Goal: Task Accomplishment & Management: Use online tool/utility

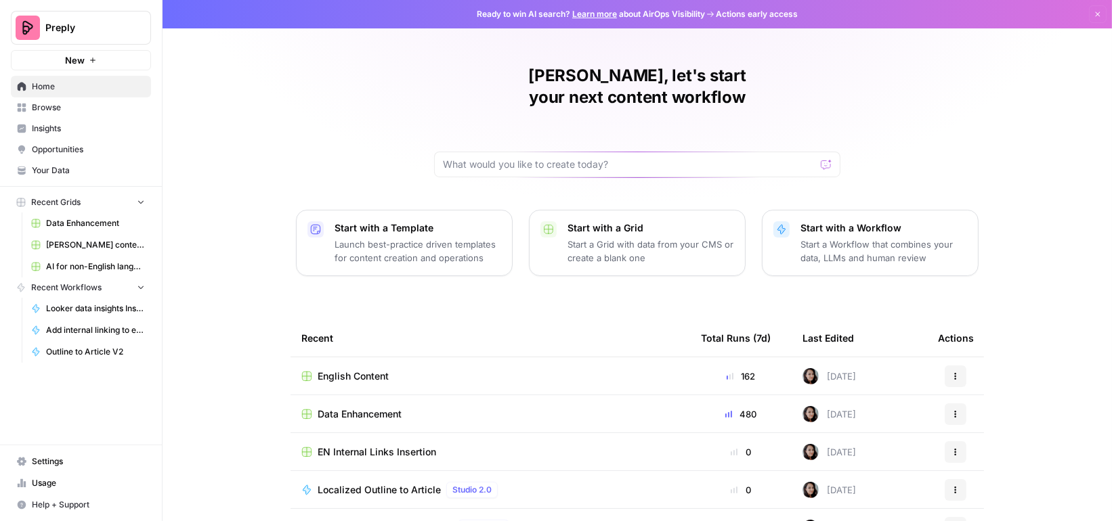
click at [366, 370] on span "English Content" at bounding box center [353, 377] width 71 height 14
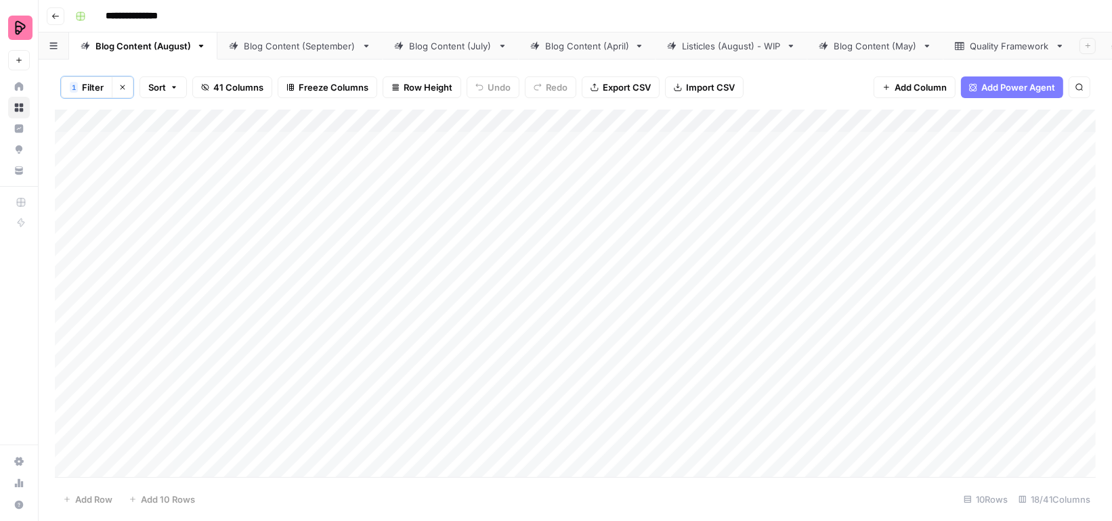
click at [297, 48] on div "Blog Content (September)" at bounding box center [300, 46] width 112 height 14
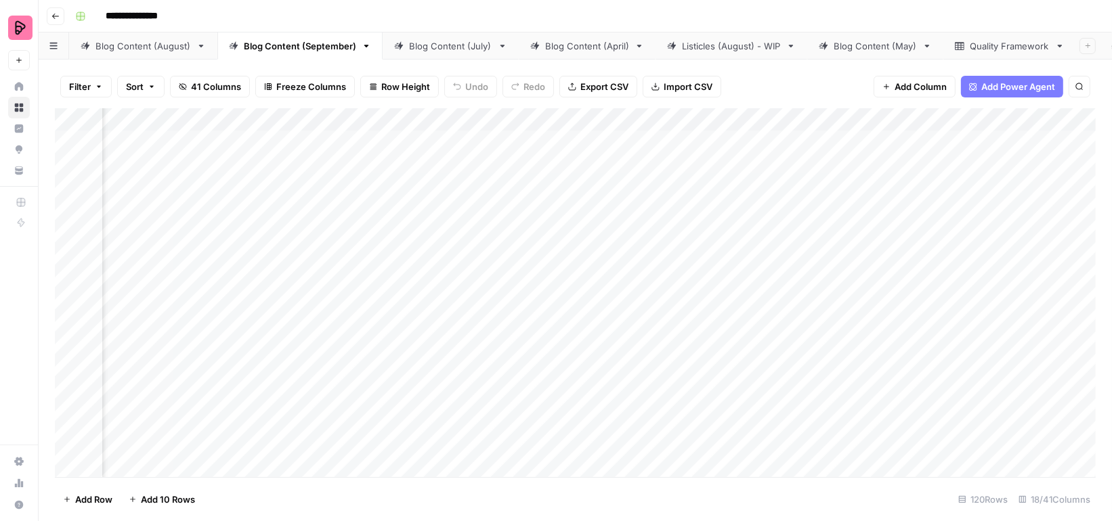
scroll to position [0, 205]
click at [713, 176] on div "Add Column" at bounding box center [575, 292] width 1041 height 369
click at [696, 175] on div "Add Column" at bounding box center [575, 292] width 1041 height 369
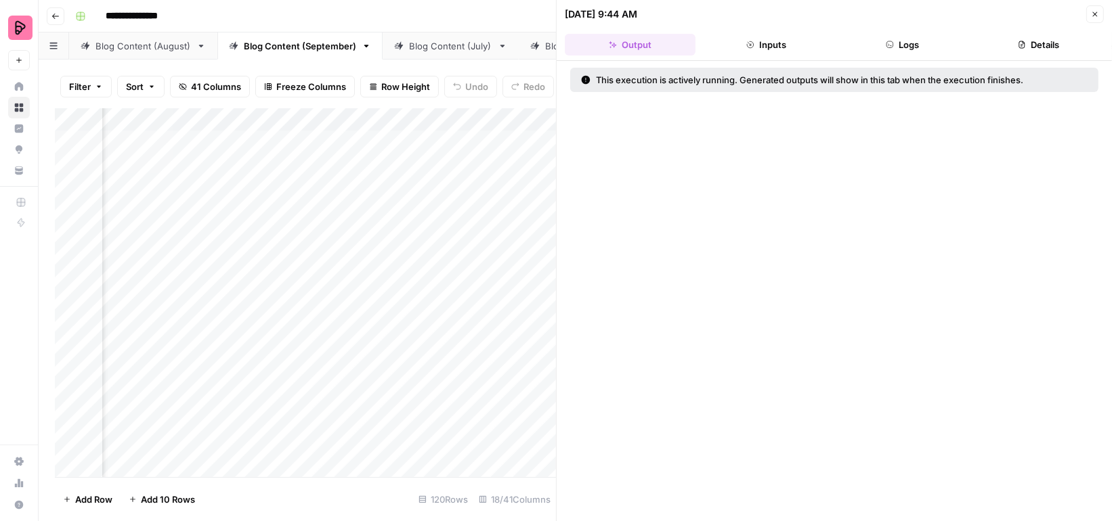
click at [766, 47] on button "Inputs" at bounding box center [766, 45] width 131 height 22
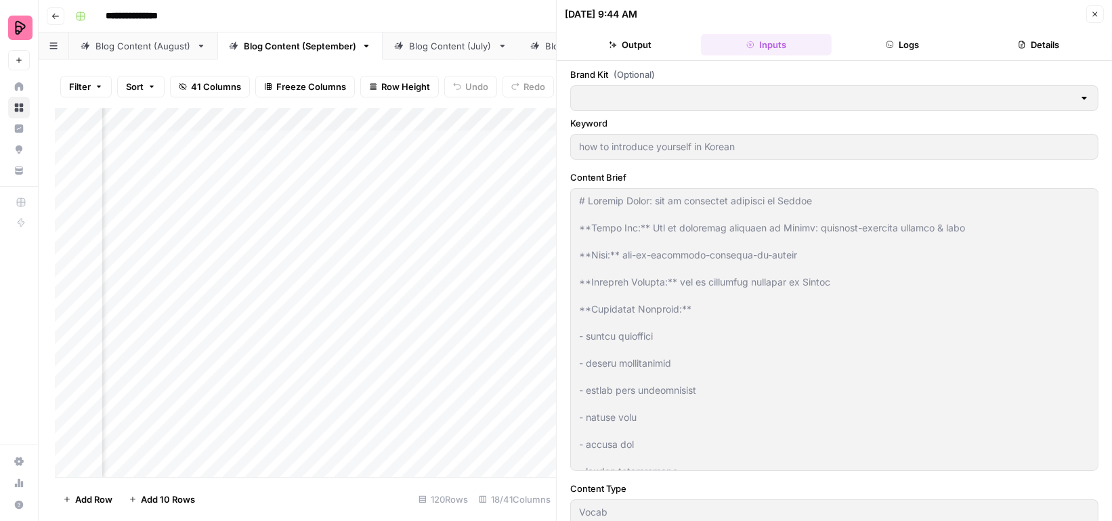
type input "Preply (EN)"
click at [901, 43] on button "Logs" at bounding box center [902, 45] width 131 height 22
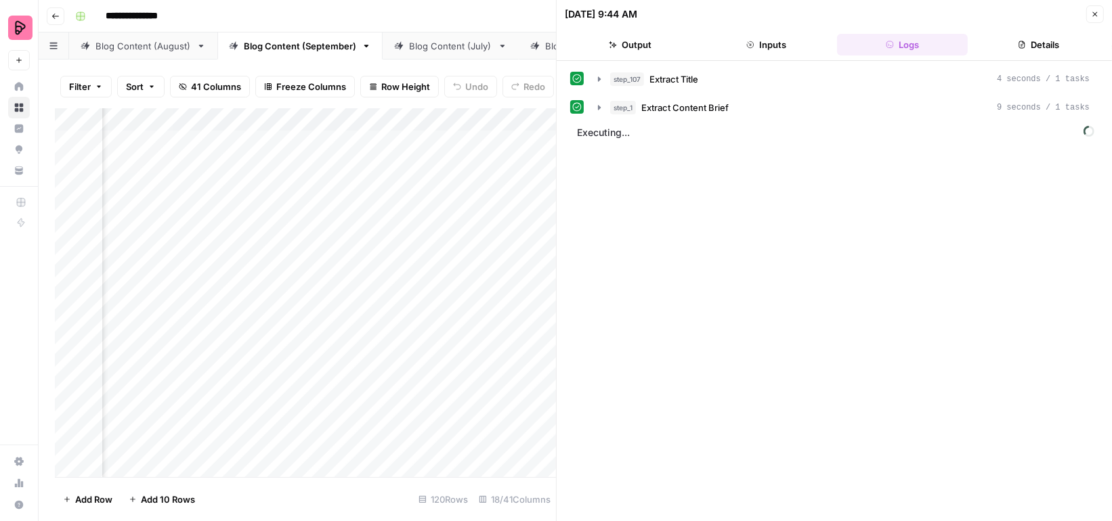
click at [1094, 10] on icon "button" at bounding box center [1095, 14] width 8 height 8
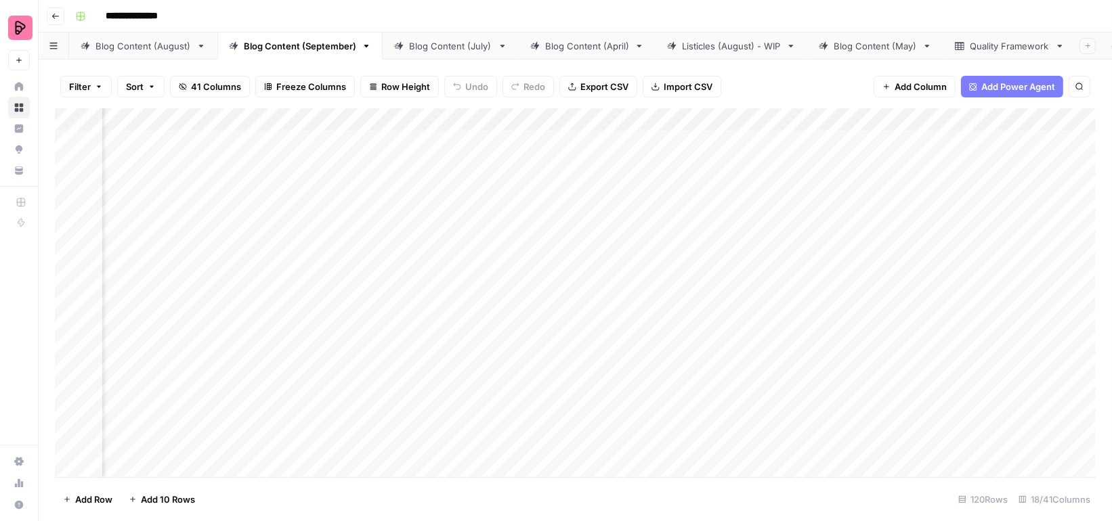
scroll to position [0, 682]
click at [746, 140] on div "Add Column" at bounding box center [575, 292] width 1041 height 369
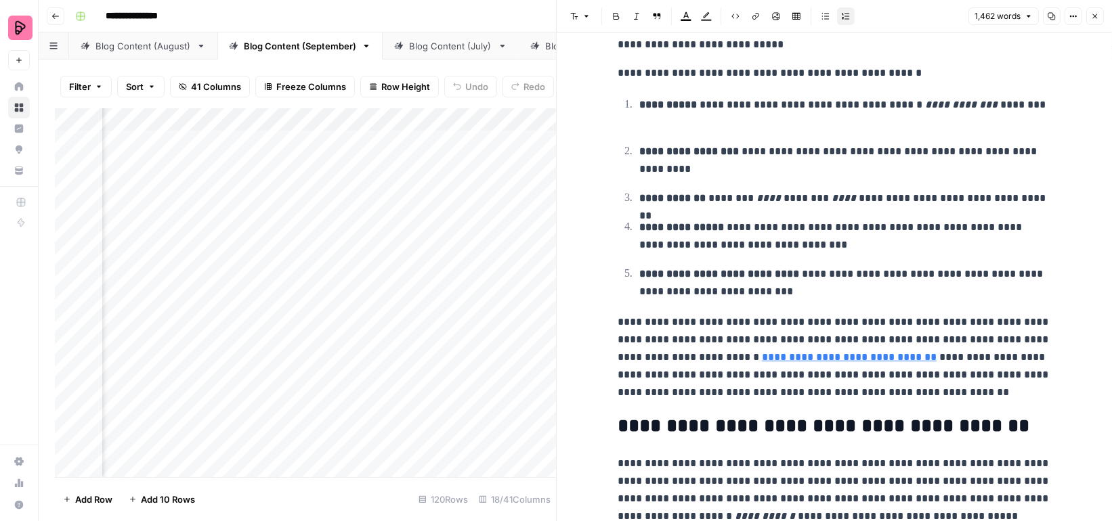
scroll to position [998, 0]
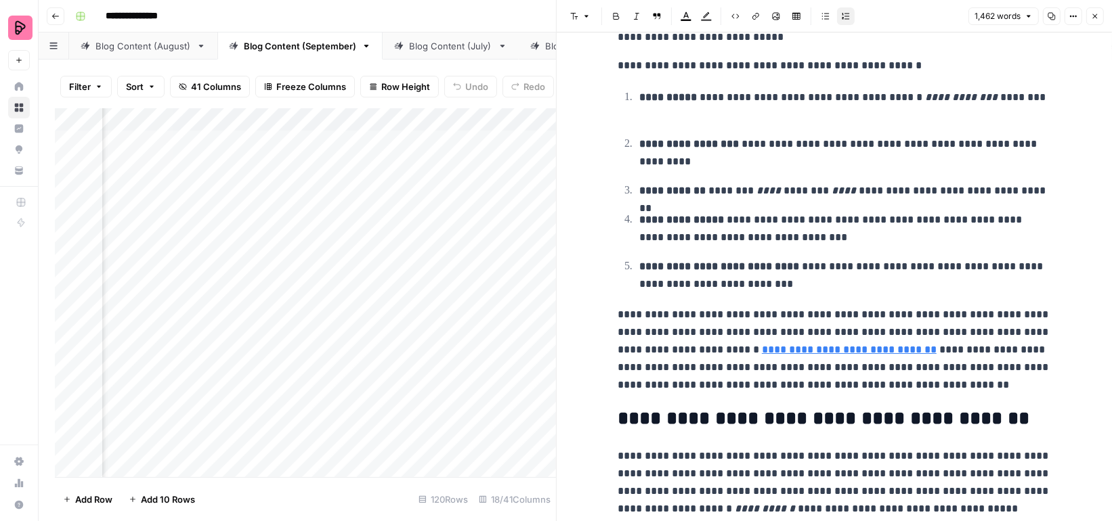
click at [1098, 16] on span "Close" at bounding box center [1098, 16] width 1 height 1
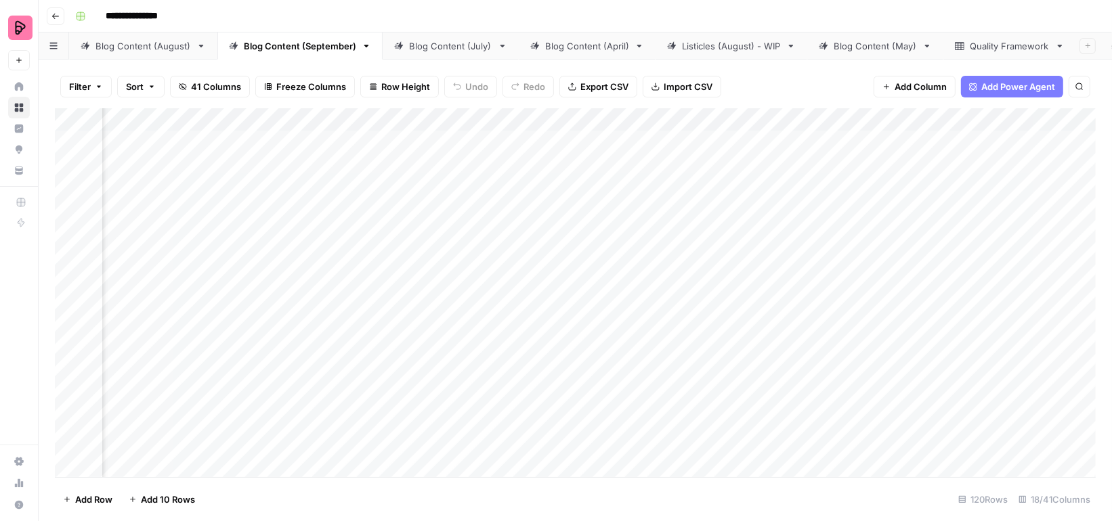
scroll to position [0, 261]
click at [639, 140] on div "Add Column" at bounding box center [575, 292] width 1041 height 369
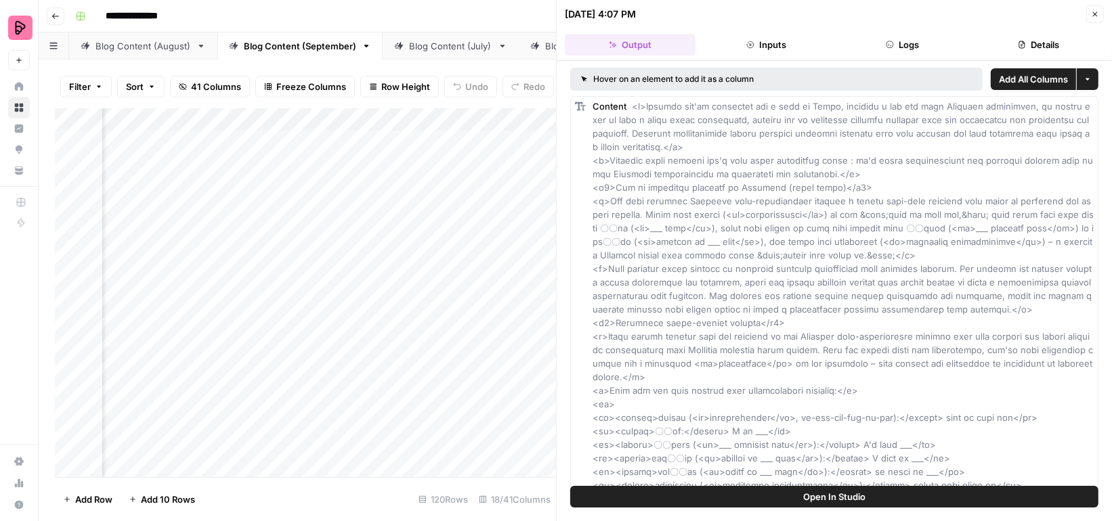
click at [786, 505] on button "Open In Studio" at bounding box center [834, 497] width 528 height 22
click at [16, 167] on icon at bounding box center [18, 170] width 9 height 9
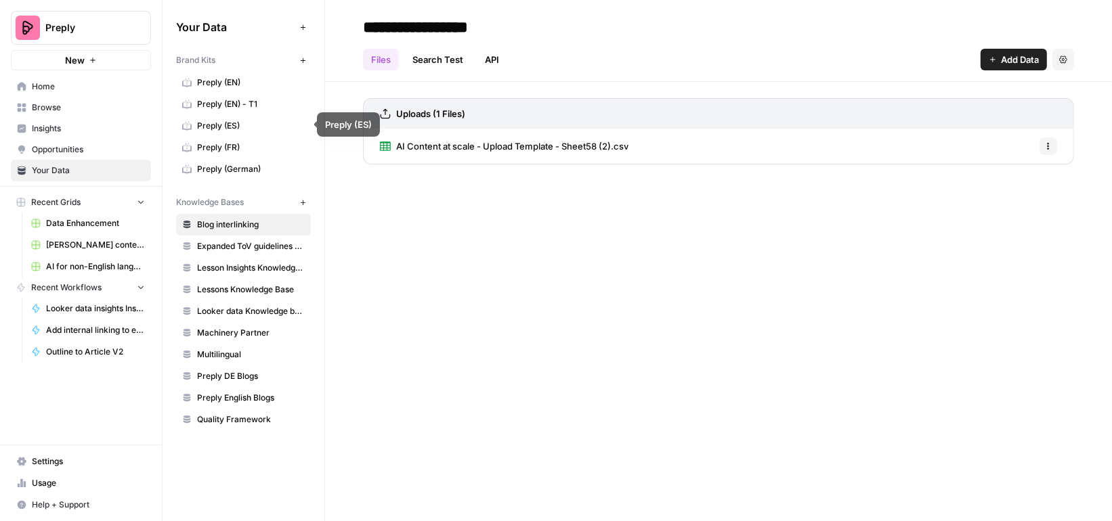
click at [238, 84] on span "Preply (EN)" at bounding box center [251, 83] width 108 height 12
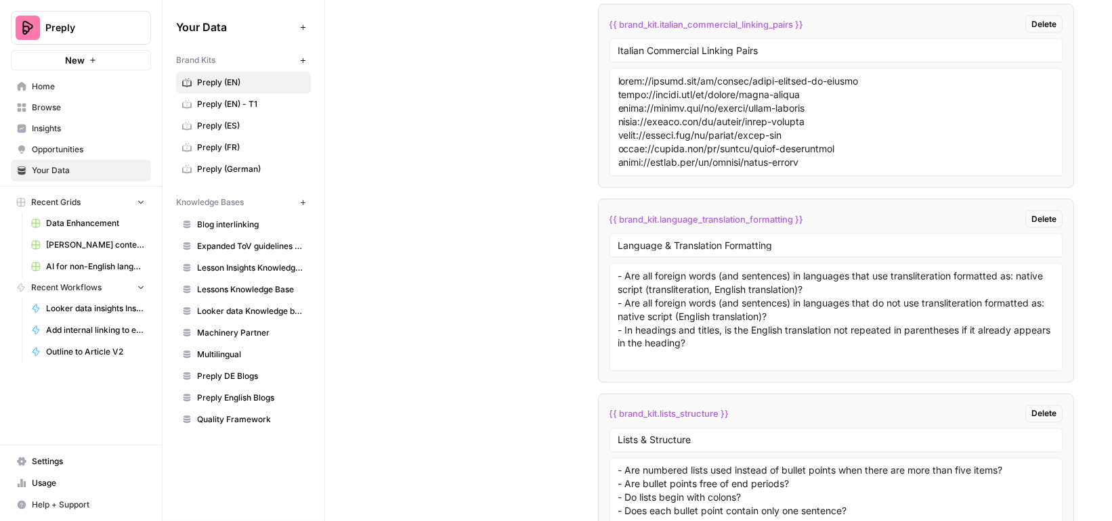
scroll to position [7154, 0]
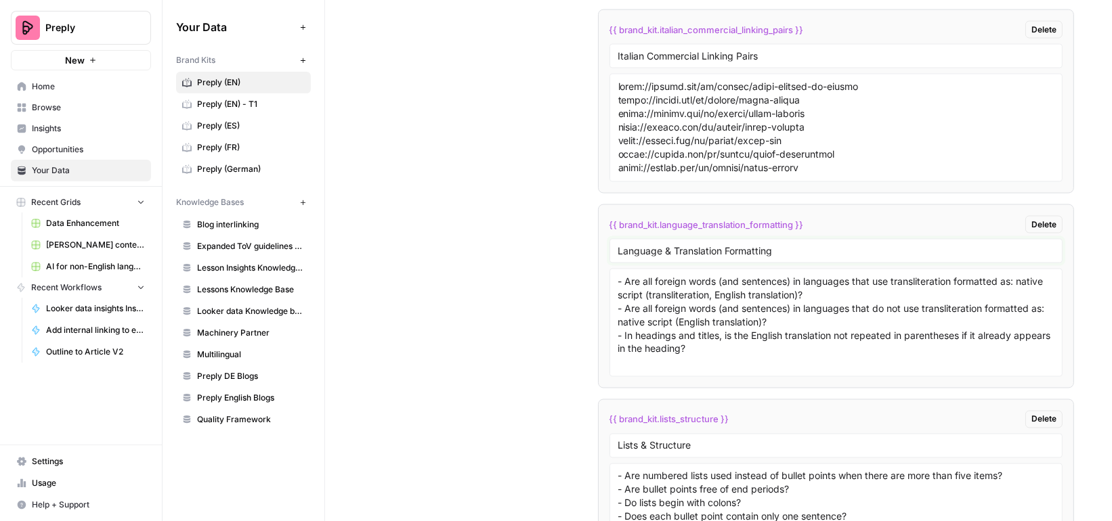
drag, startPoint x: 788, startPoint y: 209, endPoint x: 602, endPoint y: 209, distance: 185.5
click at [602, 209] on li "{{ brand_kit.language_translation_formatting }} Delete Language & Translation F…" at bounding box center [836, 297] width 477 height 184
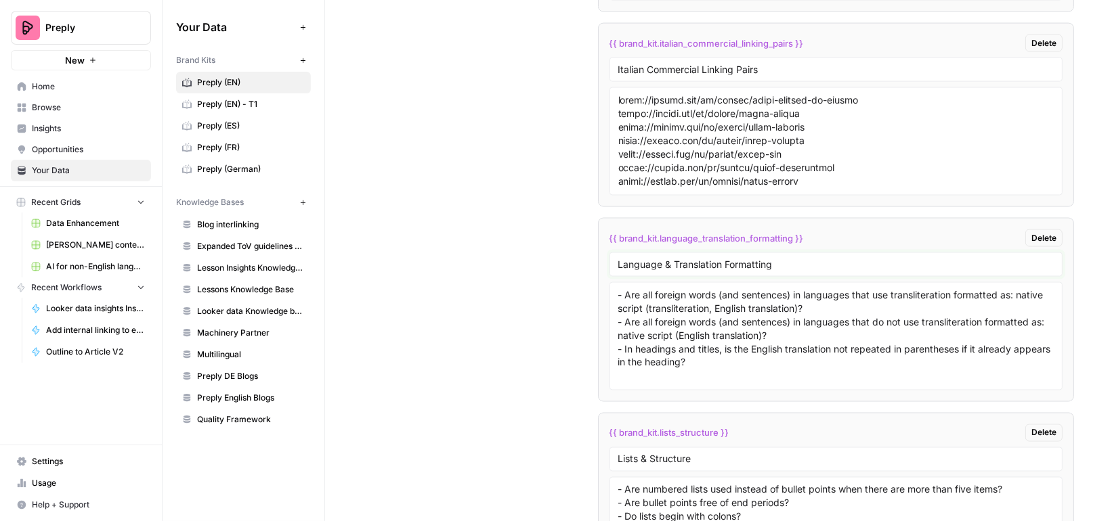
scroll to position [7141, 0]
click at [1019, 288] on textarea "- Are all foreign words (and sentences) in languages that use transliteration f…" at bounding box center [836, 336] width 436 height 96
click at [798, 288] on textarea "- Are all foreign words (and sentences) in languages that use transliteration f…" at bounding box center [836, 336] width 436 height 96
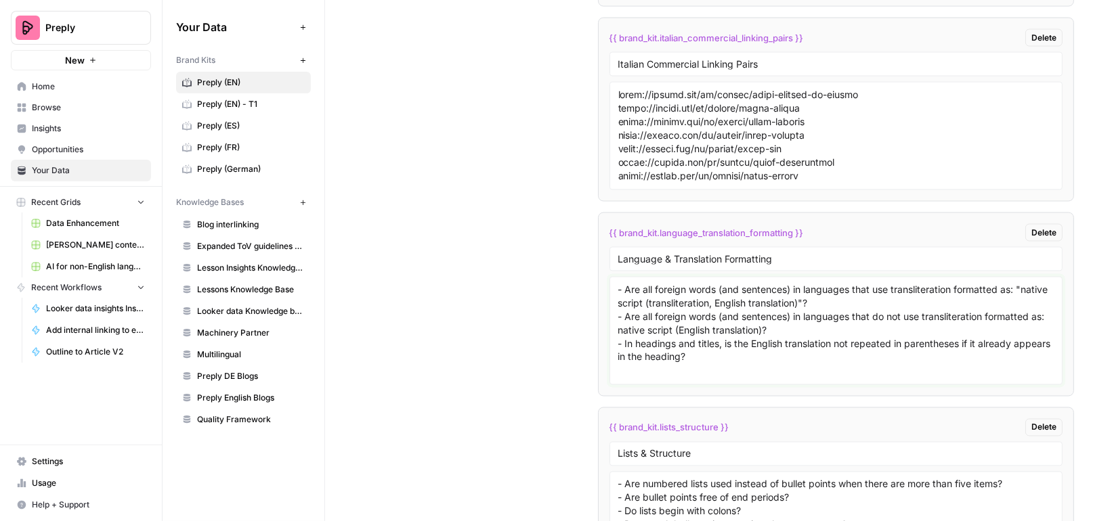
click at [618, 288] on textarea "- Are all foreign words (and sentences) in languages that use transliteration f…" at bounding box center [836, 331] width 436 height 96
click at [769, 289] on textarea "- Are all foreign words (and sentences) in languages that use transliteration f…" at bounding box center [836, 331] width 436 height 96
type textarea "- Are all foreign words (and sentences) in languages that use transliteration f…"
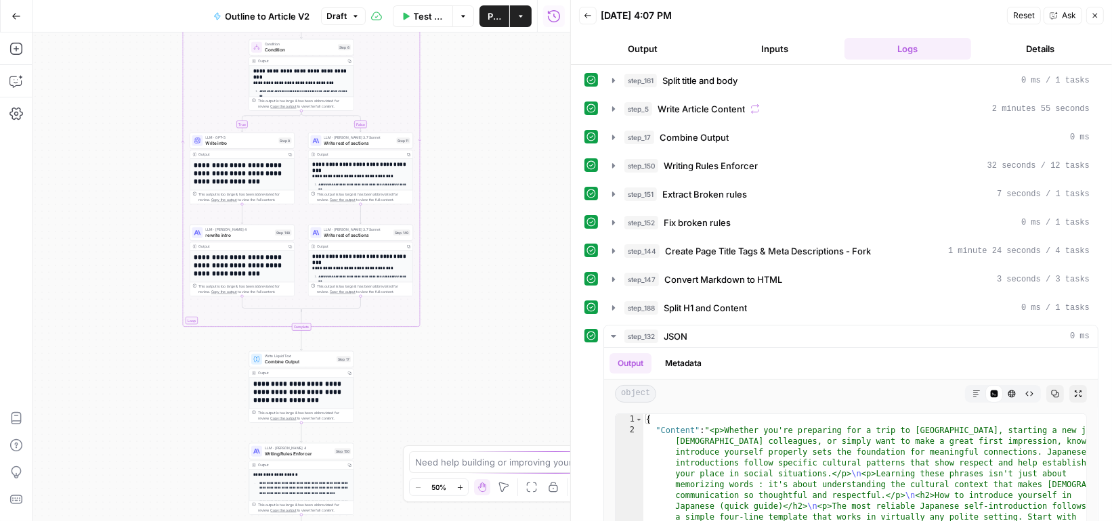
scroll to position [123, 0]
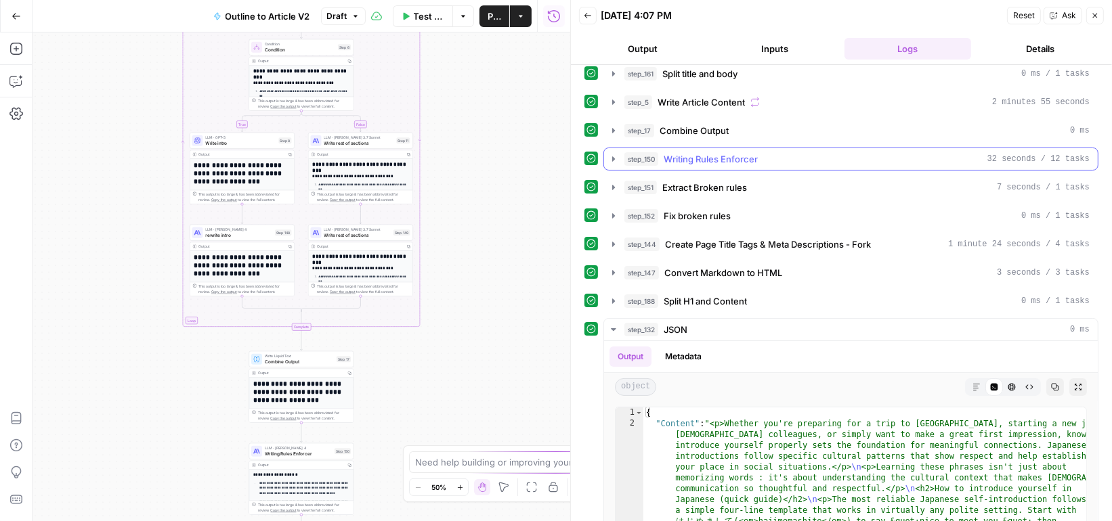
click at [616, 154] on icon "button" at bounding box center [613, 159] width 11 height 11
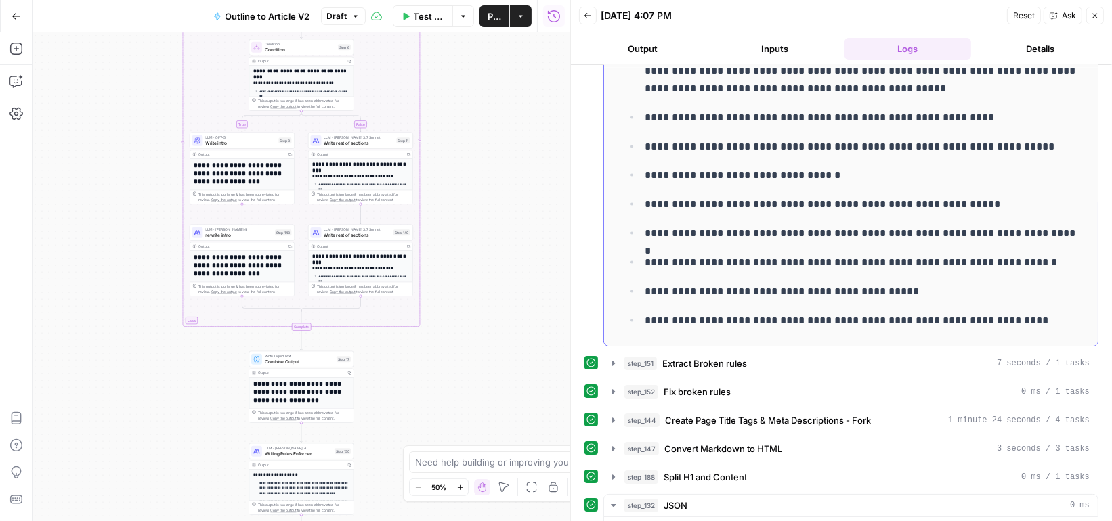
scroll to position [300, 0]
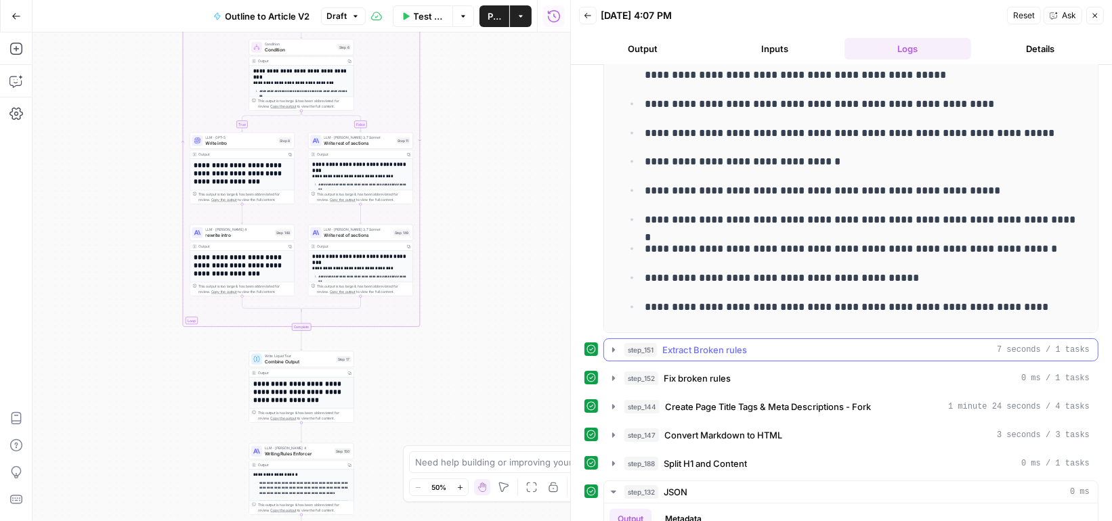
click at [615, 345] on icon "button" at bounding box center [613, 350] width 11 height 11
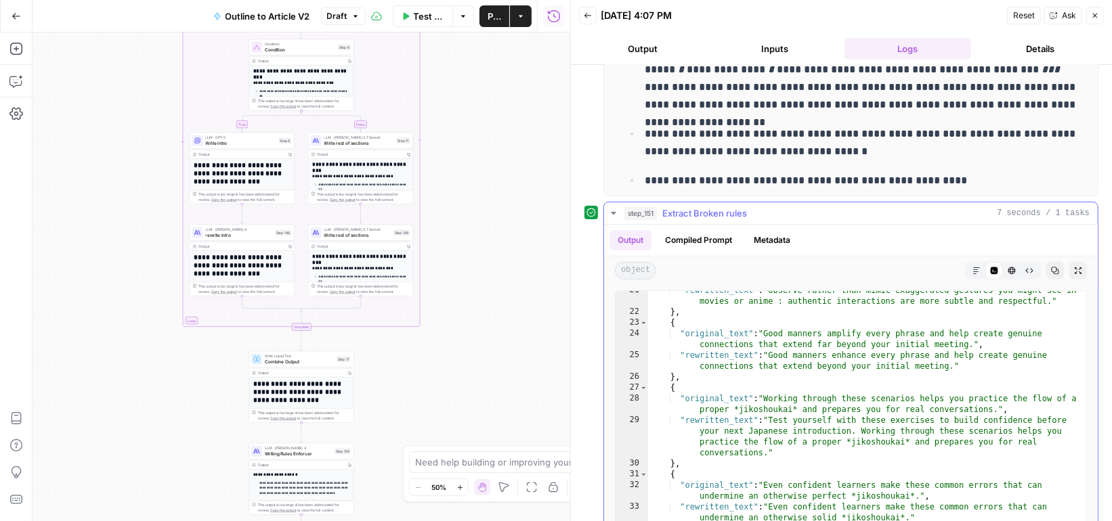
scroll to position [342, 0]
click at [612, 212] on icon "button" at bounding box center [613, 213] width 5 height 3
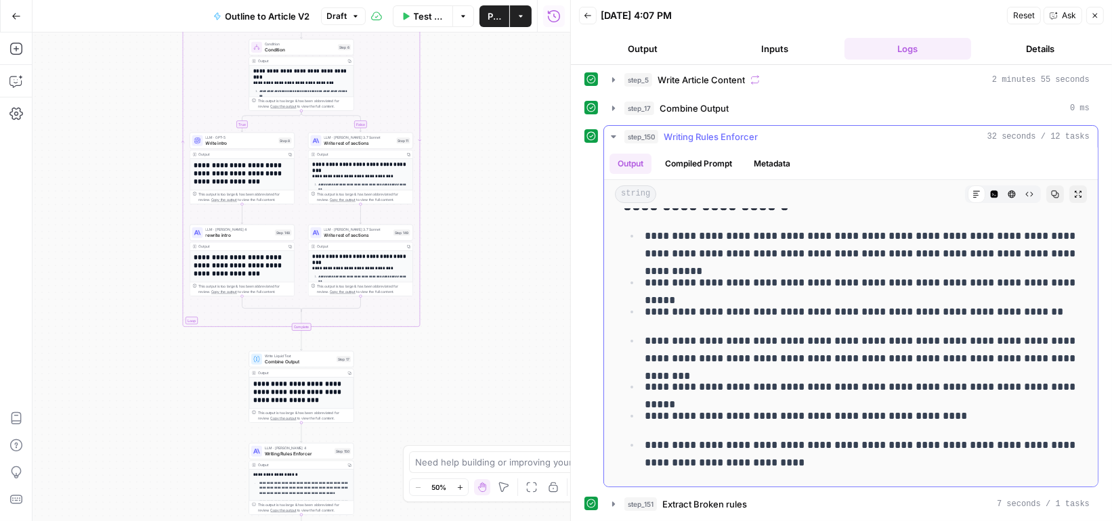
scroll to position [0, 0]
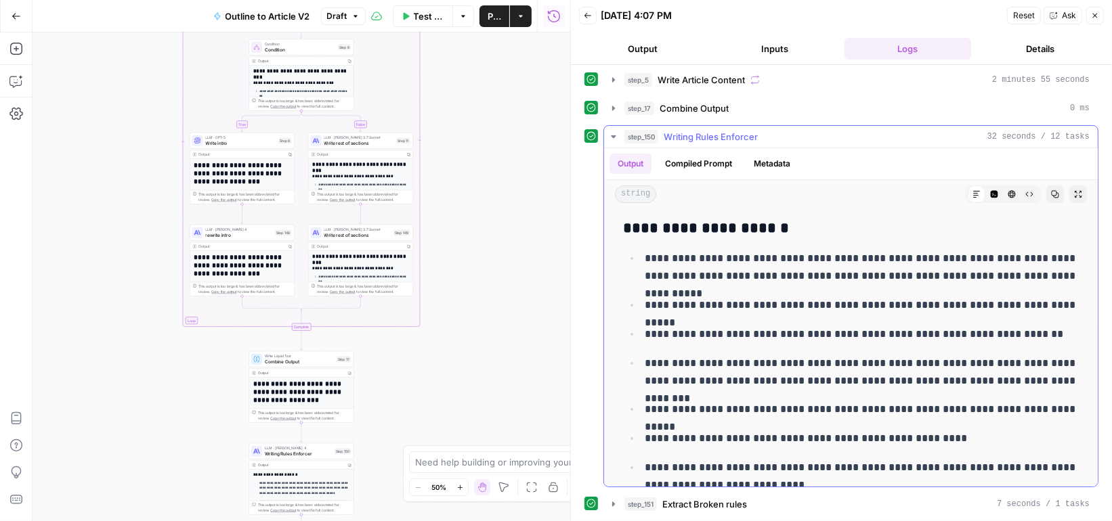
click at [1014, 261] on p "**********" at bounding box center [862, 267] width 435 height 35
click at [1002, 261] on p "**********" at bounding box center [862, 267] width 435 height 35
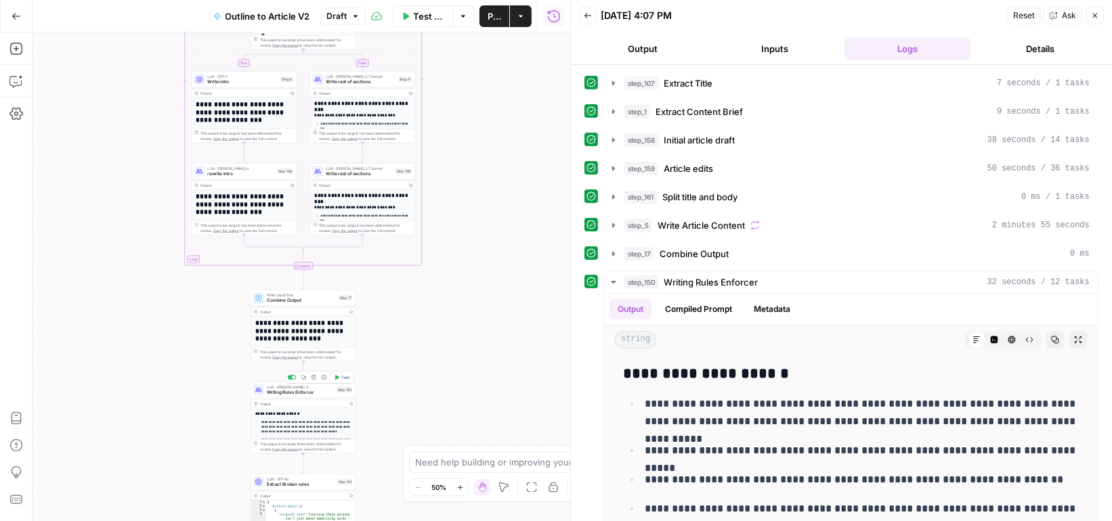
click at [323, 393] on span "Writing Rules Enforcer" at bounding box center [300, 392] width 67 height 7
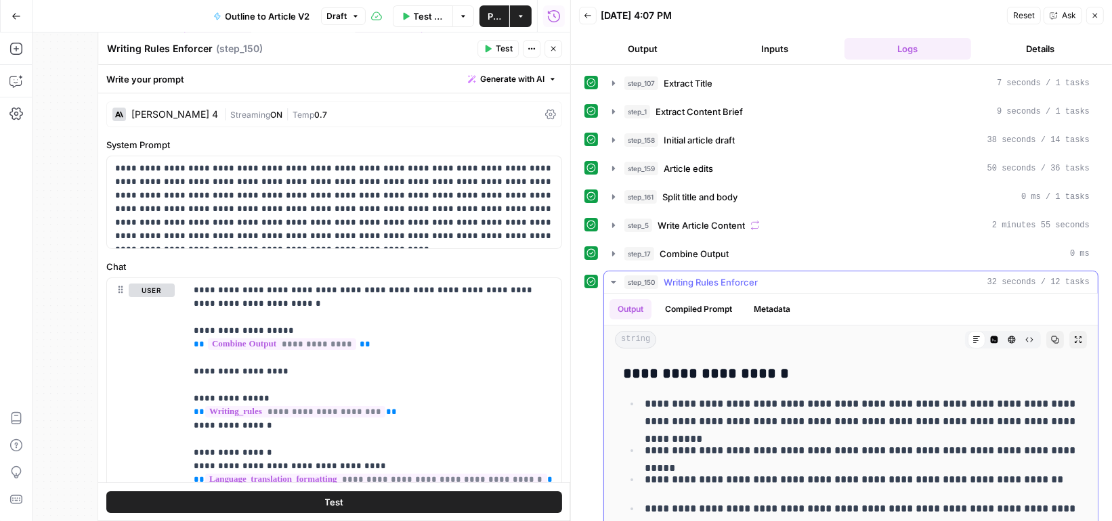
click at [697, 303] on button "Compiled Prompt" at bounding box center [698, 309] width 83 height 20
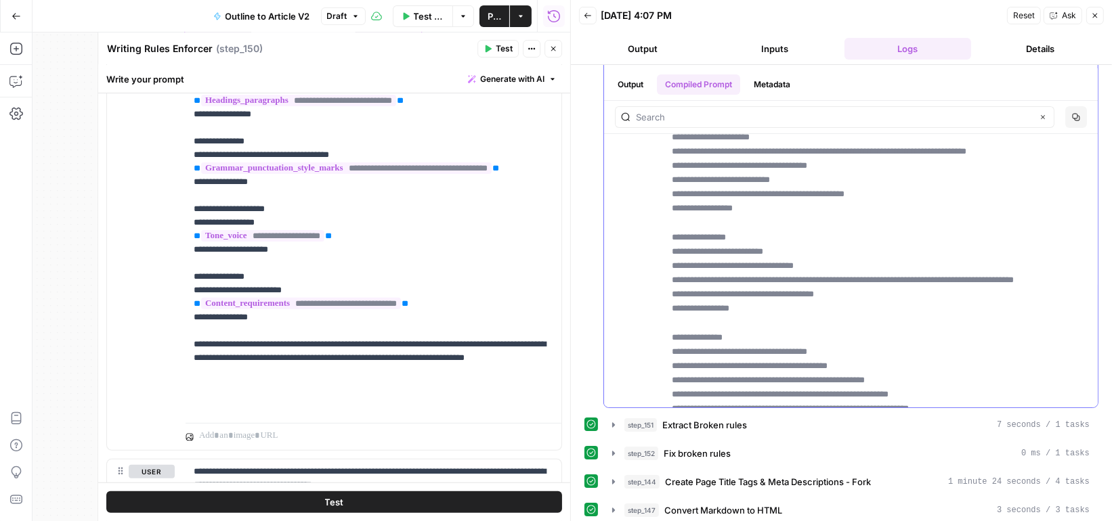
scroll to position [4572, 0]
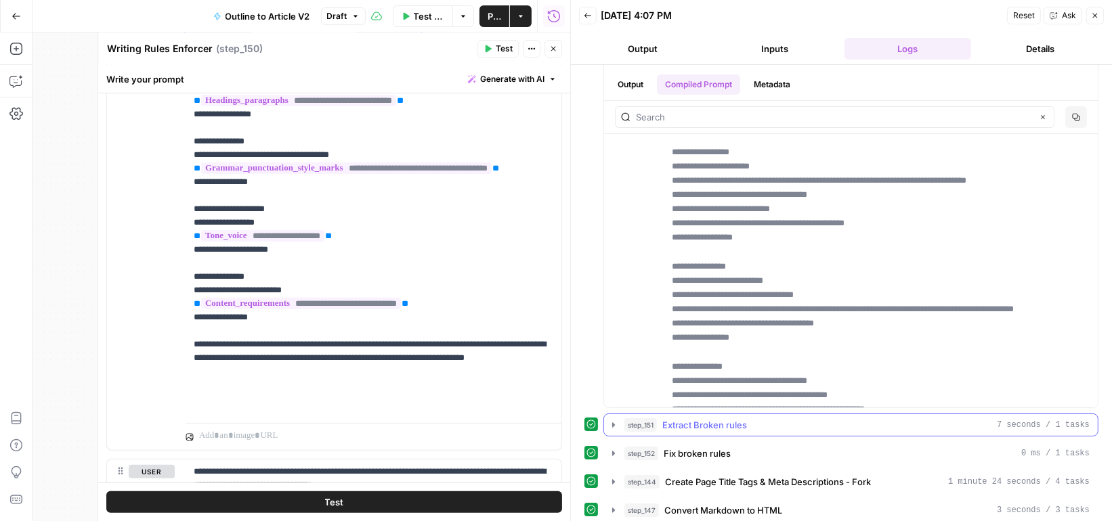
click at [610, 420] on icon "button" at bounding box center [613, 425] width 11 height 11
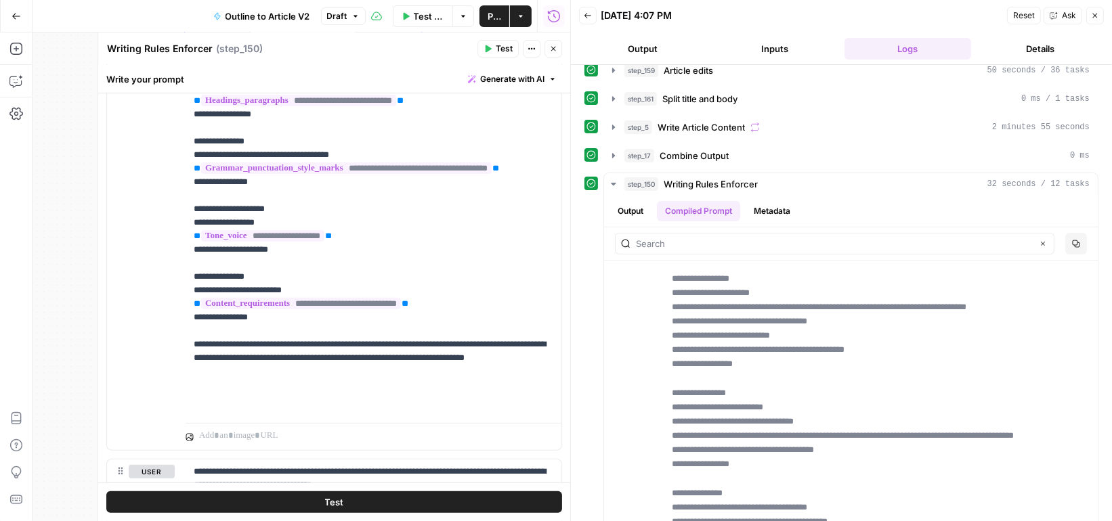
scroll to position [0, 0]
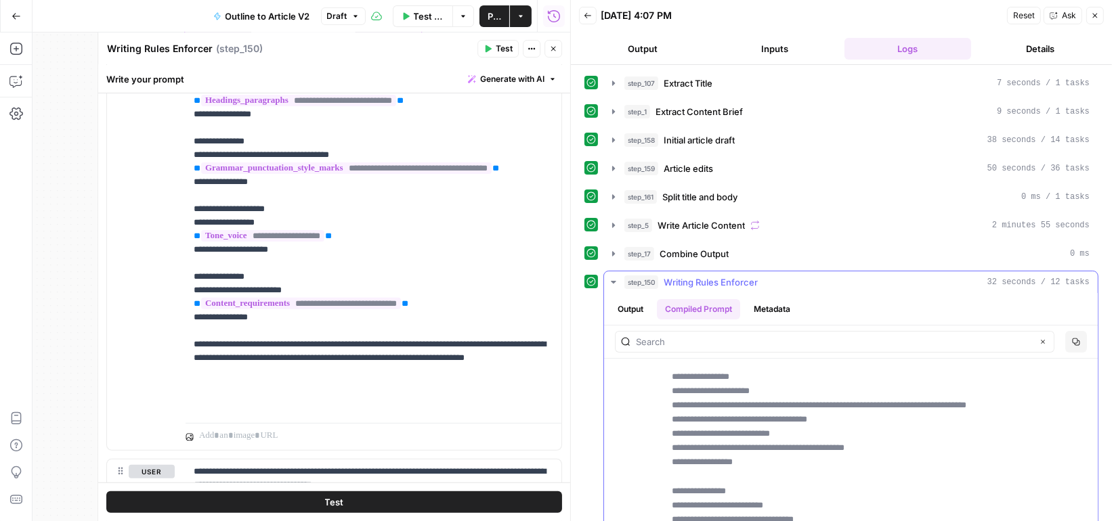
click at [632, 299] on button "Output" at bounding box center [630, 309] width 42 height 20
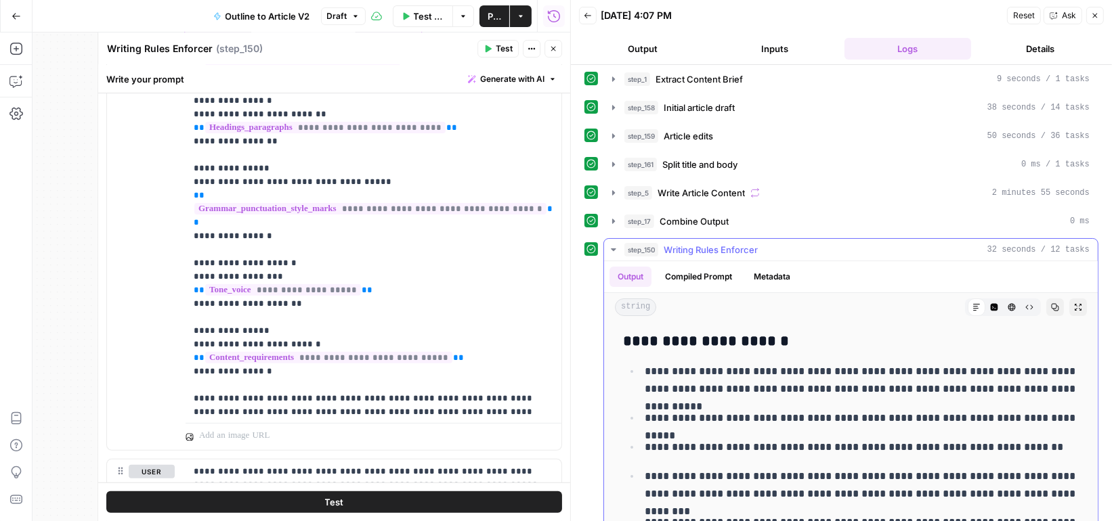
scroll to position [58, 0]
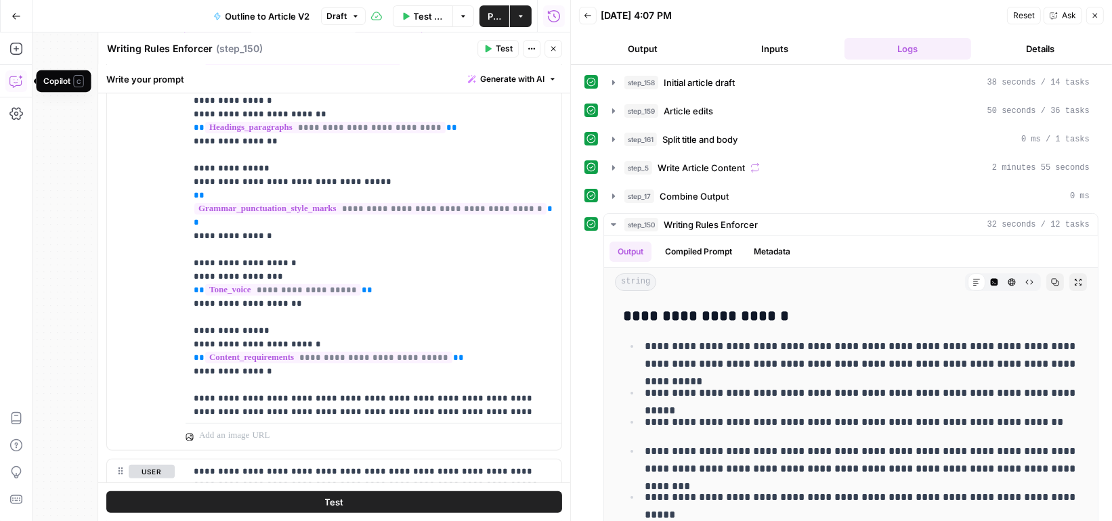
click at [19, 84] on icon "button" at bounding box center [16, 81] width 14 height 14
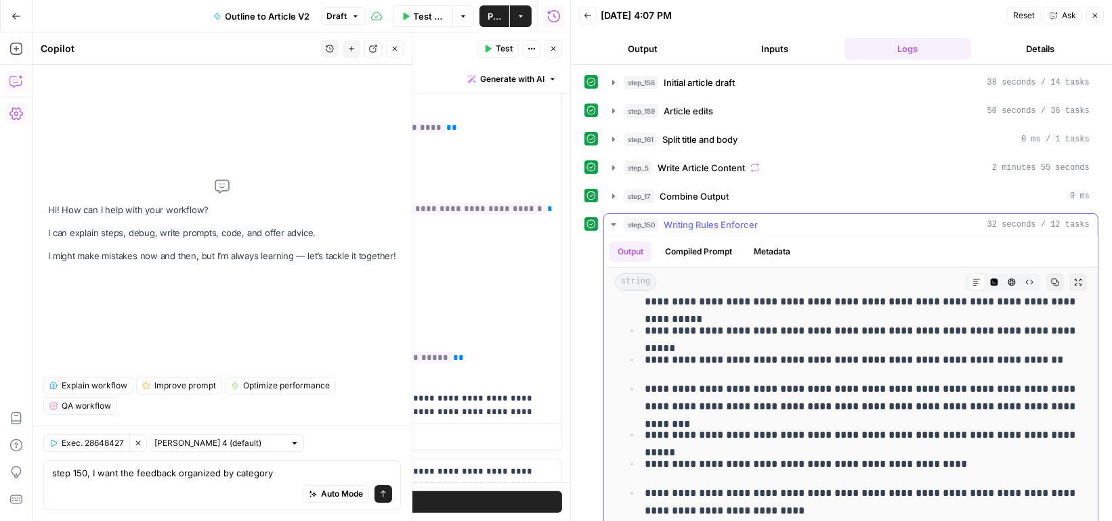
scroll to position [70, 0]
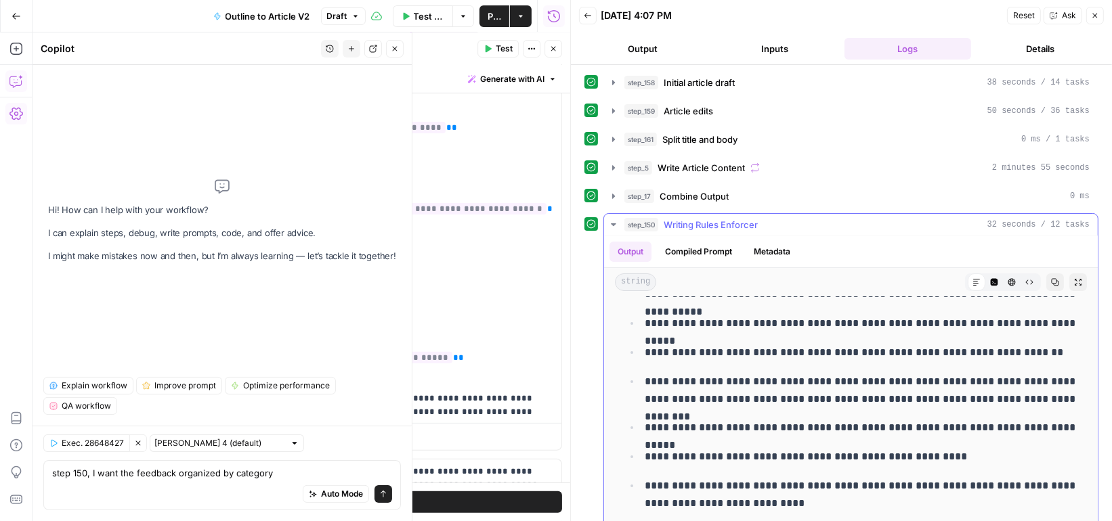
click at [677, 245] on button "Compiled Prompt" at bounding box center [698, 252] width 83 height 20
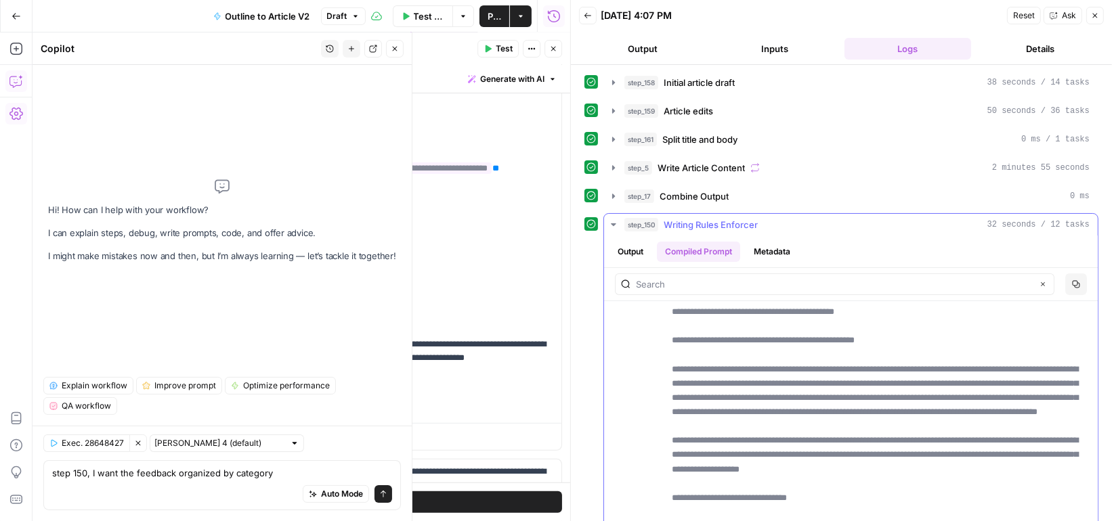
scroll to position [326, 0]
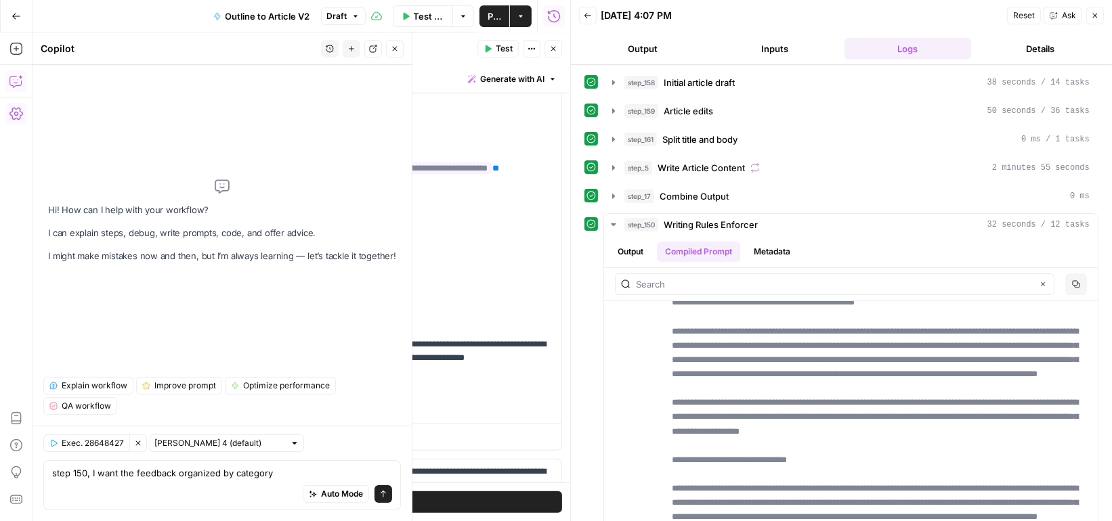
click at [1096, 15] on icon "button" at bounding box center [1095, 16] width 8 height 8
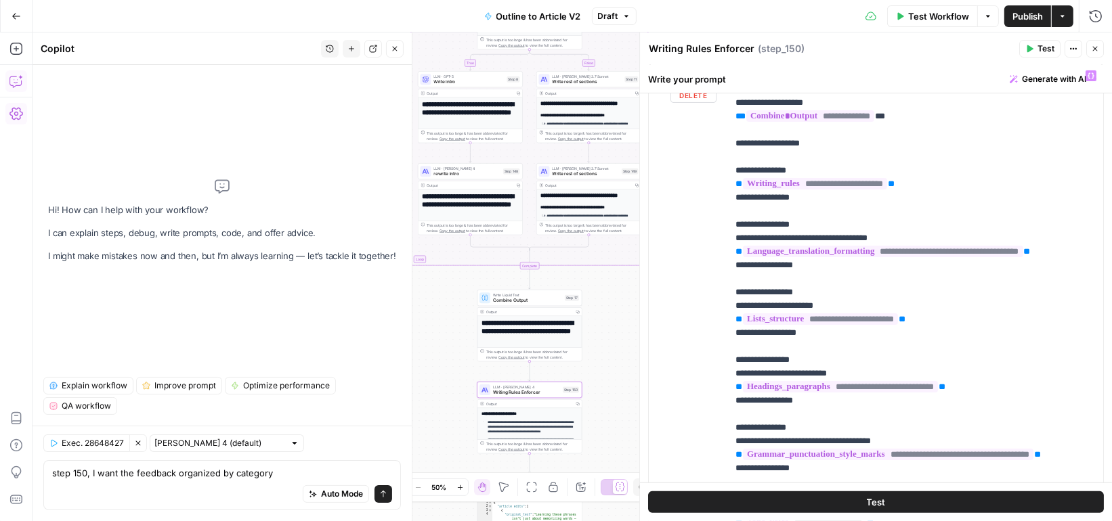
scroll to position [121, 0]
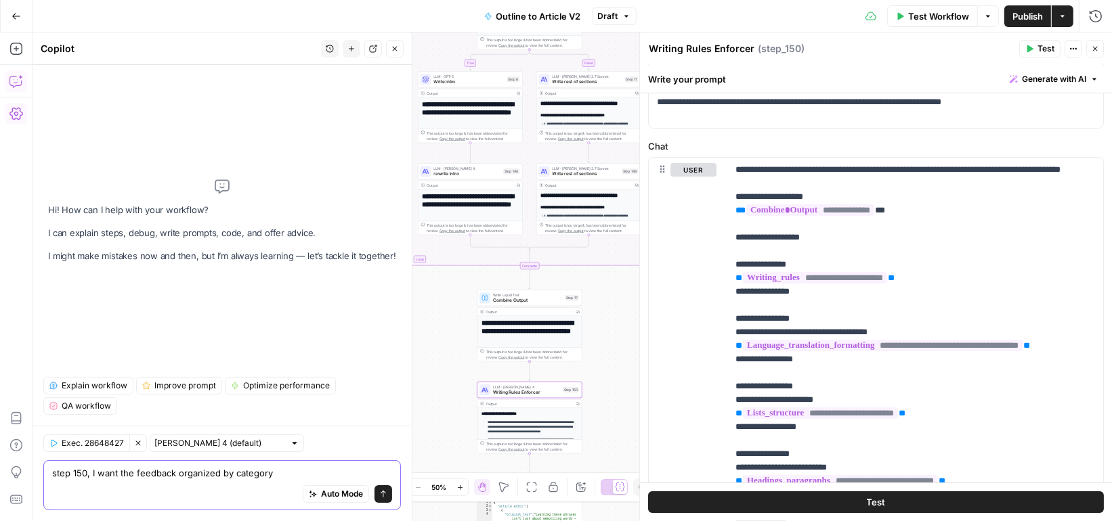
click at [187, 480] on div "Auto Mode Send" at bounding box center [222, 495] width 340 height 30
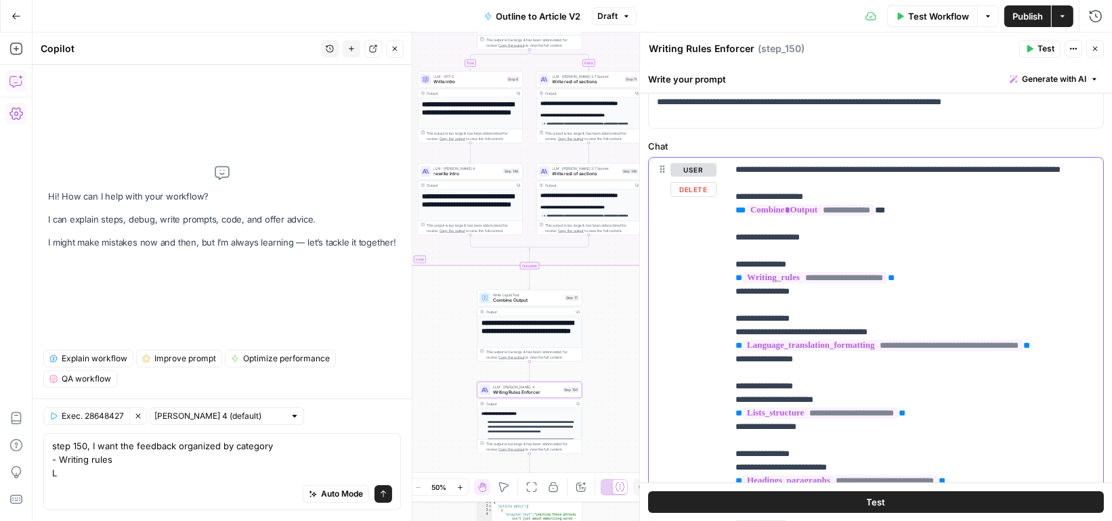
click at [758, 347] on p "**********" at bounding box center [915, 481] width 360 height 637
click at [750, 341] on p "**********" at bounding box center [915, 481] width 360 height 637
drag, startPoint x: 920, startPoint y: 342, endPoint x: 714, endPoint y: 342, distance: 205.2
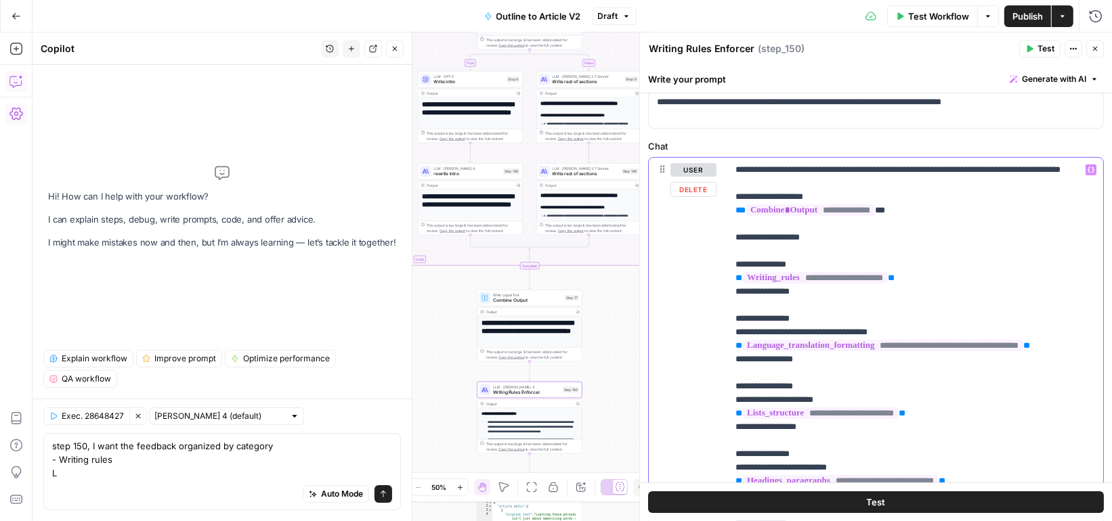
click at [714, 342] on div "**********" at bounding box center [876, 450] width 454 height 584
copy p "**********"
drag, startPoint x: 81, startPoint y: 467, endPoint x: 9, endPoint y: 467, distance: 71.8
click at [9, 467] on body "Preply New Home Browse Insights Opportunities Your Data Recent Grids Data Enhan…" at bounding box center [556, 260] width 1112 height 521
click at [131, 465] on textarea "step 150, I want the feedback organized by category - Writing rules L" at bounding box center [222, 459] width 340 height 41
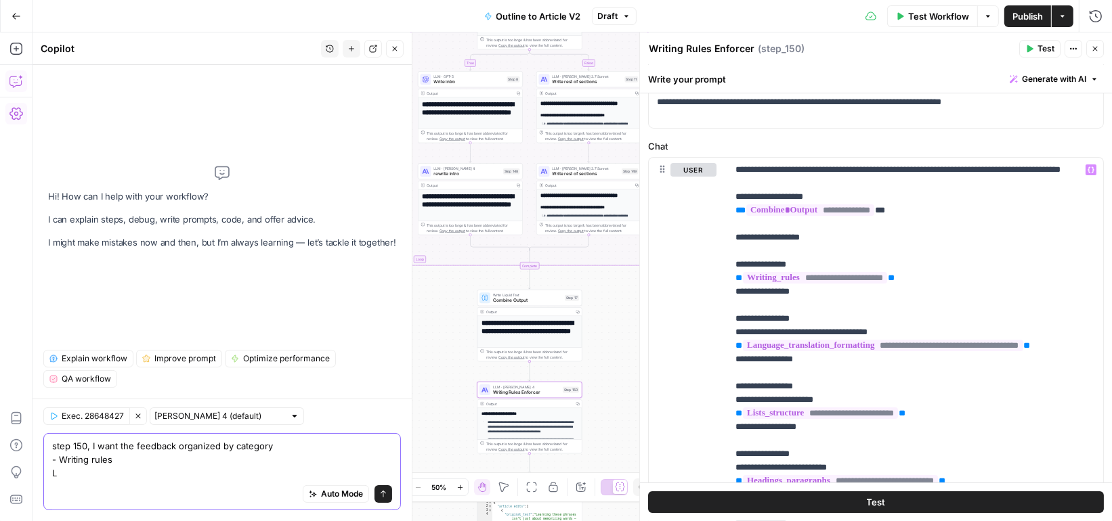
click at [64, 478] on textarea "step 150, I want the feedback organized by category - Writing rules L" at bounding box center [222, 459] width 340 height 41
paste textarea "Language & Translation Formatting Rules"
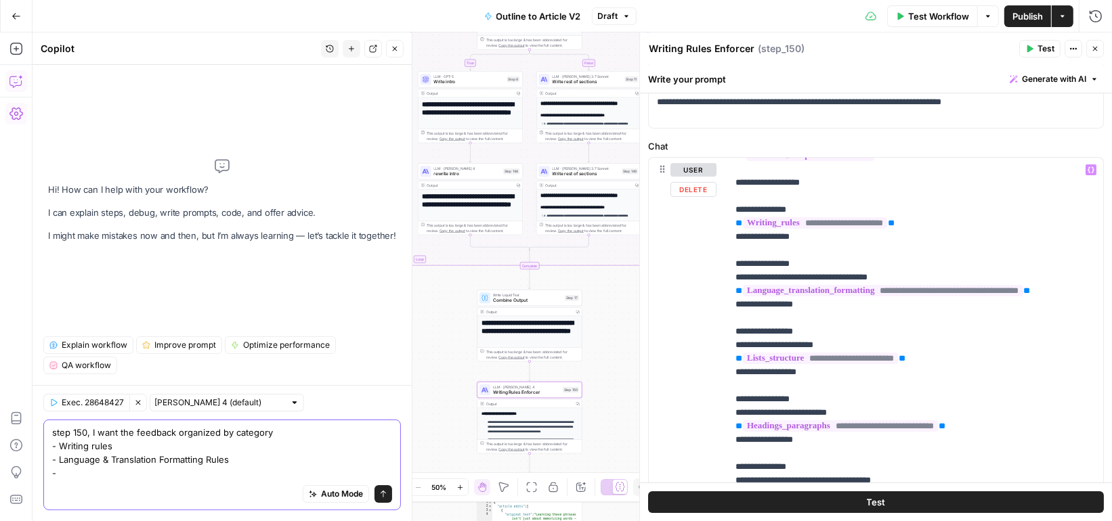
scroll to position [59, 0]
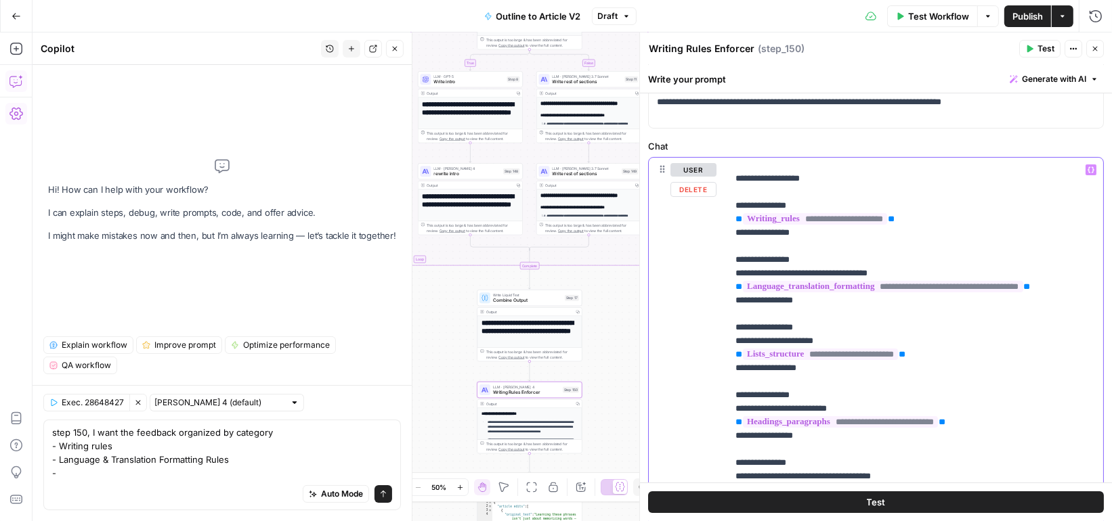
drag, startPoint x: 848, startPoint y: 349, endPoint x: 718, endPoint y: 349, distance: 129.3
click at [718, 349] on div "**********" at bounding box center [876, 450] width 454 height 584
copy p "**********"
click at [86, 479] on textarea "step 150, I want the feedback organized by category - Writing rules - Language …" at bounding box center [222, 453] width 340 height 54
paste textarea "Lists & Structure Rules"
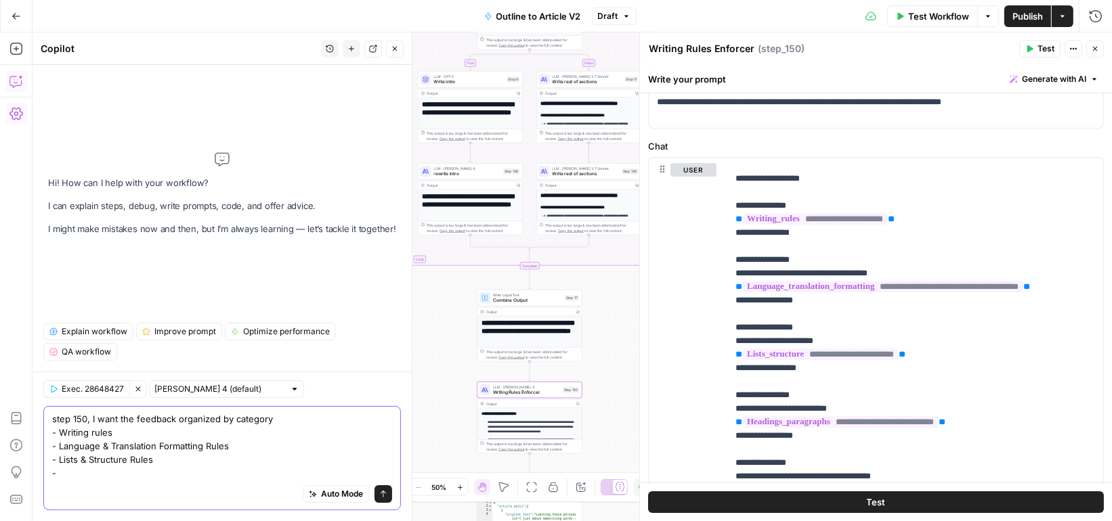
scroll to position [95, 0]
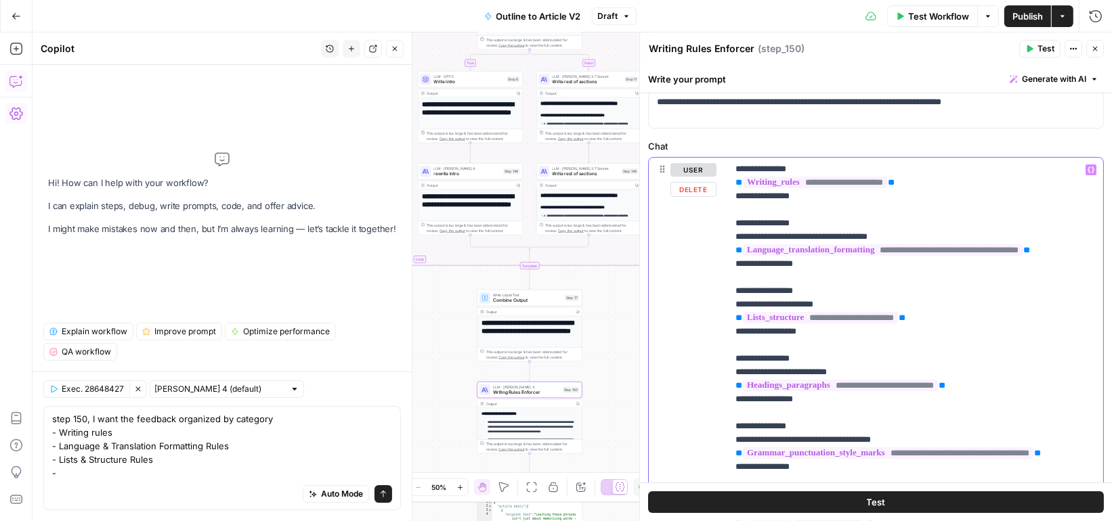
drag, startPoint x: 862, startPoint y: 380, endPoint x: 704, endPoint y: 380, distance: 157.8
click at [704, 380] on div "**********" at bounding box center [876, 450] width 454 height 584
copy p "**********"
click at [98, 472] on textarea "step 150, I want the feedback organized by category - Writing rules - Language …" at bounding box center [222, 446] width 340 height 68
paste textarea "Headings & Paragraphs Rules"
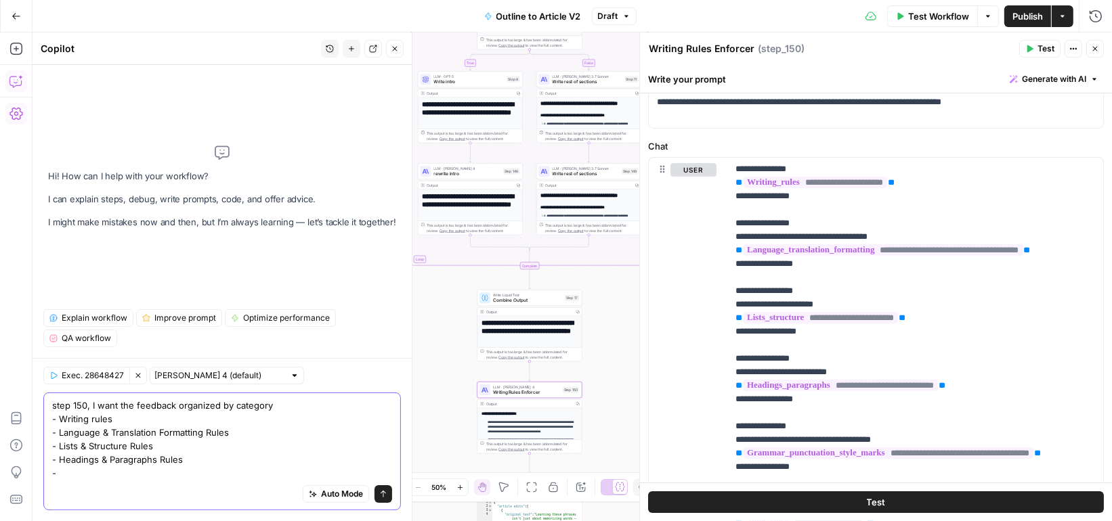
scroll to position [202, 0]
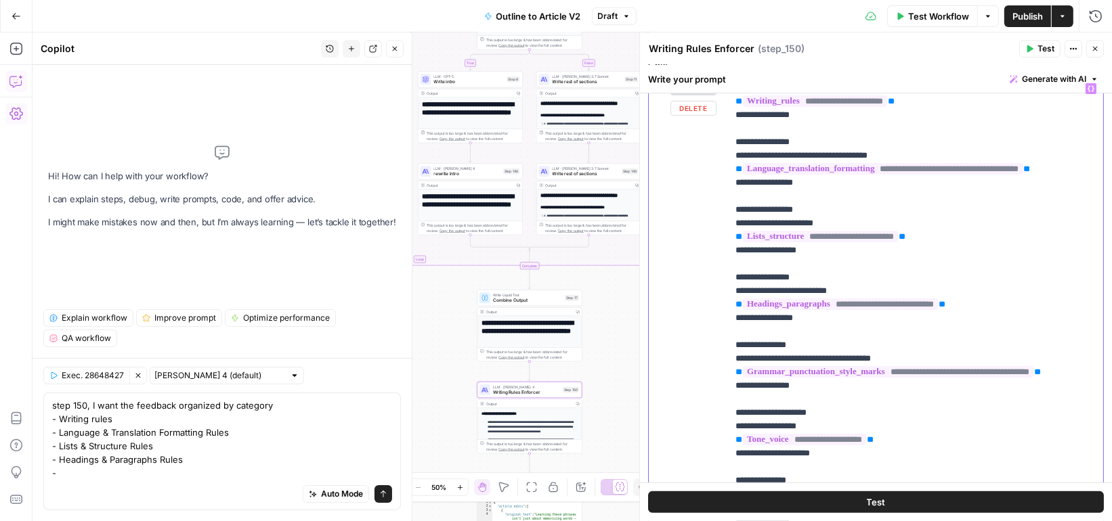
drag, startPoint x: 930, startPoint y: 367, endPoint x: 708, endPoint y: 366, distance: 221.4
click at [708, 366] on div "**********" at bounding box center [876, 369] width 454 height 584
copy p "**********"
click at [85, 487] on div "Auto Mode Send" at bounding box center [222, 495] width 340 height 30
paste textarea "Grammar, Punctuation & Style Marks Rules"
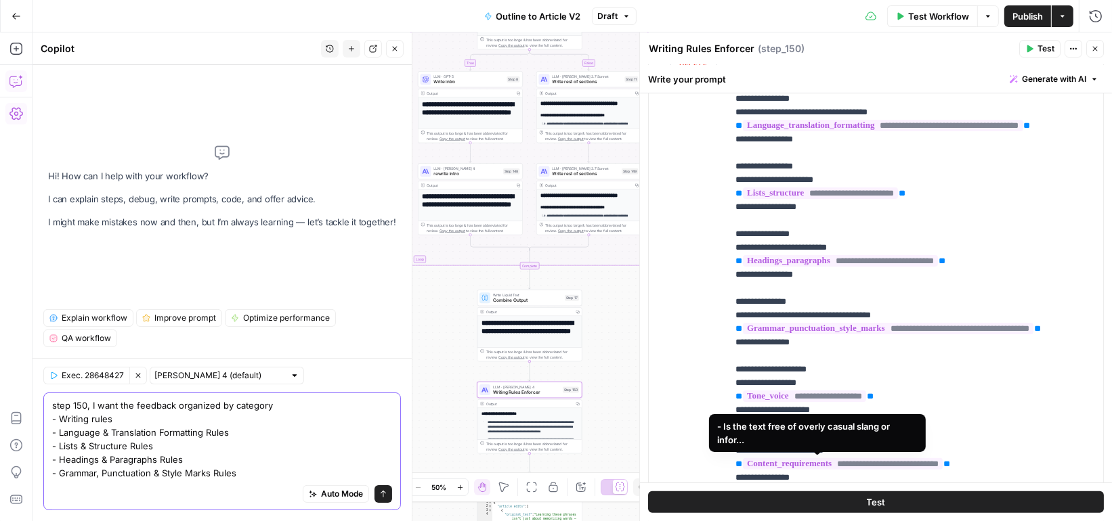
scroll to position [299, 0]
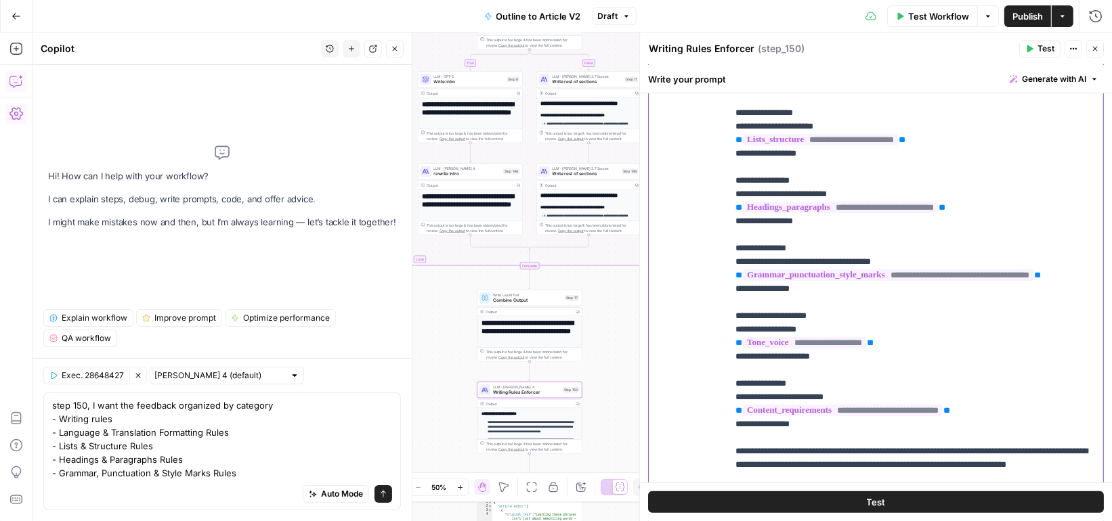
drag, startPoint x: 821, startPoint y: 366, endPoint x: 704, endPoint y: 366, distance: 117.2
click at [704, 366] on div "**********" at bounding box center [876, 272] width 454 height 584
copy p "**********"
click at [95, 473] on textarea "step 150, I want the feedback organized by category - Writing rules - Language …" at bounding box center [222, 439] width 340 height 81
paste textarea "Tone & Voice Rules"
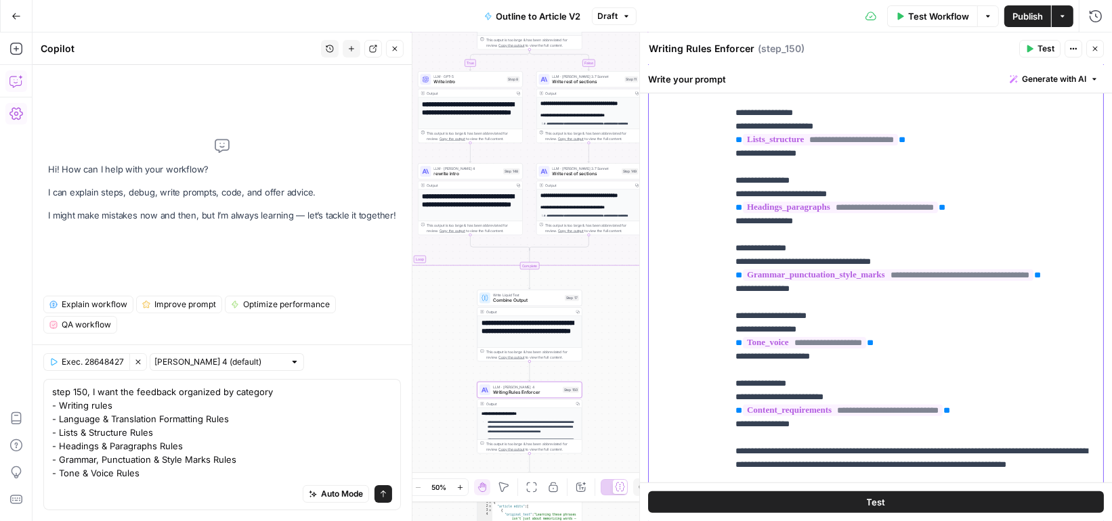
drag, startPoint x: 874, startPoint y: 435, endPoint x: 662, endPoint y: 433, distance: 212.6
click at [662, 434] on div "**********" at bounding box center [876, 272] width 454 height 584
copy p "**********"
click at [100, 488] on div "Auto Mode Send" at bounding box center [222, 495] width 340 height 30
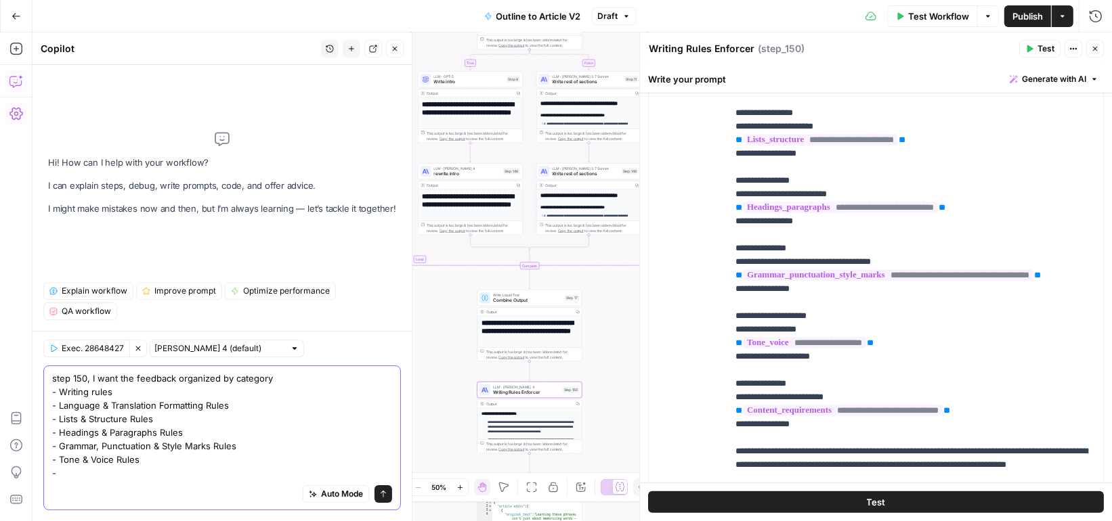
paste textarea "Content Requirements Rules"
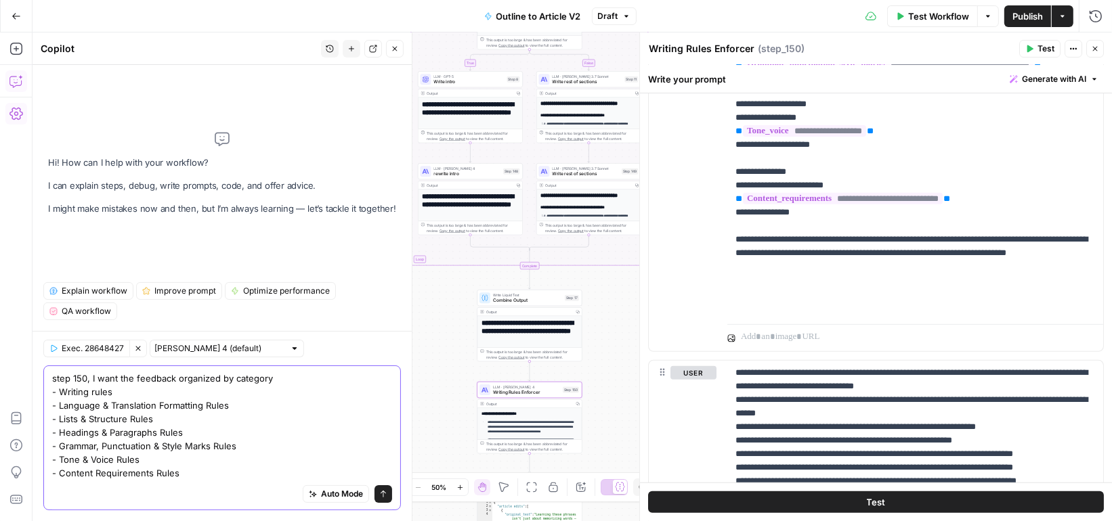
scroll to position [525, 0]
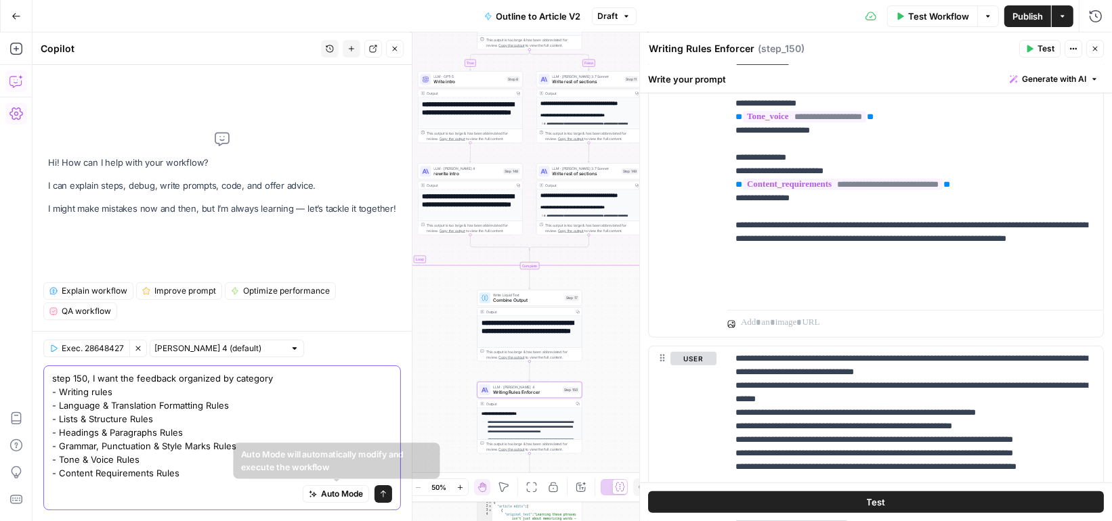
type textarea "step 150, I want the feedback organized by category - Writing rules - Language …"
click at [381, 493] on icon "submit" at bounding box center [383, 494] width 5 height 7
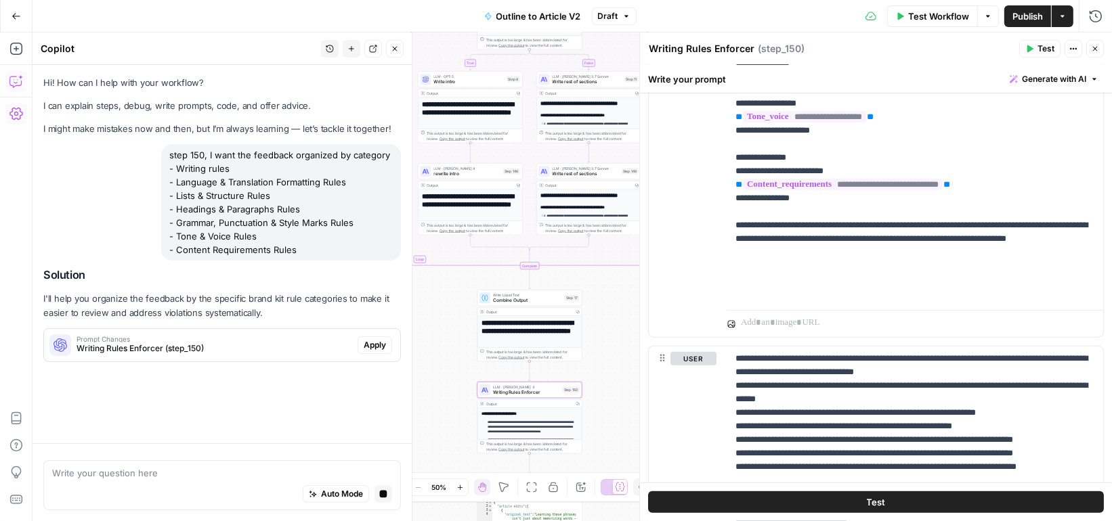
scroll to position [0, 0]
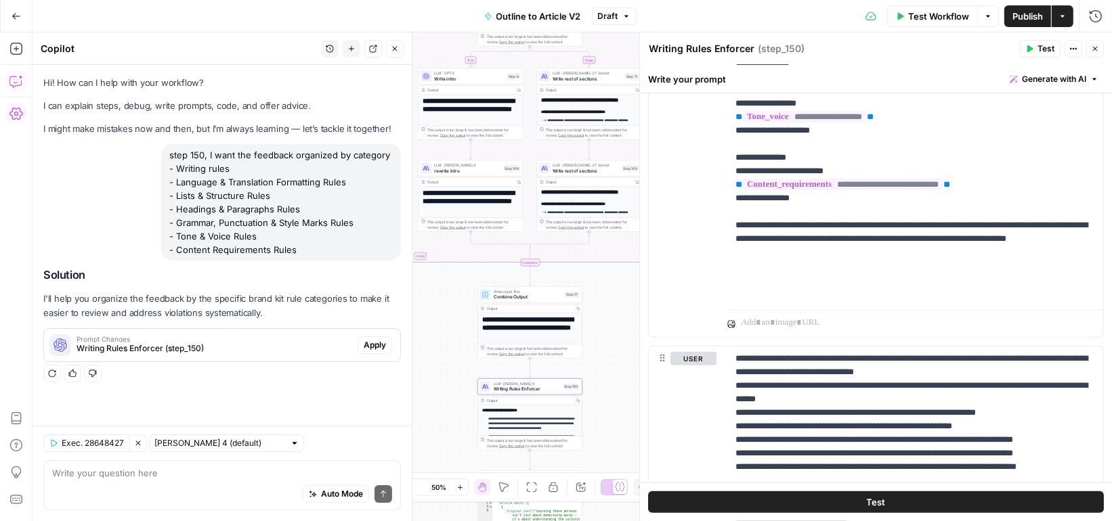
click at [196, 339] on span "Prompt Changes" at bounding box center [215, 339] width 276 height 7
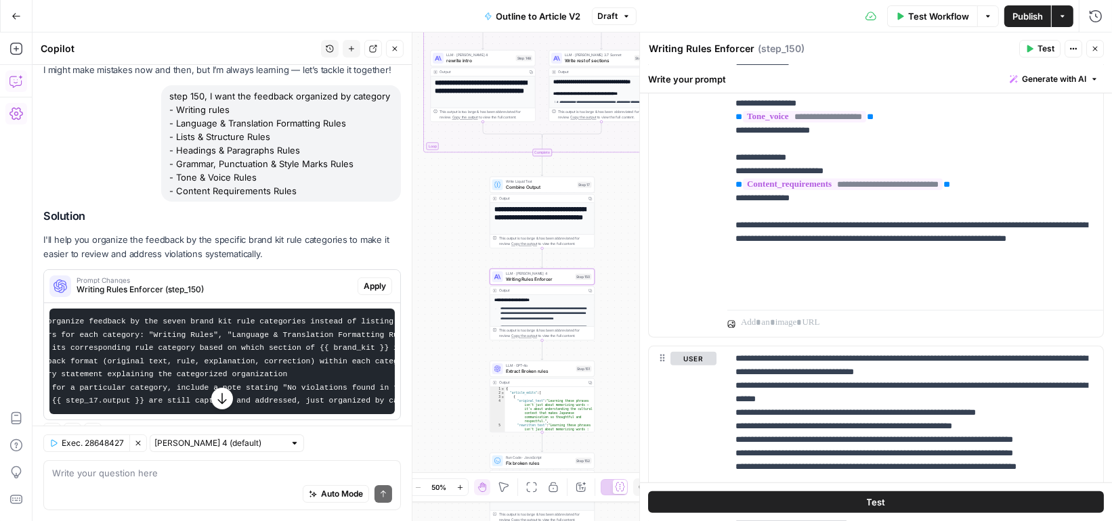
scroll to position [0, 175]
click at [385, 288] on span "Apply" at bounding box center [375, 286] width 22 height 12
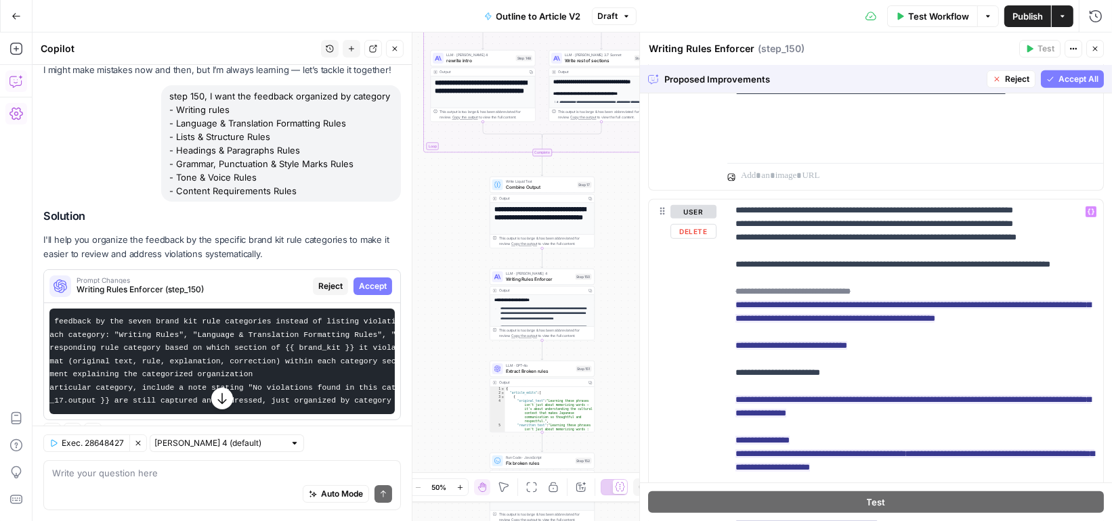
scroll to position [0, 0]
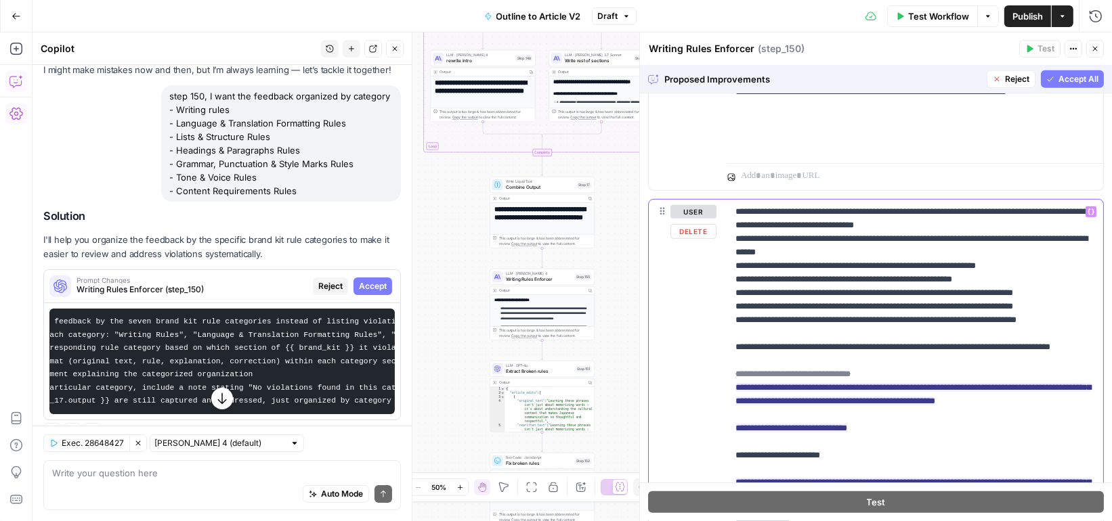
drag, startPoint x: 1083, startPoint y: 320, endPoint x: 738, endPoint y: 196, distance: 367.2
click at [738, 196] on div "**********" at bounding box center [876, 195] width 456 height 1178
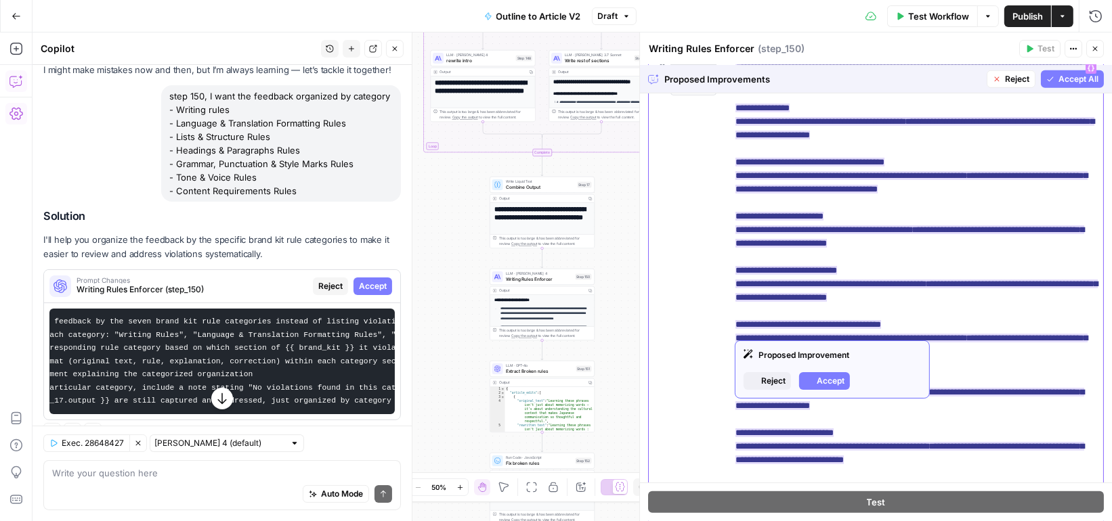
scroll to position [1009, 0]
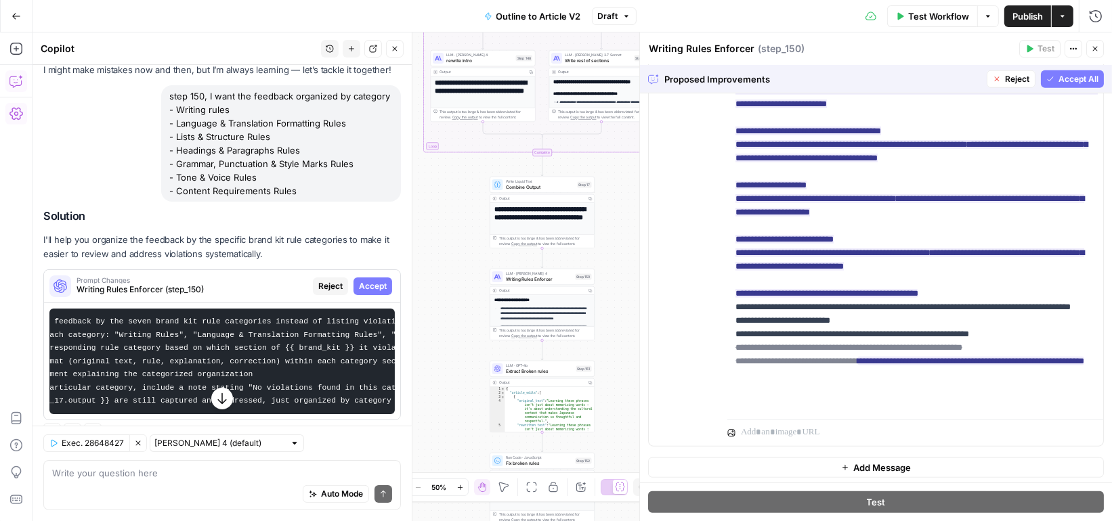
click at [1058, 77] on span "Accept All" at bounding box center [1078, 79] width 40 height 12
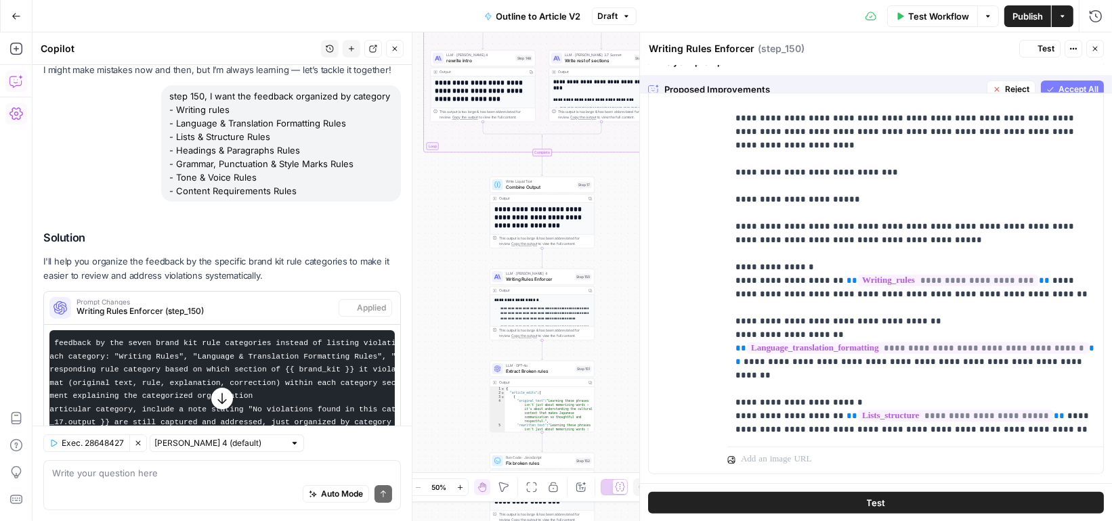
scroll to position [0, 0]
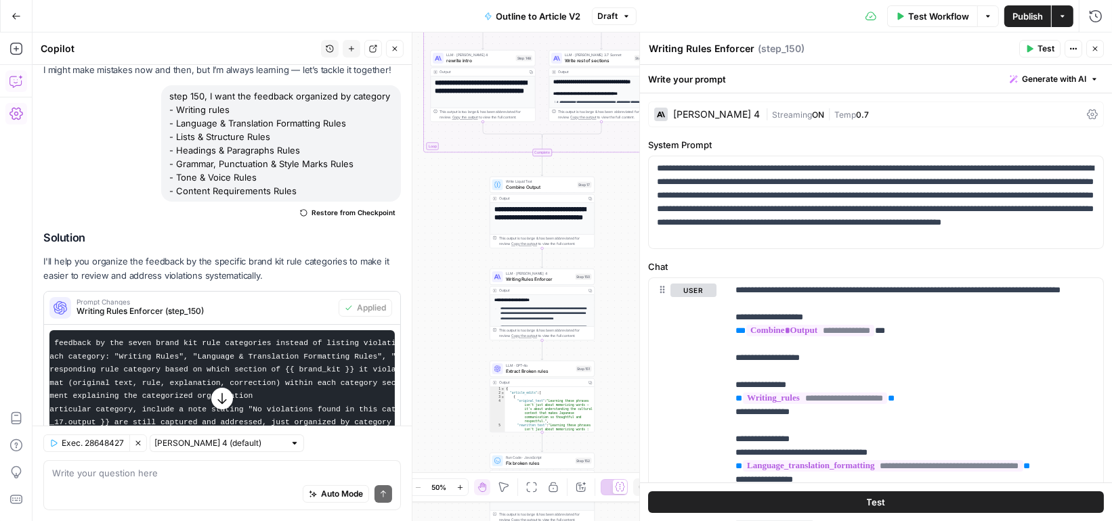
click at [1048, 43] on span "Test" at bounding box center [1045, 49] width 17 height 12
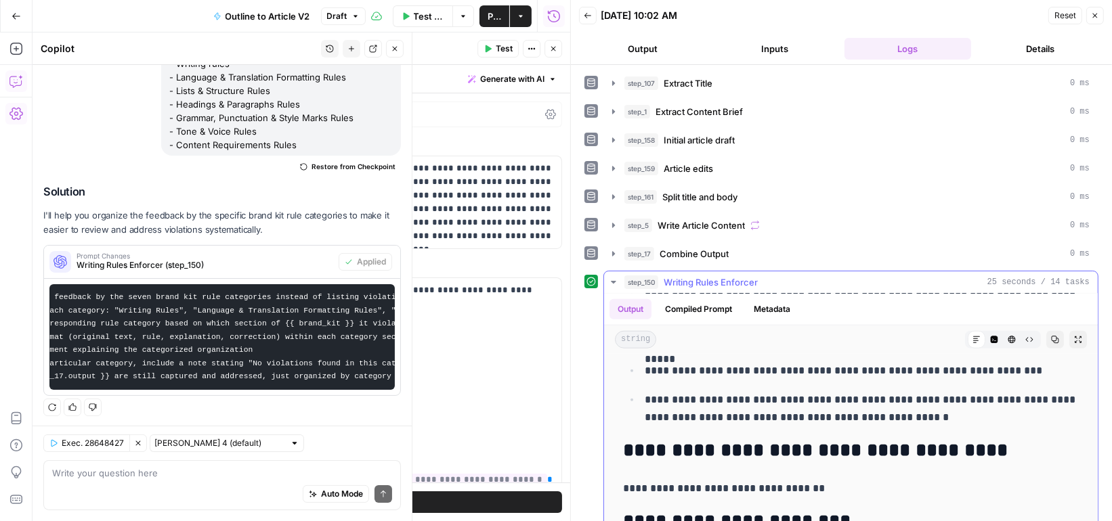
scroll to position [1367, 0]
click at [553, 47] on icon "button" at bounding box center [553, 49] width 5 height 5
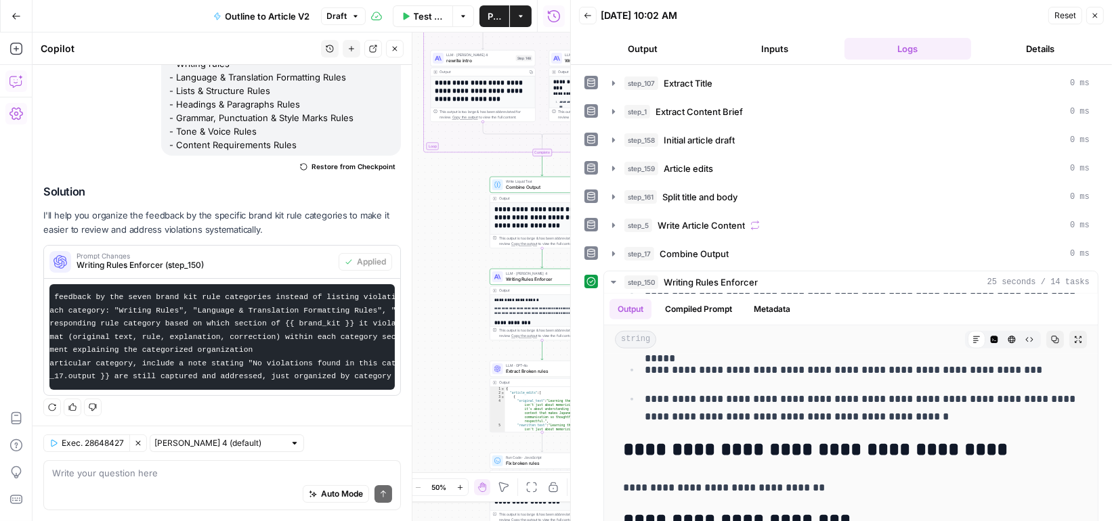
click at [393, 49] on icon "button" at bounding box center [395, 49] width 8 height 8
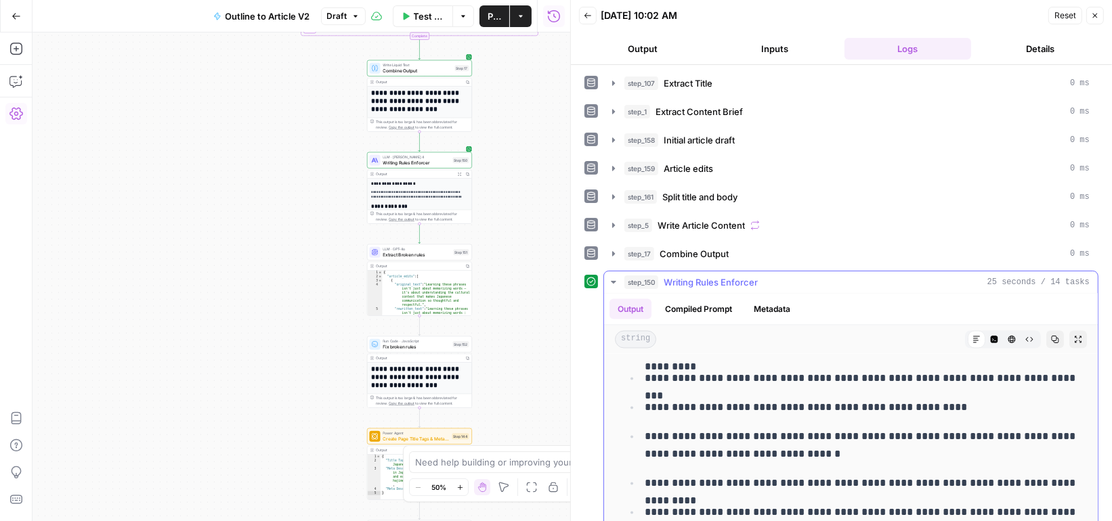
scroll to position [112, 0]
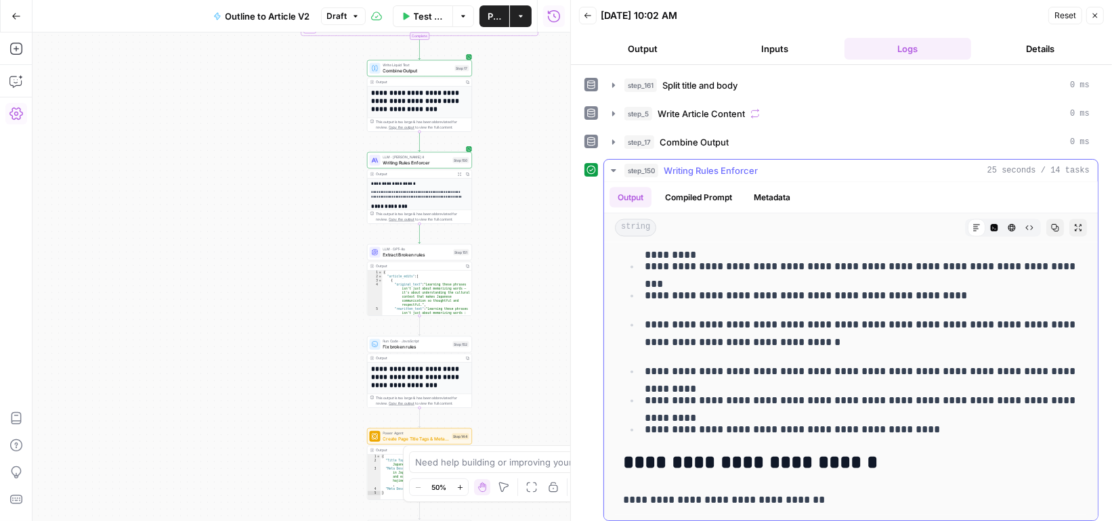
click at [605, 165] on button "step_150 Writing Rules Enforcer 25 seconds / 14 tasks" at bounding box center [851, 171] width 494 height 22
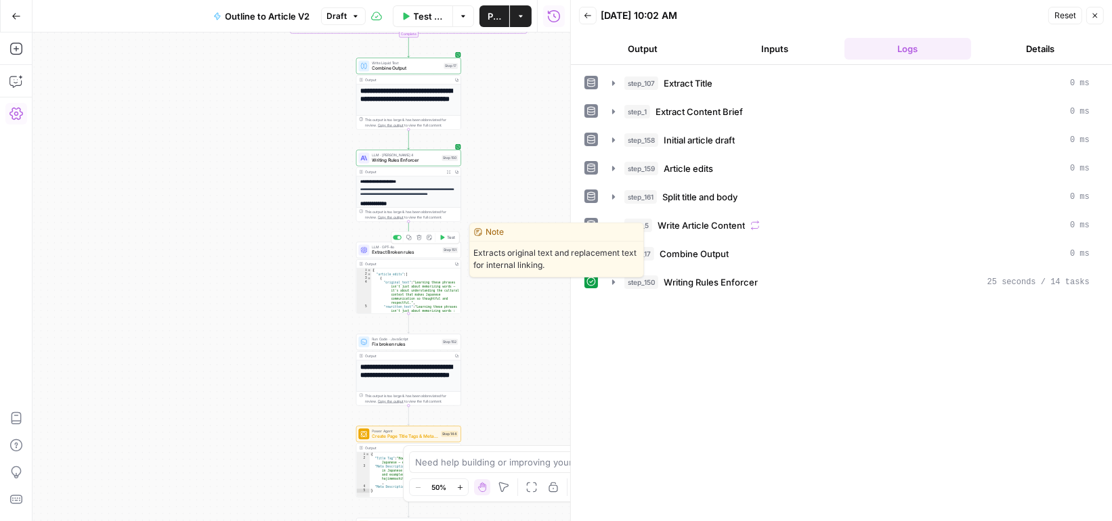
click at [428, 253] on span "Extract Broken rules" at bounding box center [406, 252] width 68 height 7
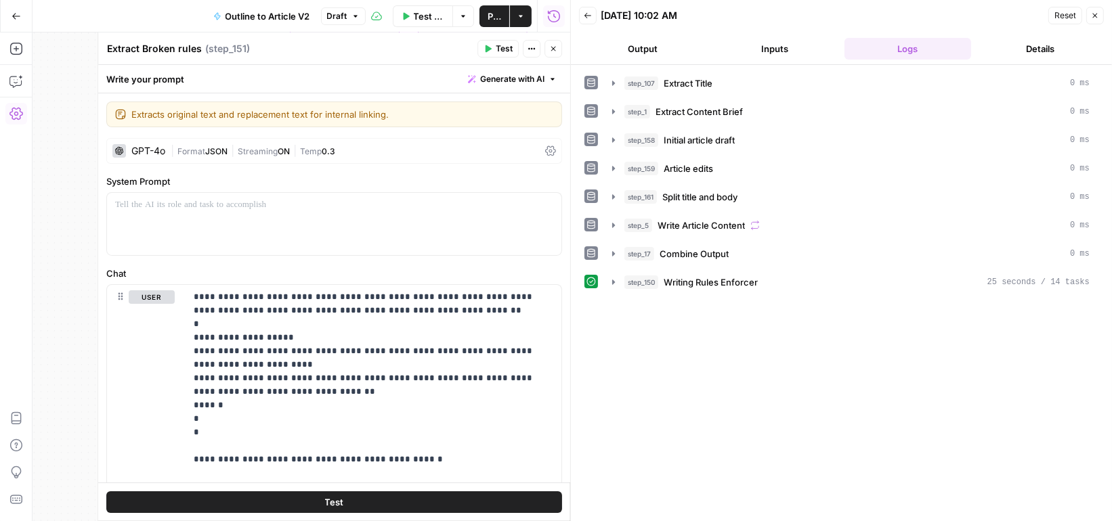
click at [508, 46] on span "Test" at bounding box center [504, 49] width 17 height 12
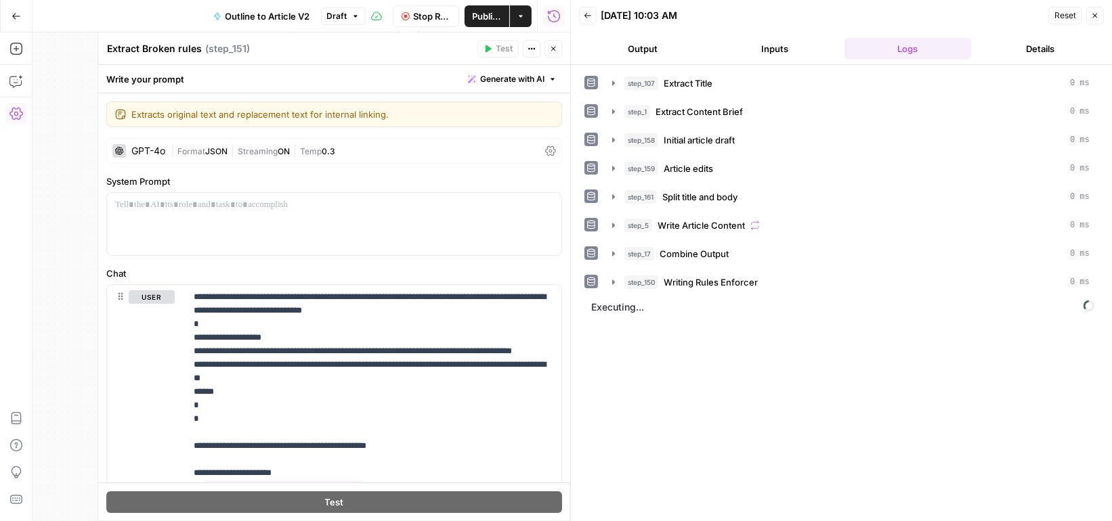
click at [551, 44] on button "Close" at bounding box center [553, 49] width 18 height 18
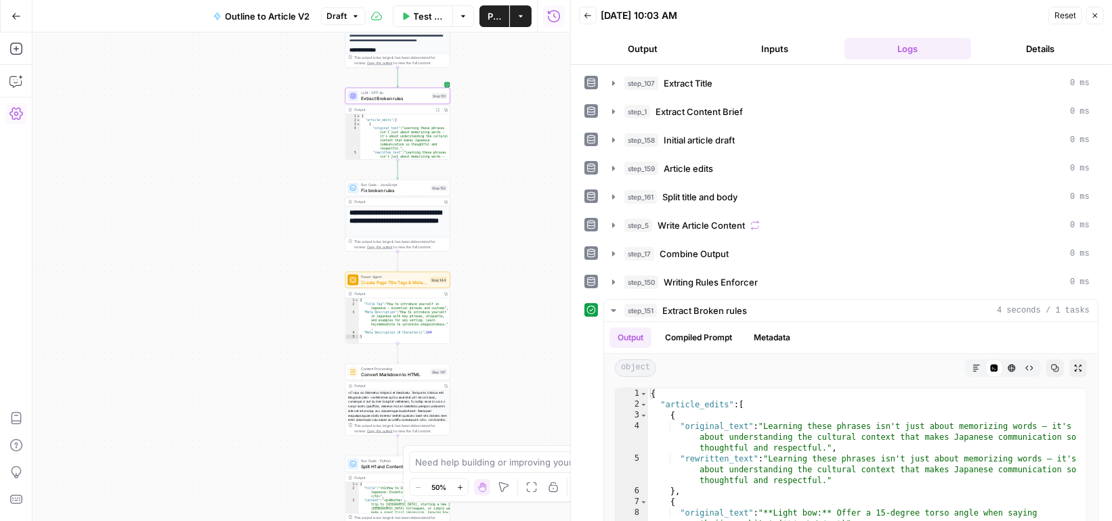
click at [412, 96] on span "Extract Broken rules" at bounding box center [395, 98] width 68 height 7
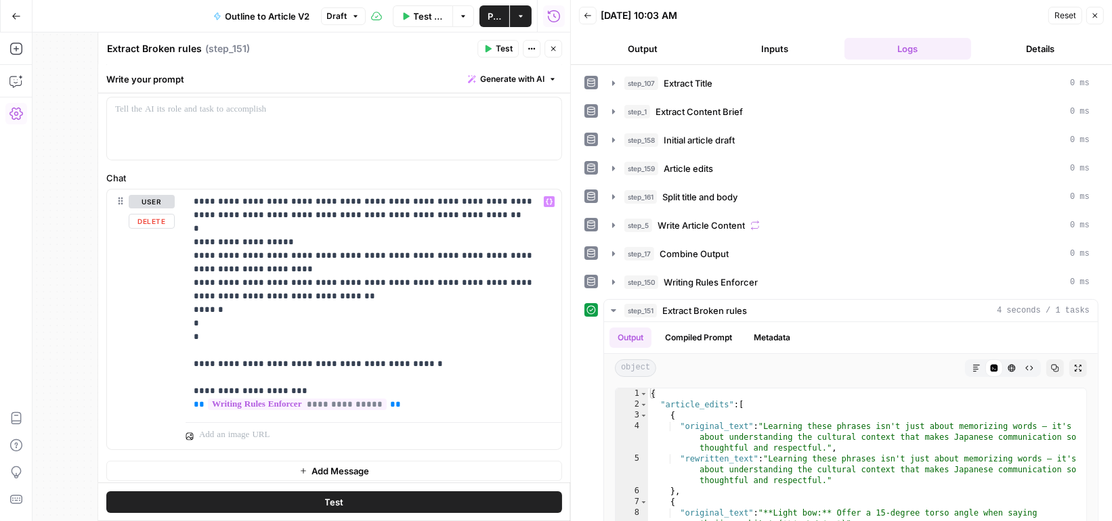
scroll to position [99, 0]
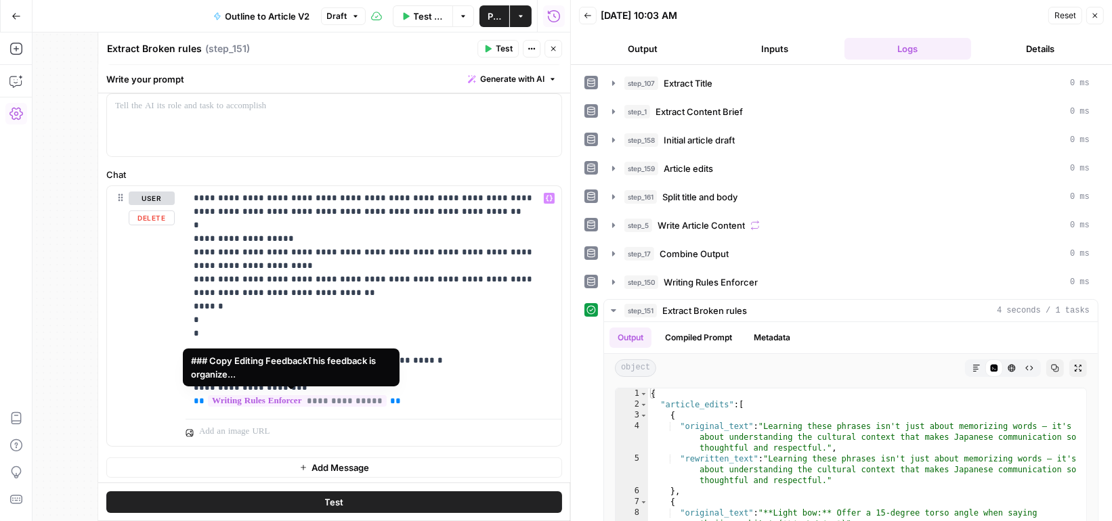
click at [366, 404] on span "**********" at bounding box center [297, 401] width 179 height 12
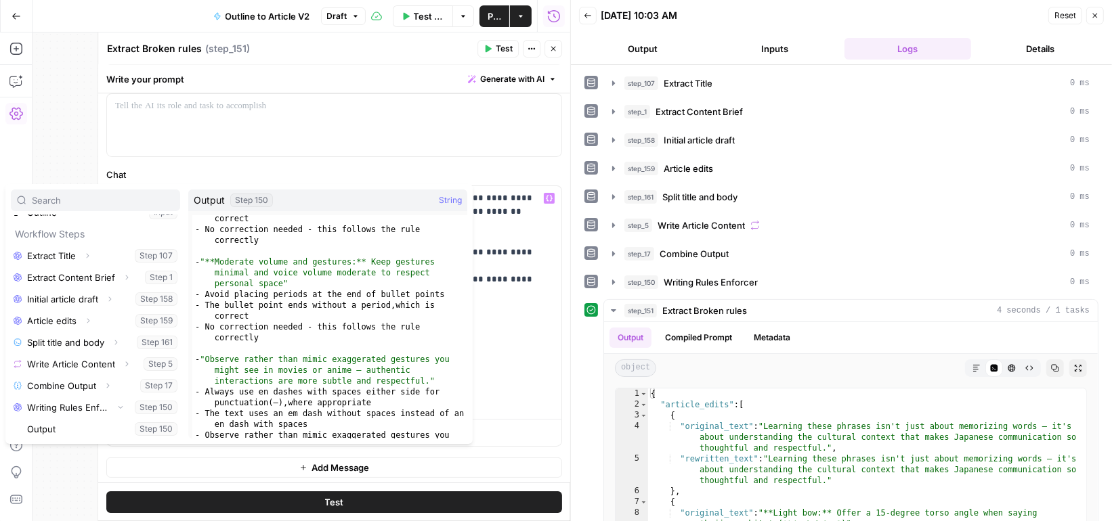
scroll to position [836, 0]
click at [522, 345] on p "**********" at bounding box center [374, 300] width 360 height 217
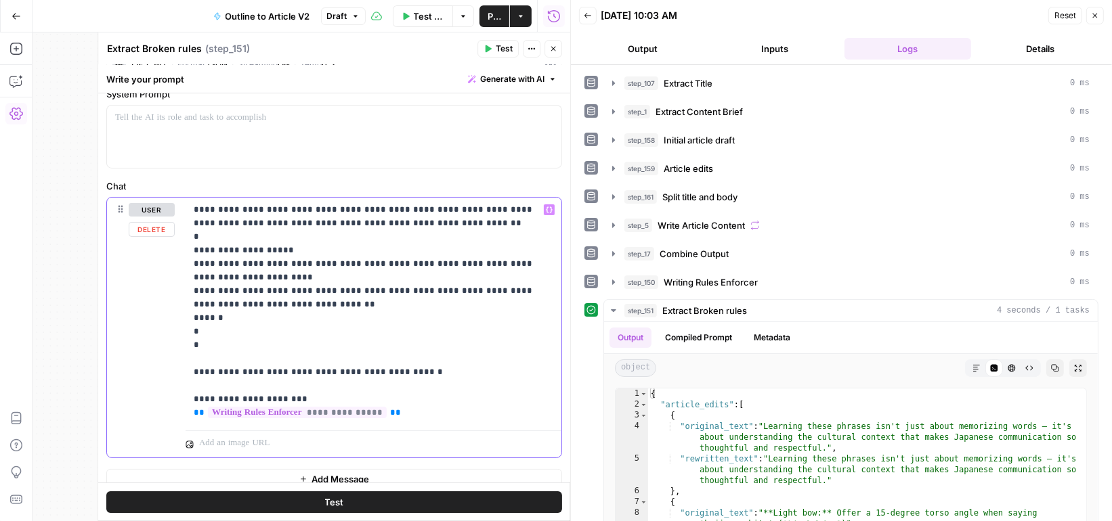
scroll to position [99, 0]
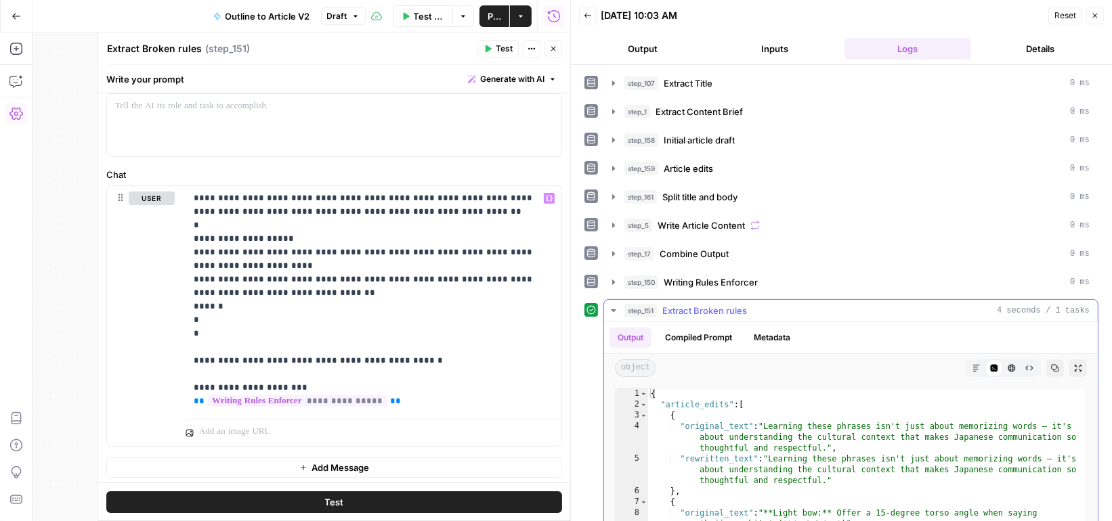
click at [694, 328] on button "Compiled Prompt" at bounding box center [698, 338] width 83 height 20
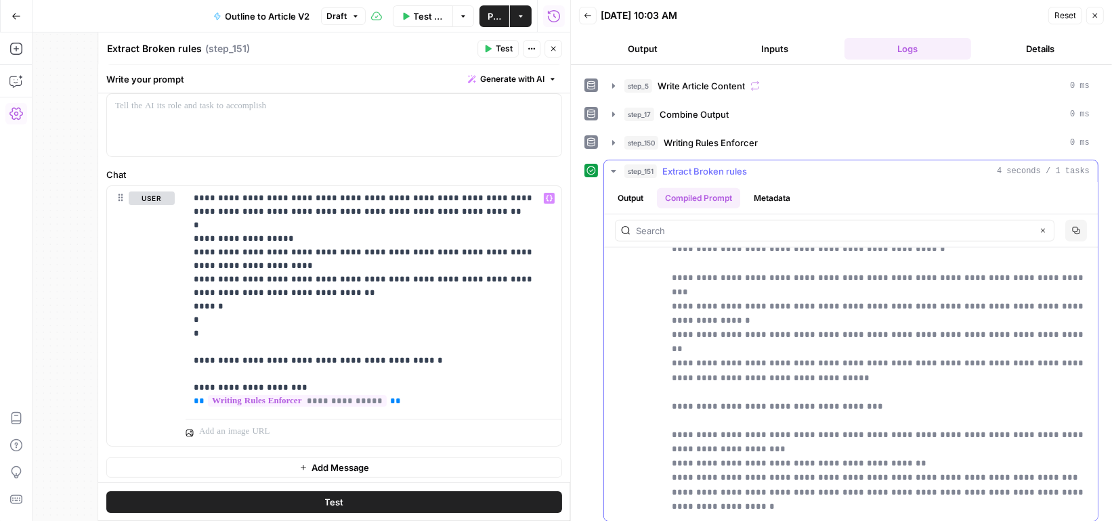
scroll to position [1705, 0]
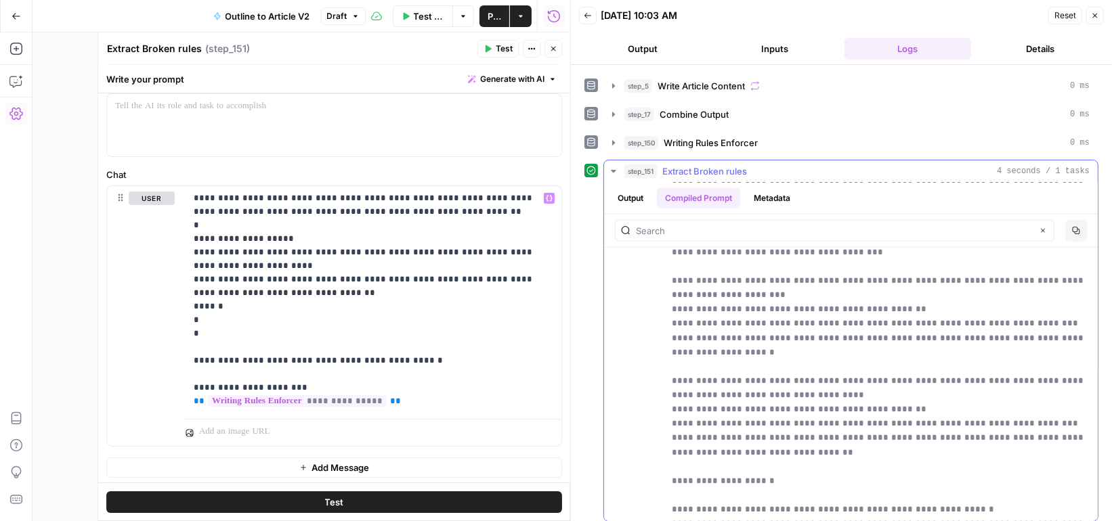
click at [636, 196] on button "Output" at bounding box center [630, 198] width 42 height 20
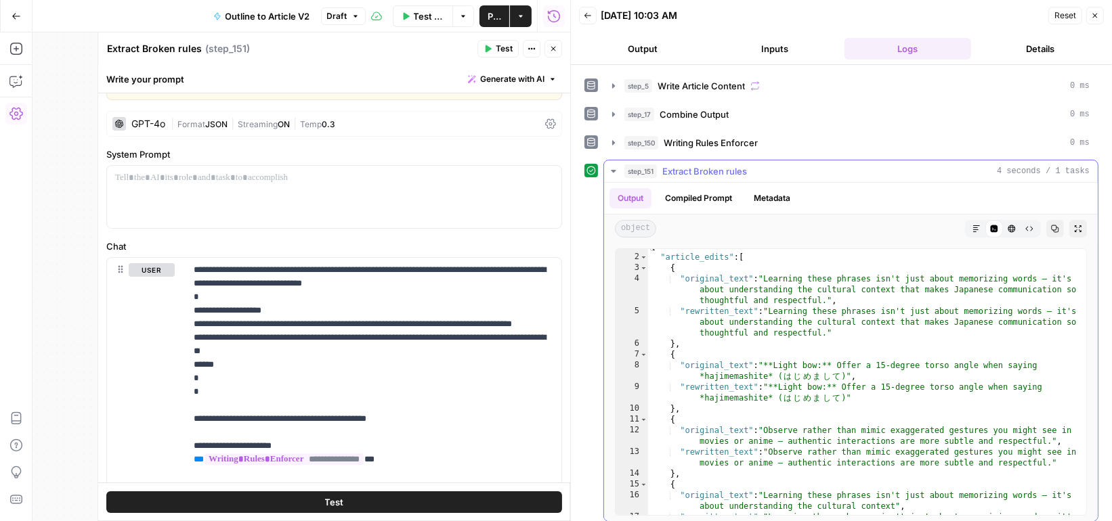
scroll to position [167, 0]
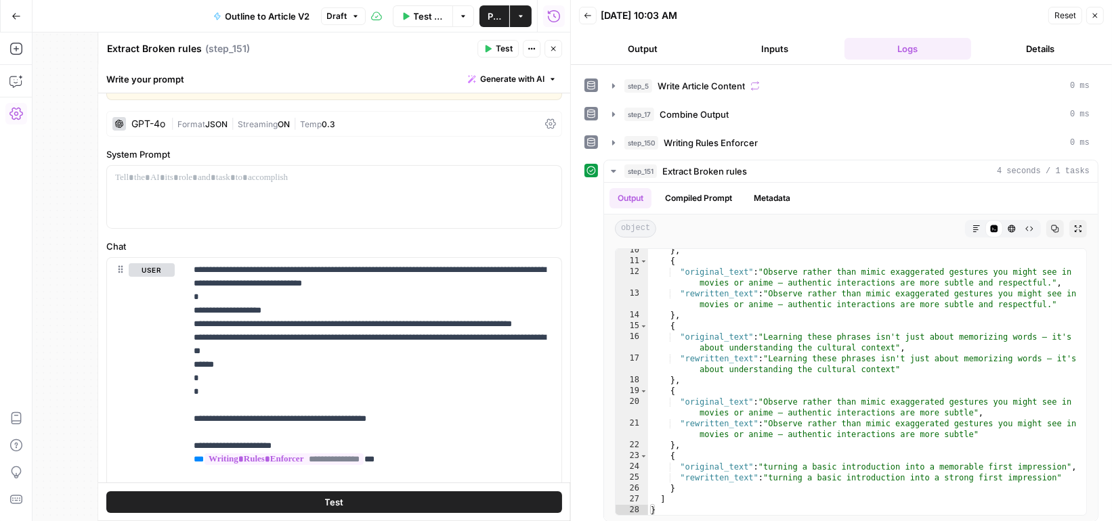
click at [553, 47] on icon "button" at bounding box center [553, 49] width 8 height 8
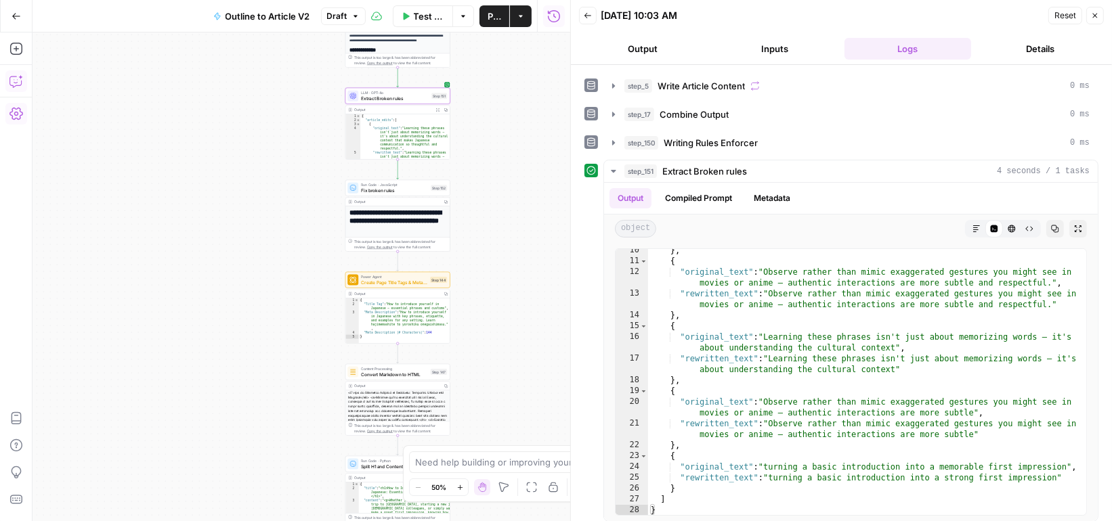
click at [18, 77] on icon "button" at bounding box center [16, 81] width 14 height 14
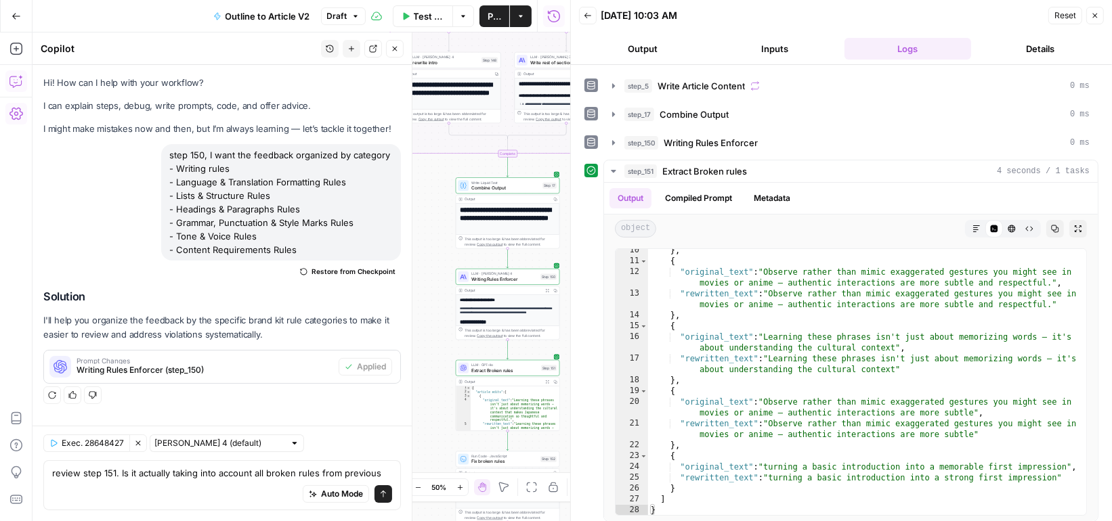
scroll to position [2, 0]
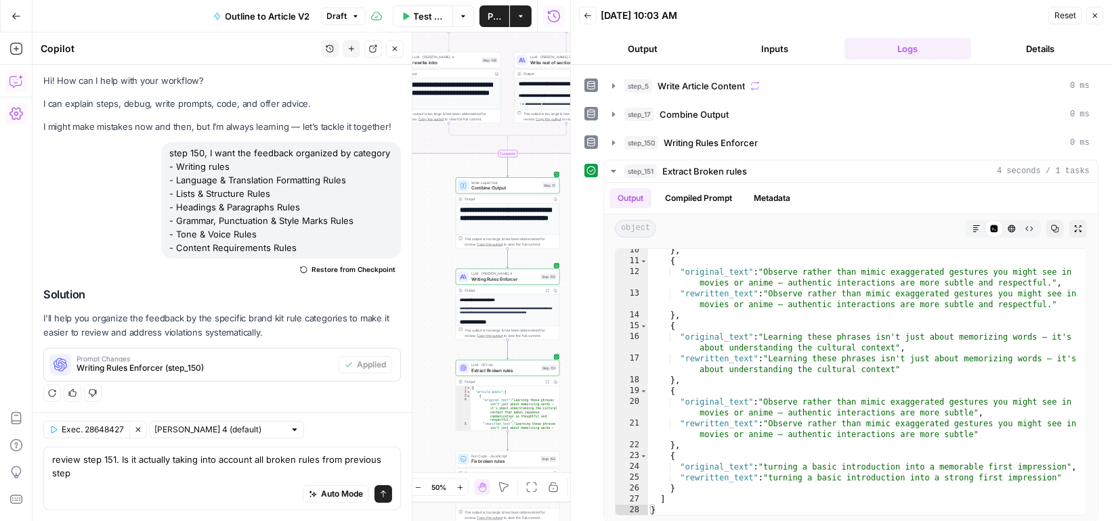
type textarea "review step 151. Is it actually taking into account all broken rules from previ…"
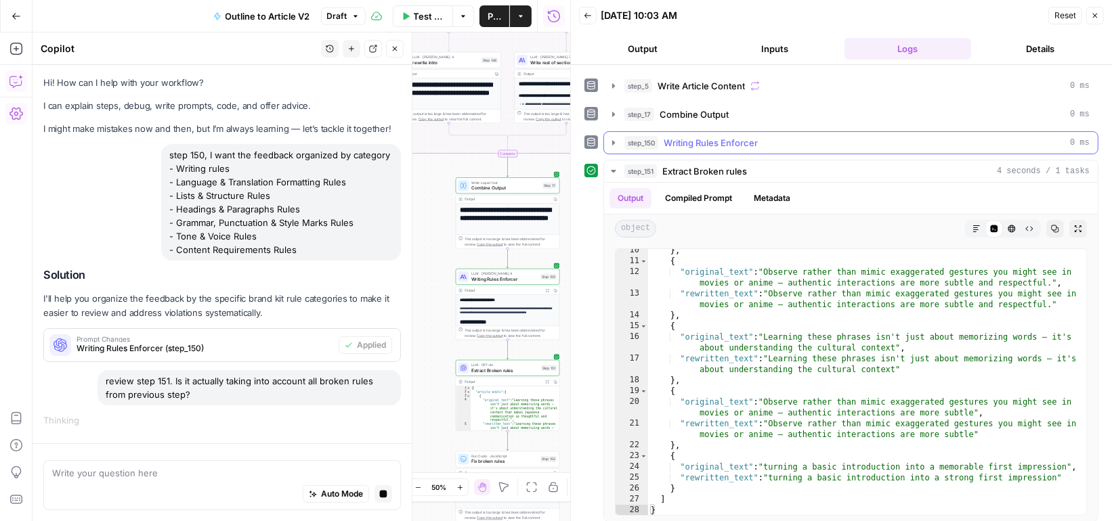
click at [609, 138] on icon "button" at bounding box center [613, 142] width 11 height 11
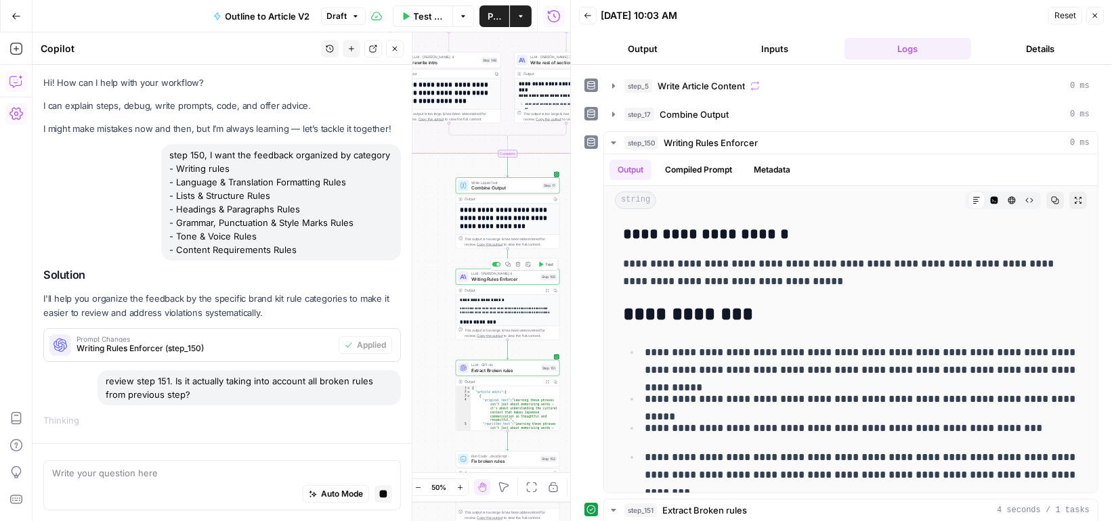
click at [531, 280] on span "Writing Rules Enforcer" at bounding box center [504, 279] width 66 height 7
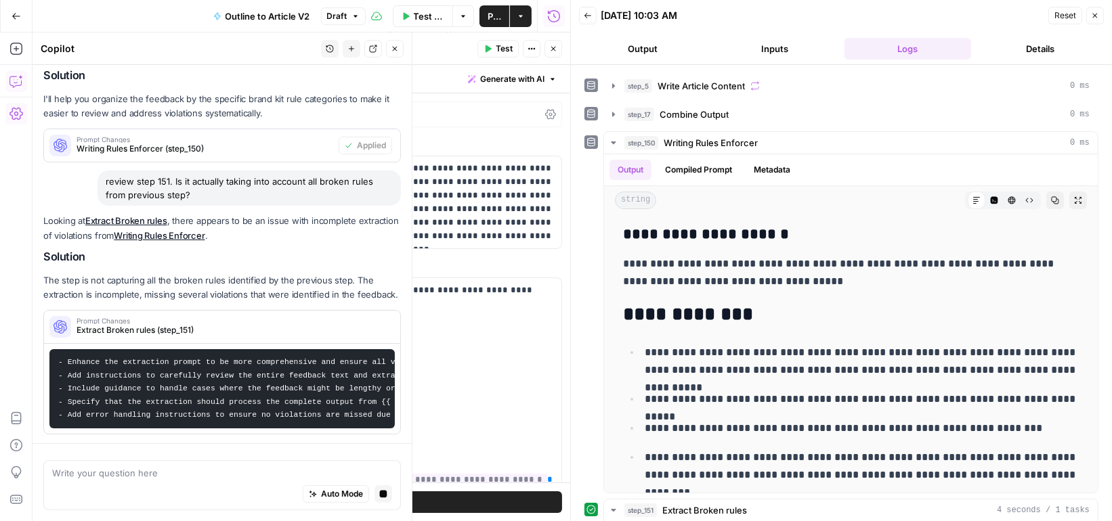
click at [1098, 12] on icon "button" at bounding box center [1095, 16] width 8 height 8
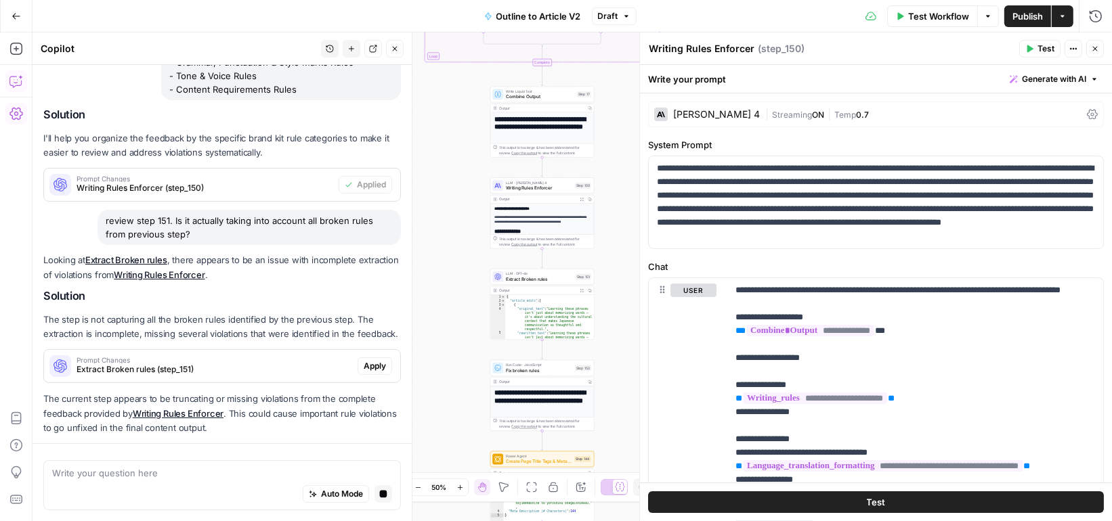
scroll to position [221, 0]
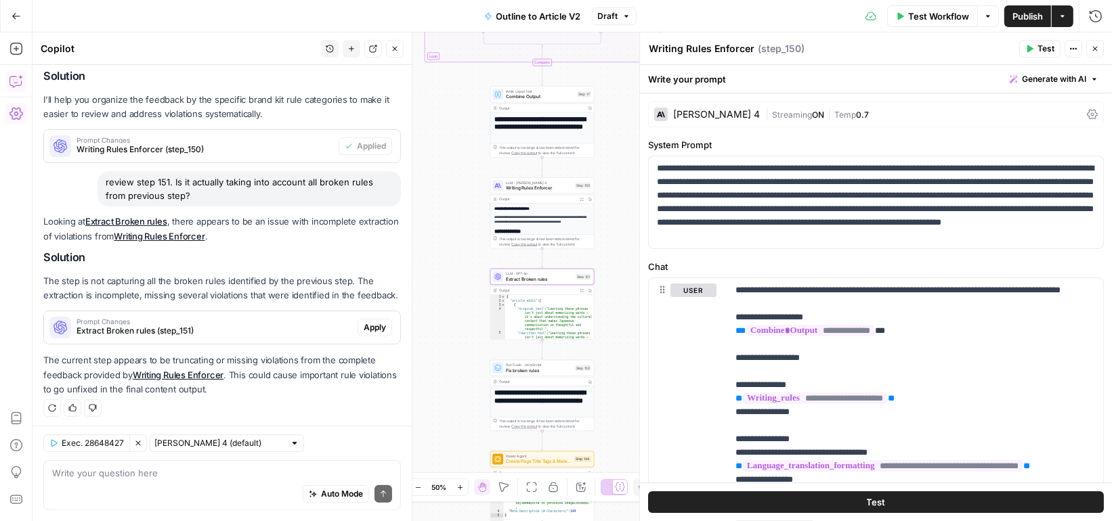
click at [307, 322] on span "Prompt Changes" at bounding box center [215, 321] width 276 height 7
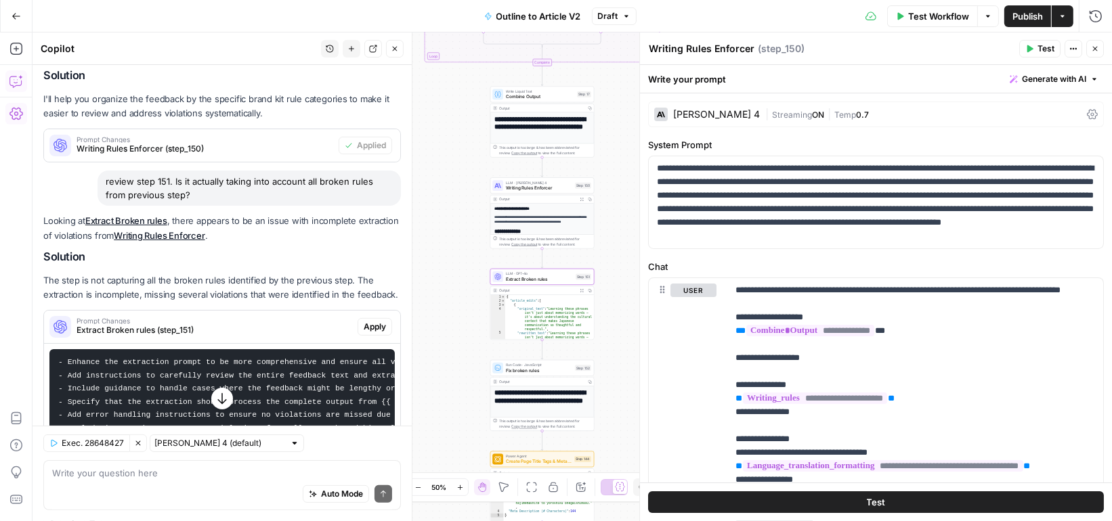
click at [370, 328] on span "Apply" at bounding box center [375, 327] width 22 height 12
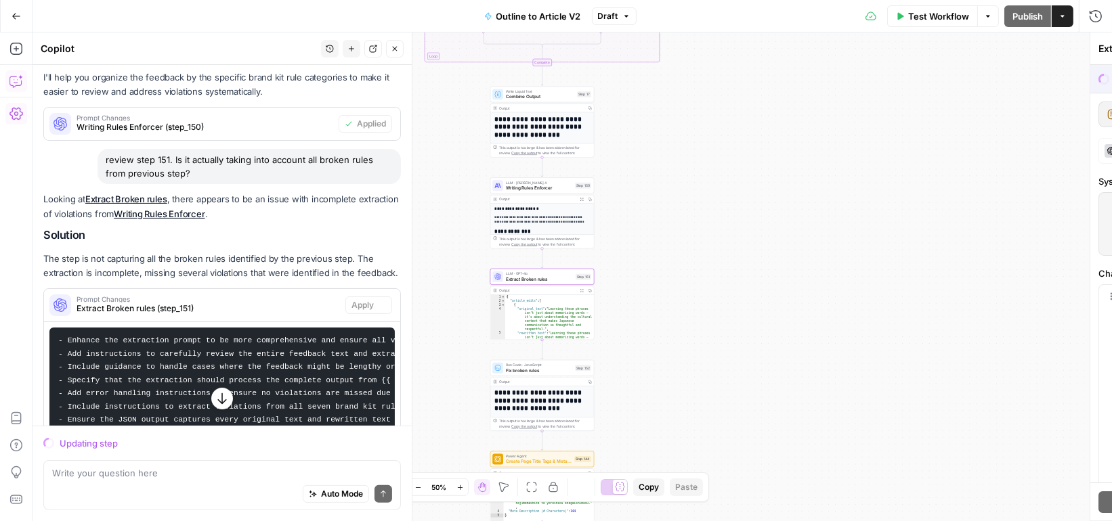
scroll to position [200, 0]
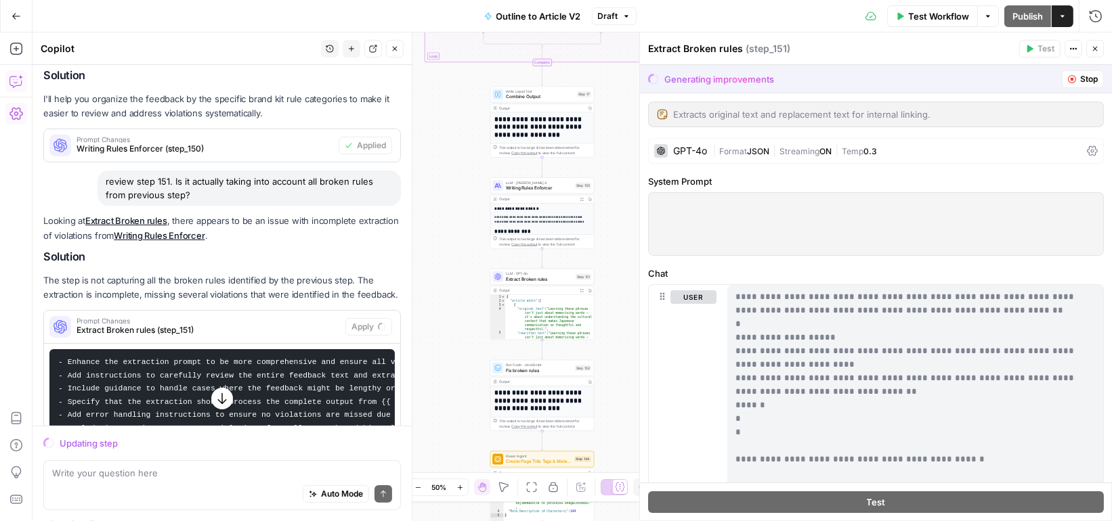
click at [565, 185] on span "Writing Rules Enforcer" at bounding box center [539, 188] width 66 height 7
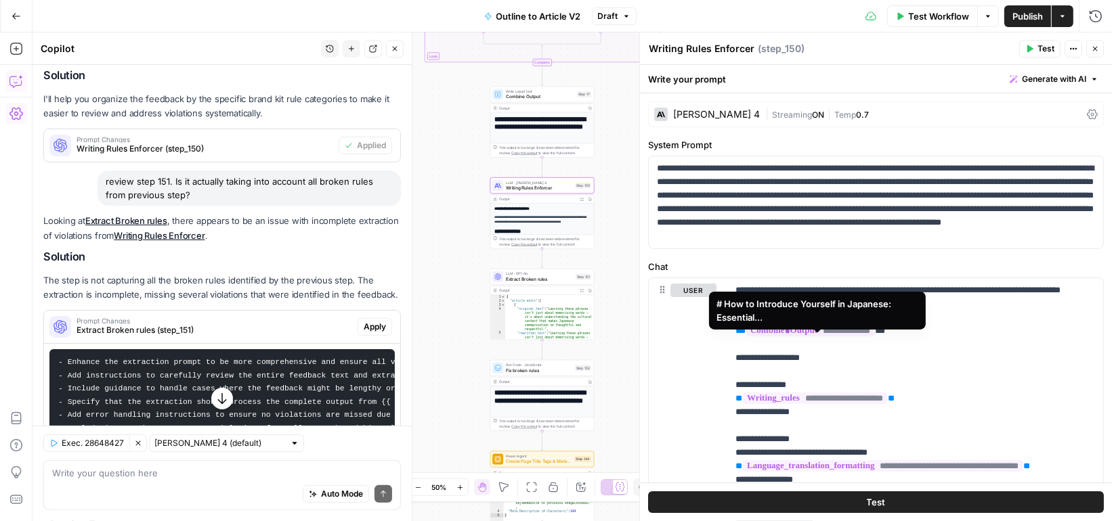
scroll to position [34, 0]
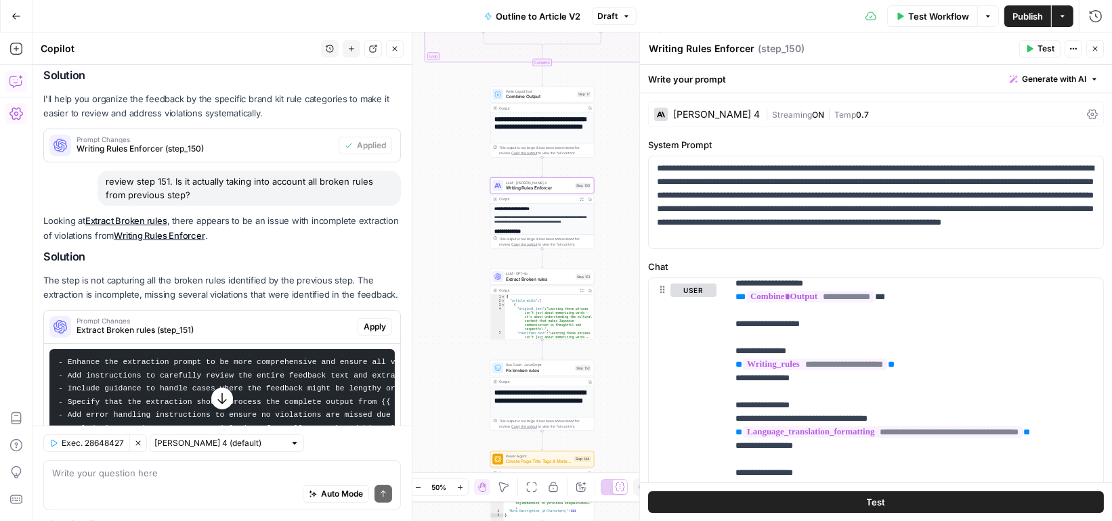
click at [557, 278] on span "Extract Broken rules" at bounding box center [539, 279] width 67 height 7
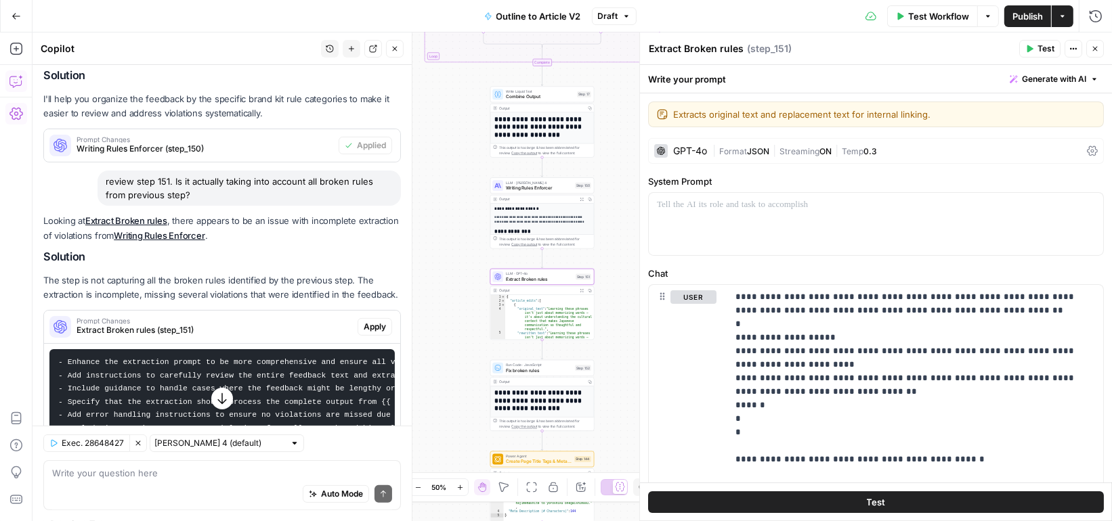
click at [373, 326] on span "Apply" at bounding box center [375, 327] width 22 height 12
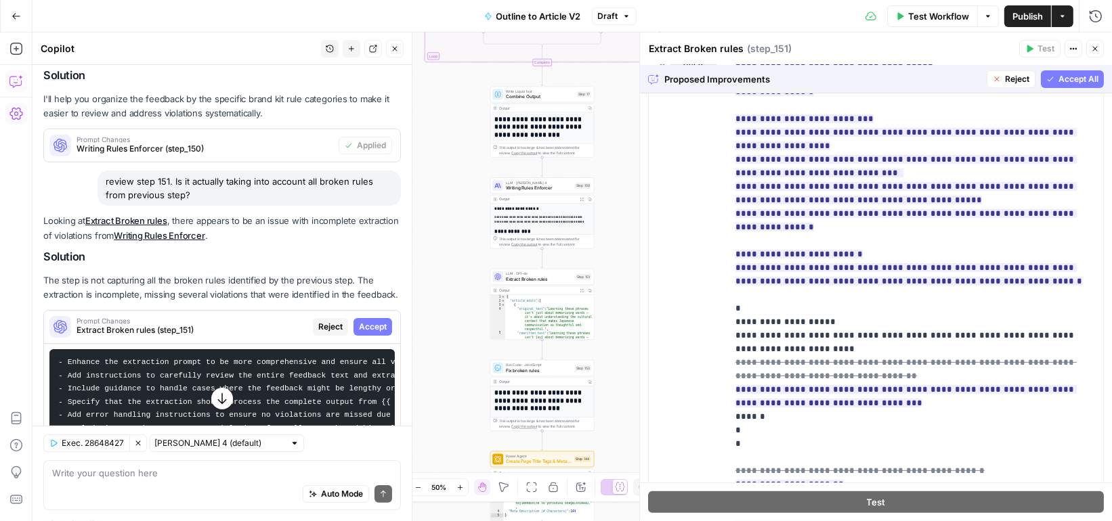
scroll to position [309, 0]
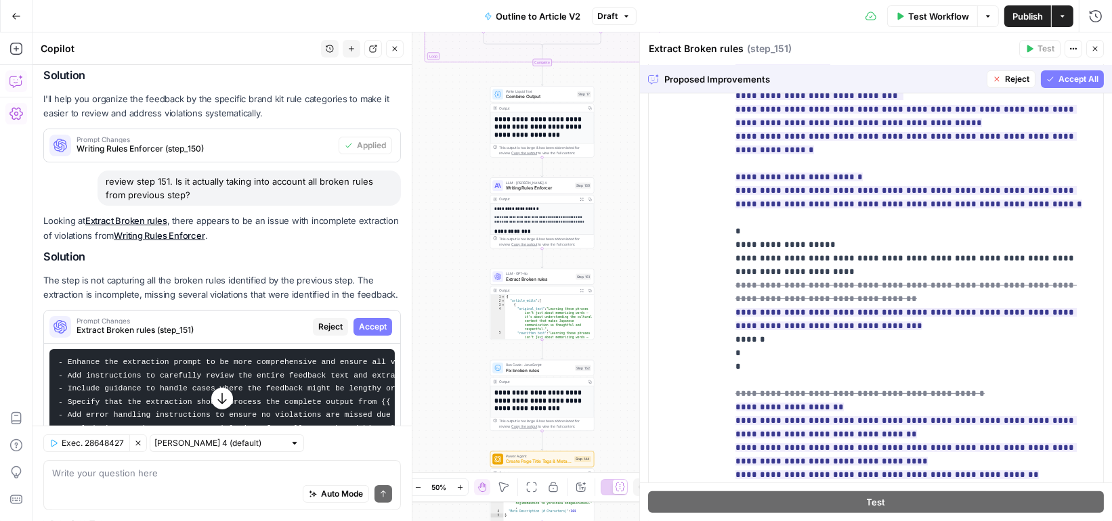
click at [1067, 77] on span "Accept All" at bounding box center [1078, 79] width 40 height 12
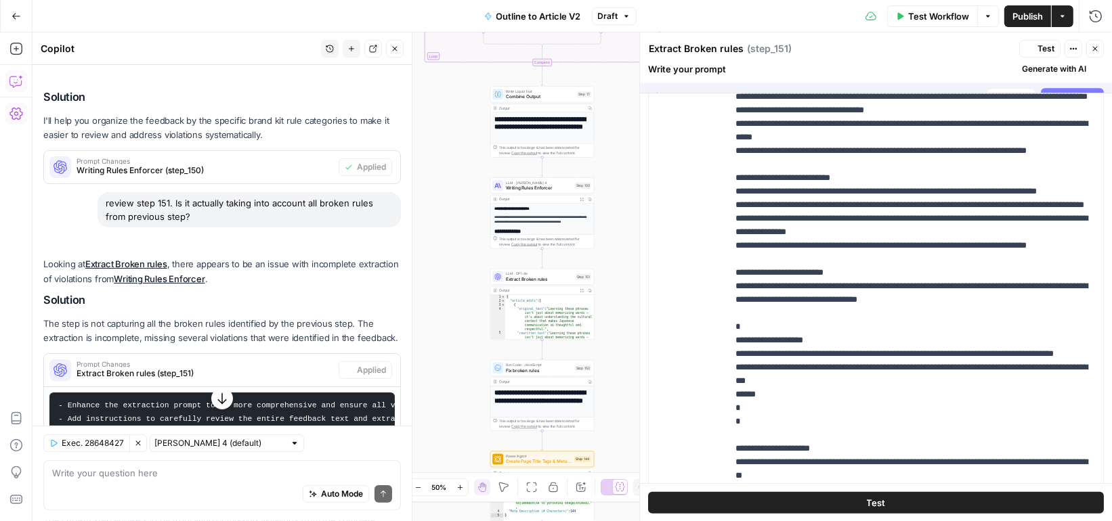
scroll to position [0, 0]
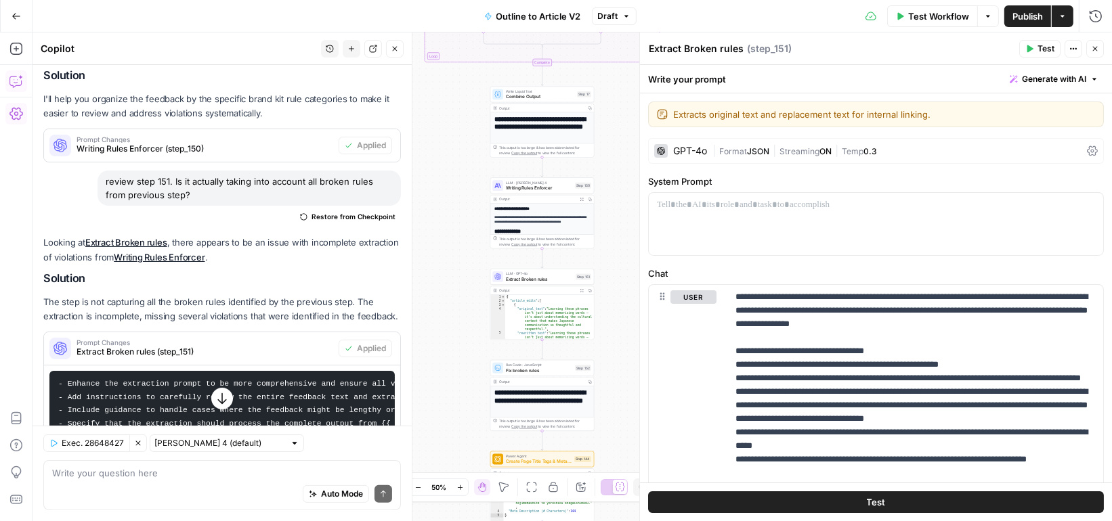
click at [563, 189] on span "Writing Rules Enforcer" at bounding box center [539, 188] width 66 height 7
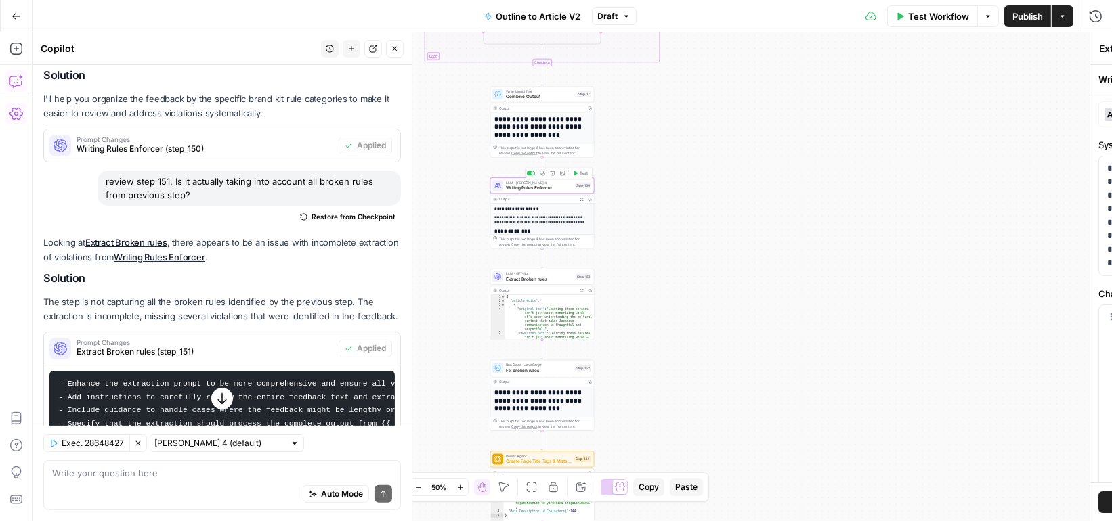
type textarea "Writing Rules Enforcer"
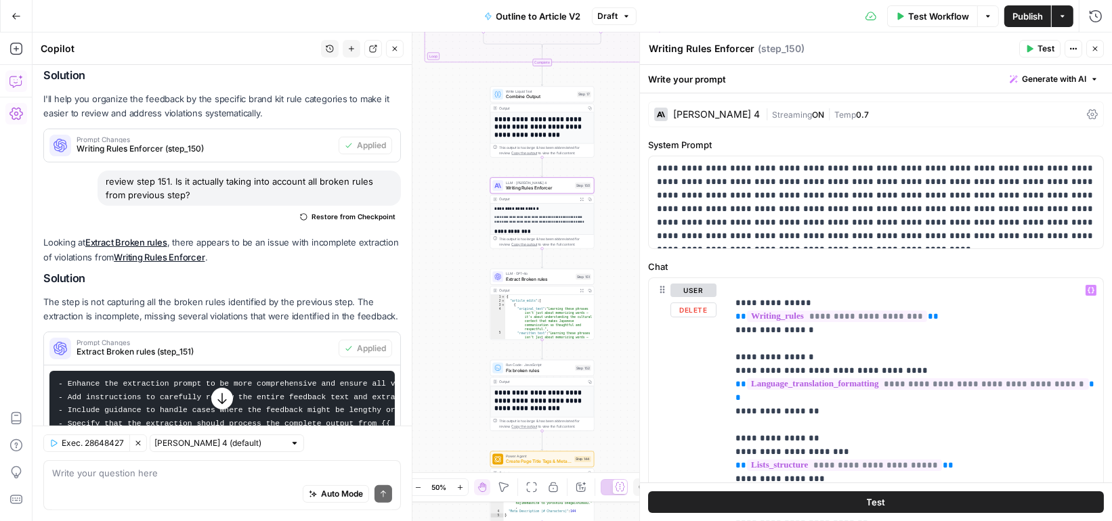
scroll to position [5, 0]
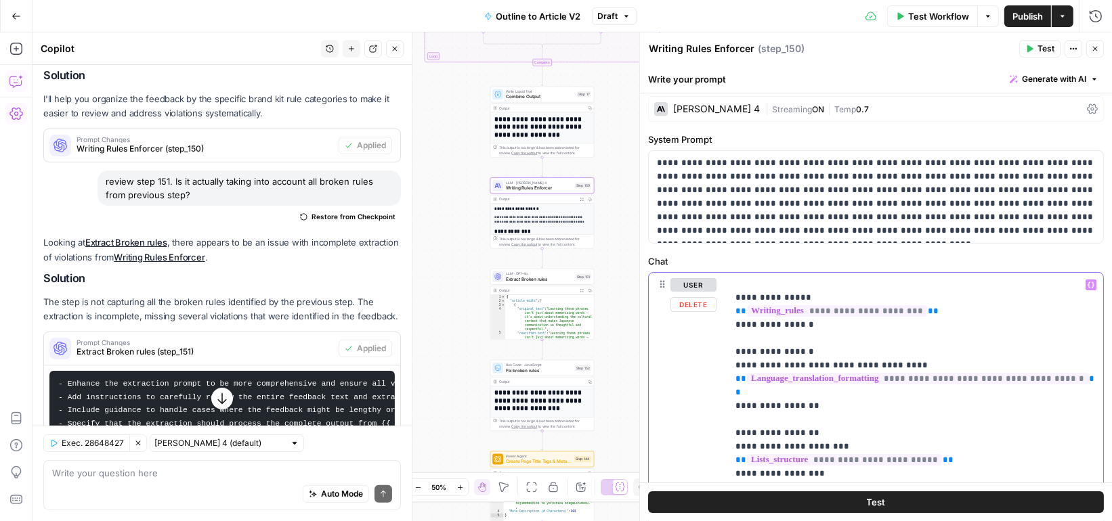
drag, startPoint x: 817, startPoint y: 390, endPoint x: 723, endPoint y: 349, distance: 102.5
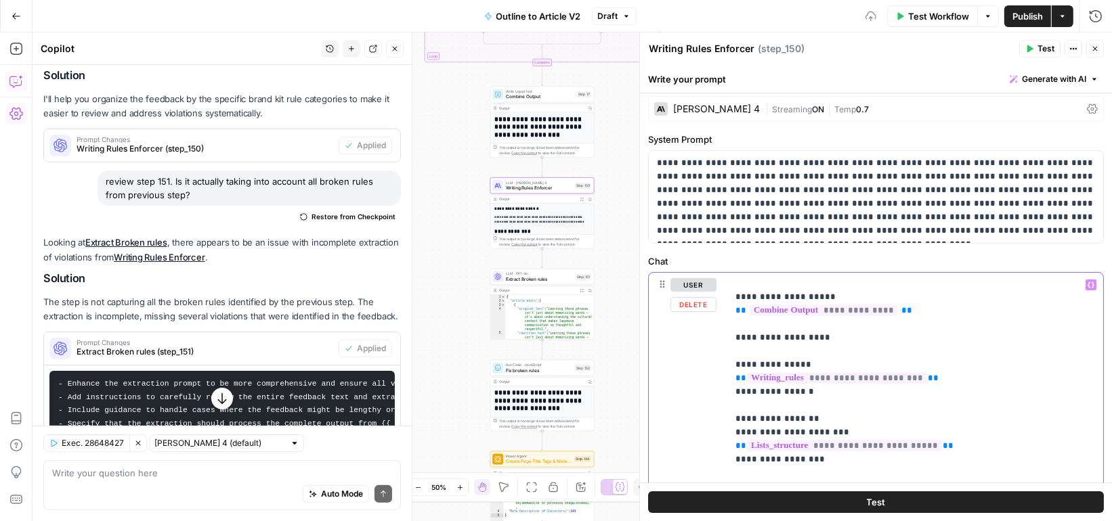
scroll to position [28, 0]
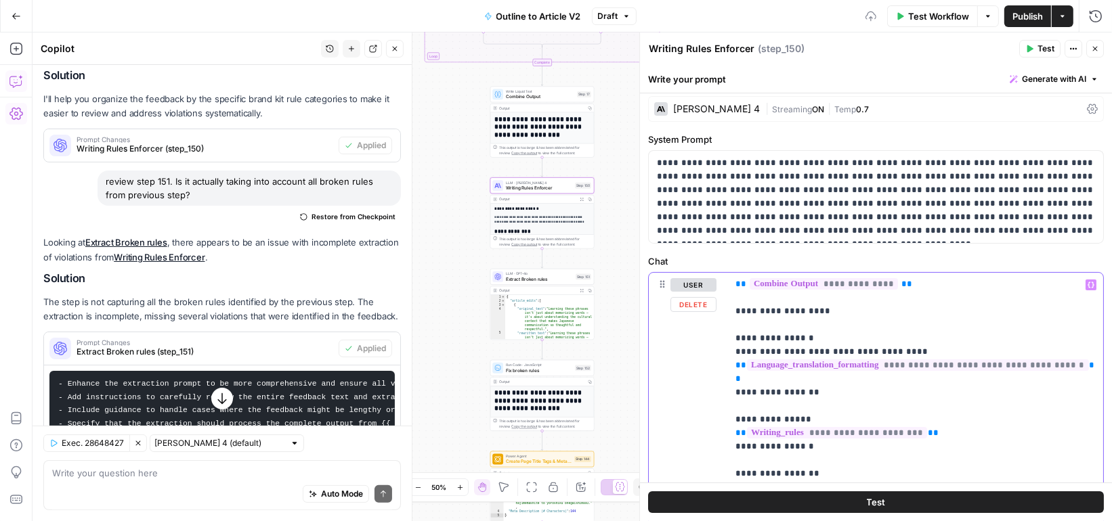
scroll to position [95, 0]
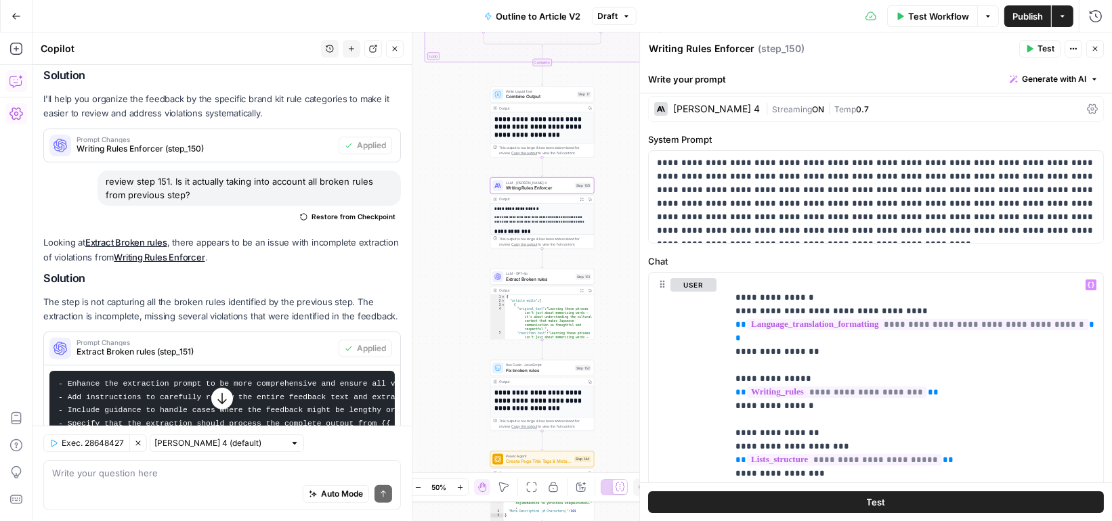
click at [1039, 48] on span "Test" at bounding box center [1045, 49] width 17 height 12
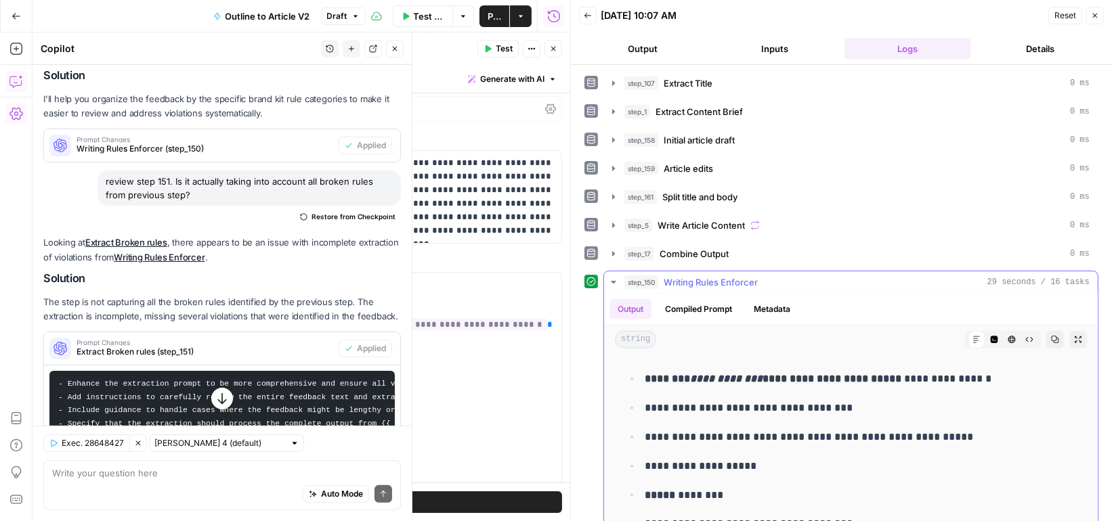
scroll to position [1463, 0]
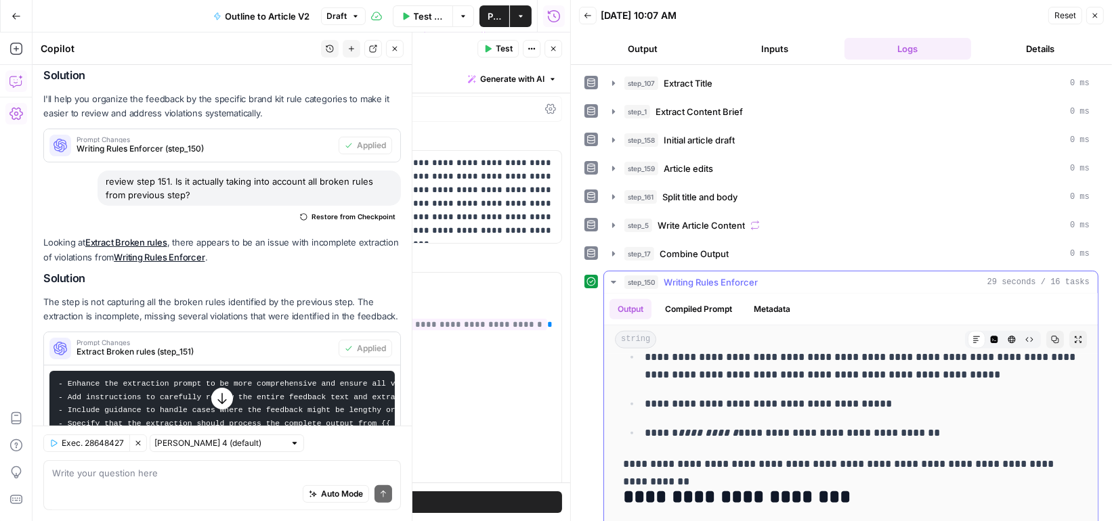
click at [614, 278] on icon "button" at bounding box center [613, 282] width 11 height 11
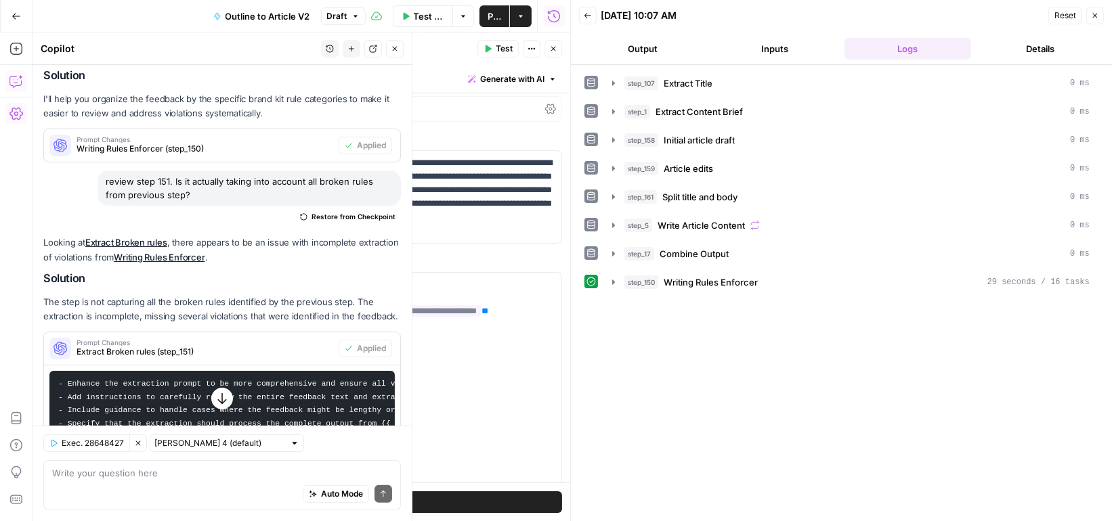
click at [553, 41] on button "Close" at bounding box center [553, 49] width 18 height 18
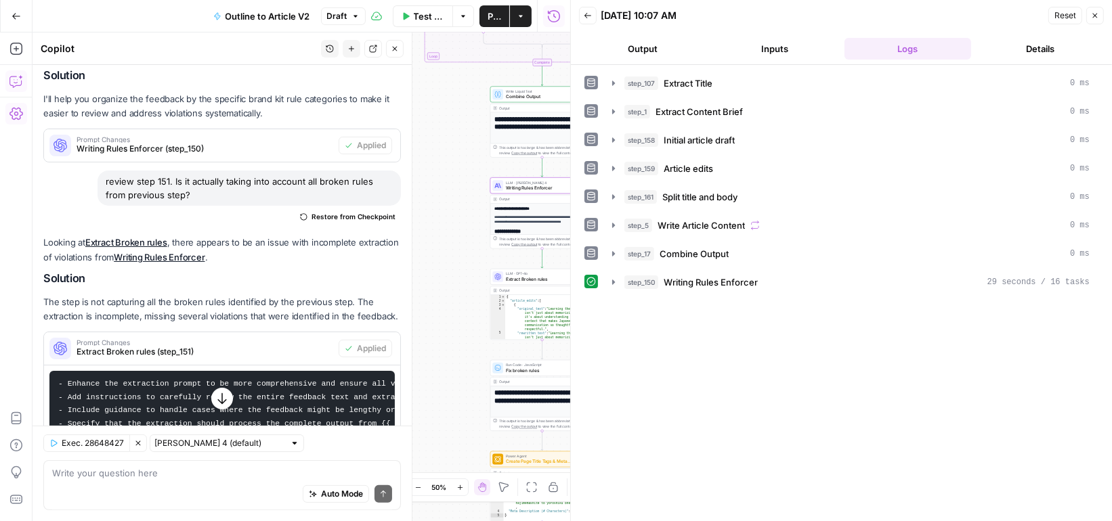
click at [396, 50] on icon "button" at bounding box center [395, 49] width 5 height 5
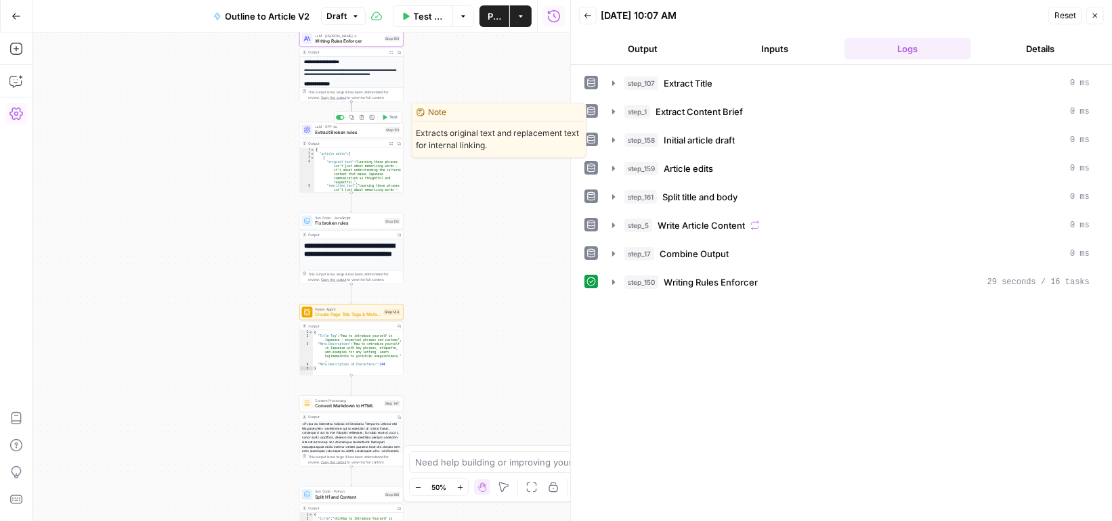
click at [386, 120] on icon "button" at bounding box center [384, 116] width 5 height 5
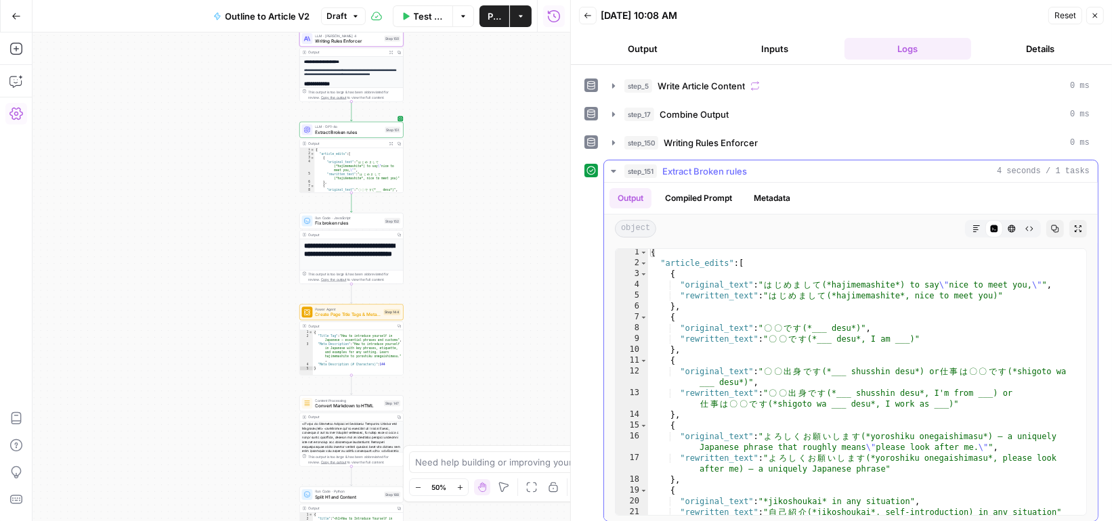
scroll to position [4, 0]
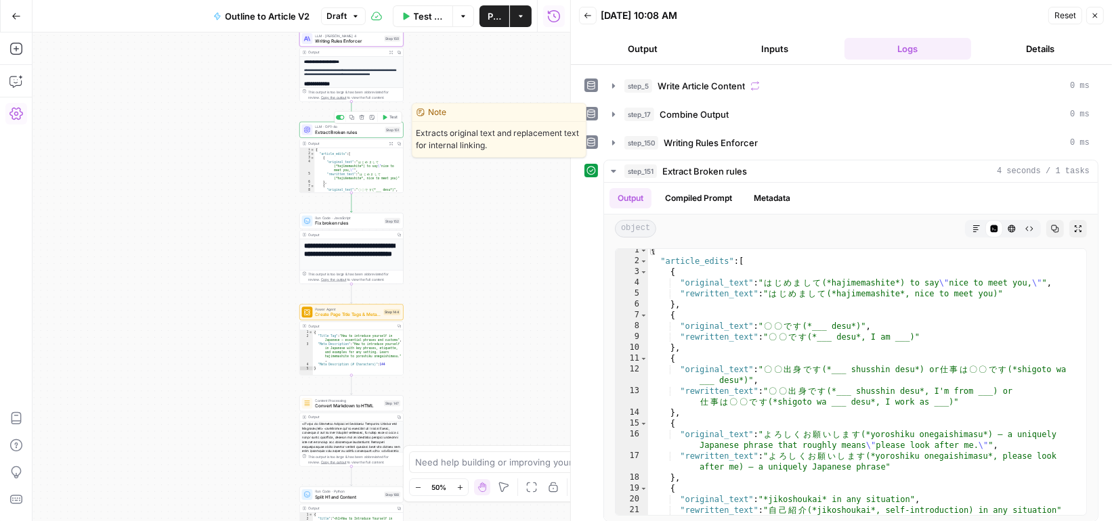
click at [370, 129] on span "Extract Broken rules" at bounding box center [348, 132] width 67 height 7
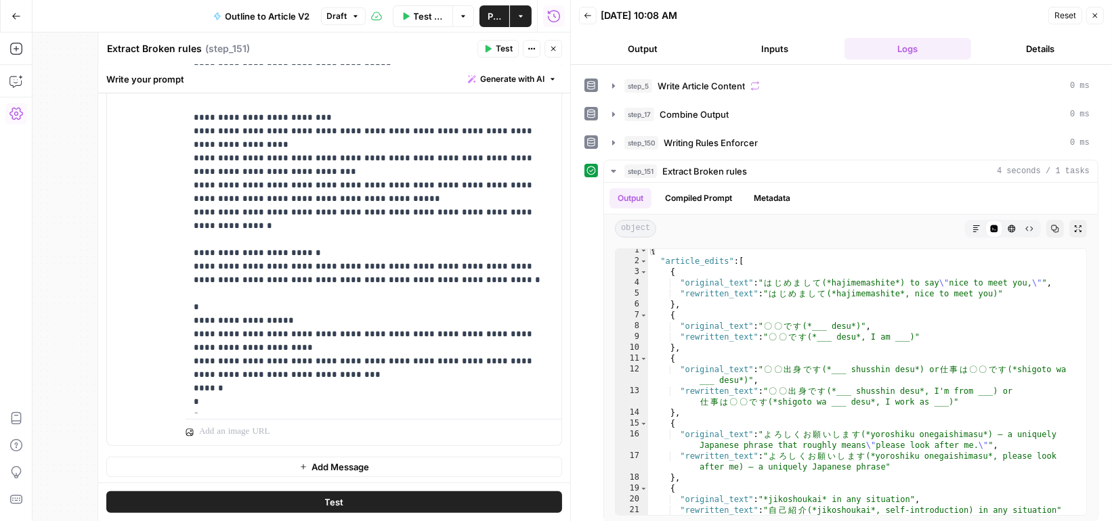
scroll to position [136, 0]
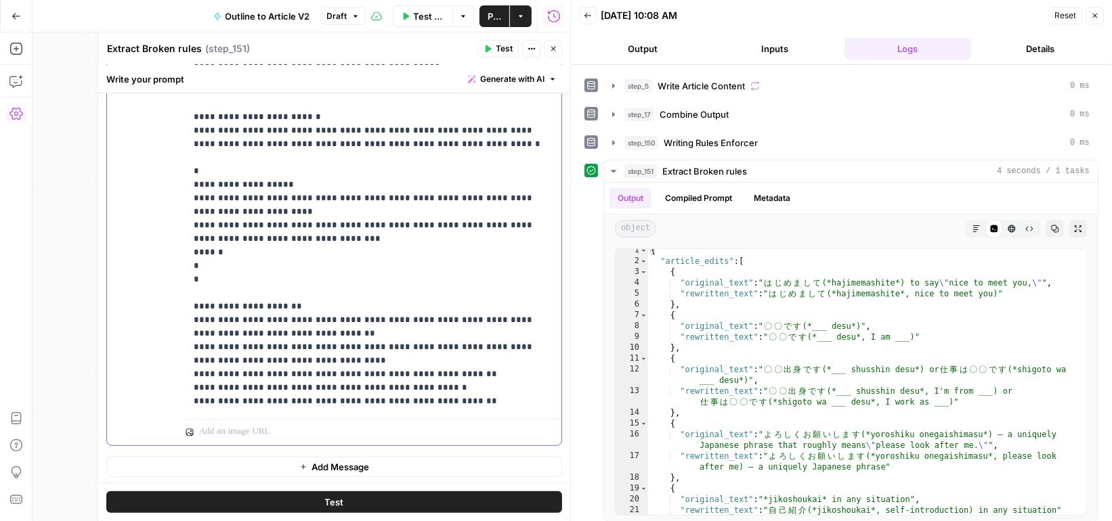
drag, startPoint x: 406, startPoint y: 399, endPoint x: 178, endPoint y: 383, distance: 228.1
click at [178, 383] on div "**********" at bounding box center [334, 154] width 454 height 584
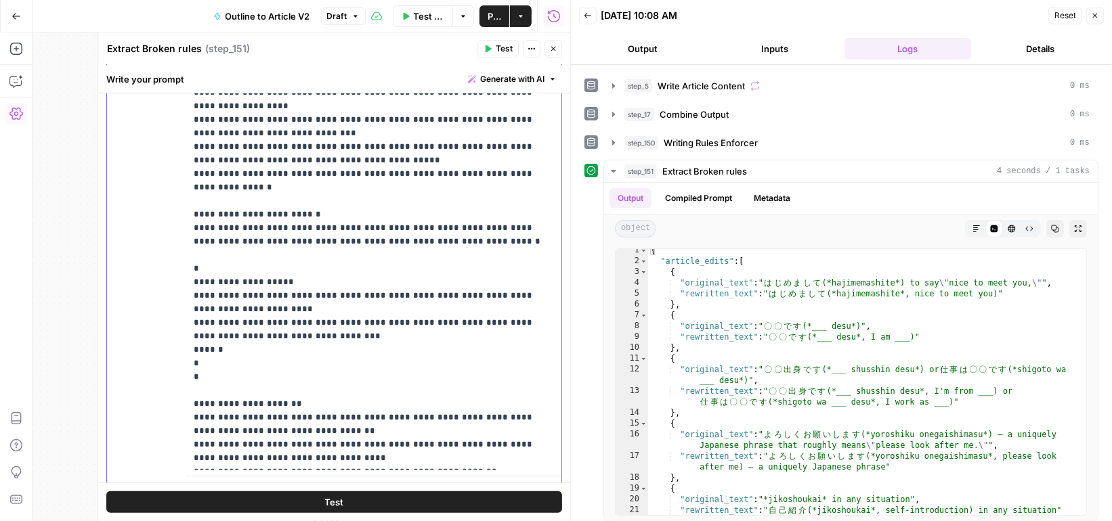
scroll to position [423, 0]
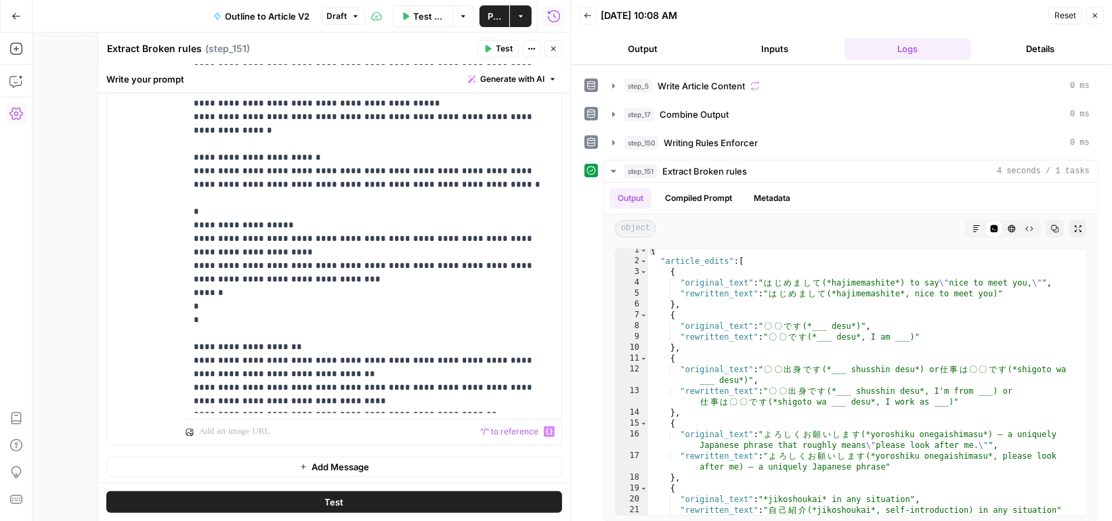
click at [316, 468] on span "Add Message" at bounding box center [341, 467] width 58 height 14
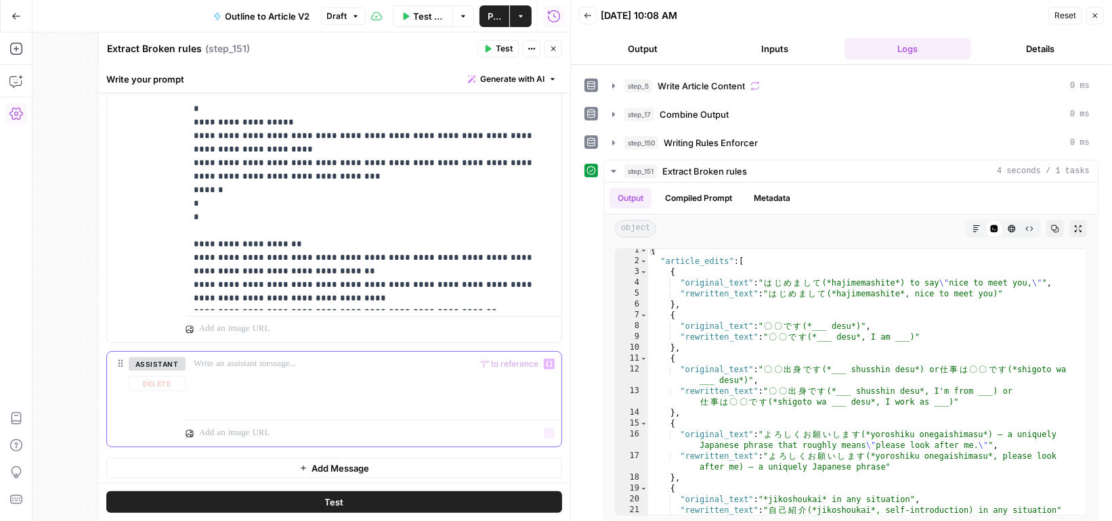
click at [167, 360] on button "assistant" at bounding box center [157, 365] width 57 height 14
click at [217, 366] on p at bounding box center [374, 365] width 360 height 14
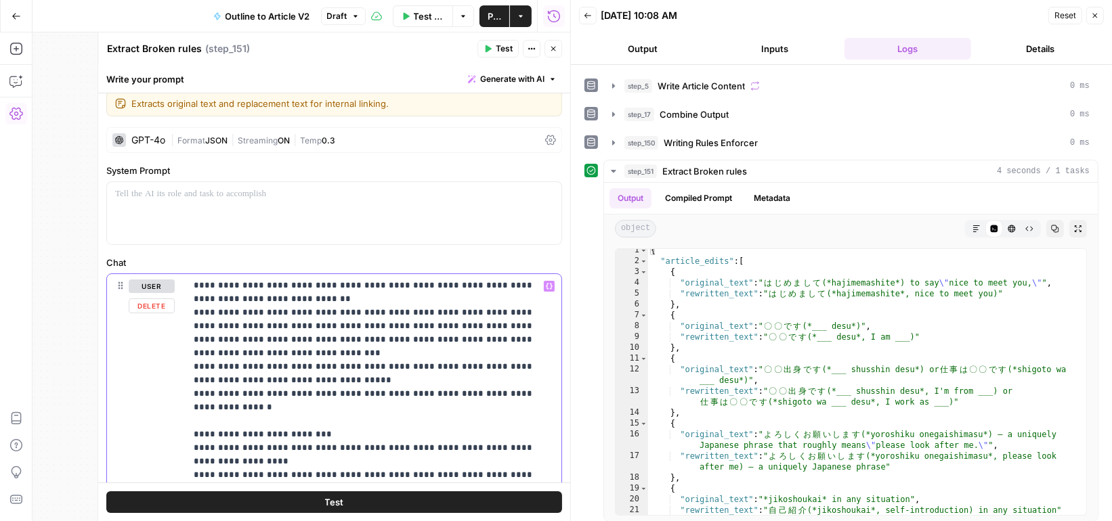
scroll to position [0, 0]
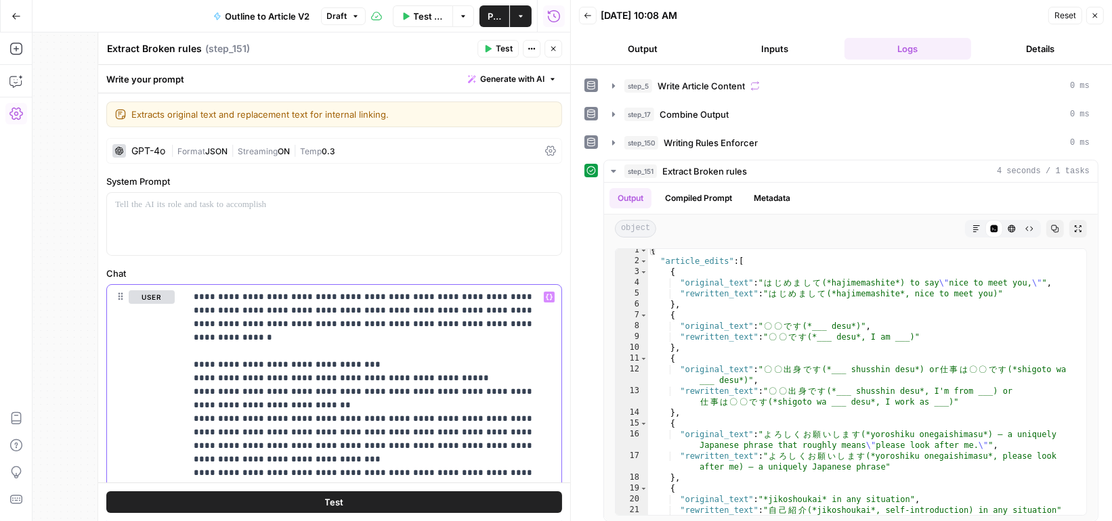
drag, startPoint x: 485, startPoint y: 297, endPoint x: 181, endPoint y: -93, distance: 495.1
click at [181, 0] on html "Preply New Home Browse Insights Opportunities Your Data Recent Grids Data Enhan…" at bounding box center [556, 260] width 1112 height 521
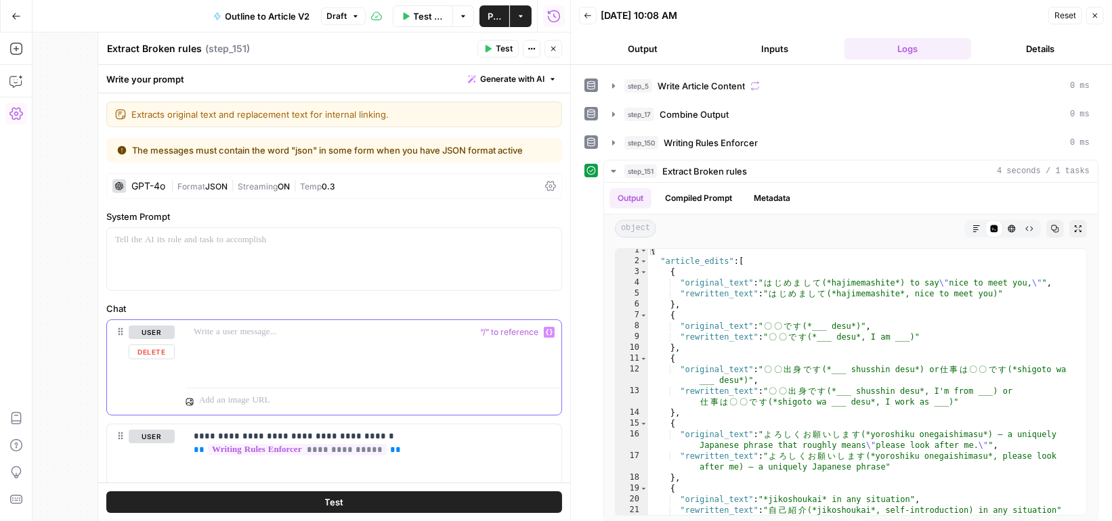
click at [150, 349] on button "Delete" at bounding box center [152, 352] width 46 height 15
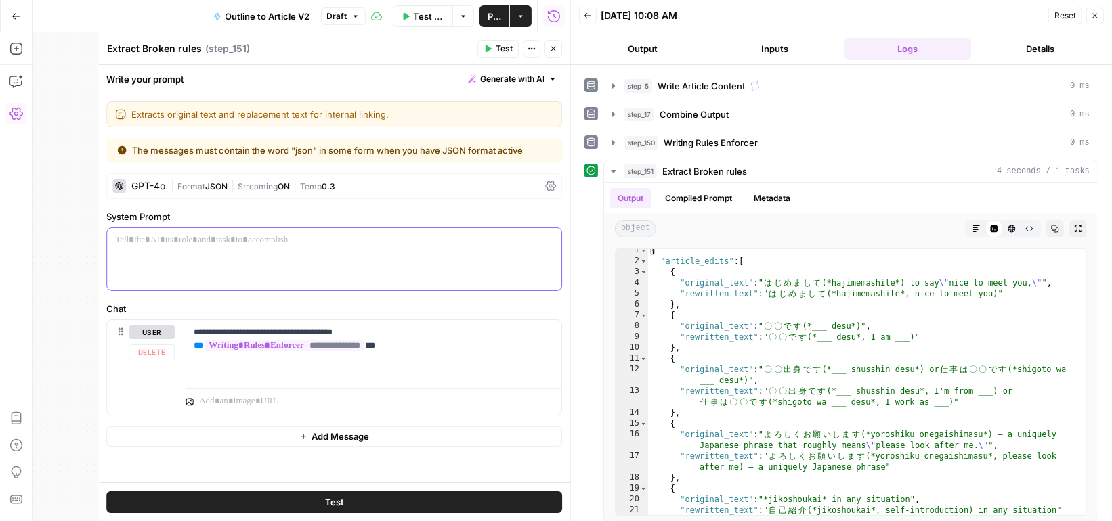
click at [165, 256] on div at bounding box center [334, 259] width 454 height 62
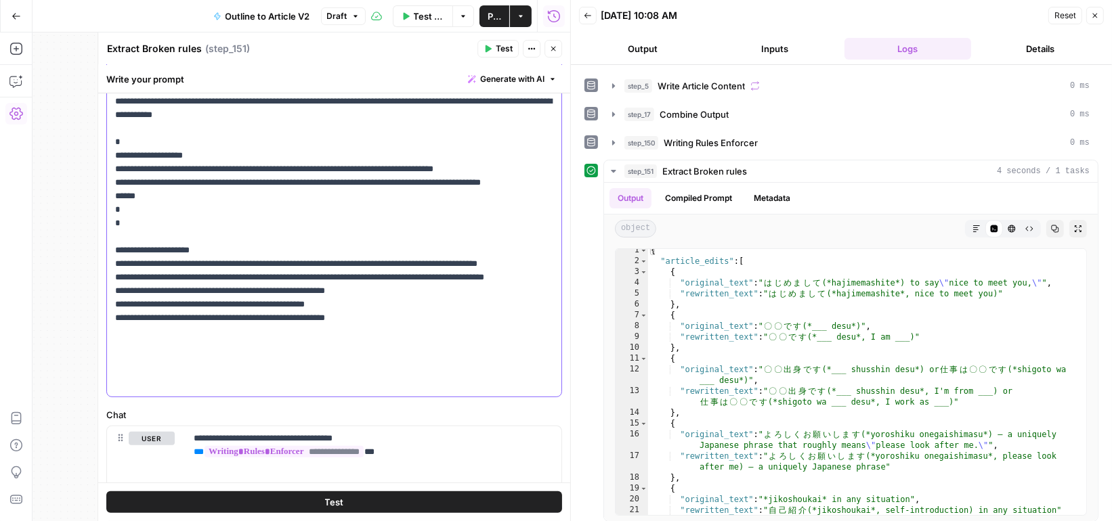
scroll to position [1, 0]
click at [494, 53] on button "Test" at bounding box center [497, 49] width 41 height 18
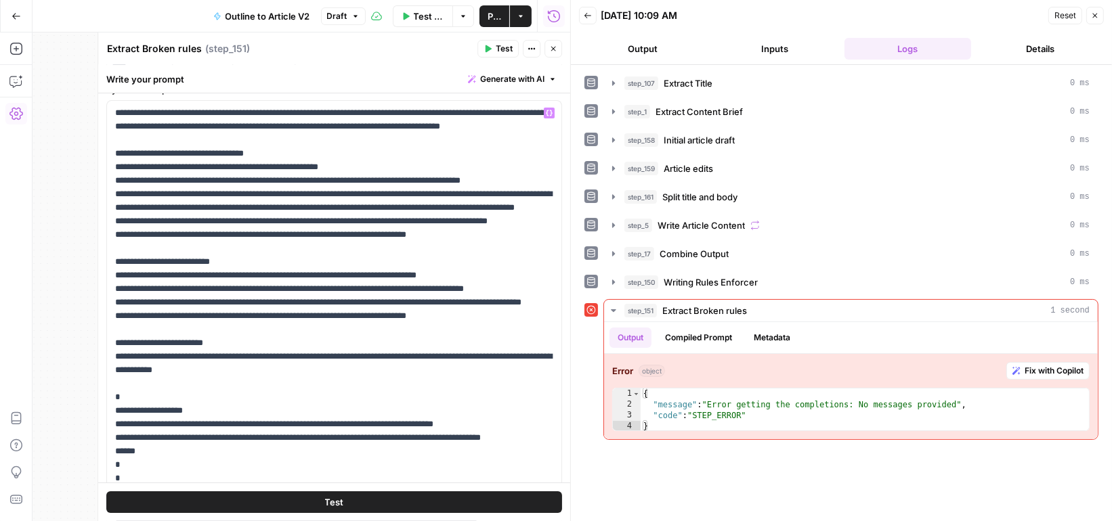
scroll to position [0, 0]
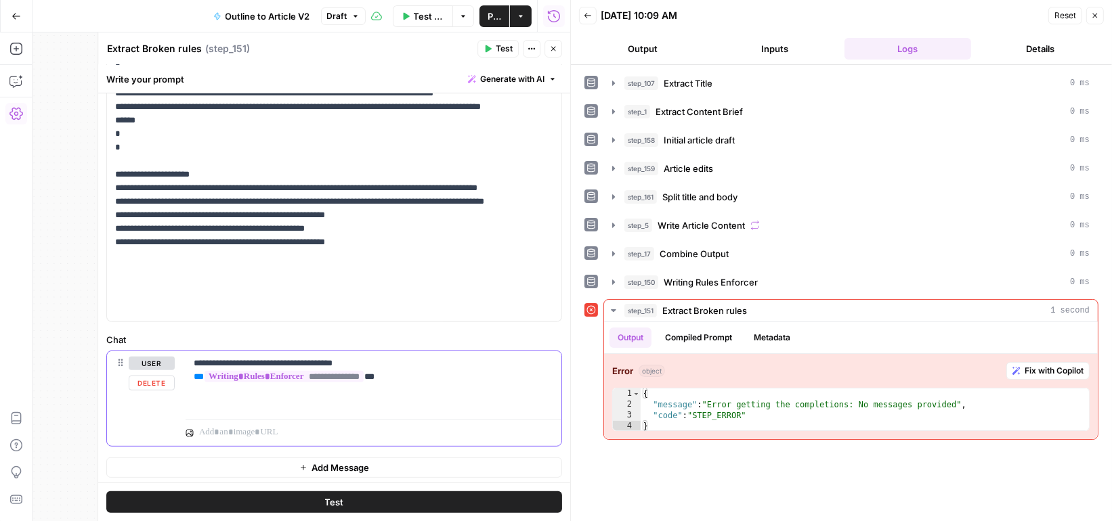
click at [158, 364] on button "user" at bounding box center [152, 364] width 46 height 14
click at [156, 364] on button "assistant" at bounding box center [157, 364] width 57 height 14
click at [328, 461] on span "Add Message" at bounding box center [341, 468] width 58 height 14
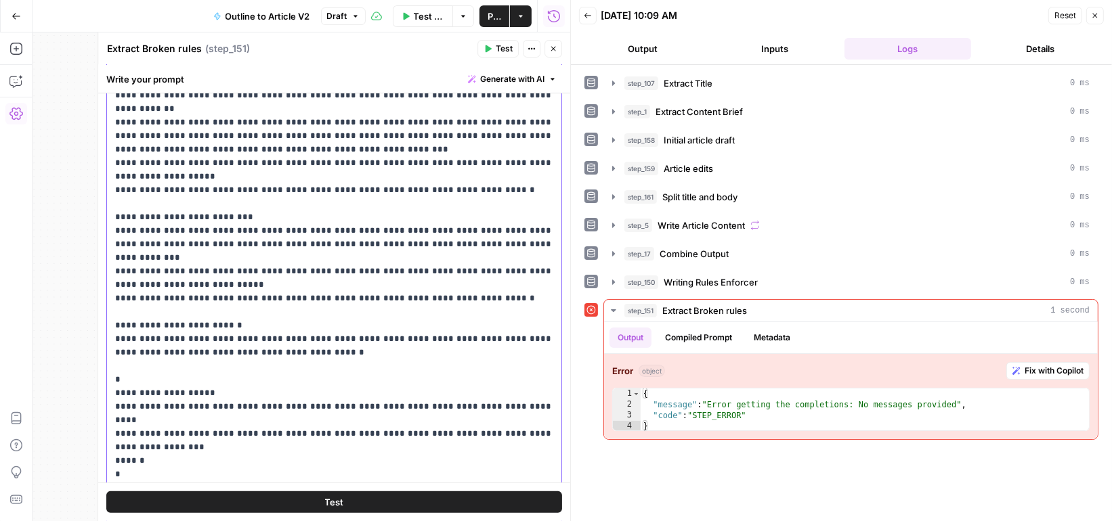
scroll to position [561, 0]
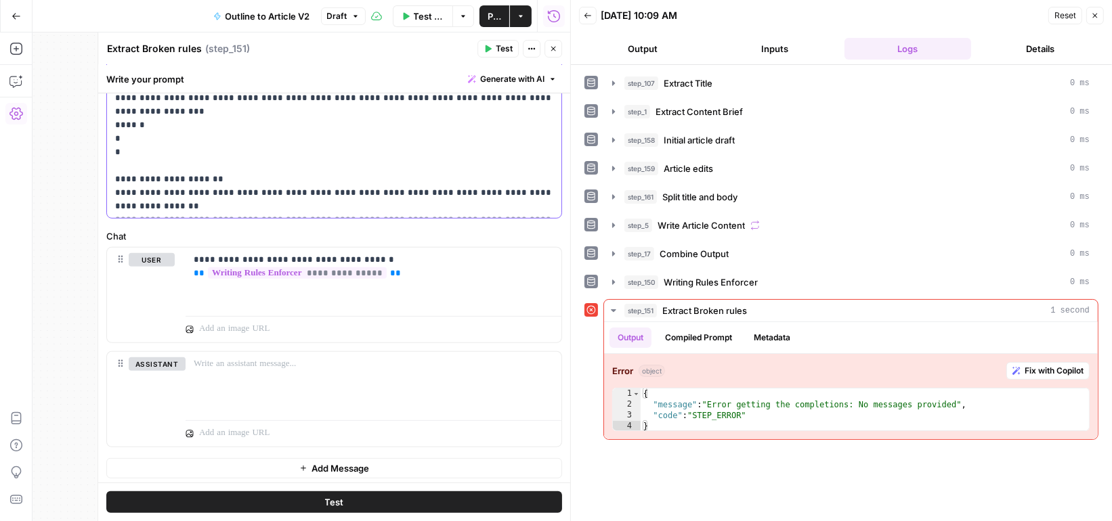
drag, startPoint x: 115, startPoint y: 291, endPoint x: 360, endPoint y: 563, distance: 366.4
click at [360, 521] on html "Preply New Home Browse Insights Opportunities Your Data Recent Grids Data Enhan…" at bounding box center [556, 260] width 1112 height 521
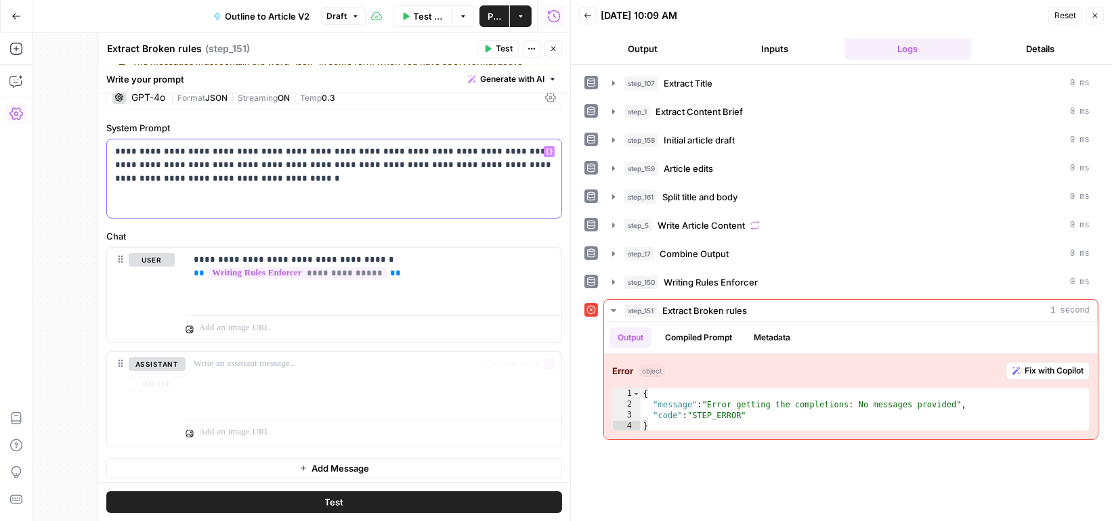
scroll to position [0, 0]
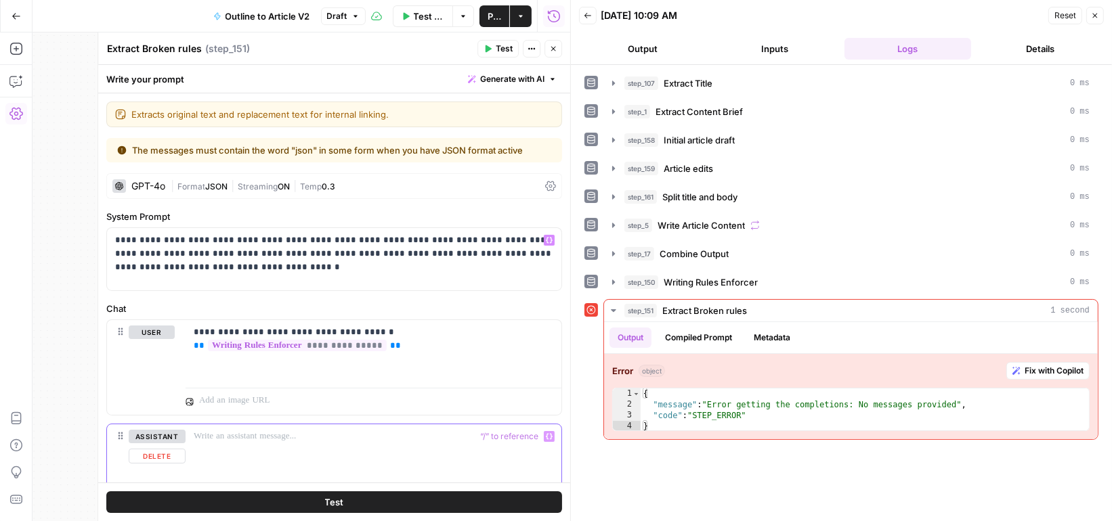
click at [179, 431] on button "assistant" at bounding box center [157, 437] width 57 height 14
click at [223, 438] on p at bounding box center [374, 437] width 360 height 14
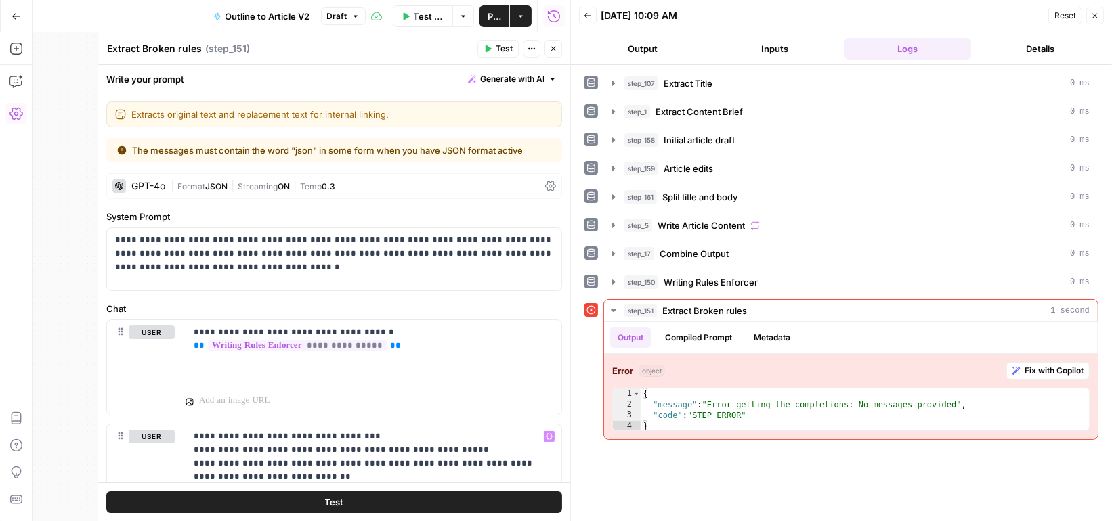
click at [504, 46] on span "Test" at bounding box center [504, 49] width 17 height 12
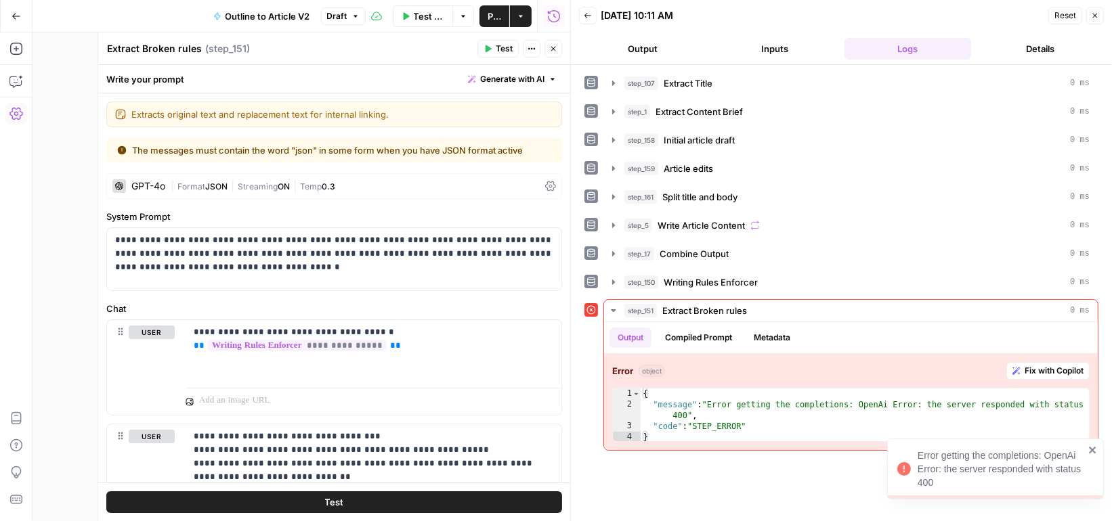
scroll to position [18, 0]
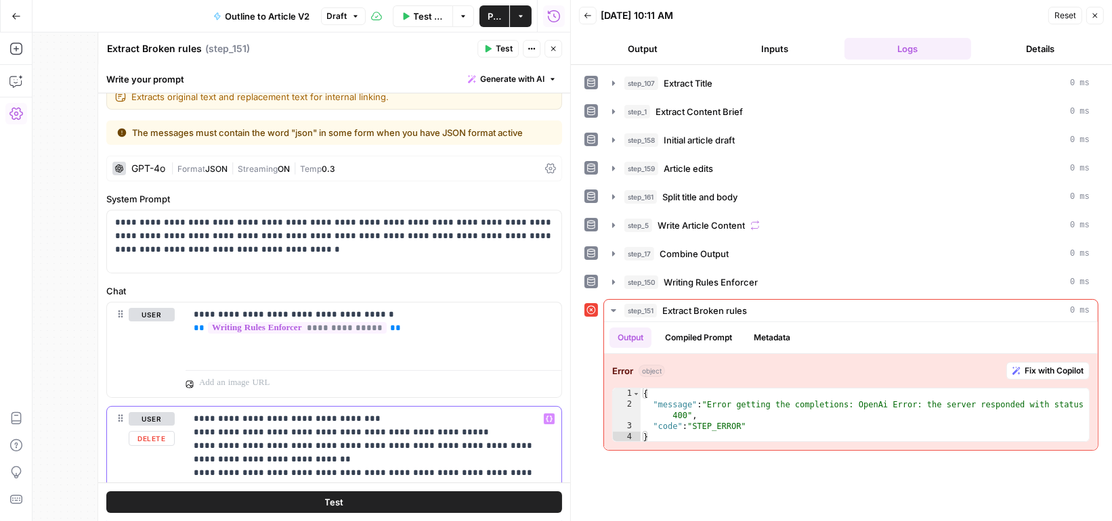
drag, startPoint x: 190, startPoint y: 416, endPoint x: 200, endPoint y: 416, distance: 9.5
drag, startPoint x: 434, startPoint y: 332, endPoint x: 188, endPoint y: 306, distance: 247.2
click at [188, 305] on div "**********" at bounding box center [374, 334] width 376 height 62
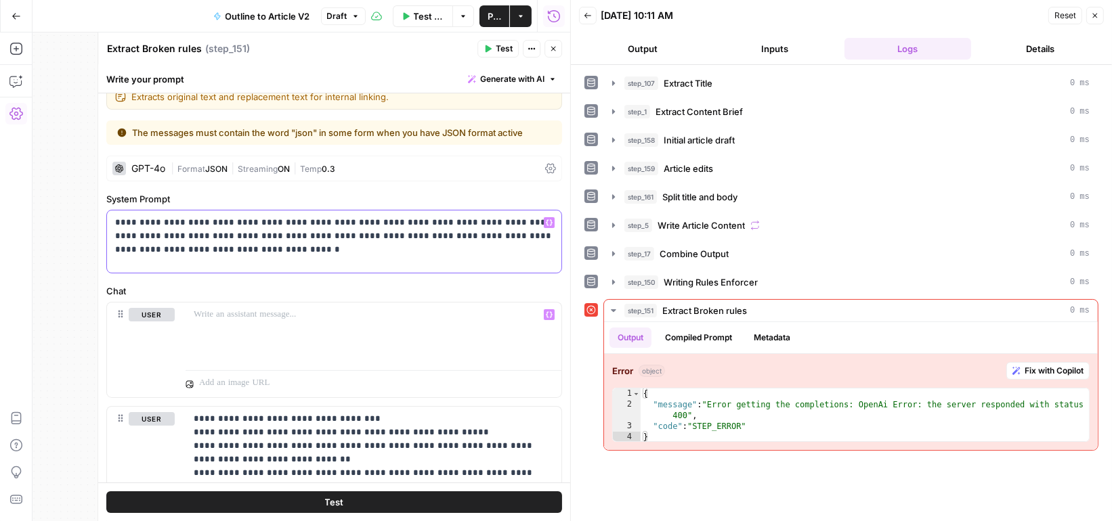
click at [278, 253] on p "**********" at bounding box center [334, 236] width 439 height 41
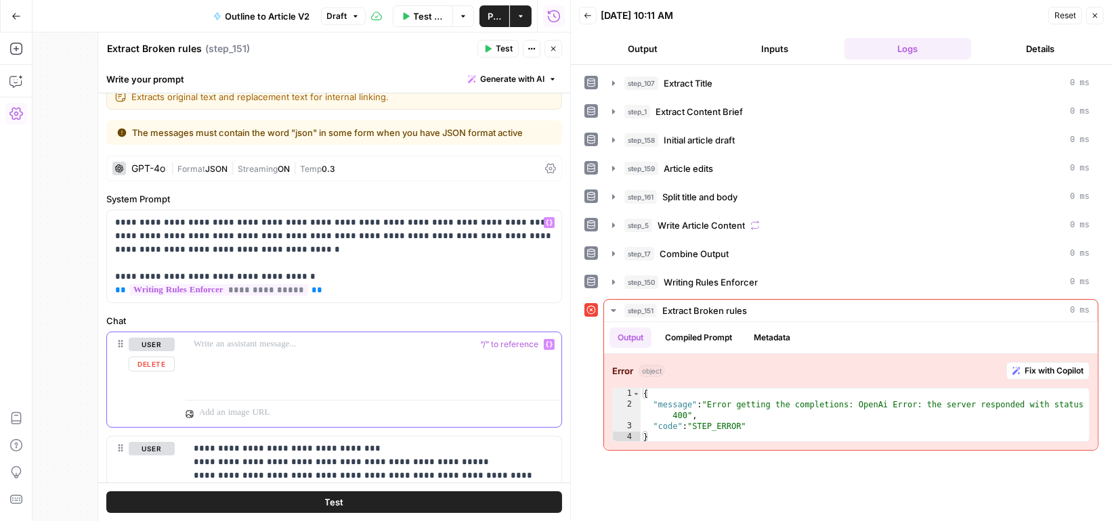
click at [142, 360] on button "Delete" at bounding box center [152, 364] width 46 height 15
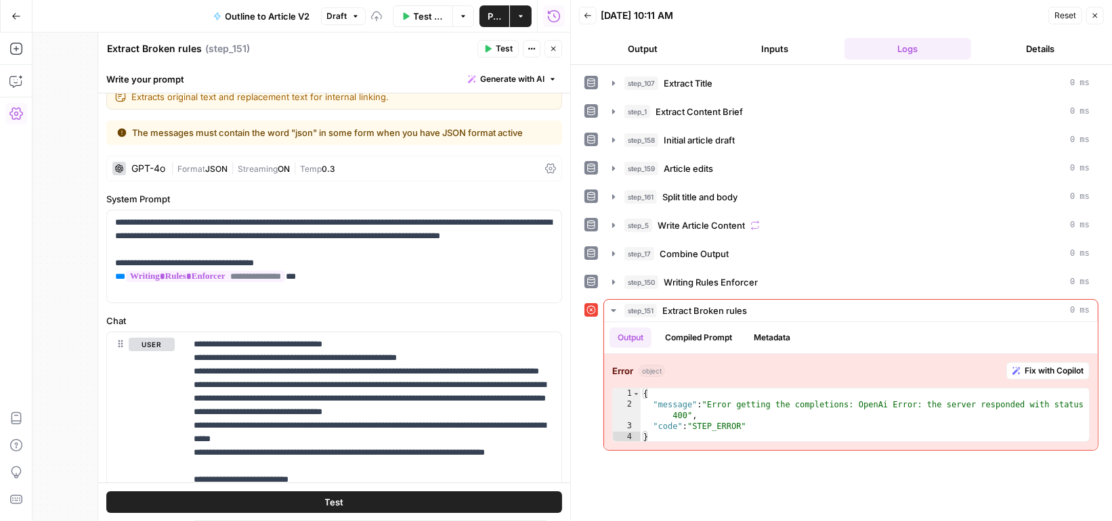
click at [500, 37] on header "Extract Broken rules Extract Broken rules ( step_151 ) Test Actions Close" at bounding box center [334, 49] width 472 height 33
click at [500, 48] on span "Test" at bounding box center [504, 49] width 17 height 12
drag, startPoint x: 266, startPoint y: 246, endPoint x: 98, endPoint y: 199, distance: 175.2
click at [98, 199] on div "**********" at bounding box center [334, 277] width 473 height 489
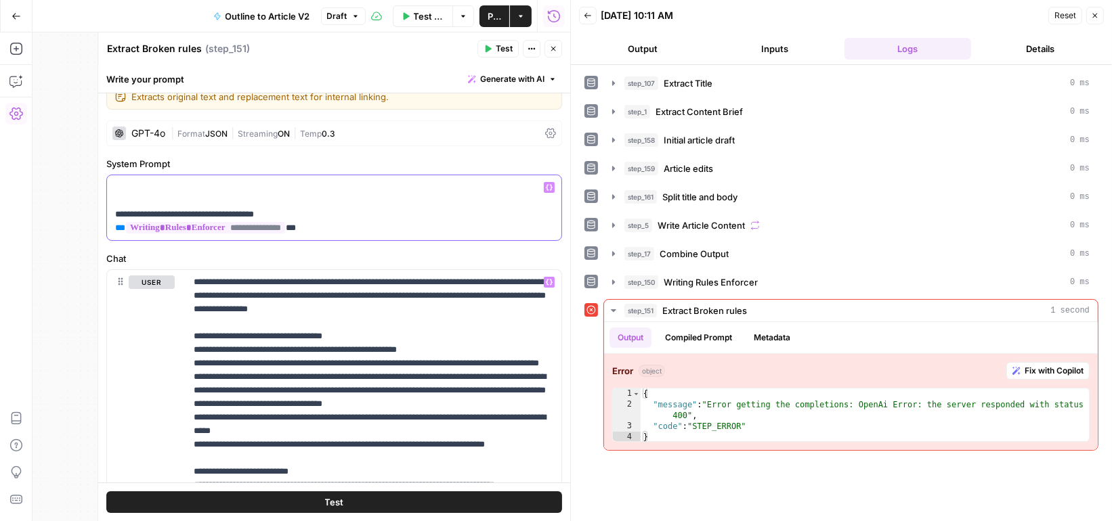
drag, startPoint x: 340, startPoint y: 220, endPoint x: 110, endPoint y: 194, distance: 231.7
click at [110, 194] on div "**********" at bounding box center [334, 207] width 455 height 65
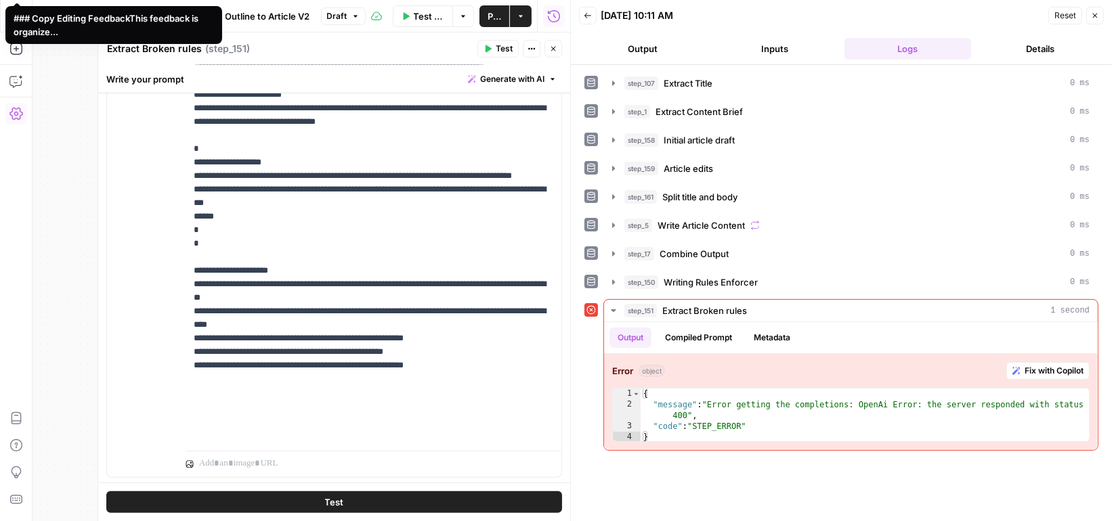
scroll to position [423, 0]
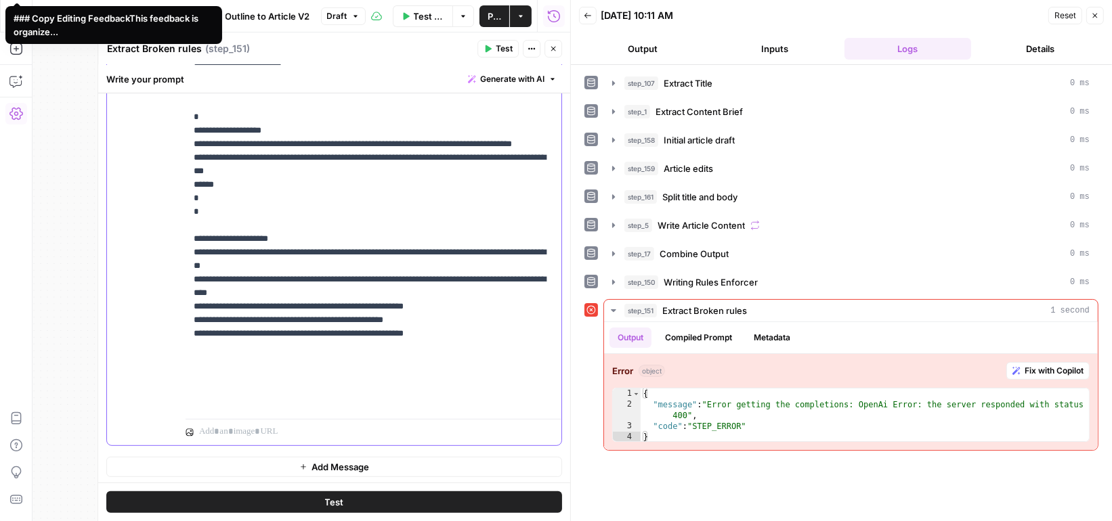
click at [498, 402] on p "**********" at bounding box center [374, 90] width 360 height 637
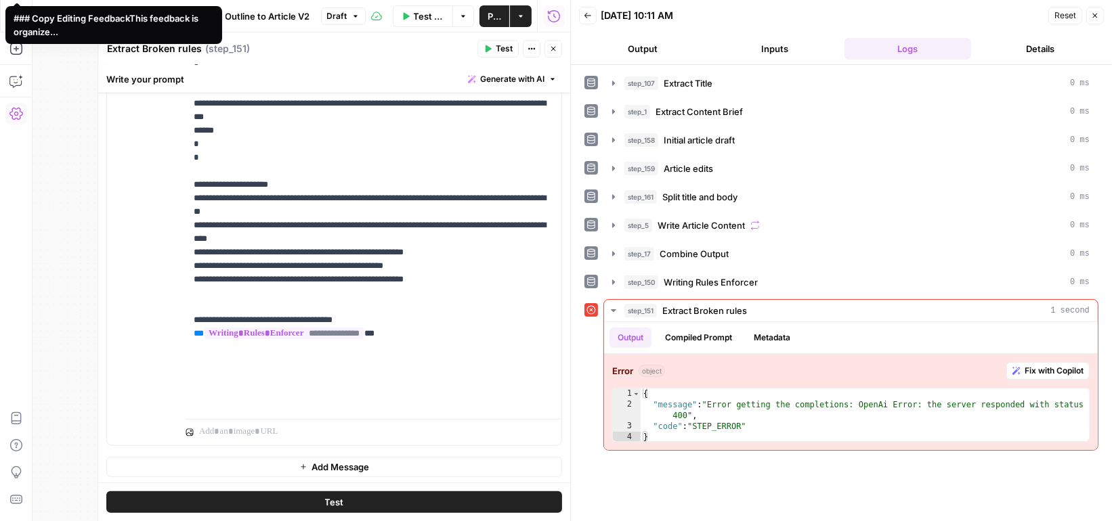
click at [494, 49] on button "Test" at bounding box center [497, 49] width 41 height 18
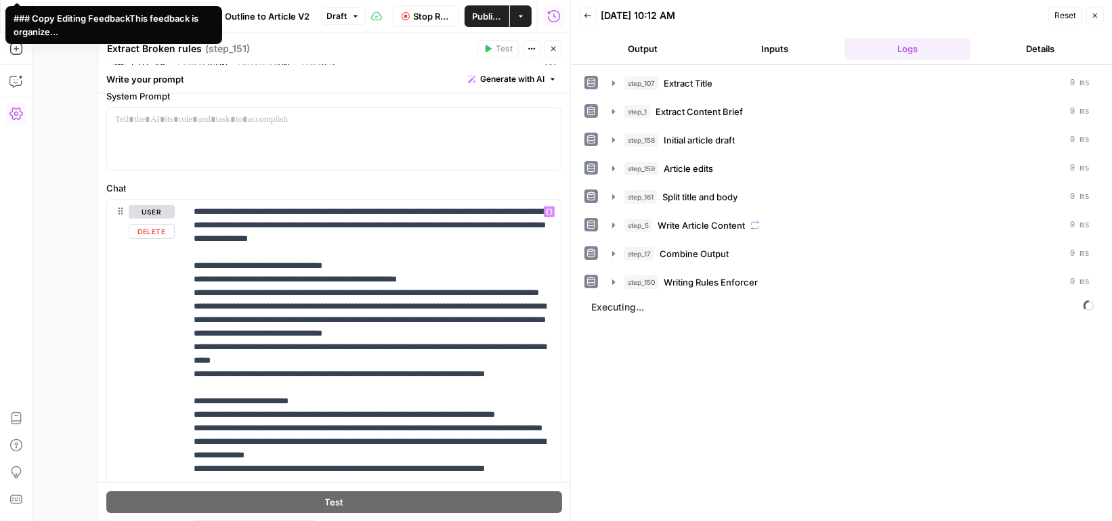
scroll to position [0, 0]
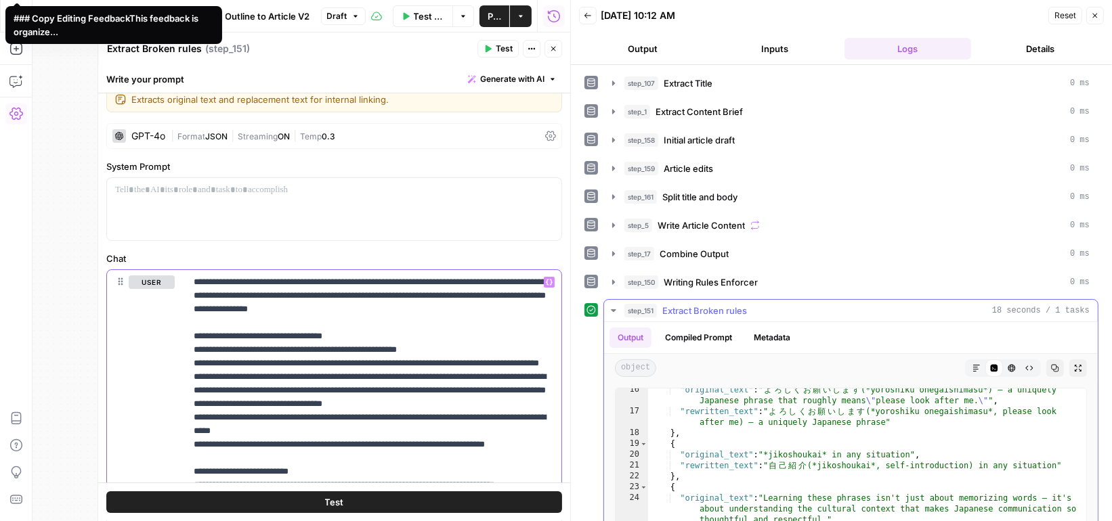
scroll to position [139, 0]
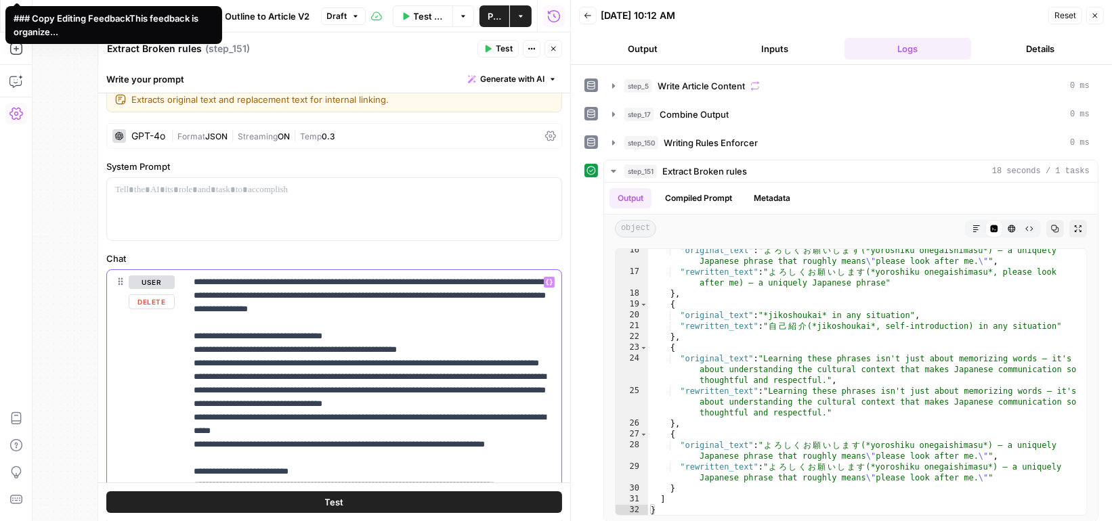
drag, startPoint x: 449, startPoint y: 315, endPoint x: 188, endPoint y: 264, distance: 265.6
copy p "**********"
click at [215, 188] on p at bounding box center [334, 191] width 439 height 14
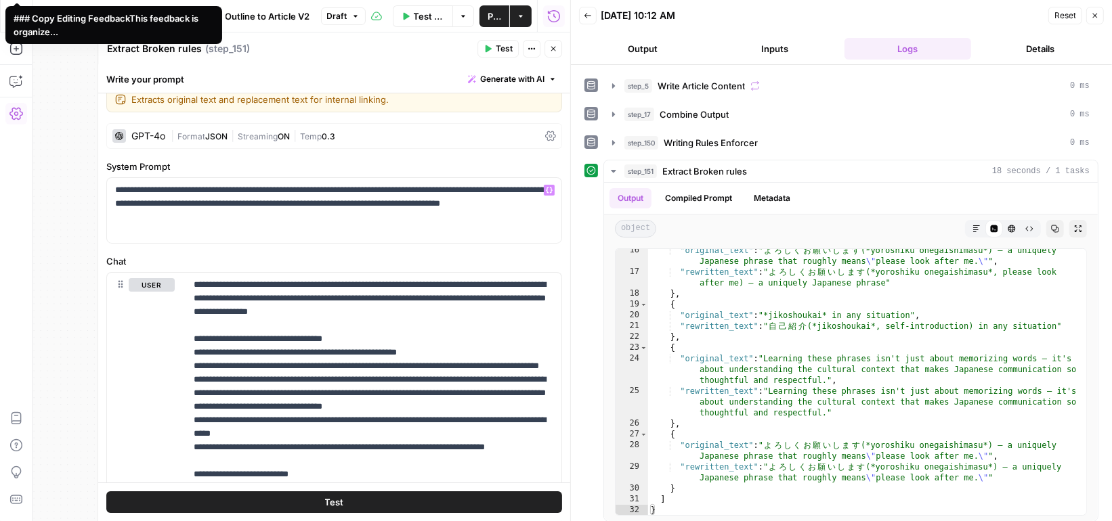
click at [502, 47] on span "Test" at bounding box center [504, 49] width 17 height 12
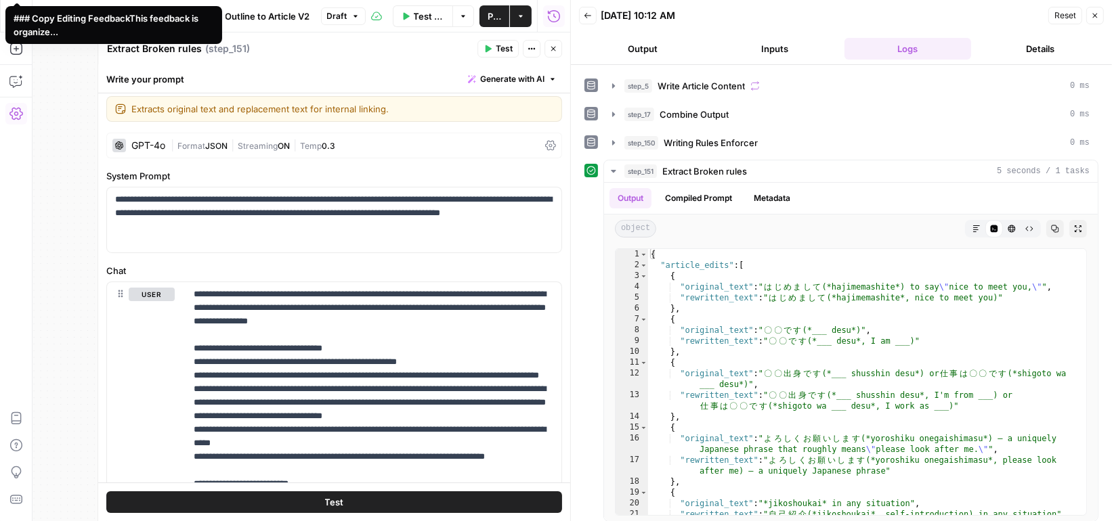
scroll to position [2, 0]
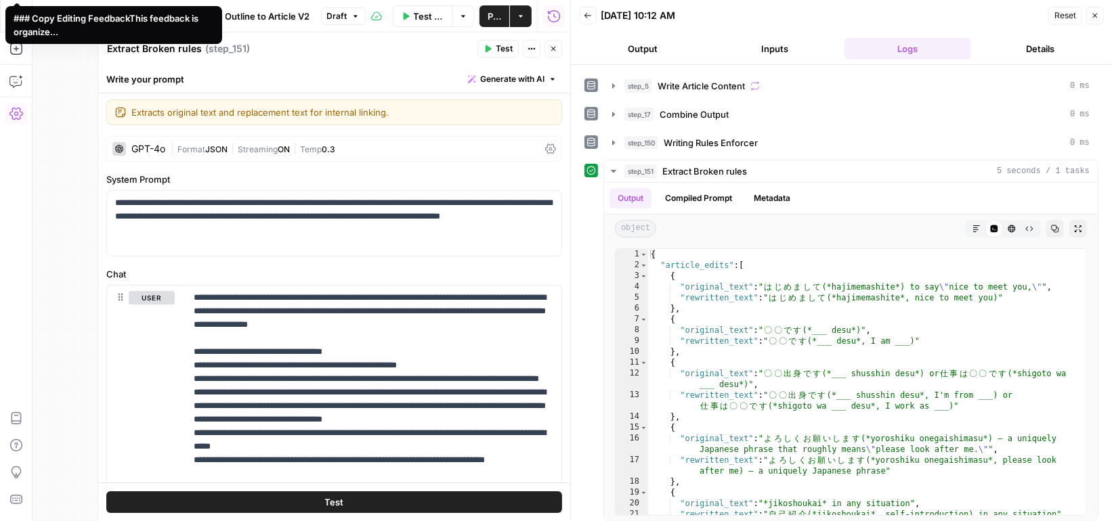
click at [149, 147] on div "GPT-4o" at bounding box center [148, 148] width 34 height 9
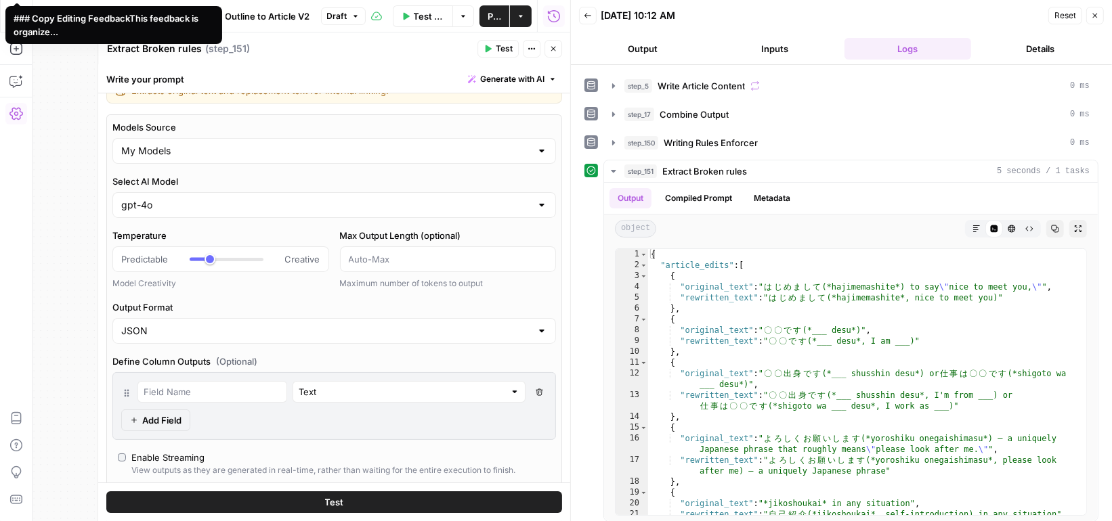
scroll to position [35, 0]
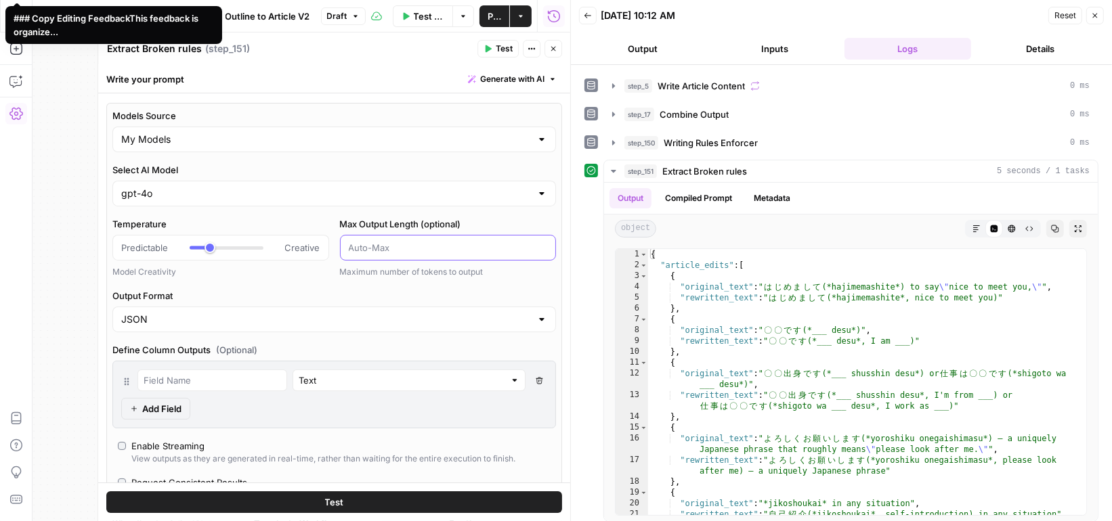
click at [384, 242] on input "Max Output Length (optional)" at bounding box center [448, 248] width 199 height 14
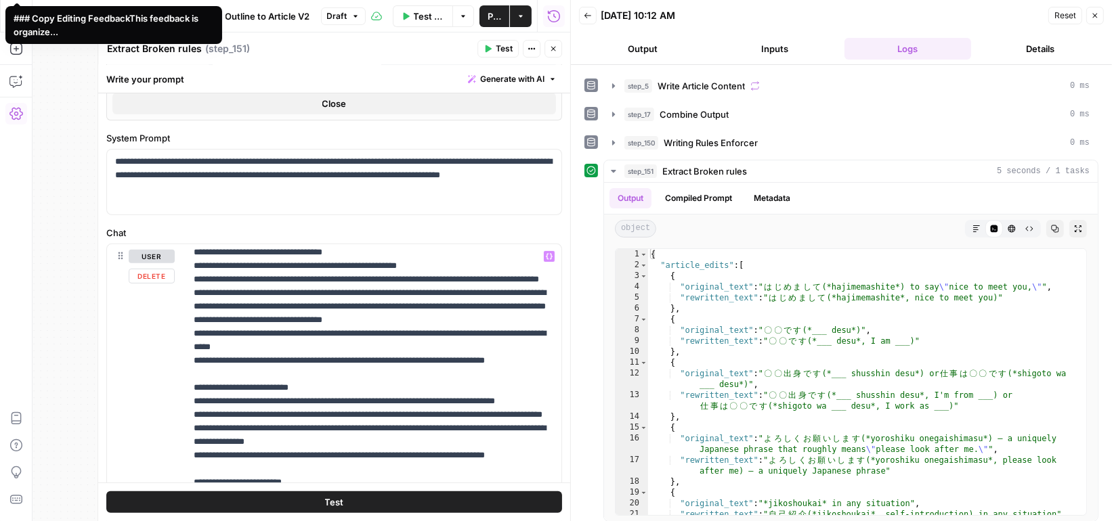
scroll to position [29, 0]
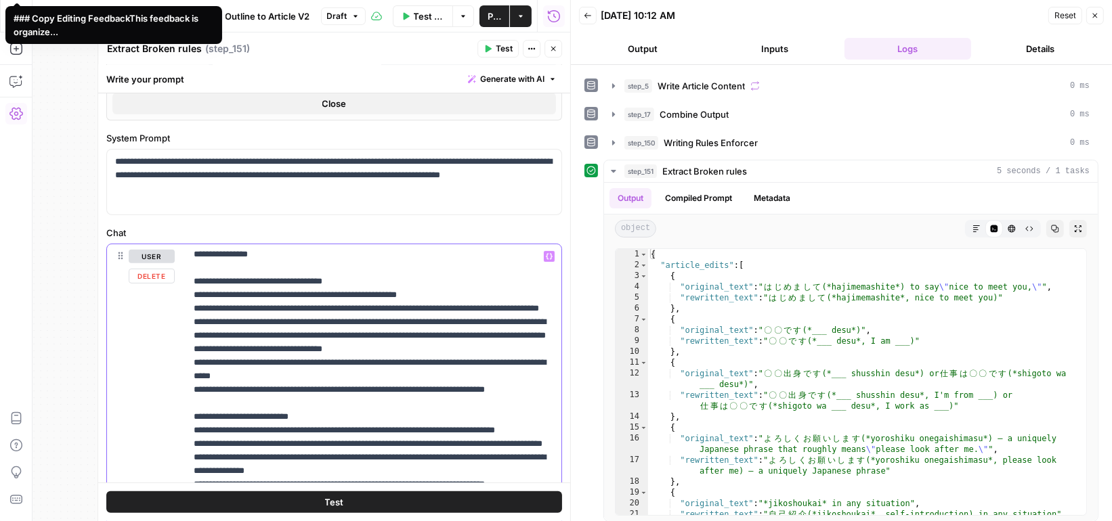
drag, startPoint x: 196, startPoint y: 274, endPoint x: 288, endPoint y: 418, distance: 171.7
copy p "**********"
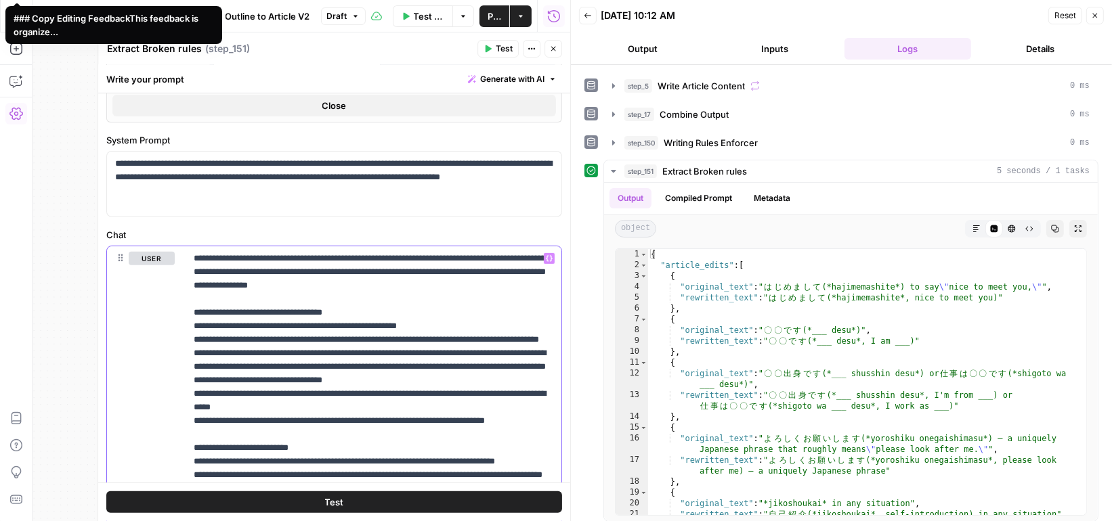
scroll to position [450, 0]
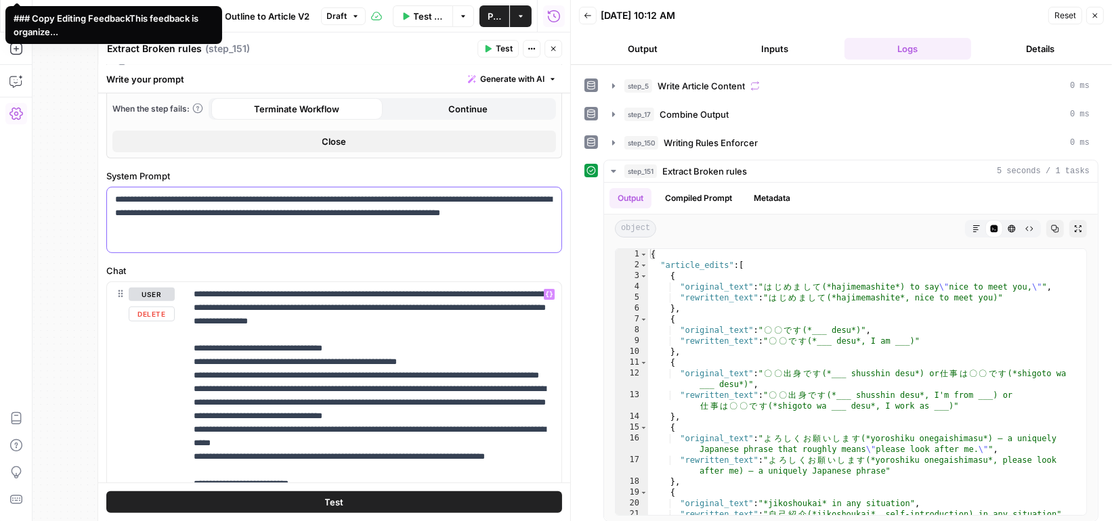
click at [274, 226] on p "**********" at bounding box center [334, 220] width 439 height 54
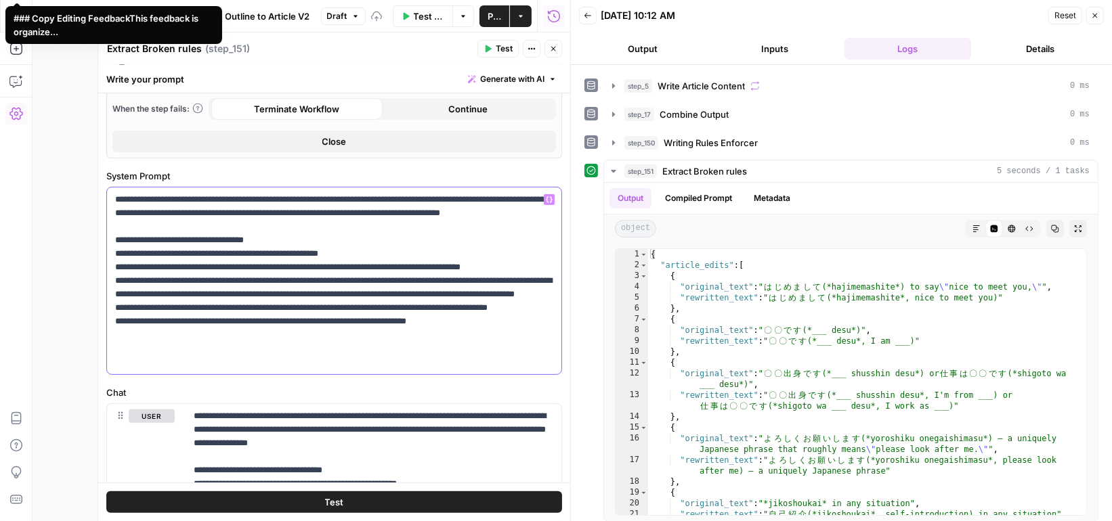
scroll to position [572, 0]
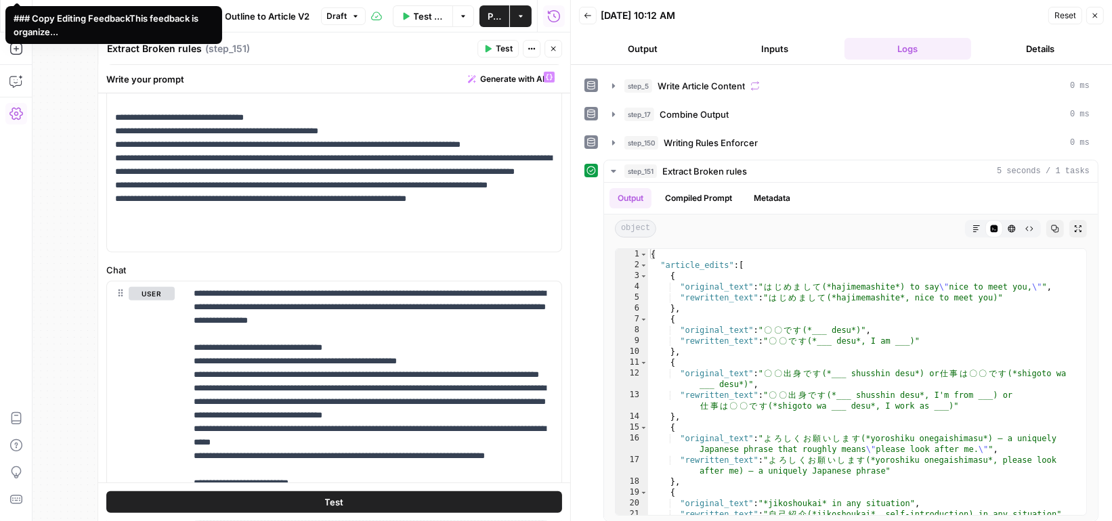
click at [492, 46] on icon "button" at bounding box center [488, 49] width 8 height 8
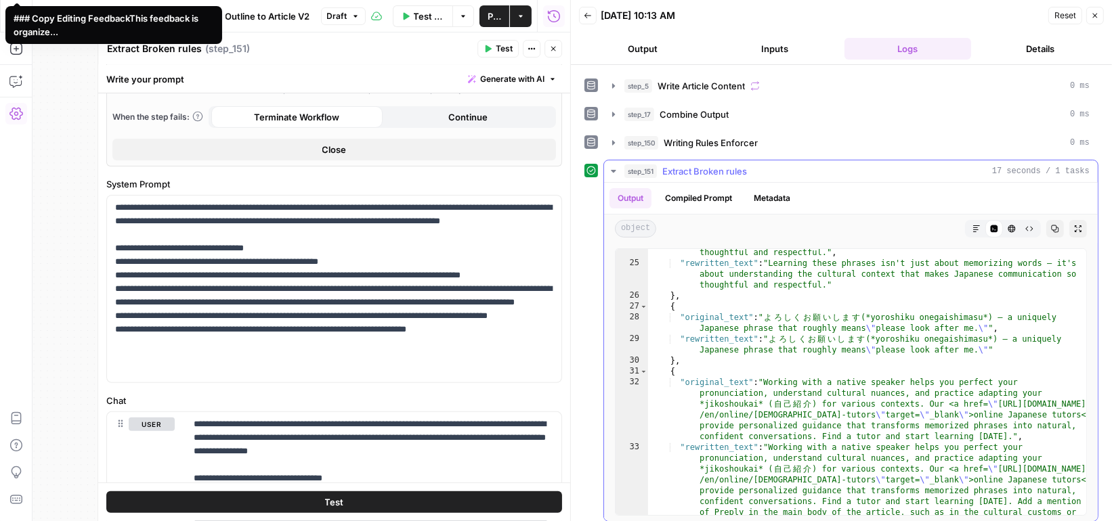
scroll to position [0, 0]
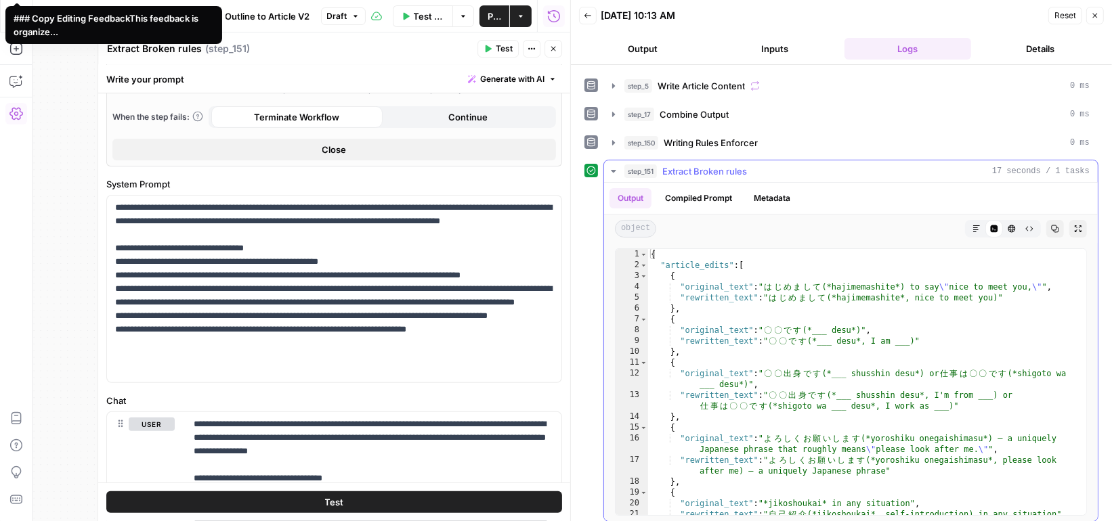
click at [718, 194] on button "Compiled Prompt" at bounding box center [698, 198] width 83 height 20
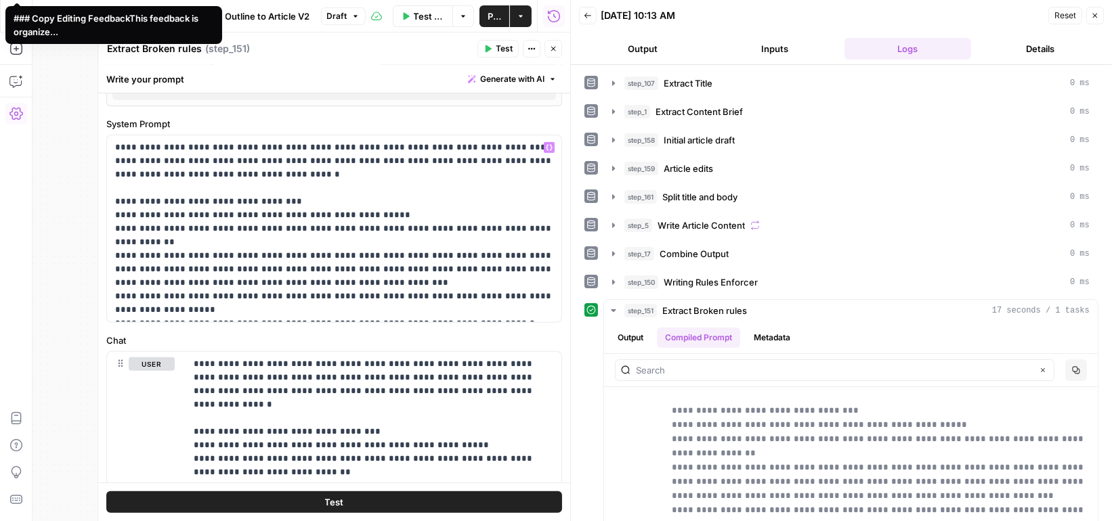
scroll to position [516, 0]
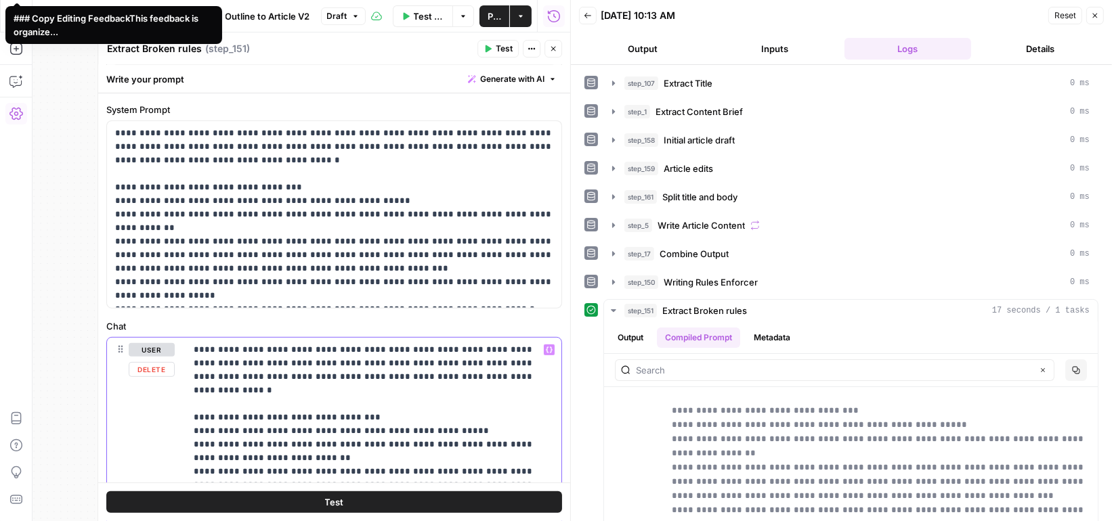
drag, startPoint x: 194, startPoint y: 396, endPoint x: 278, endPoint y: 423, distance: 87.4
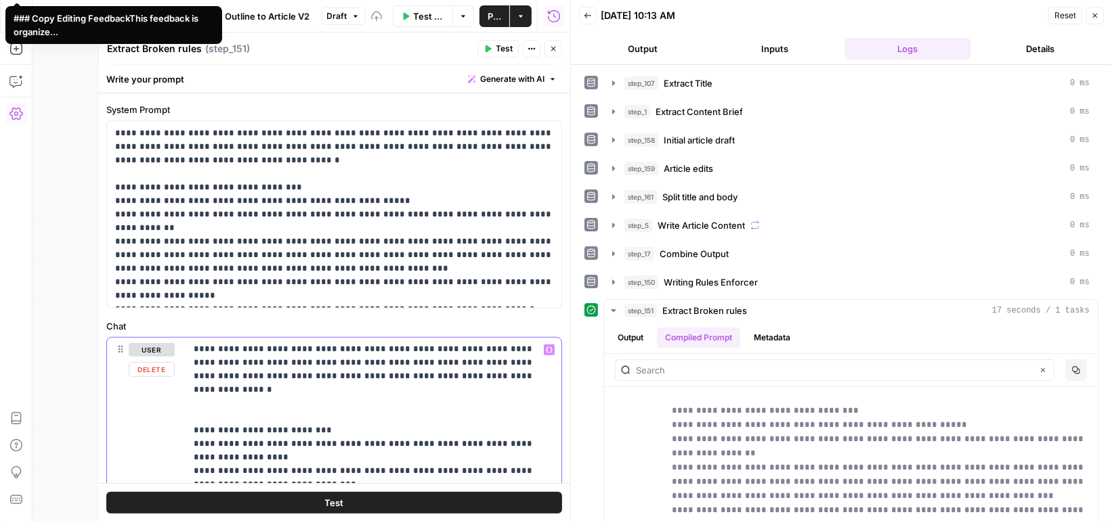
scroll to position [0, 0]
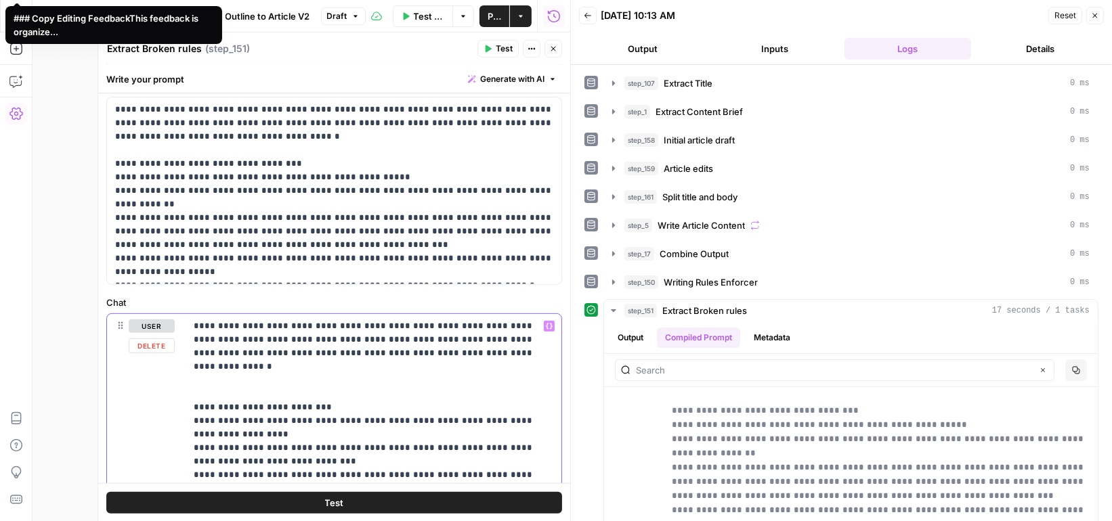
scroll to position [547, 0]
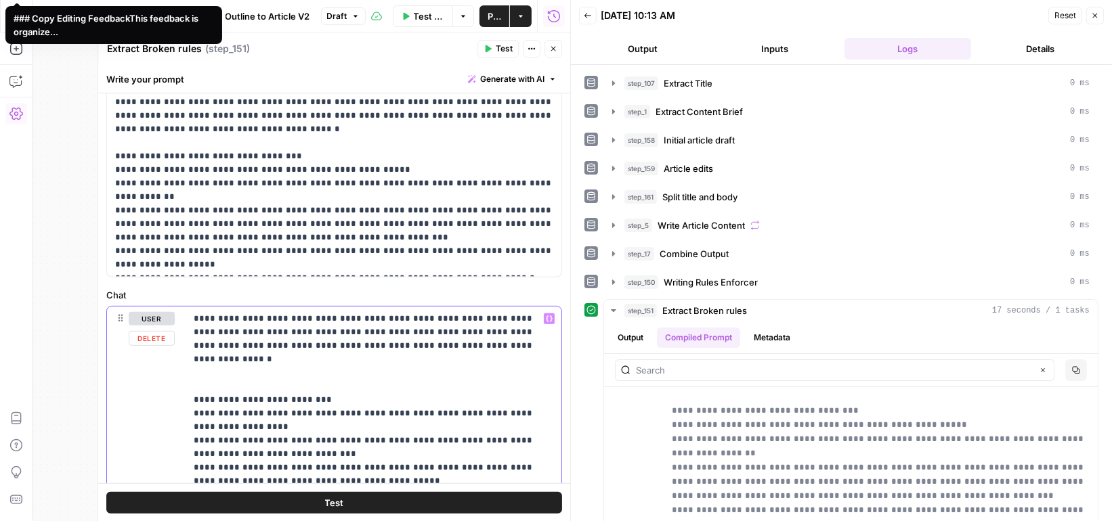
drag, startPoint x: 190, startPoint y: 376, endPoint x: 297, endPoint y: 423, distance: 116.8
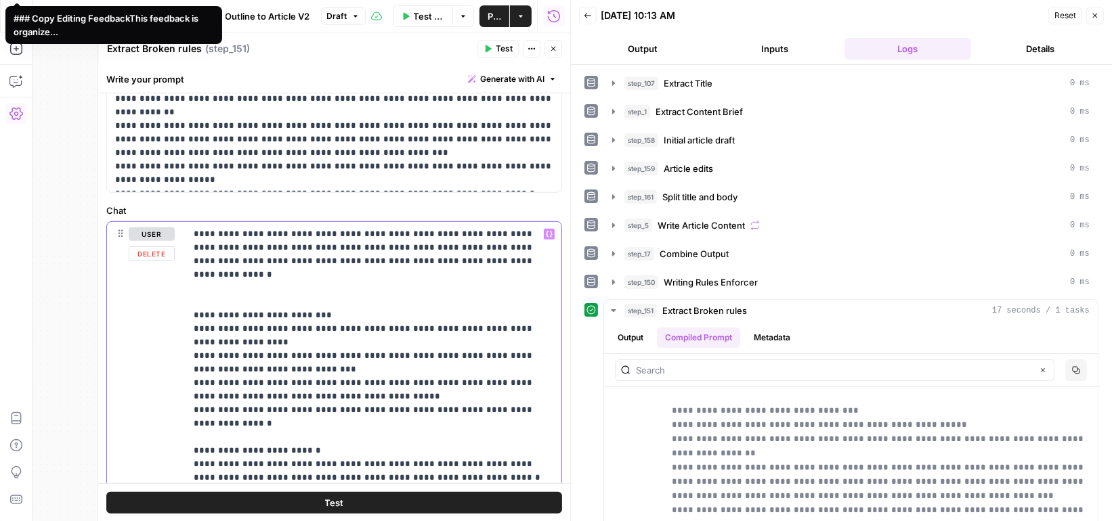
scroll to position [738, 0]
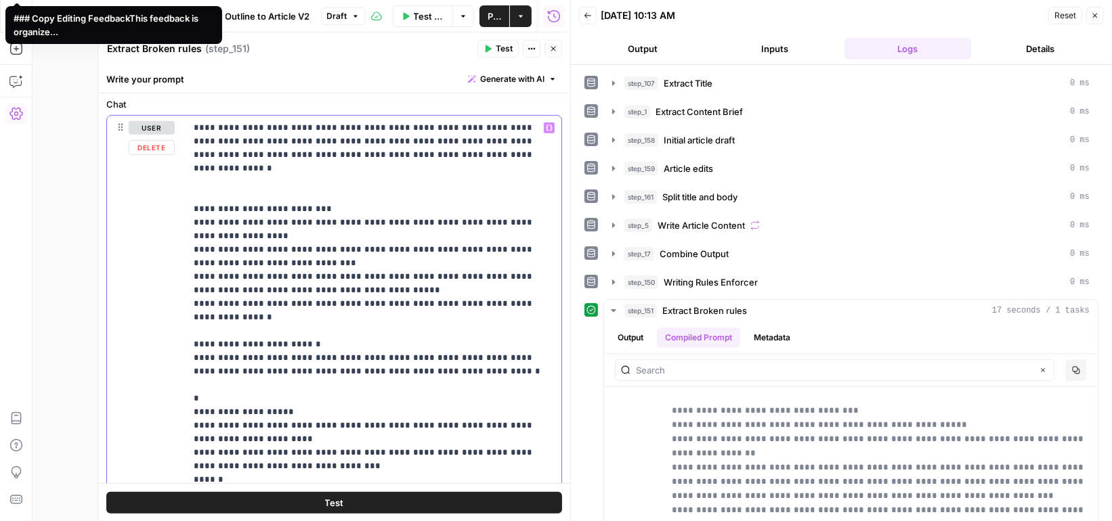
click at [530, 261] on p "**********" at bounding box center [374, 385] width 360 height 528
click at [546, 272] on p "**********" at bounding box center [374, 385] width 360 height 528
click at [465, 328] on p "**********" at bounding box center [374, 385] width 360 height 528
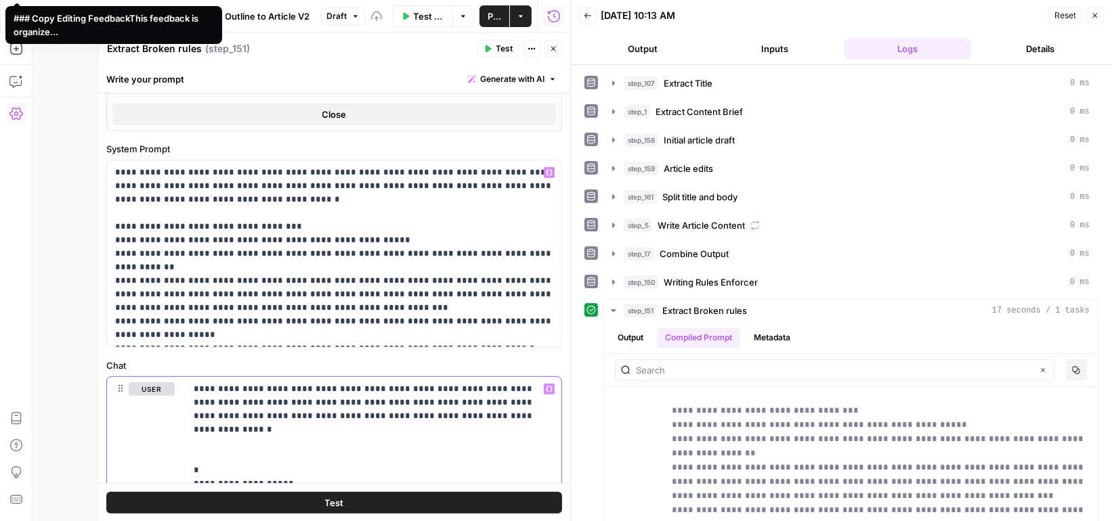
scroll to position [541, 0]
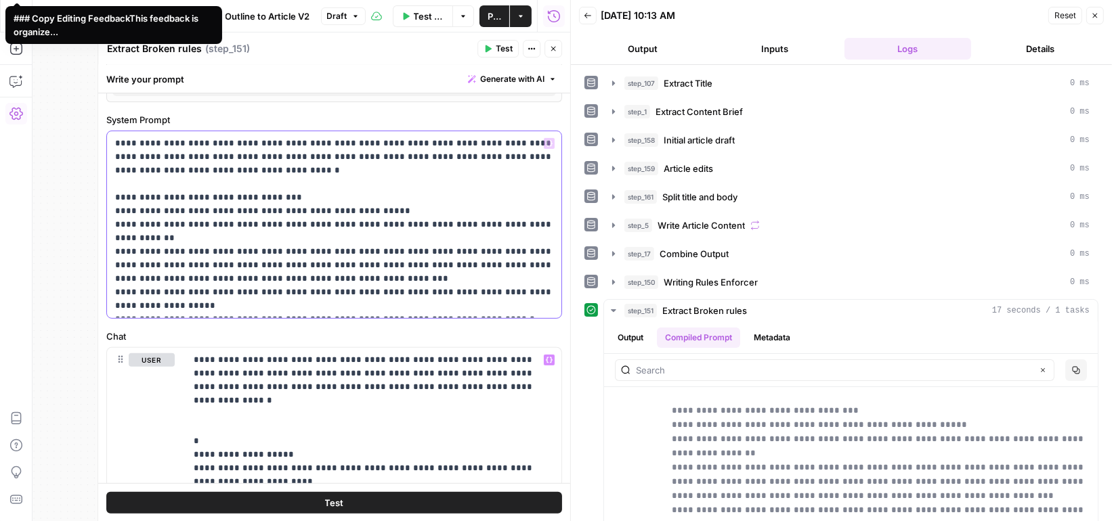
click at [513, 286] on p "**********" at bounding box center [334, 225] width 439 height 176
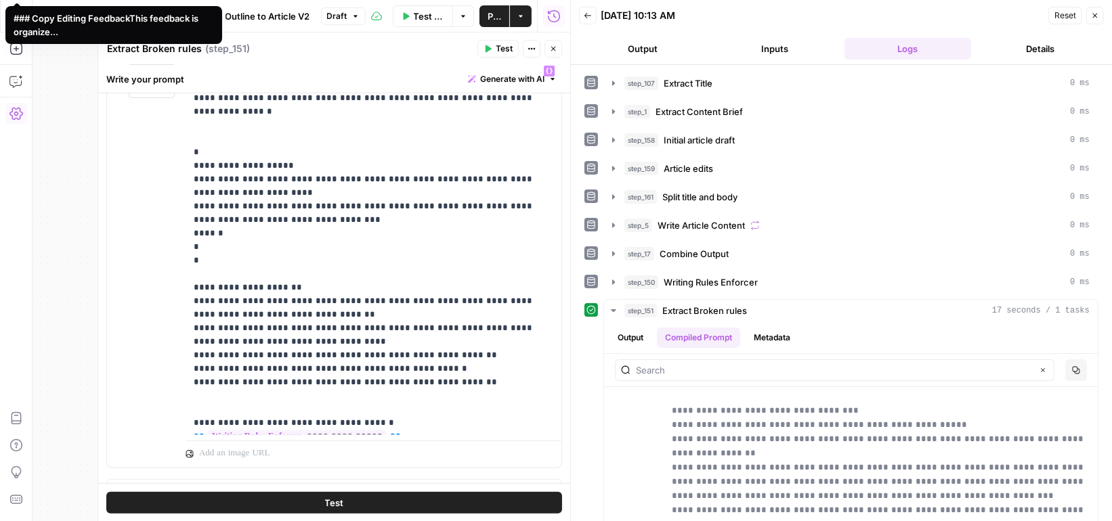
scroll to position [961, 0]
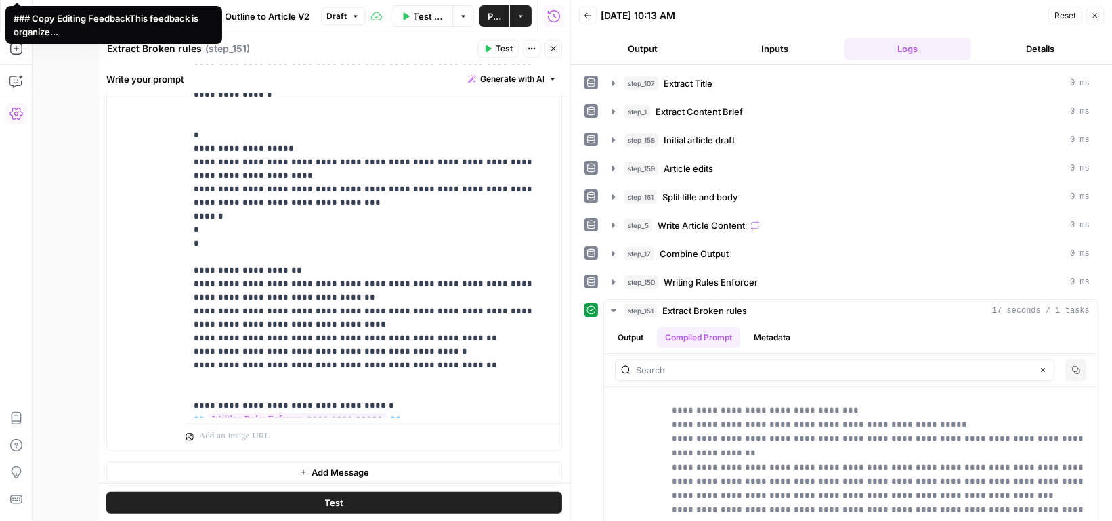
click at [502, 43] on span "Test" at bounding box center [504, 49] width 17 height 12
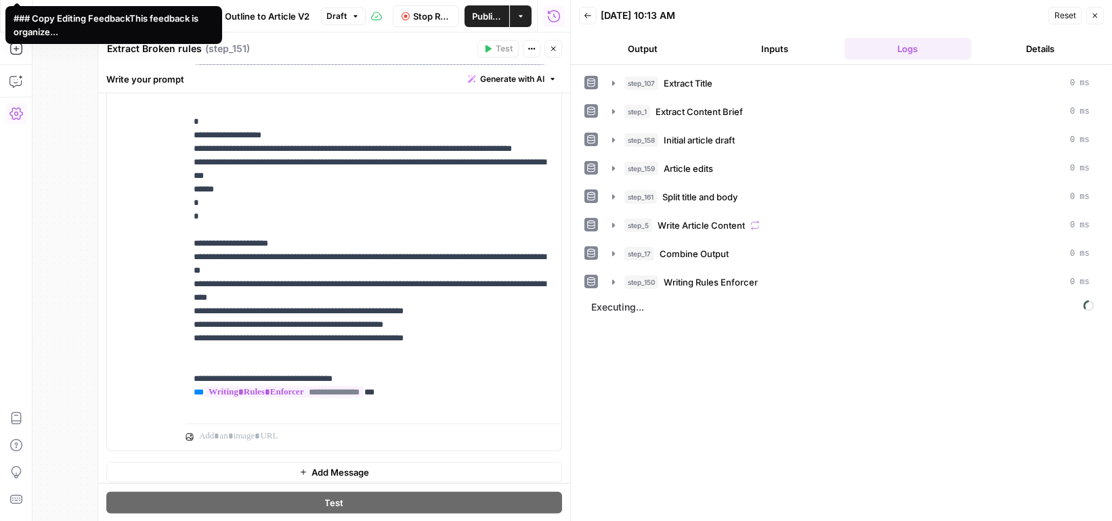
type input "***"
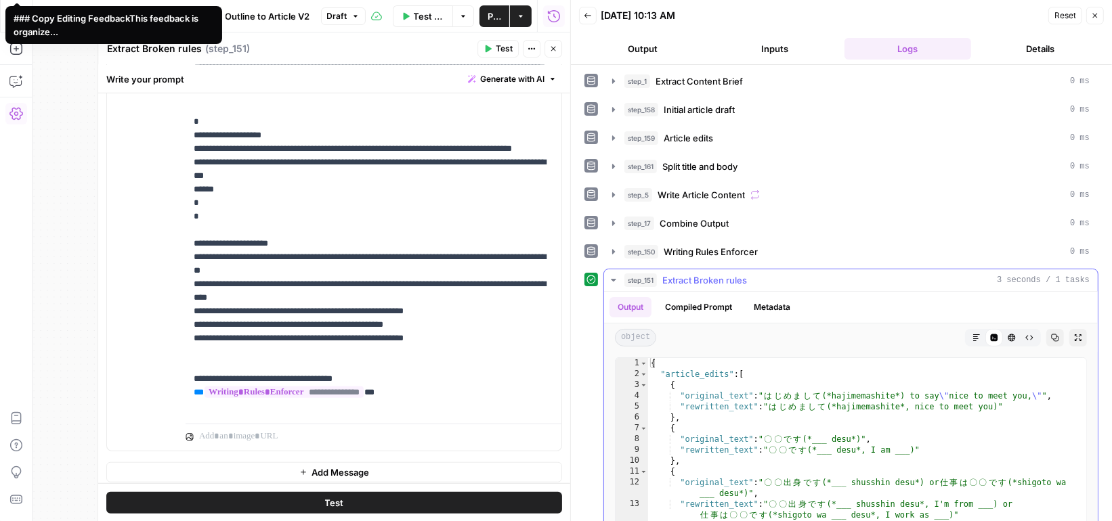
scroll to position [0, 0]
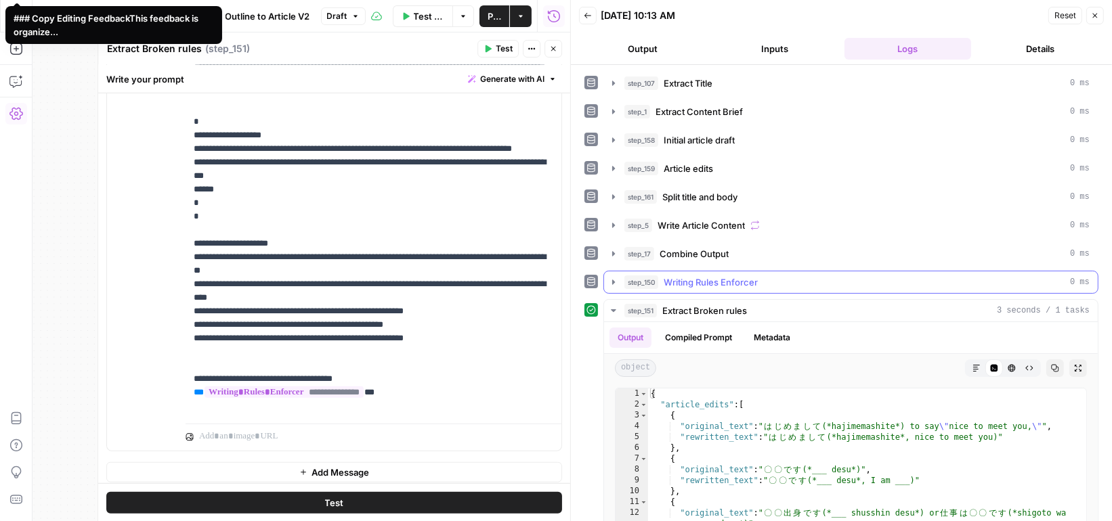
click at [612, 280] on icon "button" at bounding box center [613, 282] width 3 height 5
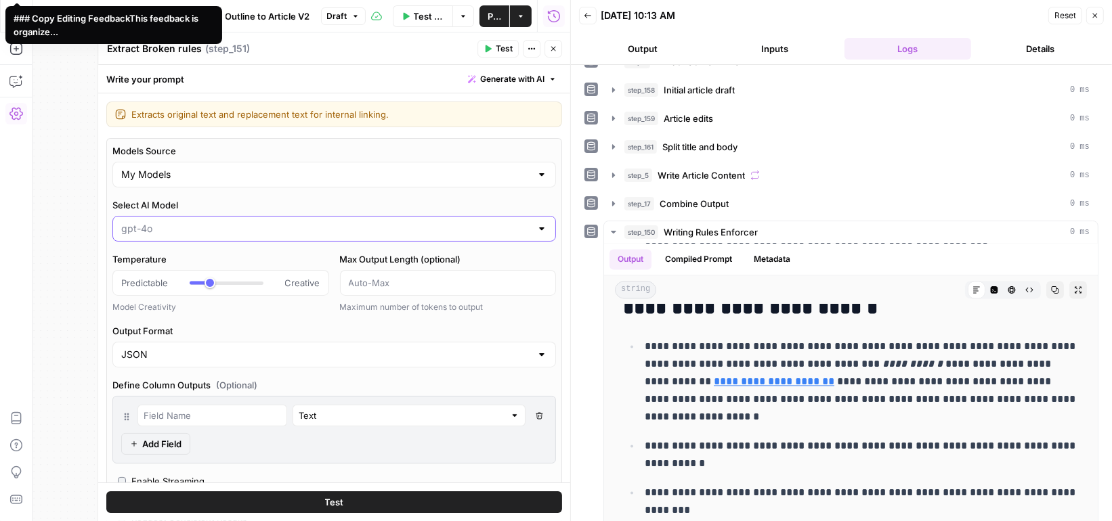
click at [158, 228] on input "Select AI Model" at bounding box center [326, 229] width 410 height 14
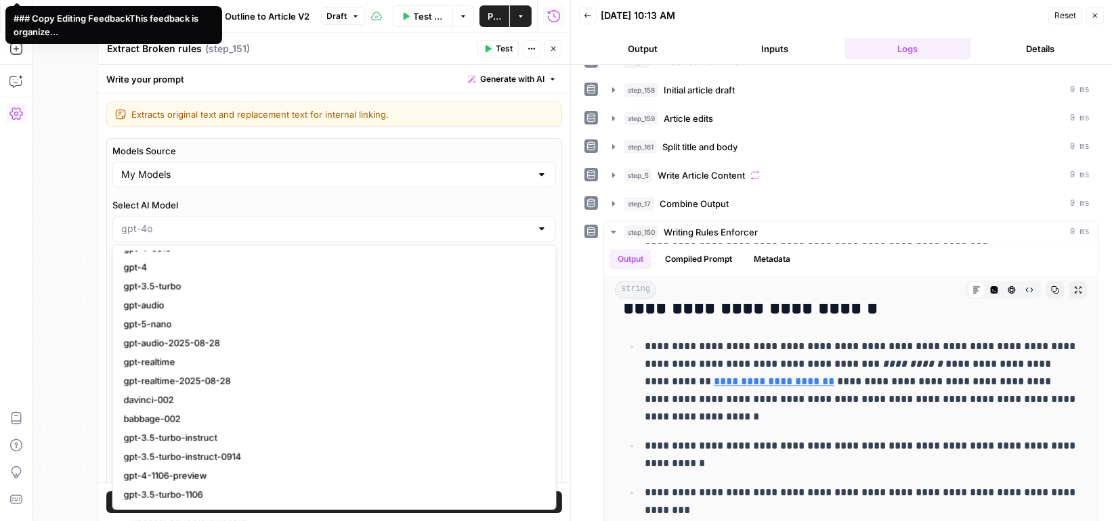
type input "***"
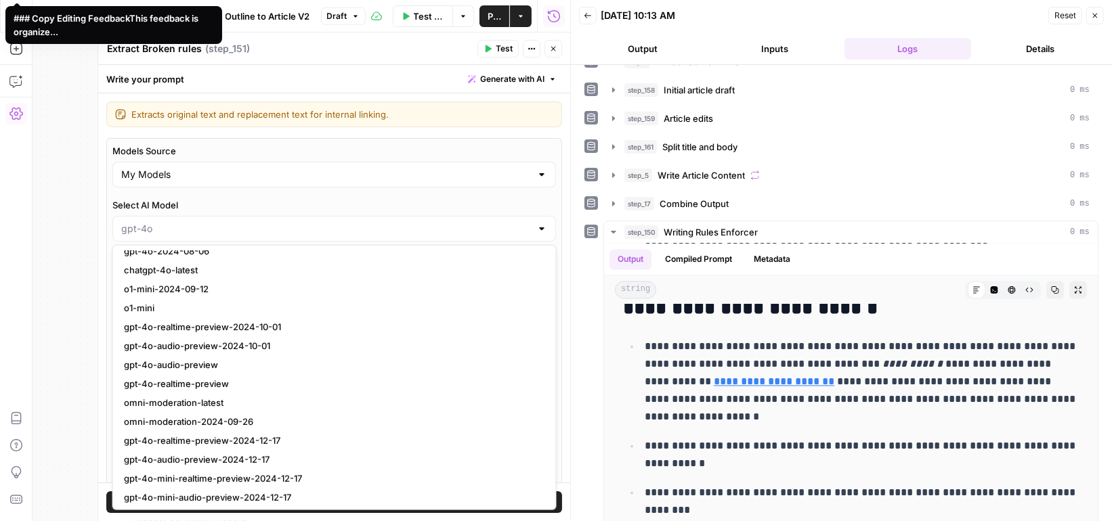
scroll to position [447, 0]
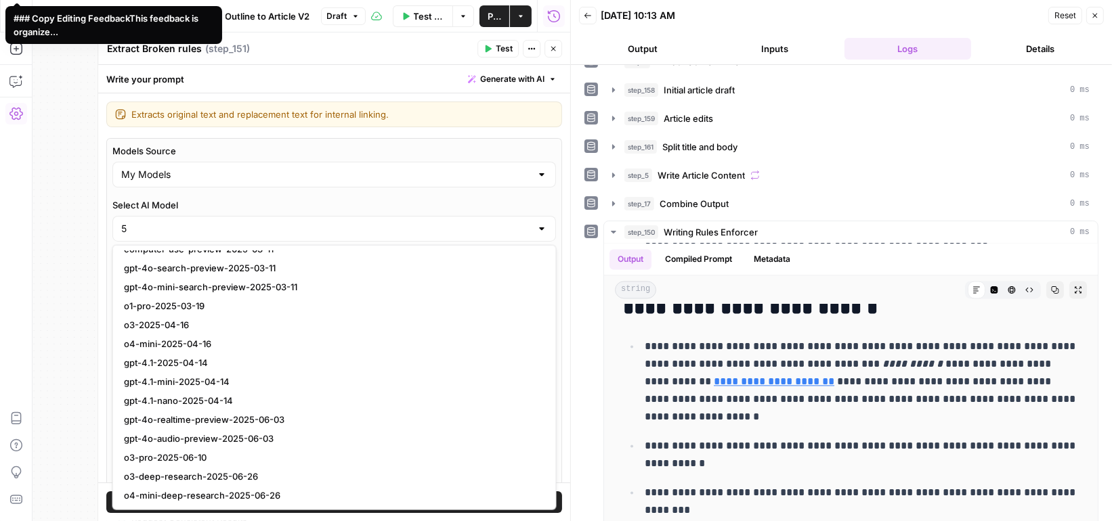
scroll to position [409, 0]
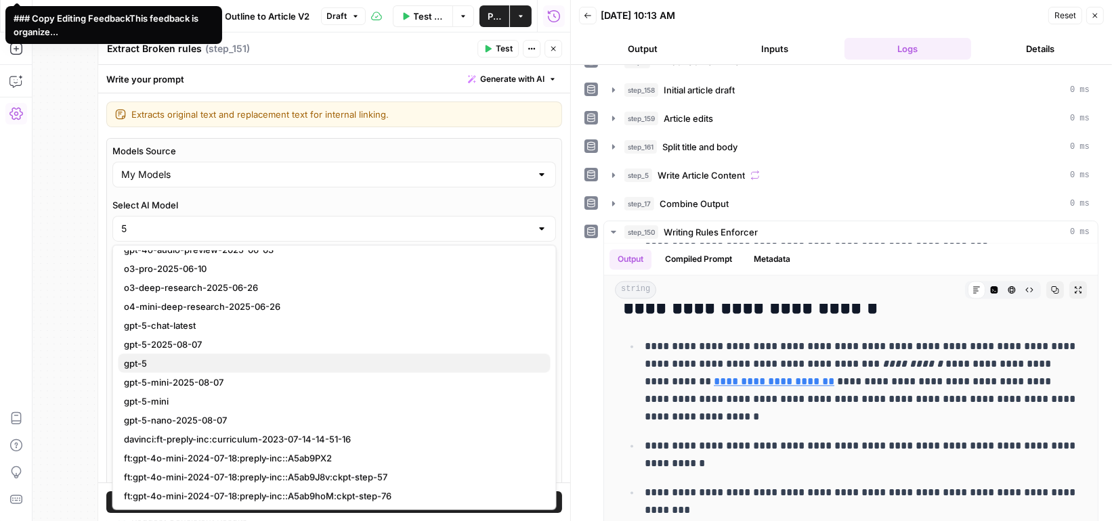
click at [159, 361] on span "gpt-5" at bounding box center [332, 364] width 416 height 14
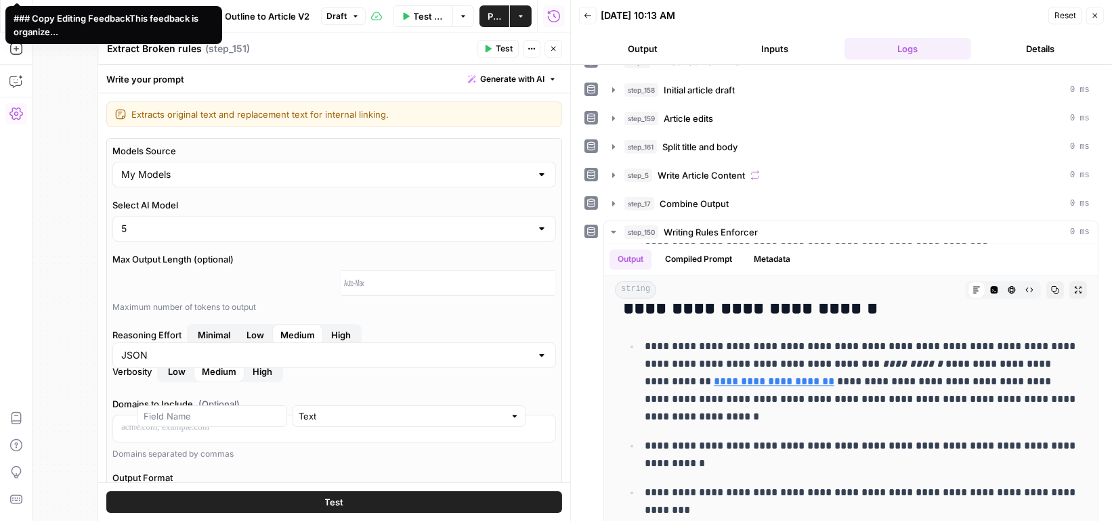
type input "gpt-5"
click at [504, 48] on span "Test" at bounding box center [504, 49] width 17 height 12
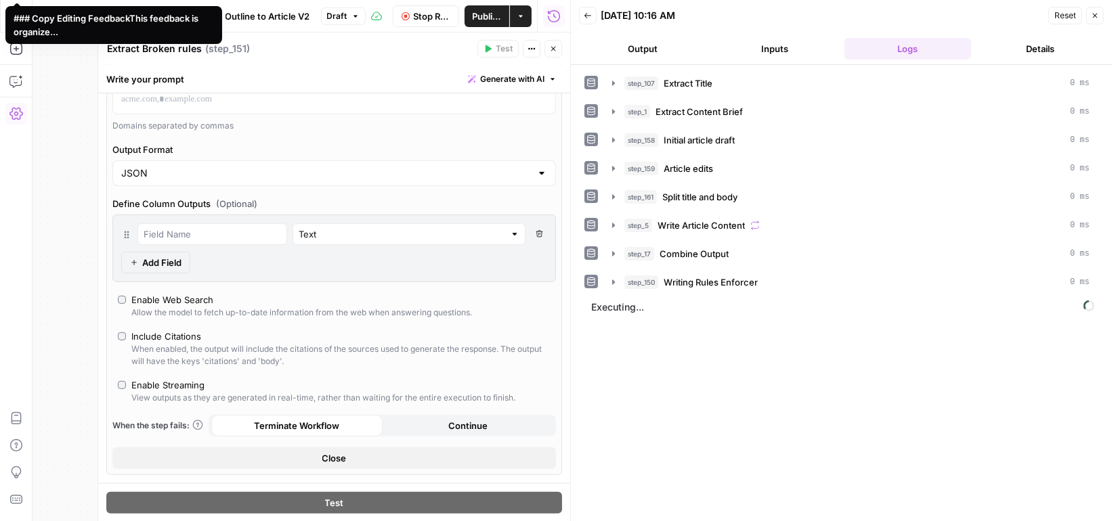
scroll to position [337, 0]
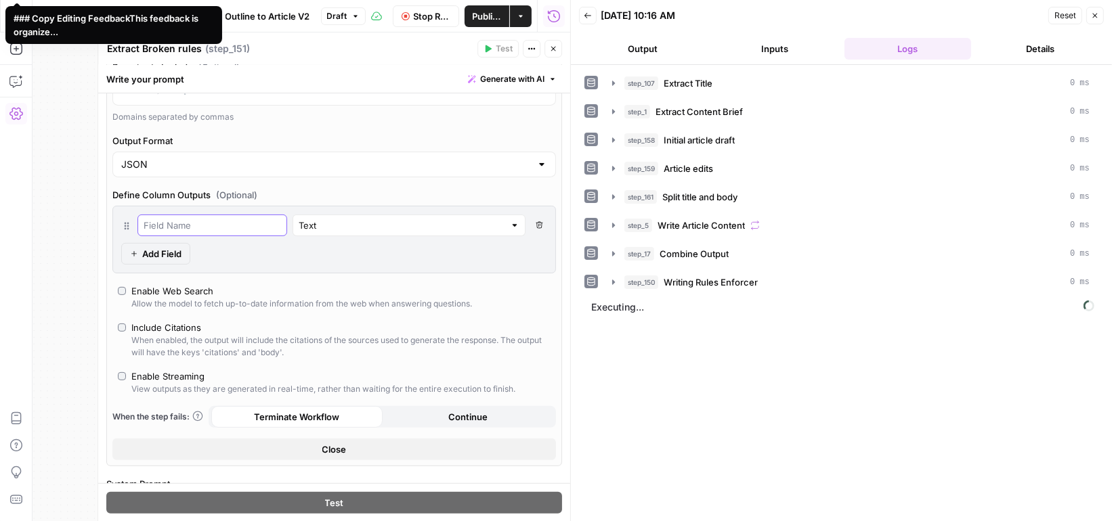
click at [224, 219] on input "text" at bounding box center [212, 226] width 137 height 14
click at [304, 225] on input "text" at bounding box center [402, 226] width 206 height 14
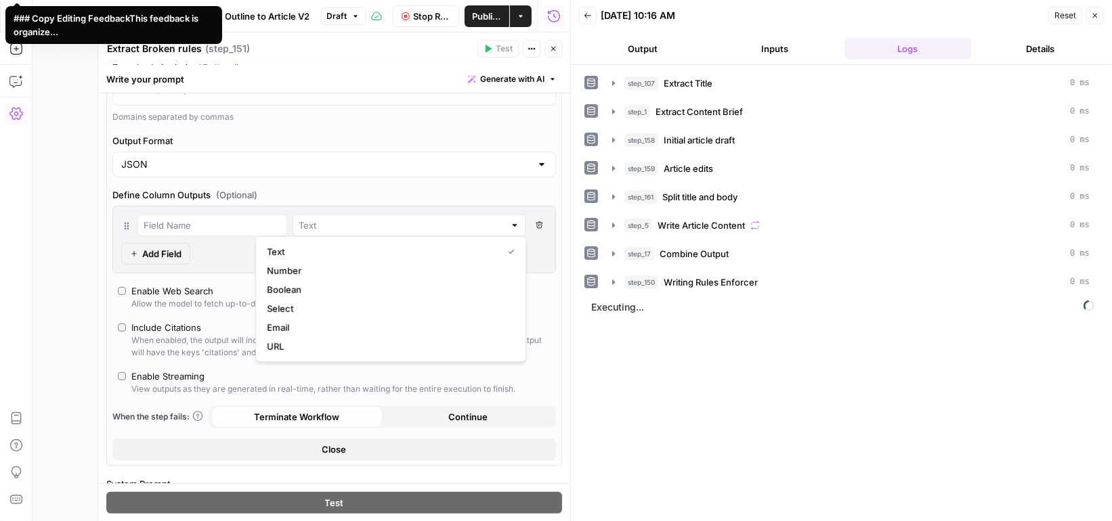
type input "Text"
click at [315, 176] on div "Models Source My Models Select AI Model gpt-5 Max Output Length (optional) Maxi…" at bounding box center [334, 134] width 456 height 666
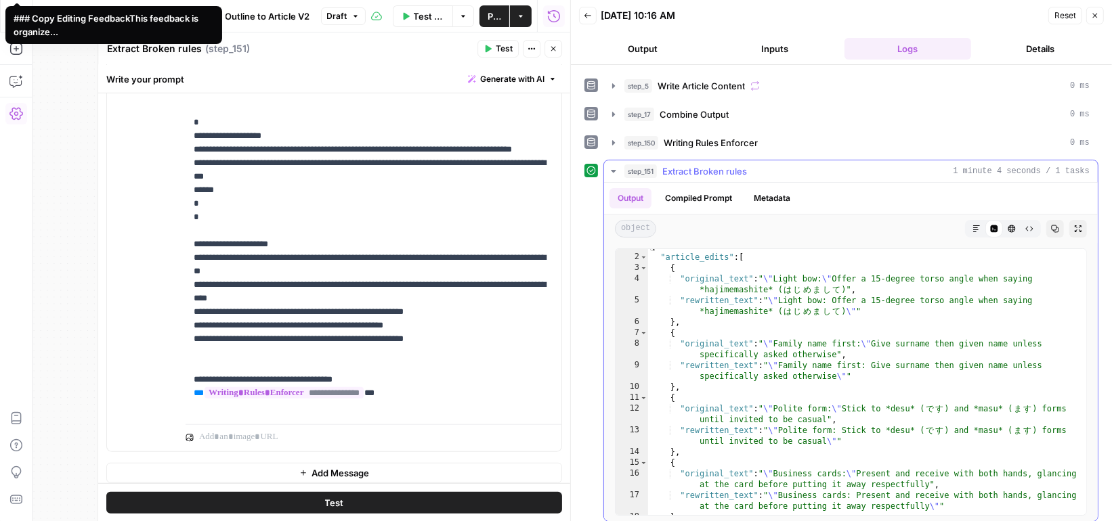
scroll to position [0, 0]
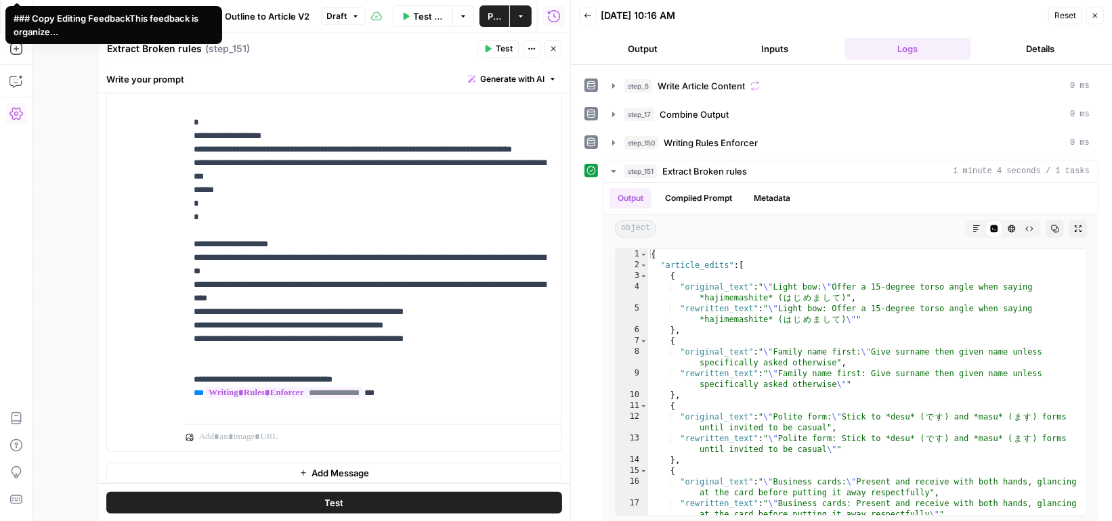
click at [492, 14] on span "Publish" at bounding box center [495, 16] width 14 height 14
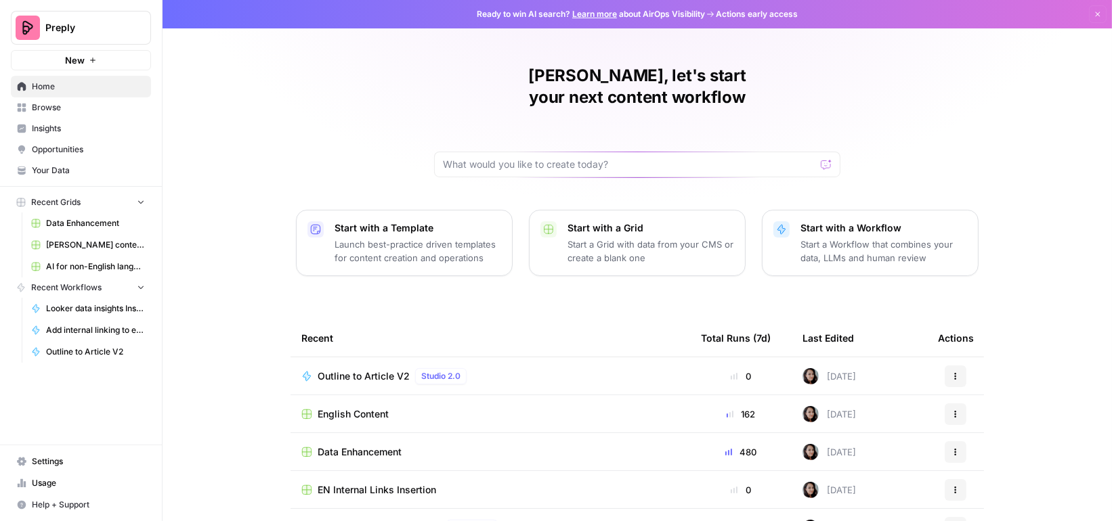
click at [72, 100] on link "Browse" at bounding box center [81, 108] width 140 height 22
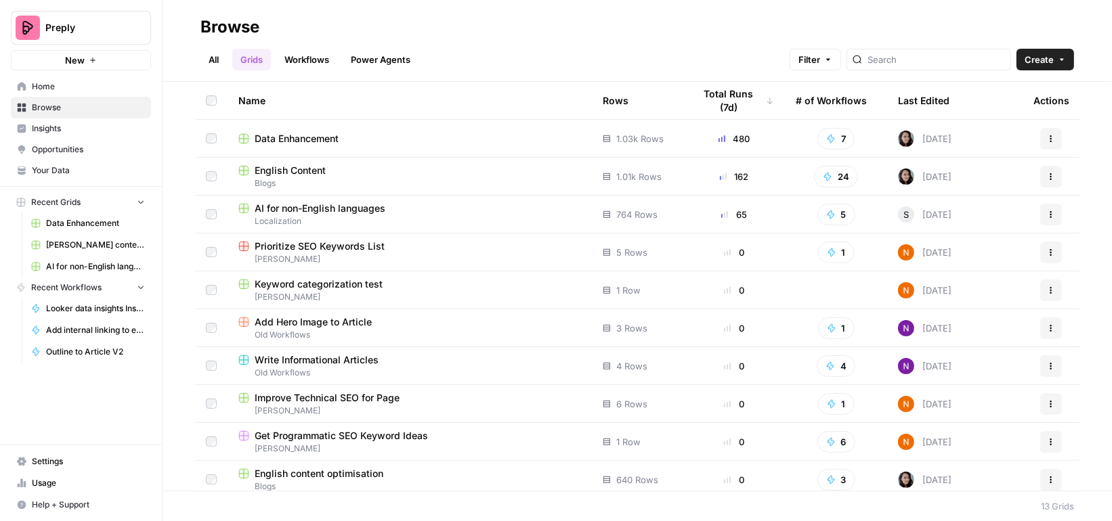
click at [328, 160] on td "English Content Blogs" at bounding box center [410, 176] width 364 height 37
click at [328, 170] on div "English Content" at bounding box center [409, 171] width 343 height 14
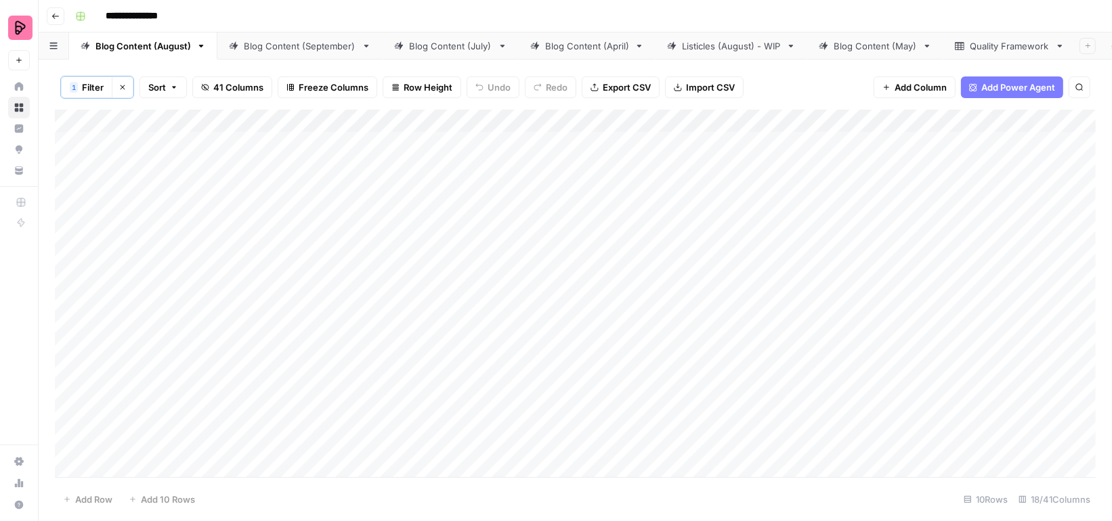
click at [318, 47] on div "Blog Content (September)" at bounding box center [300, 46] width 112 height 14
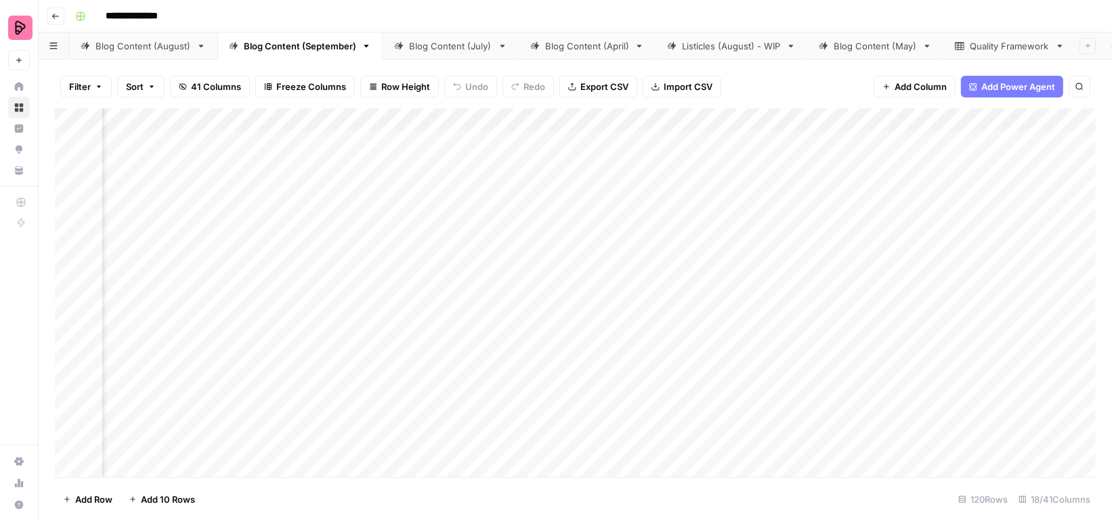
scroll to position [0, 183]
click at [735, 142] on div "Add Column" at bounding box center [575, 292] width 1041 height 369
click at [718, 139] on div "Add Column" at bounding box center [575, 292] width 1041 height 369
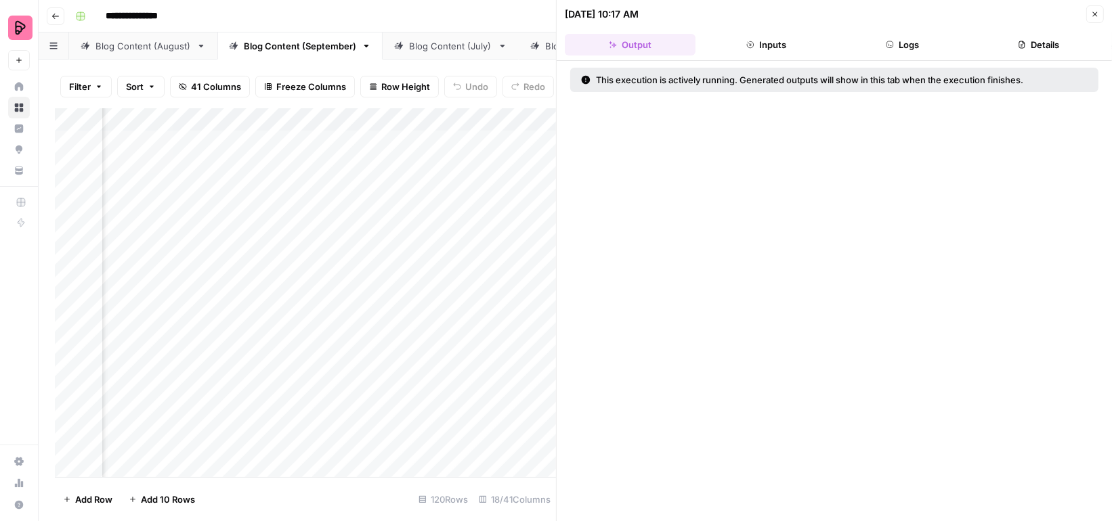
click at [869, 47] on button "Logs" at bounding box center [902, 45] width 131 height 22
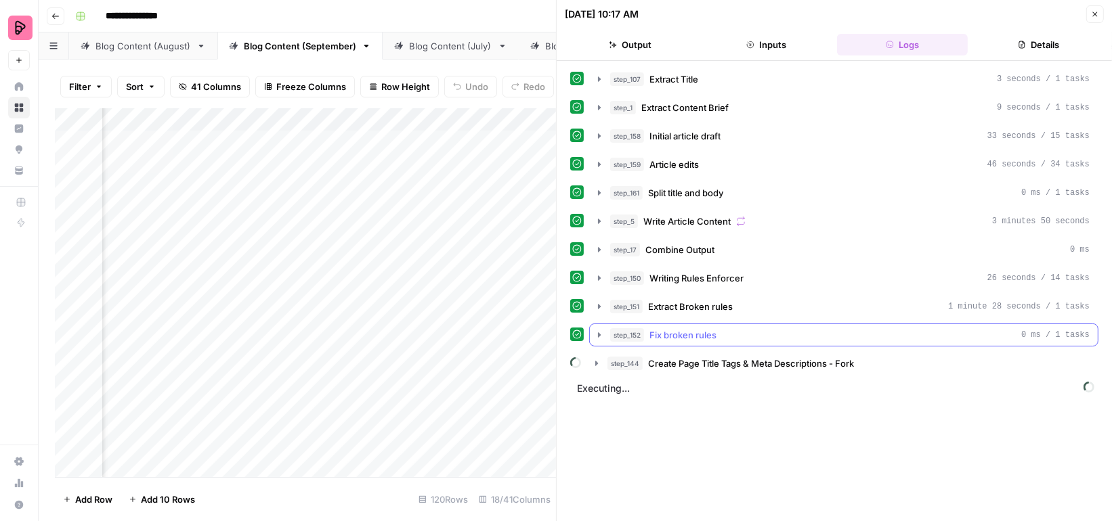
click at [596, 330] on icon "button" at bounding box center [599, 335] width 11 height 11
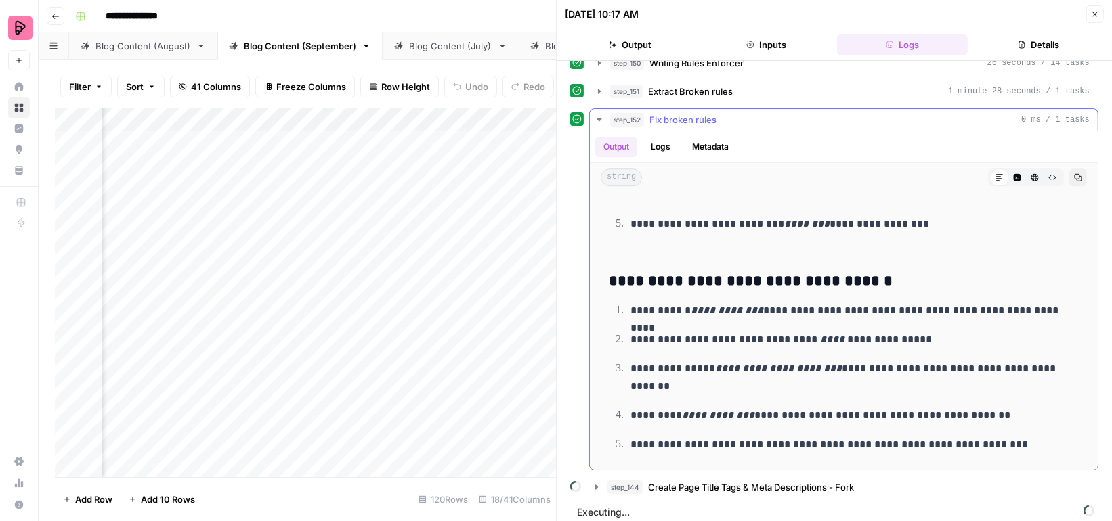
scroll to position [216, 0]
click at [598, 108] on button "step_152 Fix broken rules 0 ms / 1 tasks" at bounding box center [844, 119] width 508 height 22
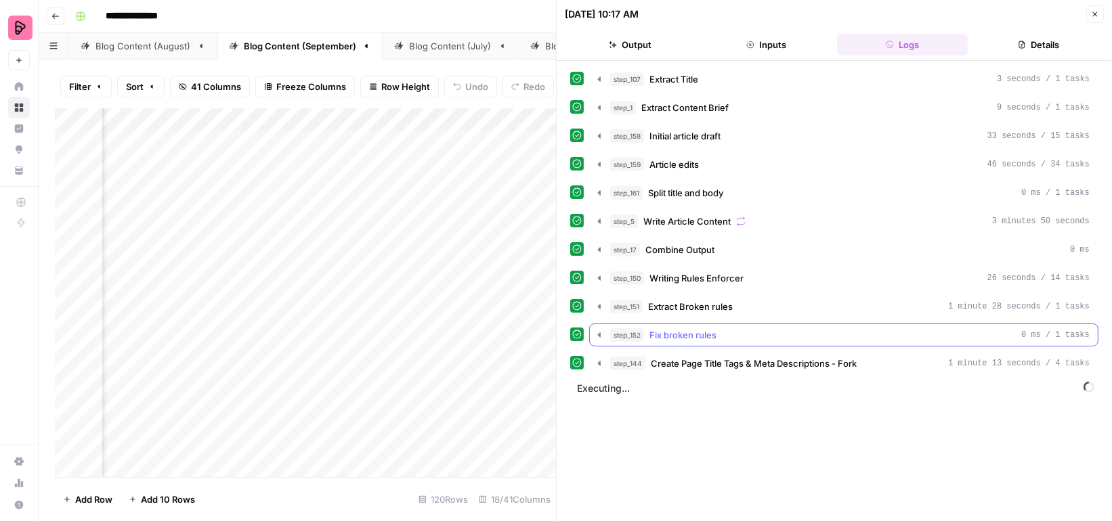
scroll to position [0, 0]
click at [1093, 11] on icon "button" at bounding box center [1095, 14] width 8 height 8
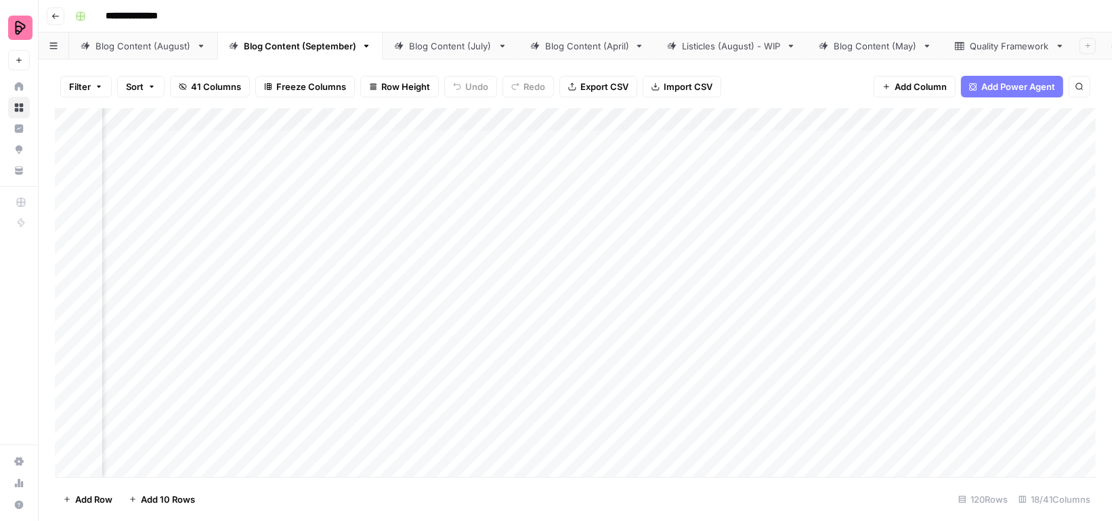
scroll to position [0, 642]
click at [776, 140] on div "Add Column" at bounding box center [575, 292] width 1041 height 369
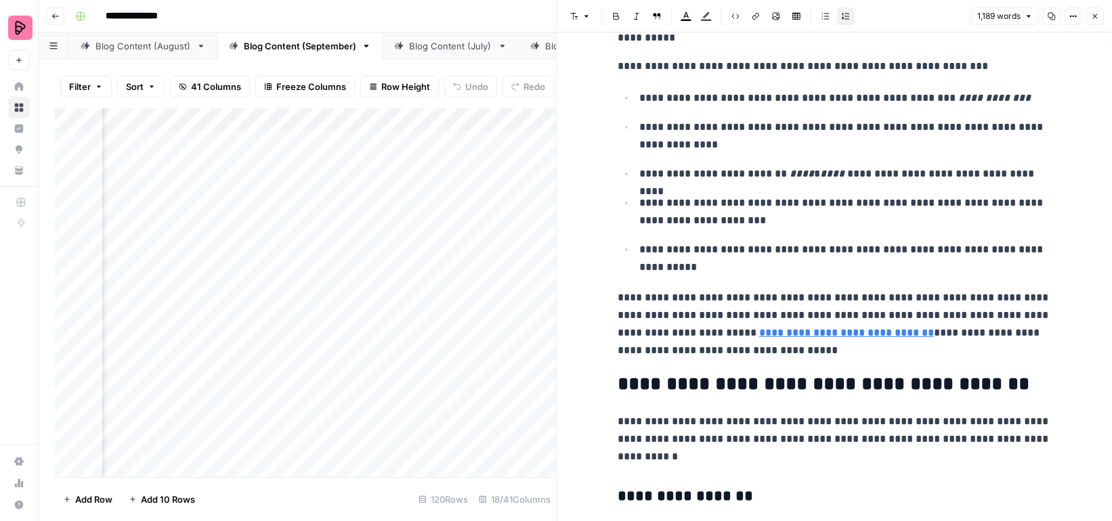
scroll to position [867, 0]
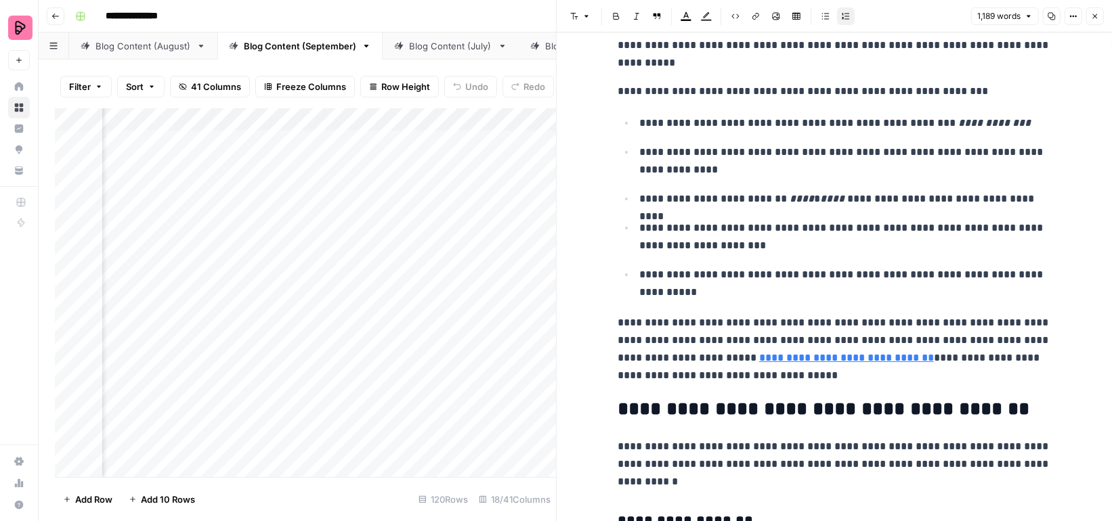
click at [1097, 17] on icon "button" at bounding box center [1095, 16] width 8 height 8
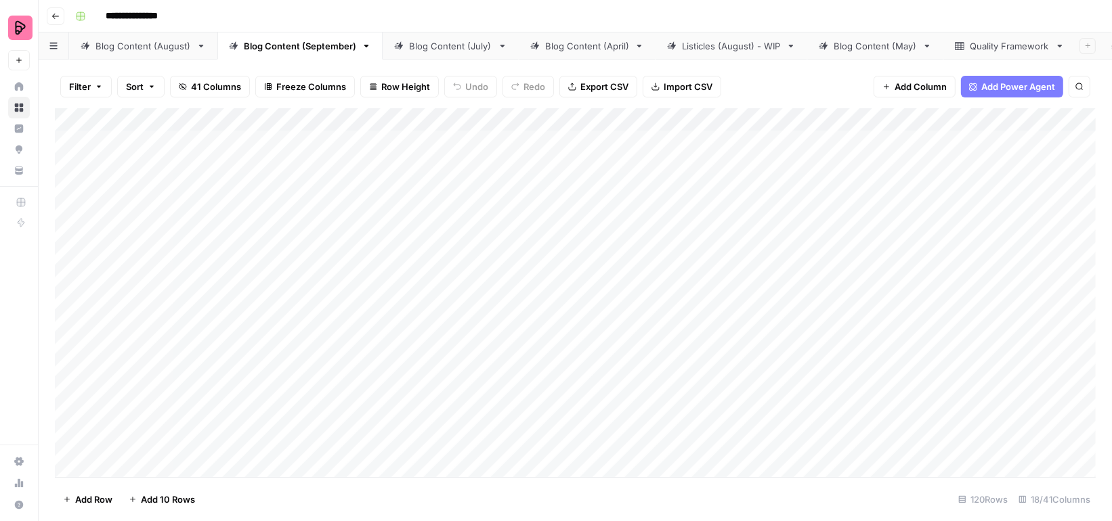
click at [899, 140] on div "Add Column" at bounding box center [575, 292] width 1041 height 369
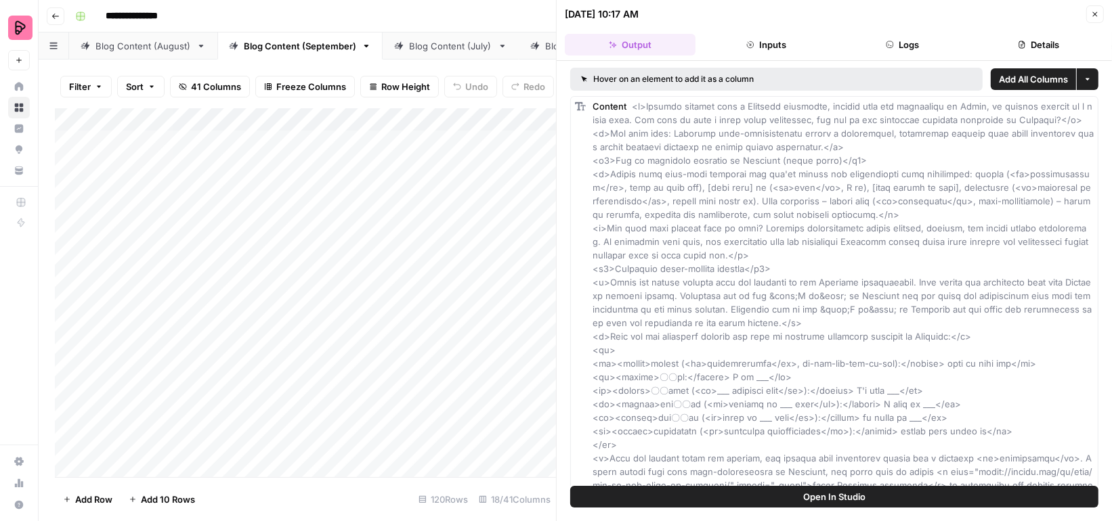
click at [893, 53] on button "Logs" at bounding box center [902, 45] width 131 height 22
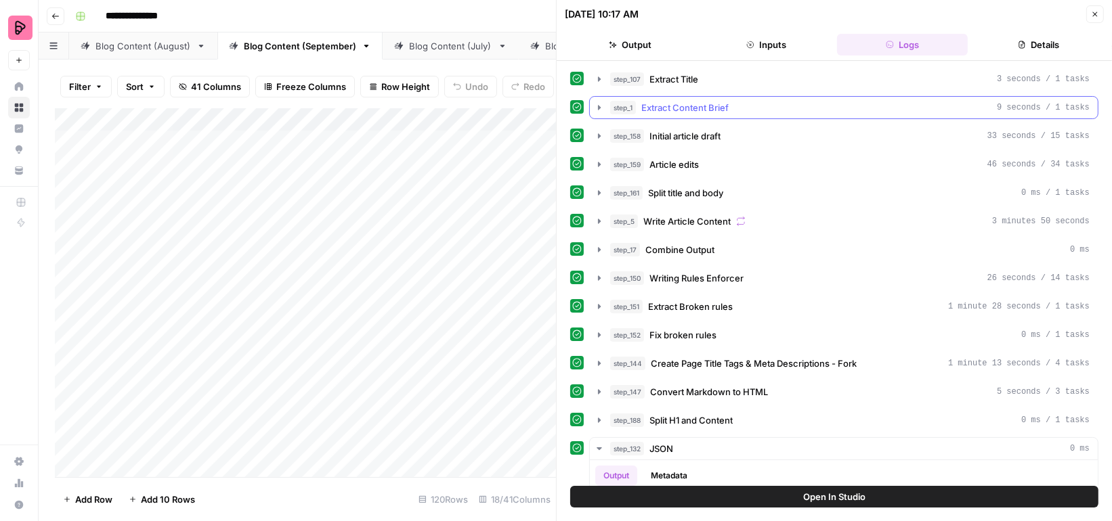
click at [602, 100] on button "step_1 Extract Content Brief 9 seconds / 1 tasks" at bounding box center [844, 108] width 508 height 22
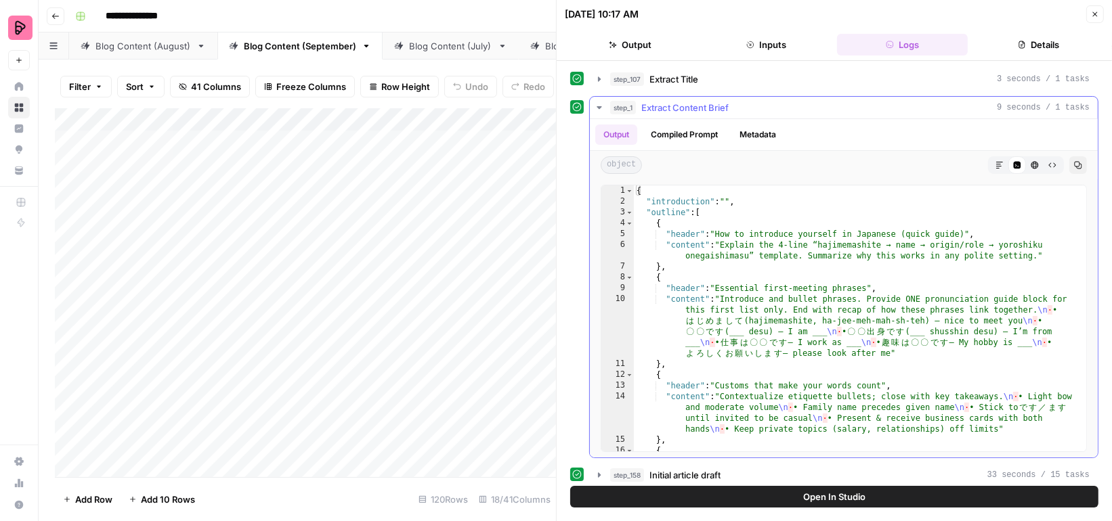
click at [599, 104] on icon "button" at bounding box center [599, 107] width 11 height 11
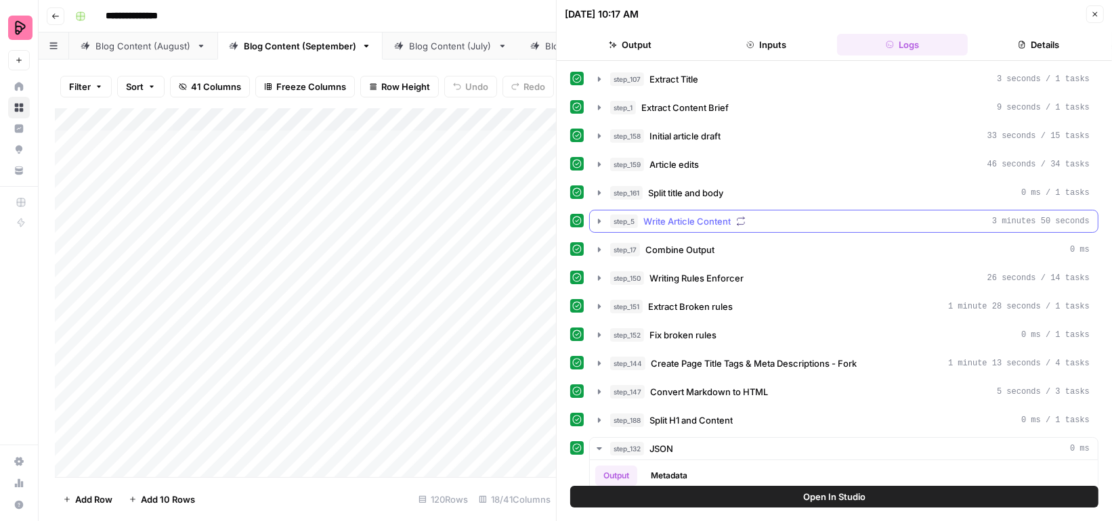
click at [599, 216] on icon "button" at bounding box center [599, 221] width 11 height 11
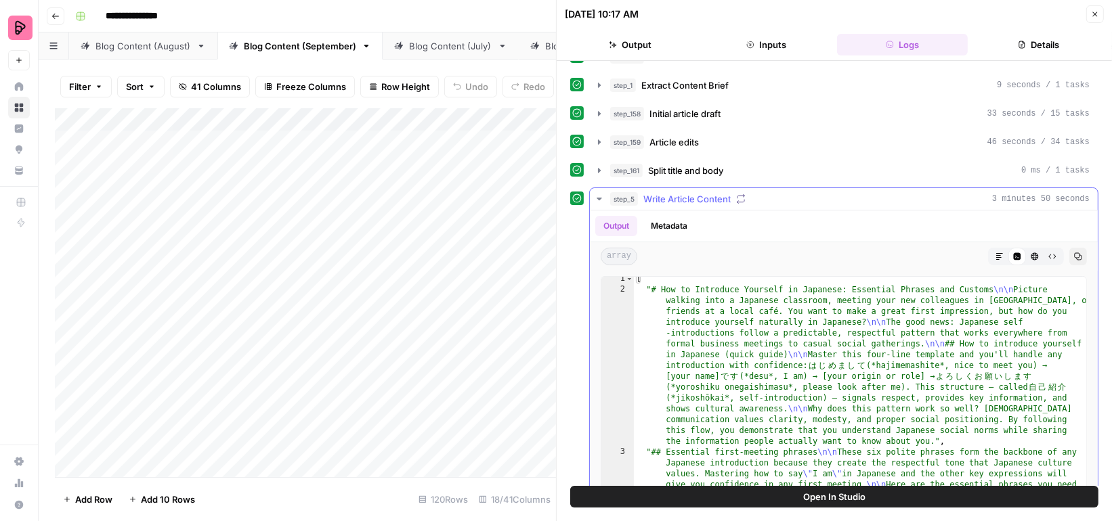
scroll to position [2, 0]
click at [826, 502] on span "Open In Studio" at bounding box center [834, 497] width 62 height 14
click at [1094, 20] on button "Close" at bounding box center [1095, 14] width 18 height 18
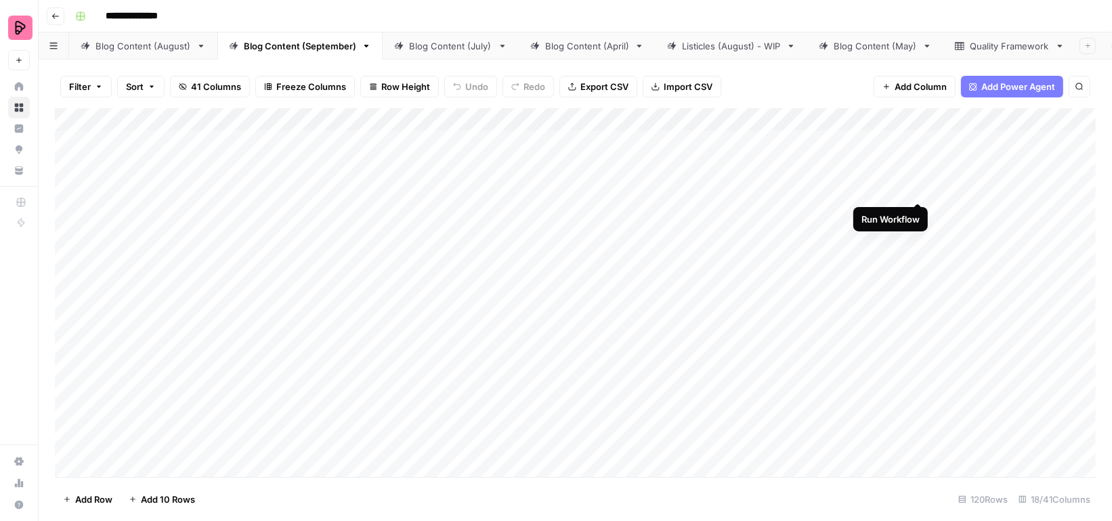
click at [917, 177] on div "Add Column" at bounding box center [575, 292] width 1041 height 369
click at [564, 173] on div "Add Column" at bounding box center [575, 292] width 1041 height 369
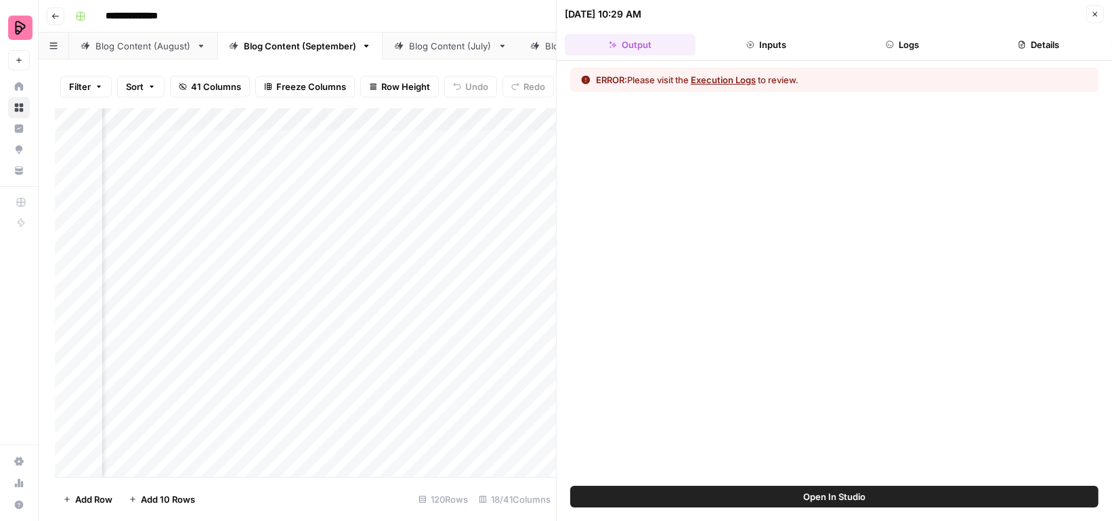
click at [773, 39] on button "Inputs" at bounding box center [766, 45] width 131 height 22
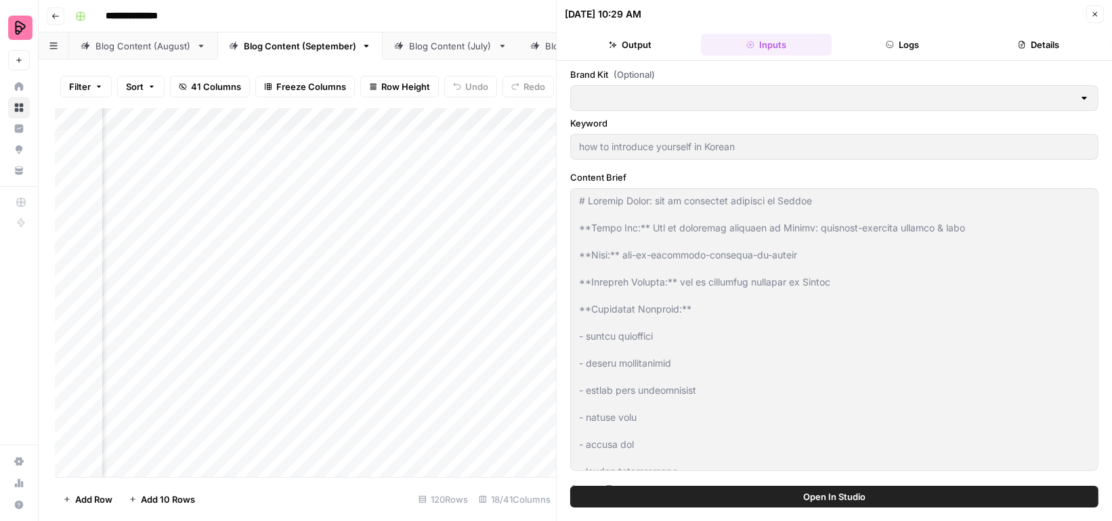
type input "Preply (EN)"
click at [652, 39] on button "Output" at bounding box center [630, 45] width 131 height 22
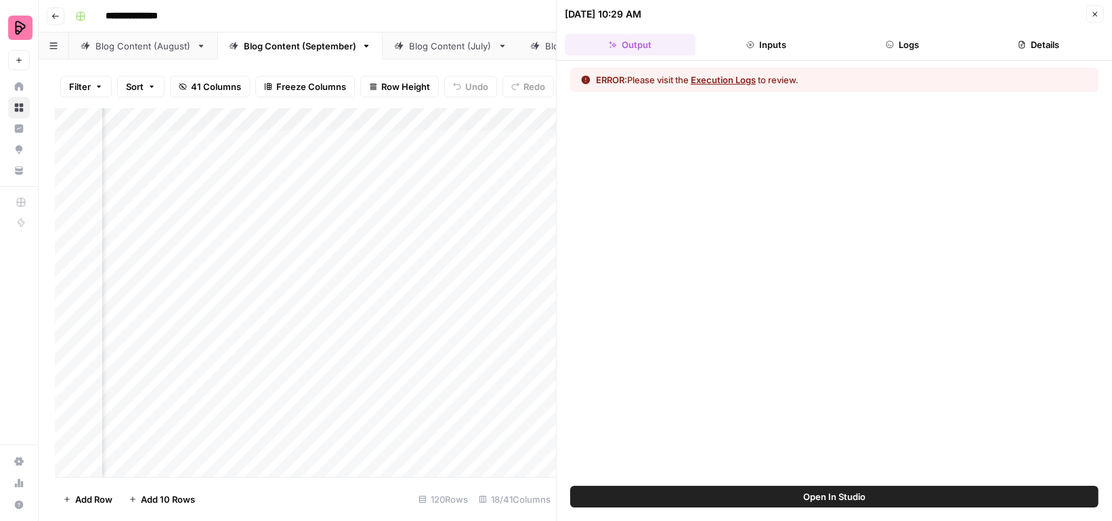
click at [714, 75] on button "Execution Logs" at bounding box center [723, 80] width 65 height 14
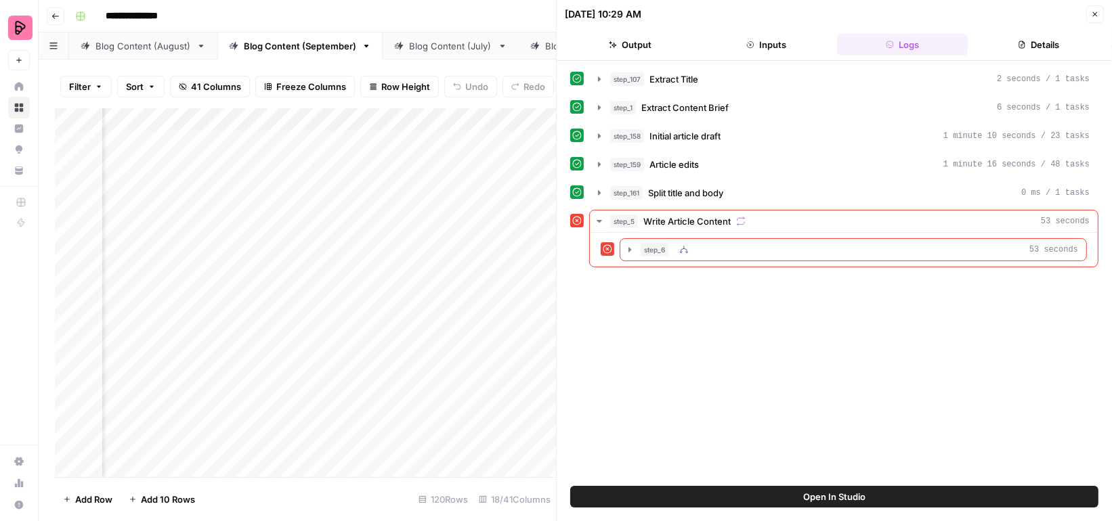
click at [717, 243] on div "step_6 53 seconds" at bounding box center [859, 250] width 437 height 14
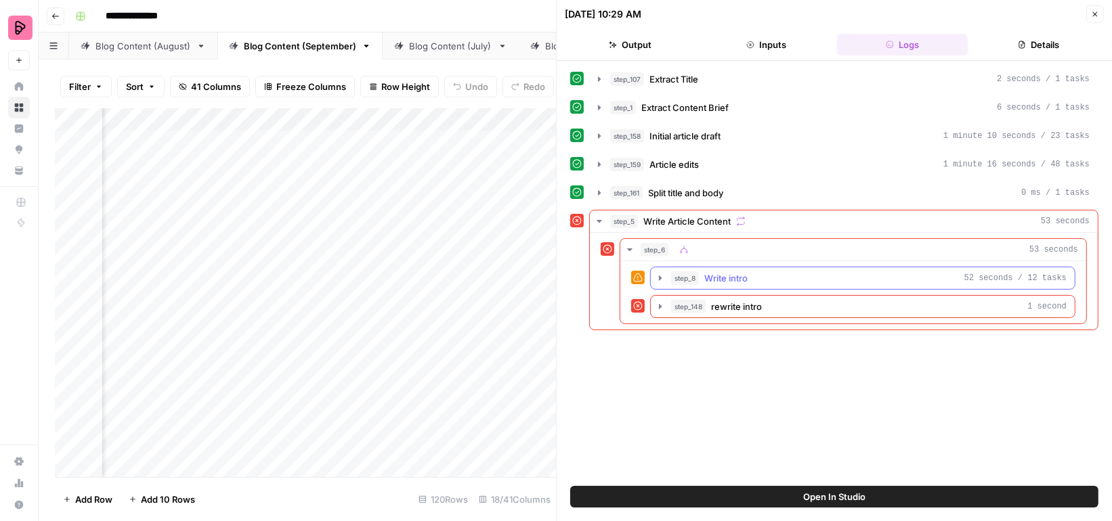
click at [733, 300] on span "rewrite intro" at bounding box center [736, 307] width 51 height 14
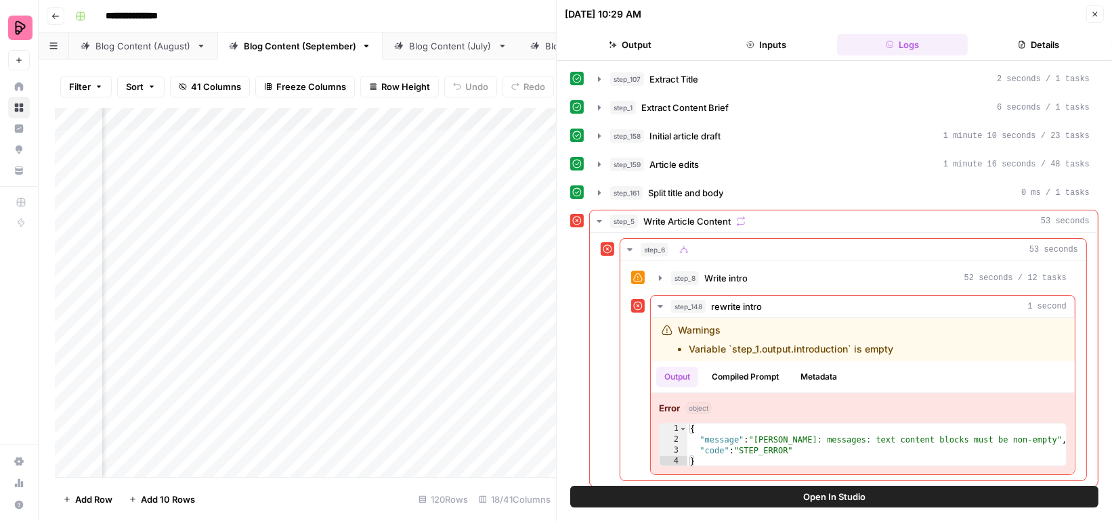
scroll to position [0, 456]
click at [444, 139] on div "Add Column" at bounding box center [305, 292] width 501 height 369
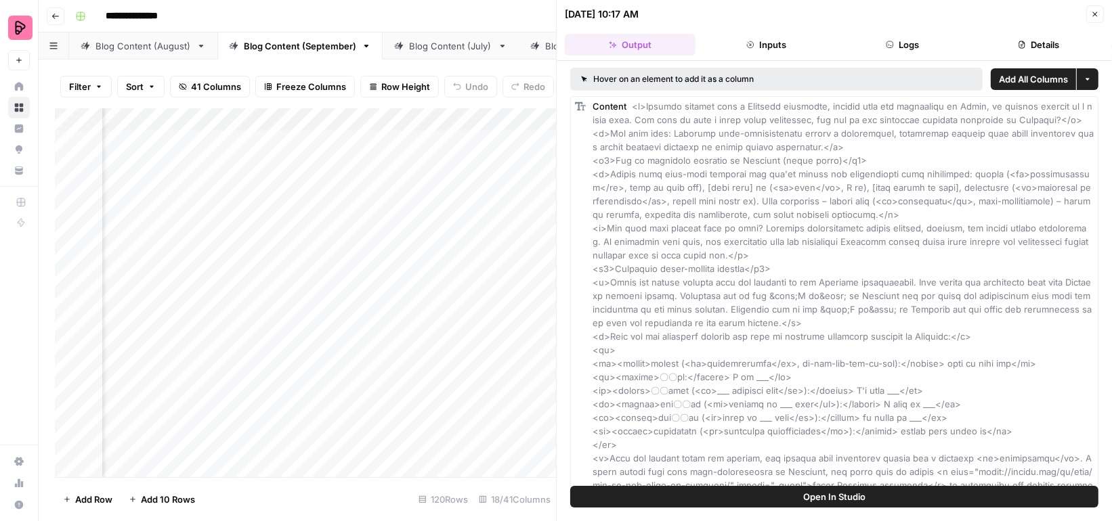
click at [1097, 12] on icon "button" at bounding box center [1095, 14] width 5 height 5
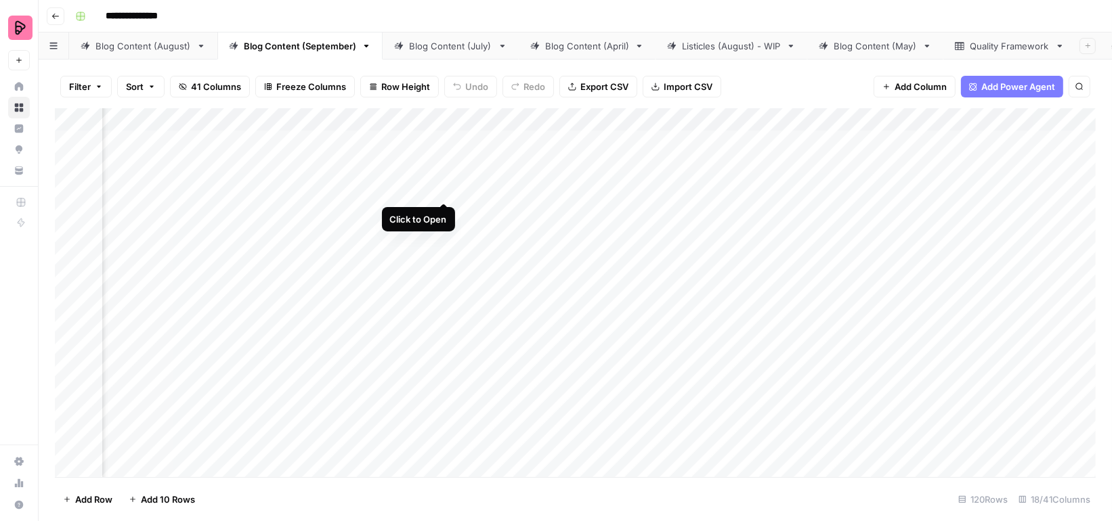
click at [447, 174] on div "Add Column" at bounding box center [575, 292] width 1041 height 369
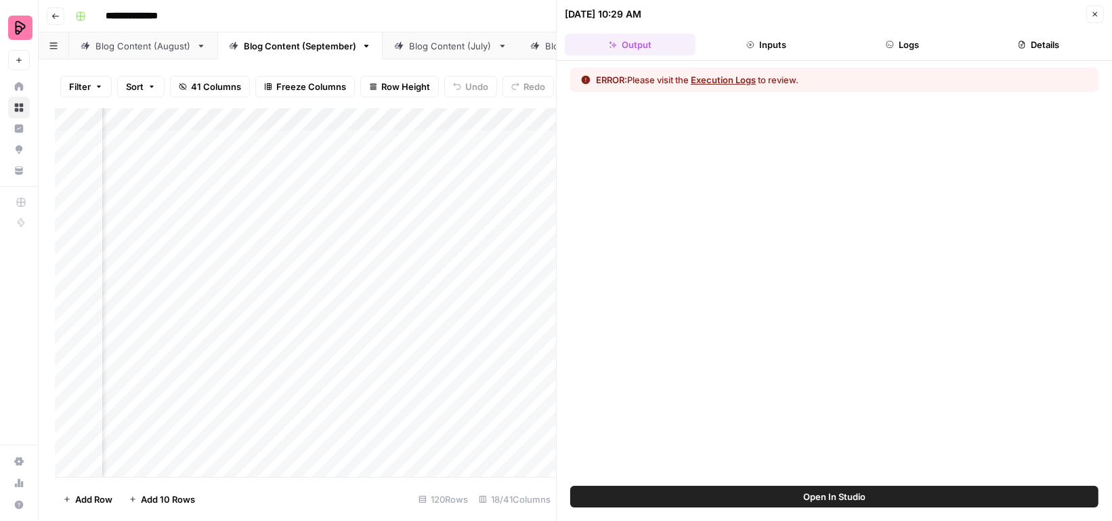
click at [1096, 15] on icon "button" at bounding box center [1095, 14] width 5 height 5
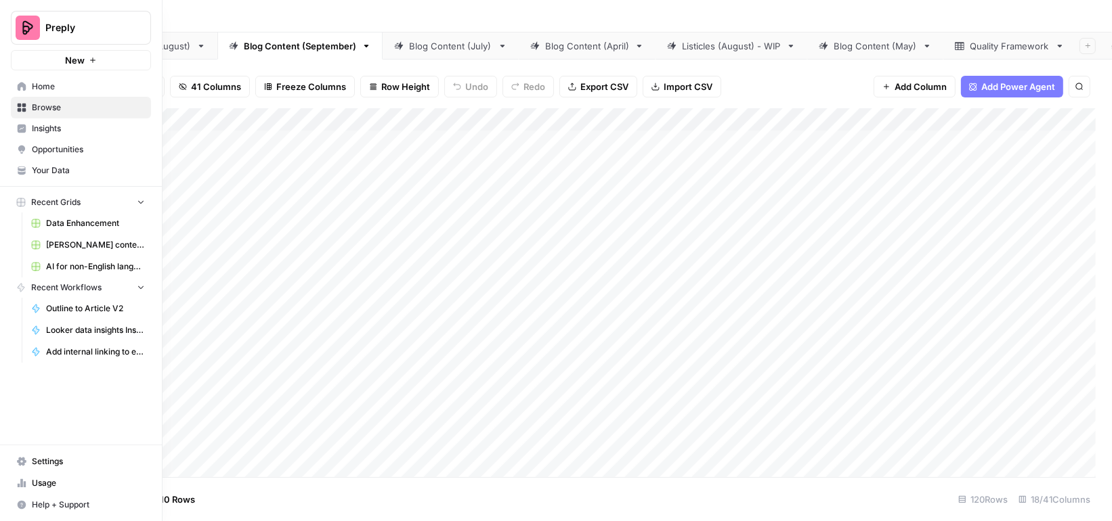
click at [24, 168] on icon at bounding box center [21, 169] width 7 height 5
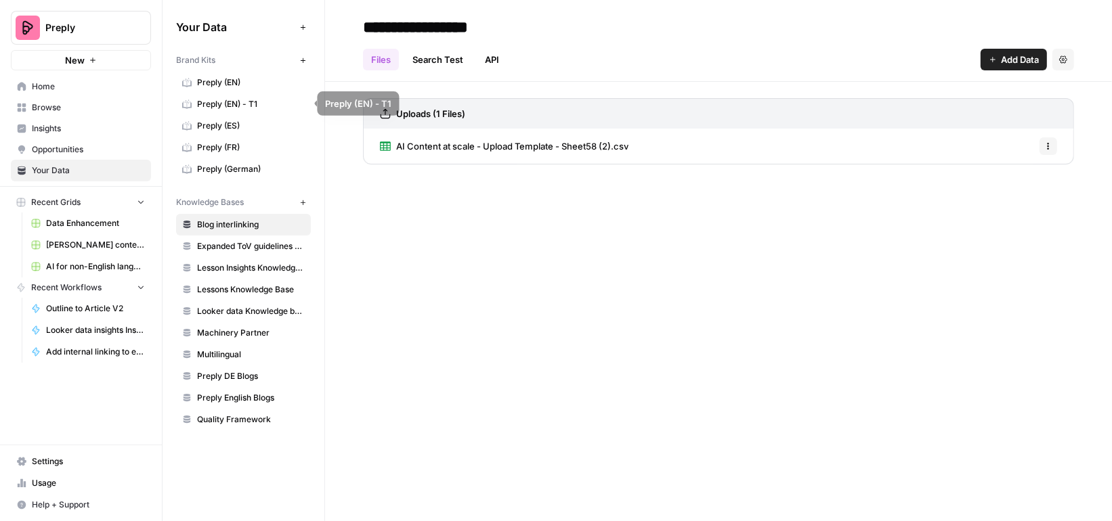
click at [240, 87] on span "Preply (EN)" at bounding box center [251, 83] width 108 height 12
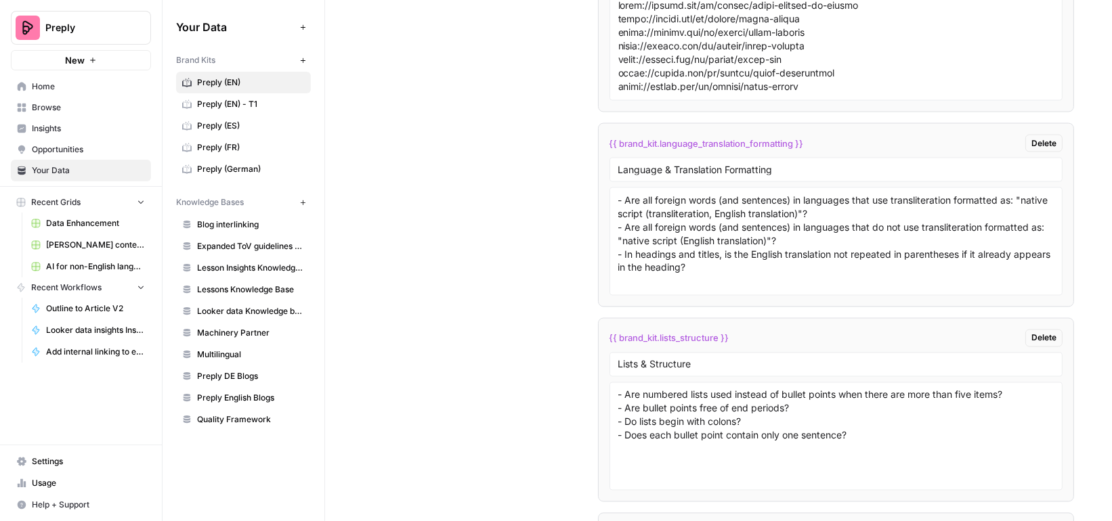
scroll to position [7219, 0]
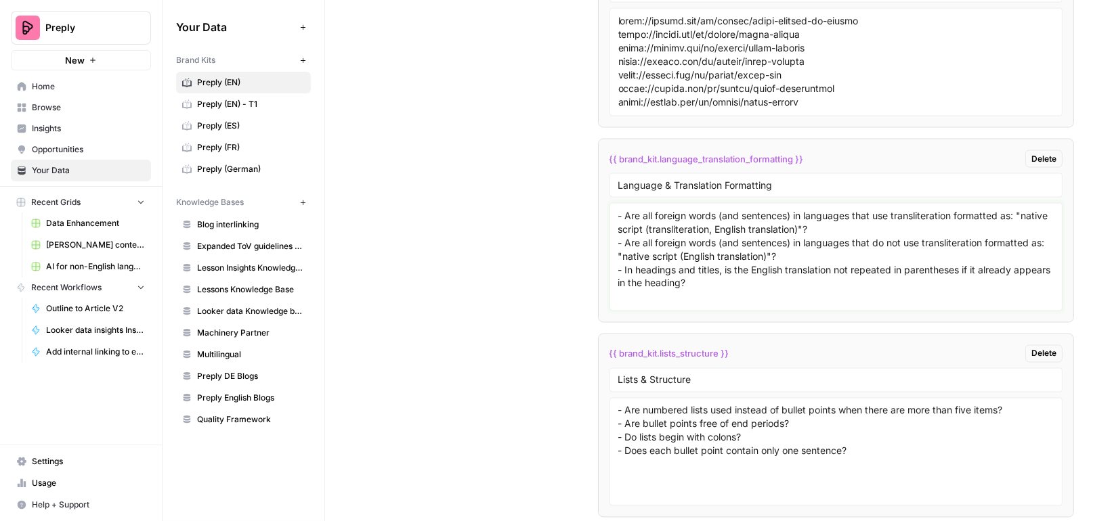
drag, startPoint x: 784, startPoint y: 215, endPoint x: 603, endPoint y: 202, distance: 181.2
click at [603, 202] on li "{{ brand_kit.language_translation_formatting }} Delete Language & Translation F…" at bounding box center [836, 231] width 477 height 184
click at [781, 209] on textarea "- Are all foreign words (and sentences) in languages that use transliteration f…" at bounding box center [836, 257] width 436 height 96
click at [786, 217] on textarea "- Are all foreign words (and sentences) in languages that use transliteration f…" at bounding box center [836, 257] width 436 height 96
click at [730, 225] on textarea "- Are all foreign words (and sentences) in languages that use transliteration f…" at bounding box center [836, 257] width 436 height 96
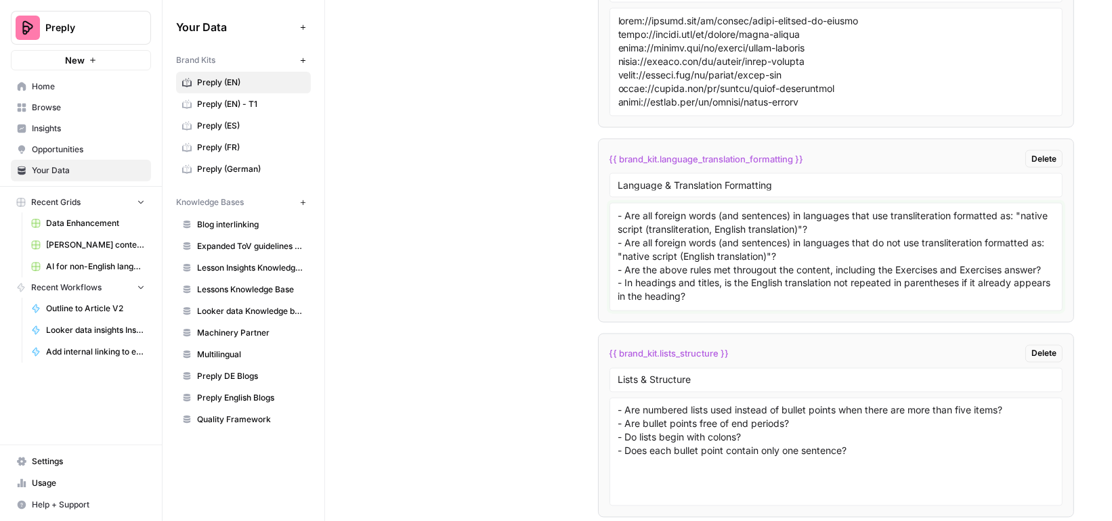
drag, startPoint x: 712, startPoint y: 255, endPoint x: 591, endPoint y: 154, distance: 158.1
paste textarea "For languages that use transliteration: Are all foreign words and sentences for…"
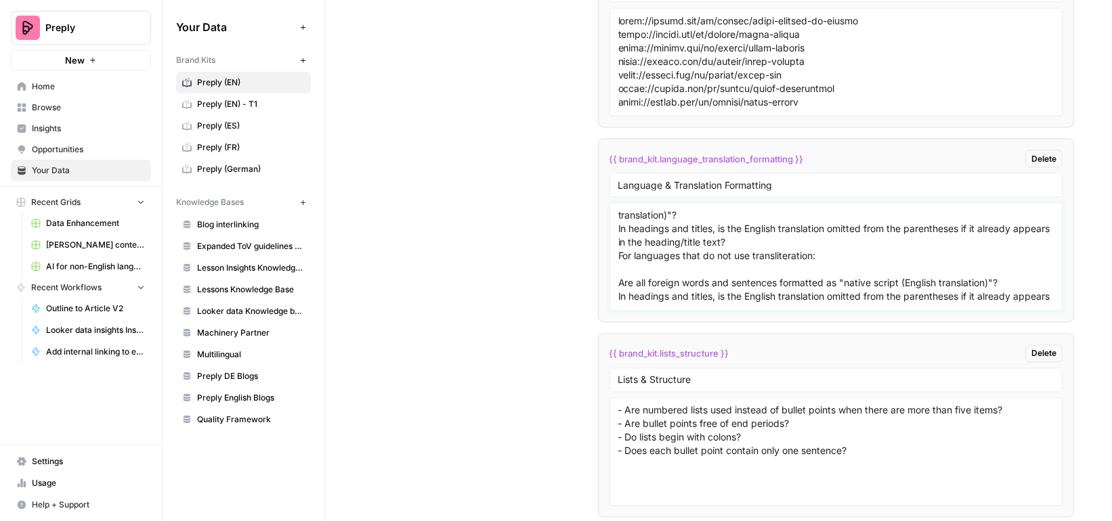
scroll to position [0, 0]
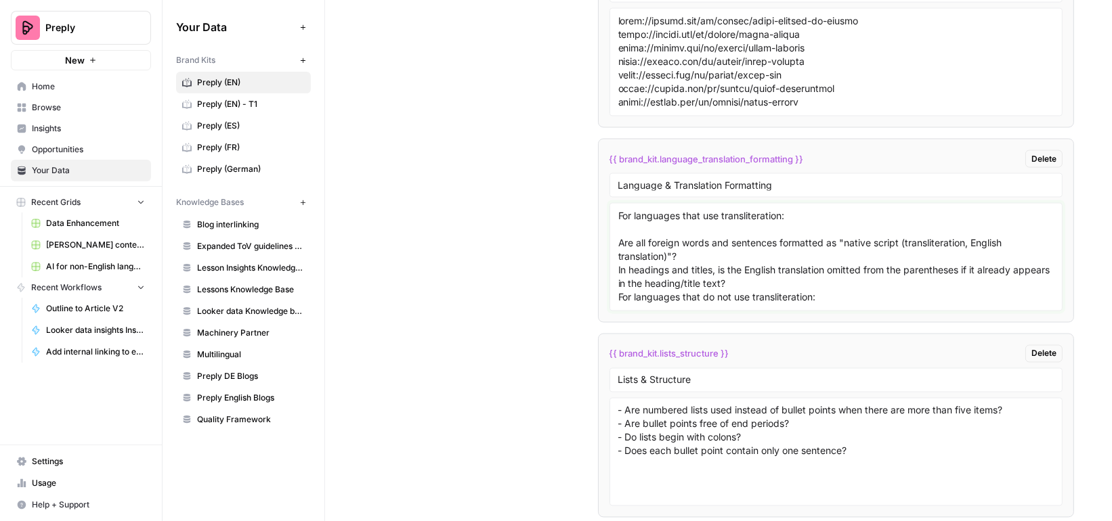
click at [618, 209] on textarea "For languages that use transliteration: Are all foreign words and sentences for…" at bounding box center [836, 257] width 436 height 96
click at [618, 233] on textarea "For languages that use transliteration: - Are all foreign words and sentences f…" at bounding box center [836, 257] width 436 height 96
click at [615, 256] on div "For languages that use transliteration: - Are all foreign words and sentences f…" at bounding box center [836, 257] width 454 height 108
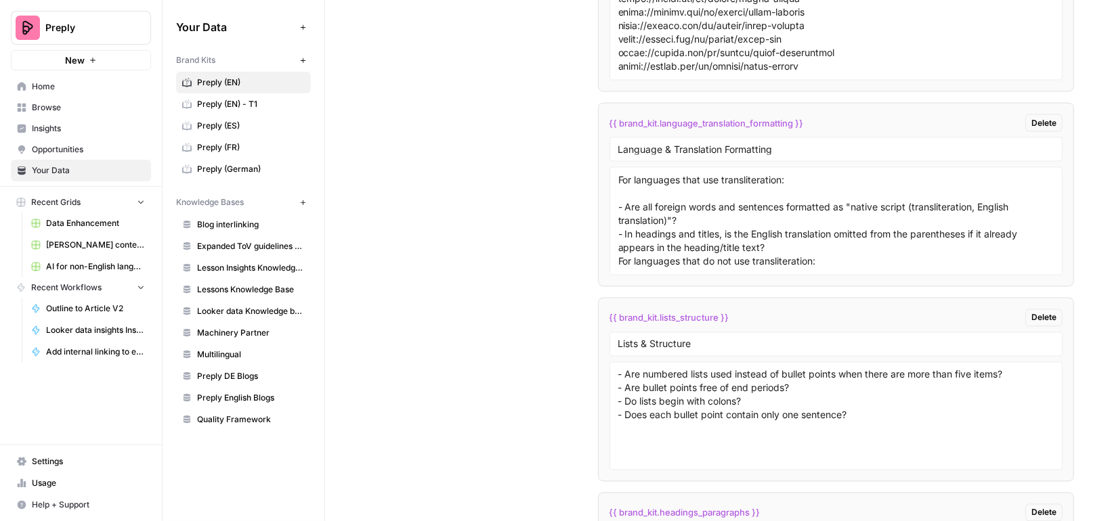
scroll to position [7259, 0]
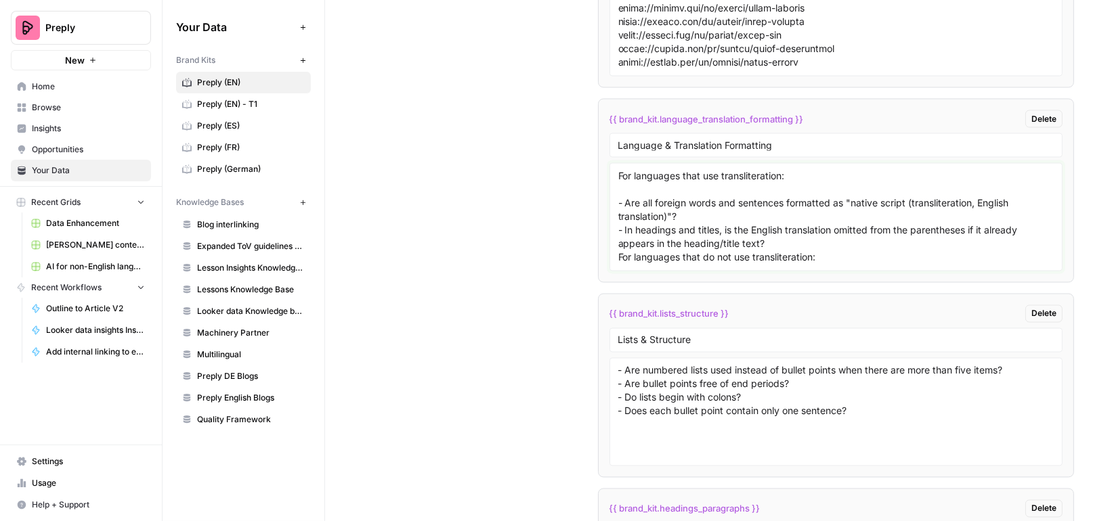
click at [786, 200] on textarea "For languages that use transliteration: - Are all foreign words and sentences f…" at bounding box center [836, 217] width 436 height 96
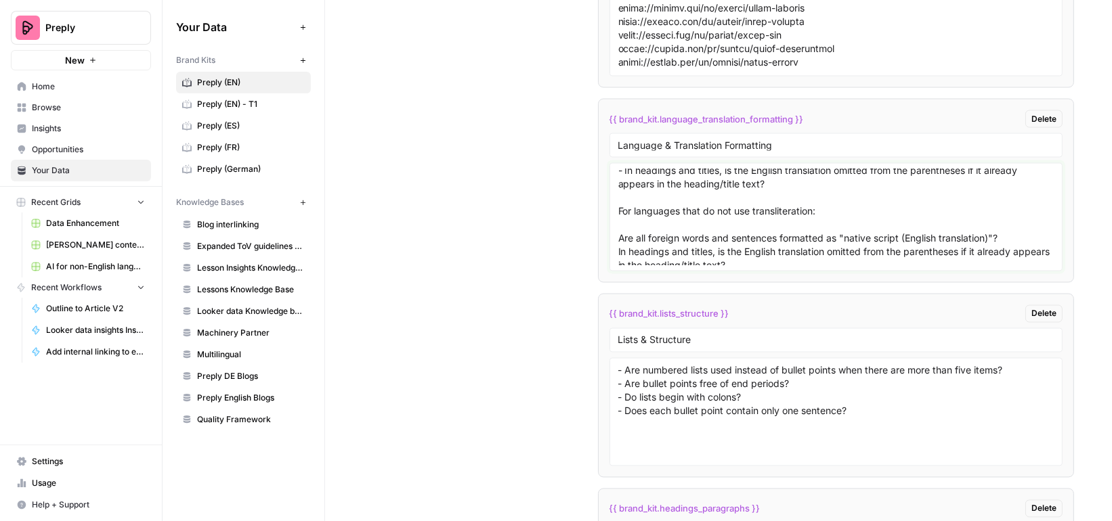
scroll to position [62, 0]
click at [613, 196] on div "For languages that use transliteration: - Are all foreign words and sentences f…" at bounding box center [836, 217] width 454 height 108
click at [618, 196] on textarea "For languages that use transliteration: - Are all foreign words and sentences f…" at bounding box center [836, 217] width 436 height 96
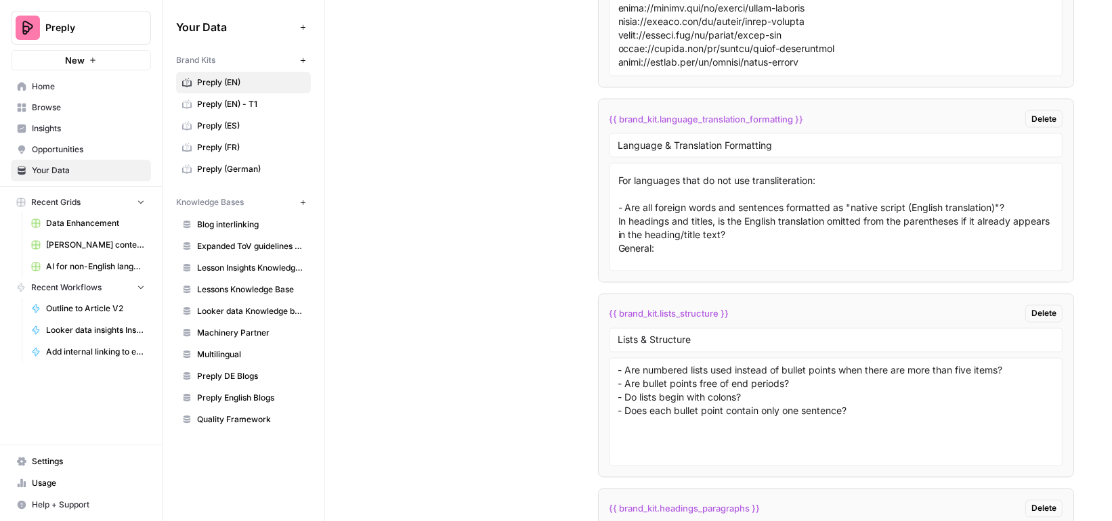
click at [616, 181] on div "For languages that use transliteration: - Are all foreign words and sentences f…" at bounding box center [836, 217] width 454 height 108
click at [618, 181] on textarea "For languages that use transliteration: - Are all foreign words and sentences f…" at bounding box center [836, 217] width 436 height 96
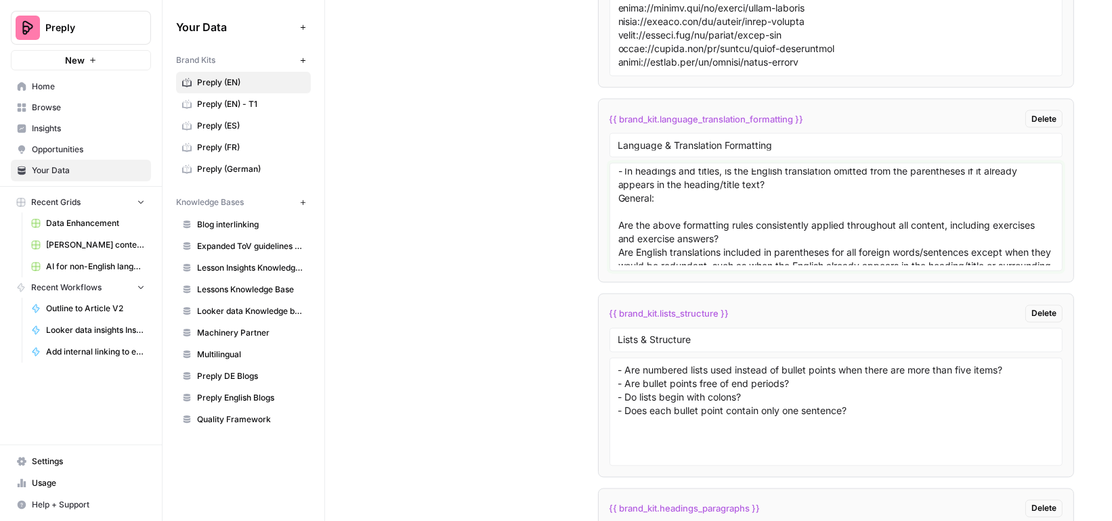
scroll to position [143, 0]
click at [620, 169] on textarea "For languages that use transliteration: - Are all foreign words and sentences f…" at bounding box center [836, 217] width 436 height 96
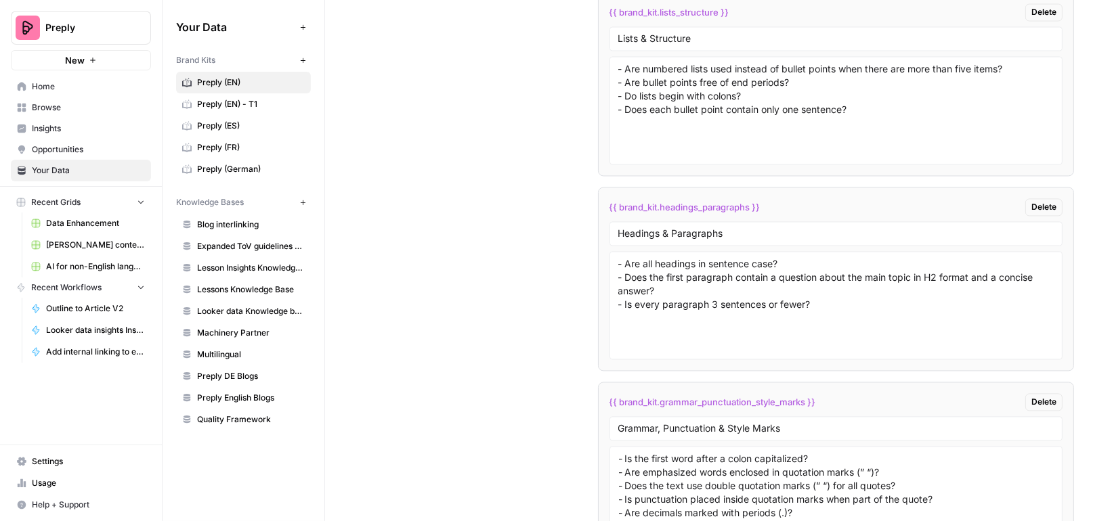
scroll to position [8009, 0]
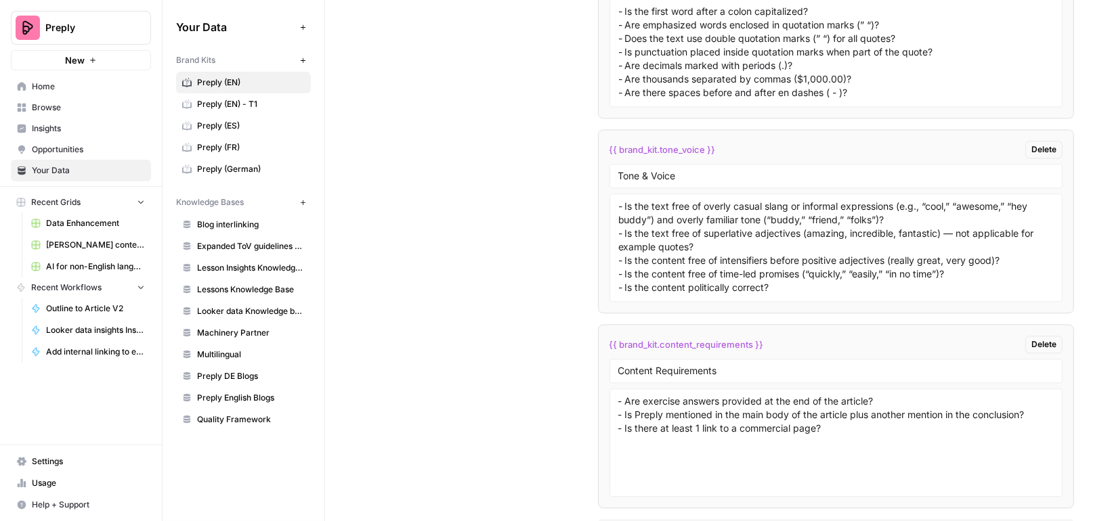
type textarea "For languages that use transliteration: - Are all foreign words and sentences f…"
click at [59, 85] on span "Home" at bounding box center [88, 87] width 113 height 12
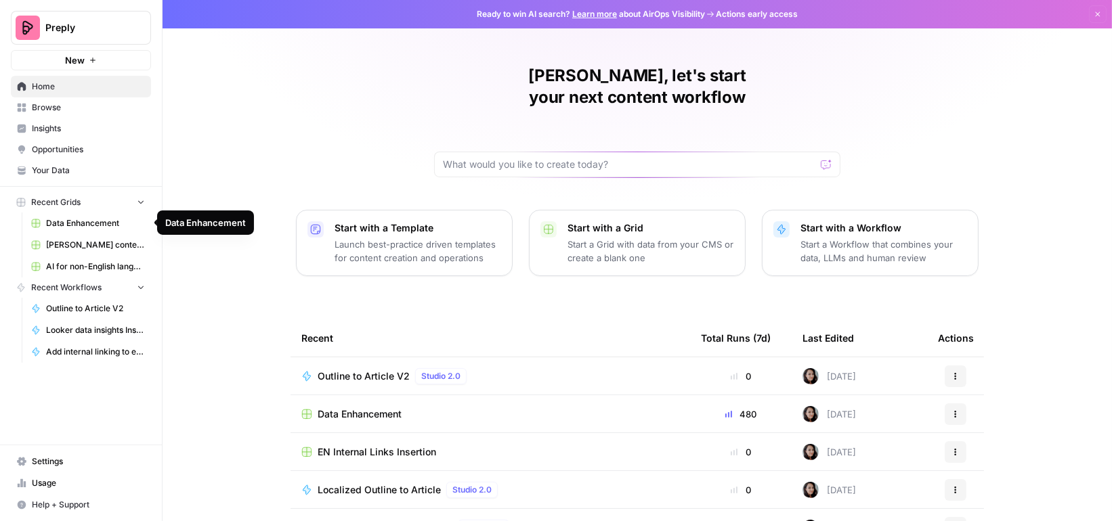
click at [98, 213] on link "Data Enhancement" at bounding box center [88, 224] width 126 height 22
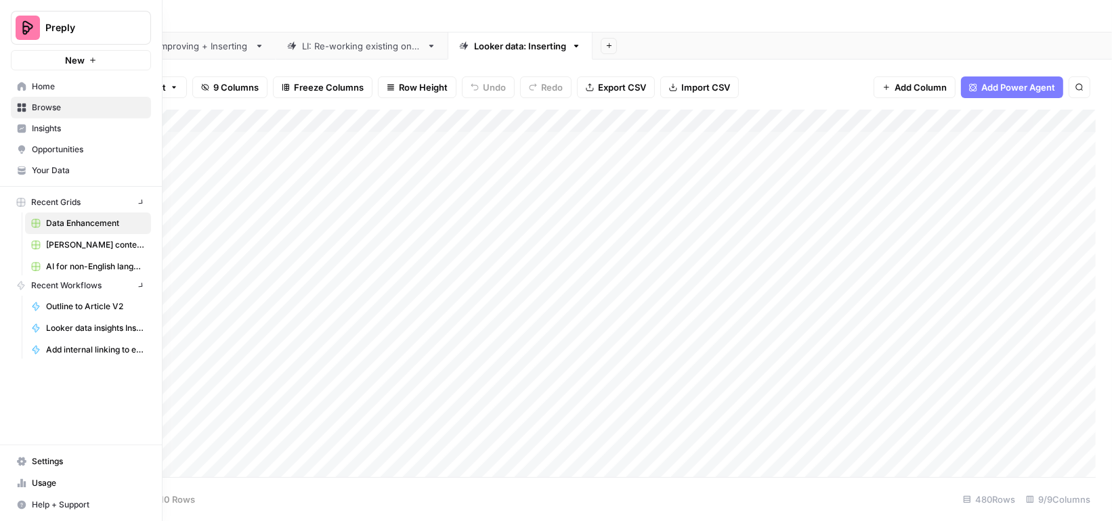
click at [32, 86] on span "Home" at bounding box center [88, 87] width 113 height 12
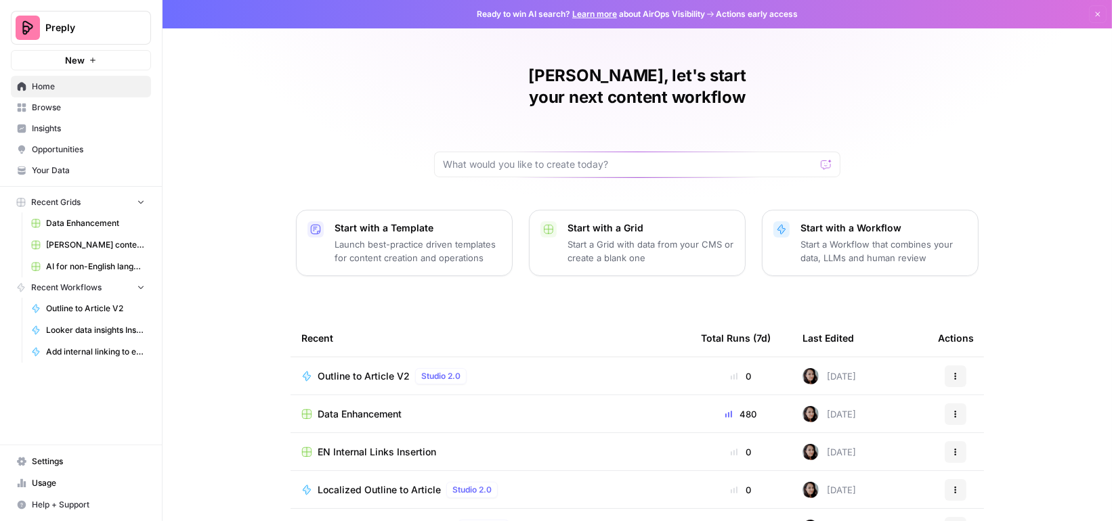
click at [70, 106] on span "Browse" at bounding box center [88, 108] width 113 height 12
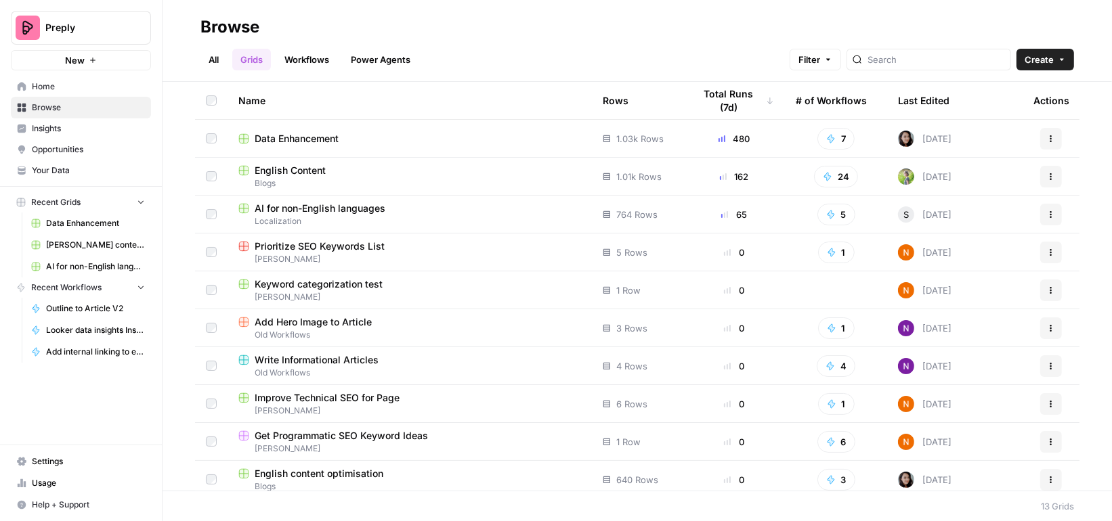
click at [360, 160] on td "English Content Blogs" at bounding box center [410, 176] width 364 height 37
click at [358, 179] on span "Blogs" at bounding box center [409, 183] width 343 height 12
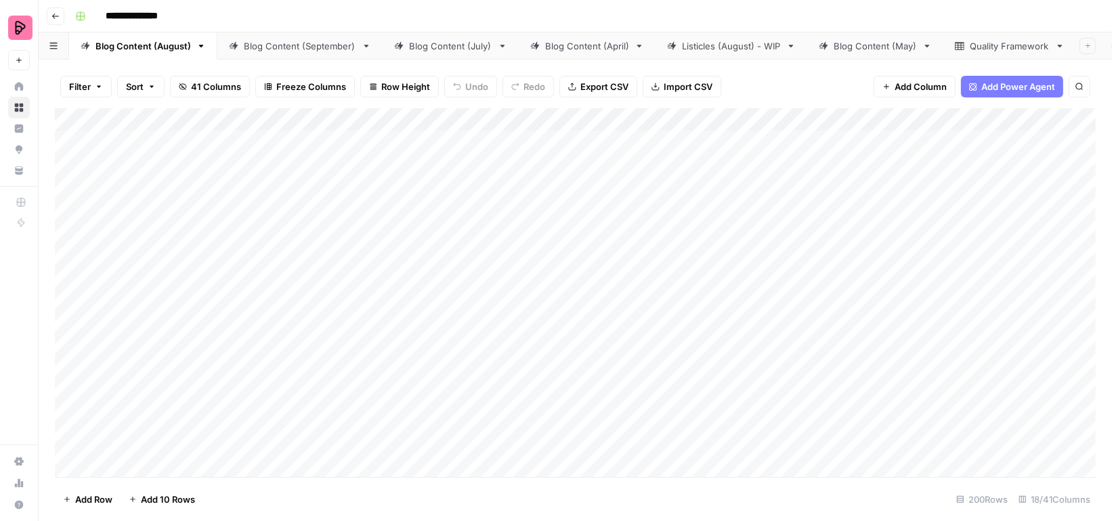
click at [315, 41] on div "Blog Content (September)" at bounding box center [300, 46] width 112 height 14
click at [903, 177] on div "Add Column" at bounding box center [575, 292] width 1041 height 369
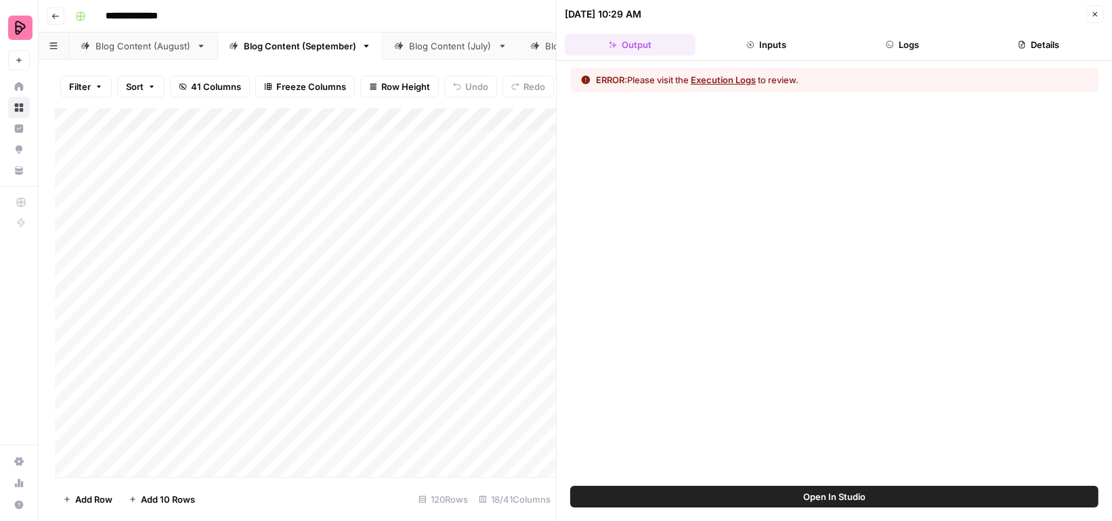
click at [806, 496] on span "Open In Studio" at bounding box center [834, 497] width 62 height 14
click at [1096, 14] on icon "button" at bounding box center [1095, 14] width 5 height 5
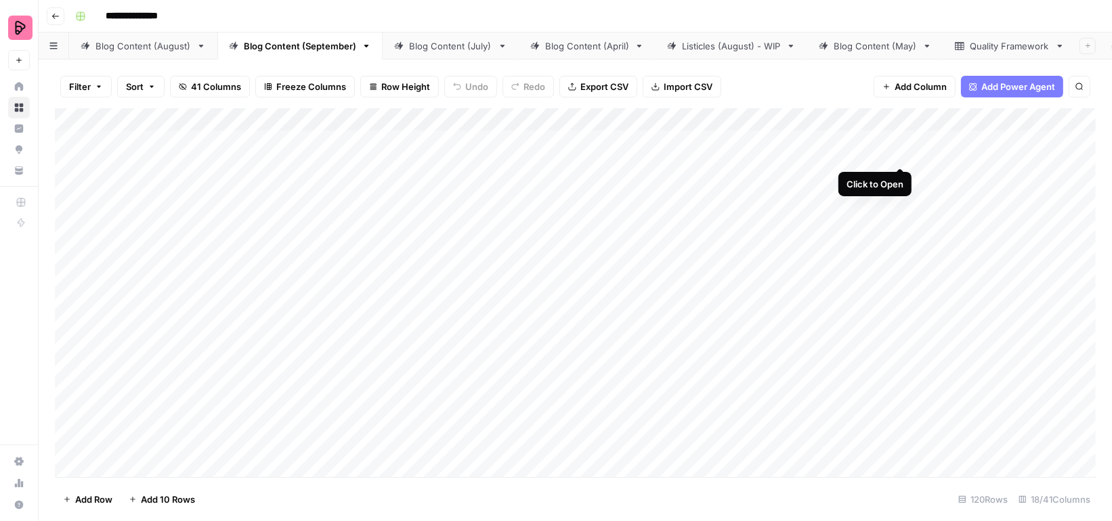
click at [900, 142] on div "Add Column" at bounding box center [575, 292] width 1041 height 369
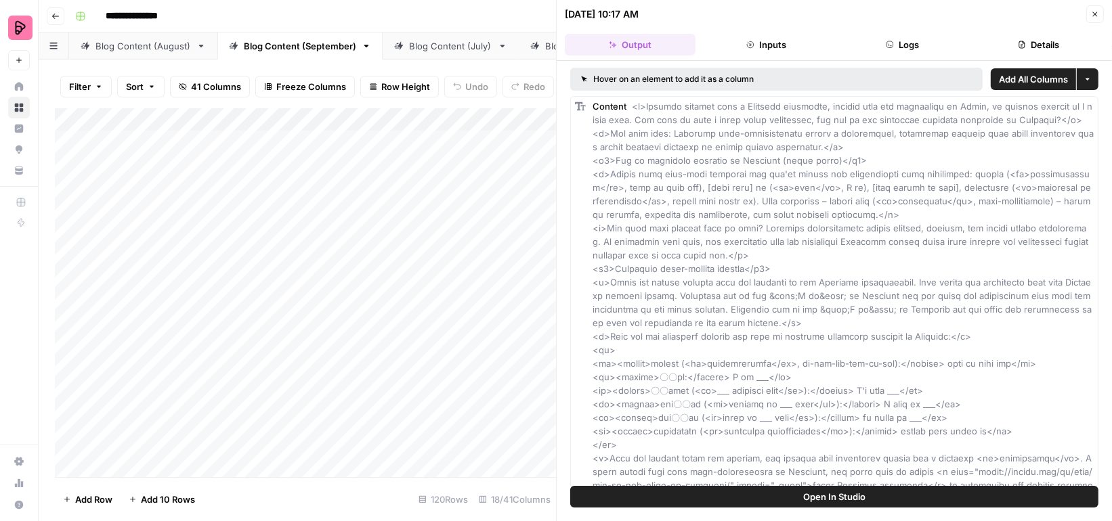
click at [886, 49] on button "Logs" at bounding box center [902, 45] width 131 height 22
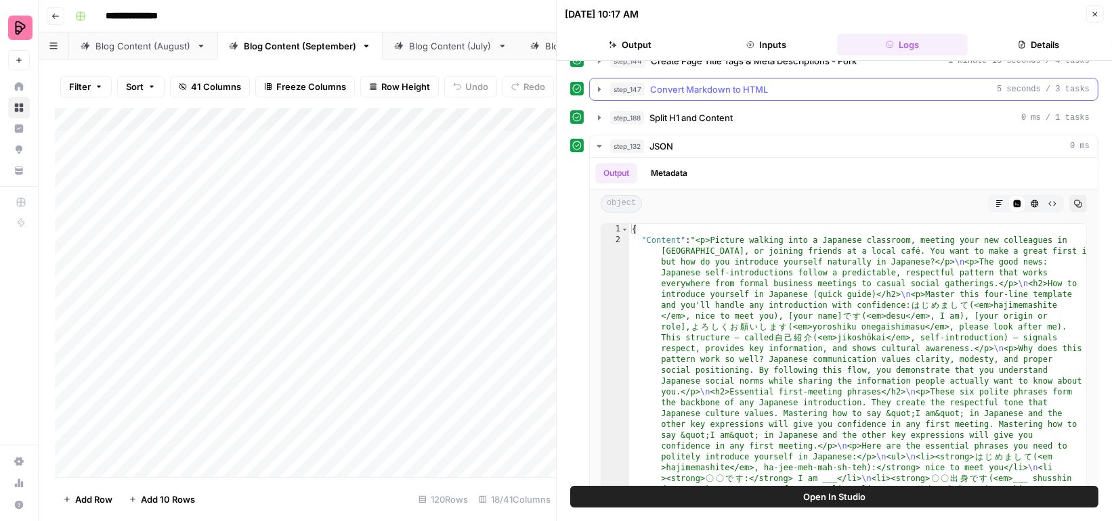
scroll to position [310, 0]
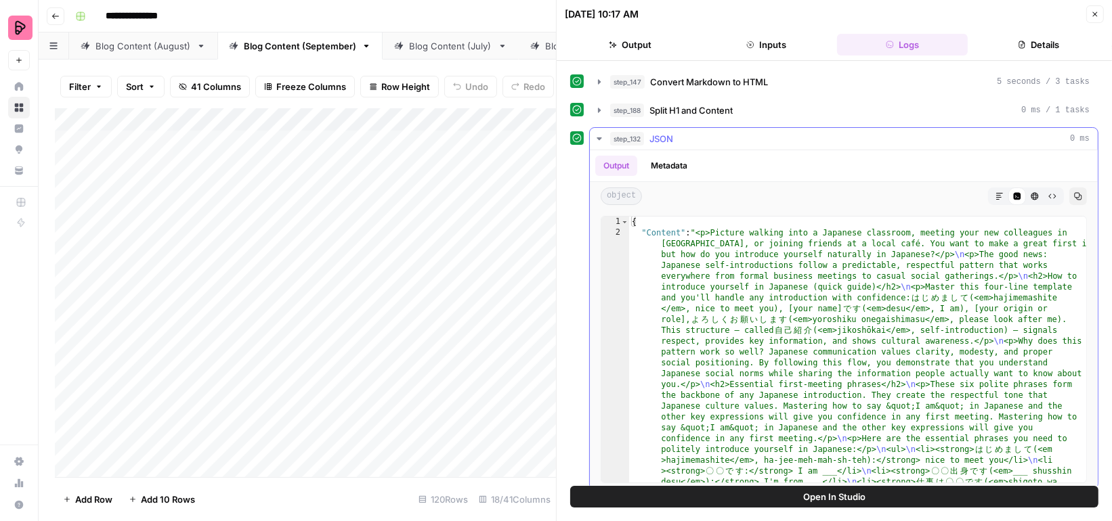
click at [604, 129] on button "step_132 JSON 0 ms" at bounding box center [844, 139] width 508 height 22
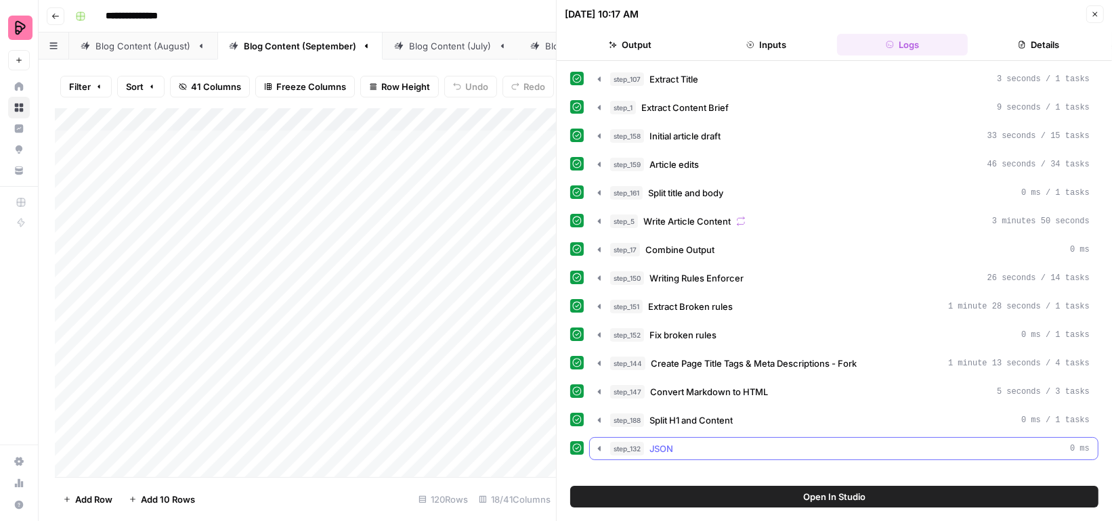
scroll to position [0, 0]
click at [599, 211] on button "step_5 Write Article Content 3 minutes 50 seconds" at bounding box center [844, 222] width 508 height 22
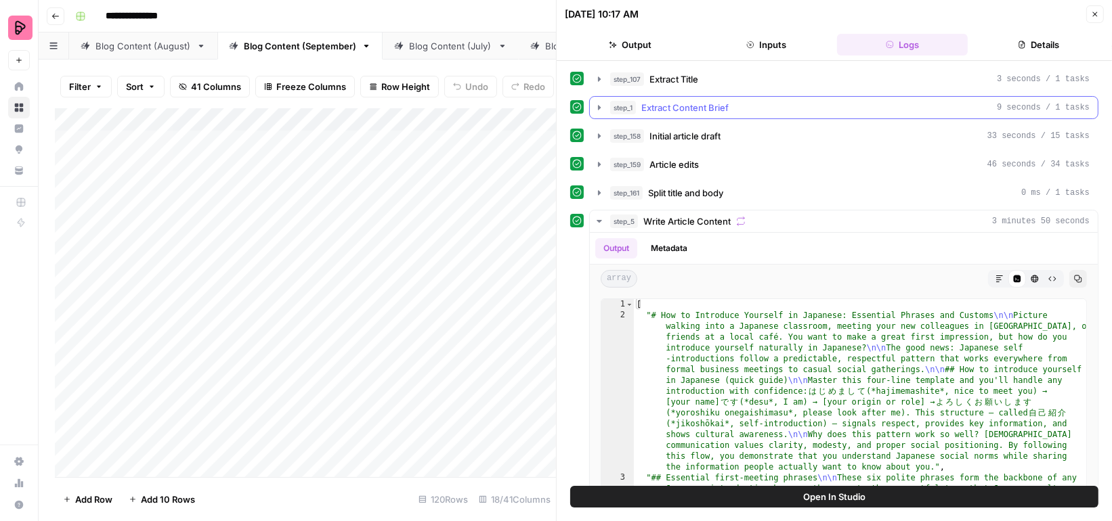
click at [600, 104] on icon "button" at bounding box center [599, 107] width 11 height 11
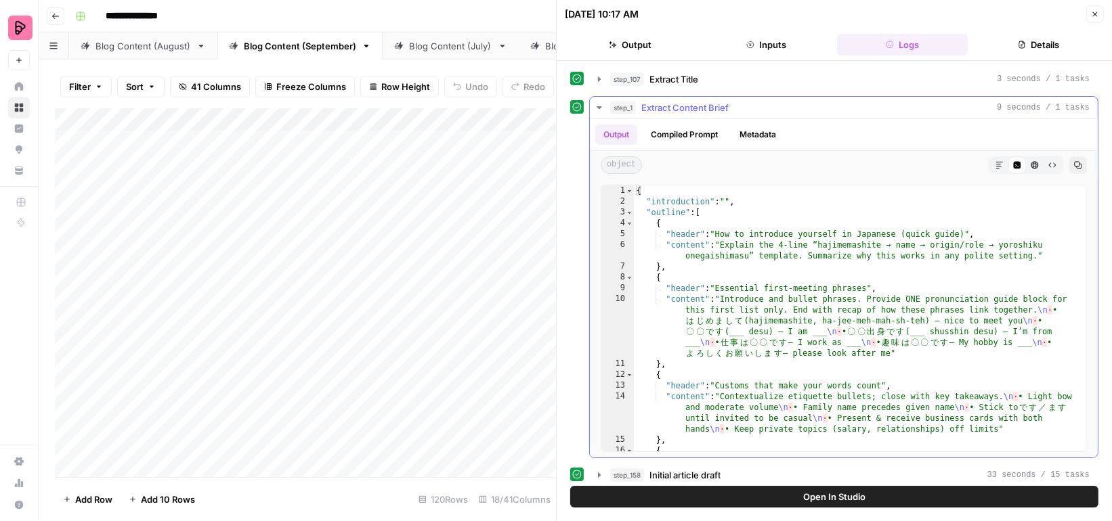
click at [599, 107] on icon "button" at bounding box center [599, 107] width 11 height 11
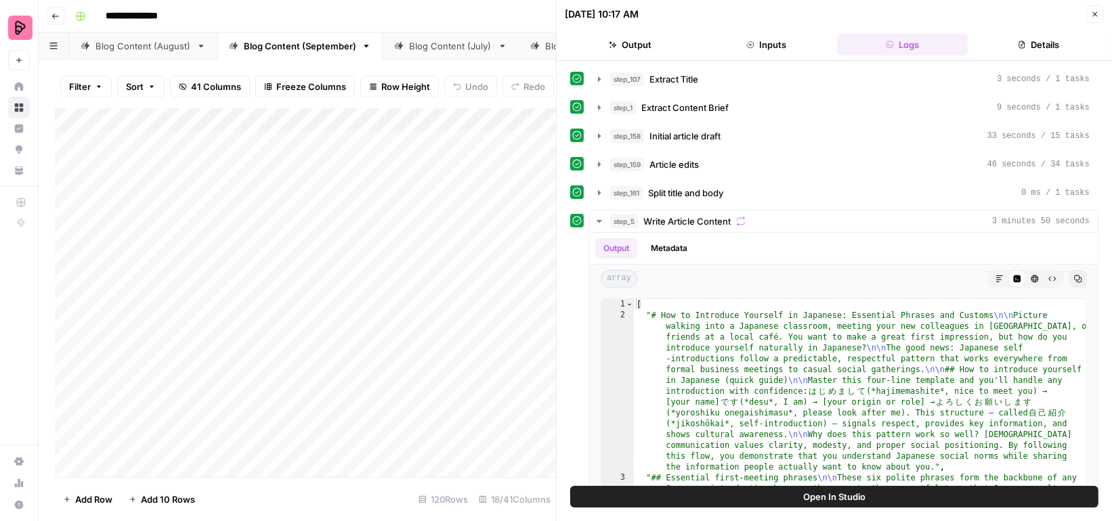
click at [790, 496] on button "Open In Studio" at bounding box center [834, 497] width 528 height 22
click at [1090, 20] on button "Close" at bounding box center [1095, 14] width 18 height 18
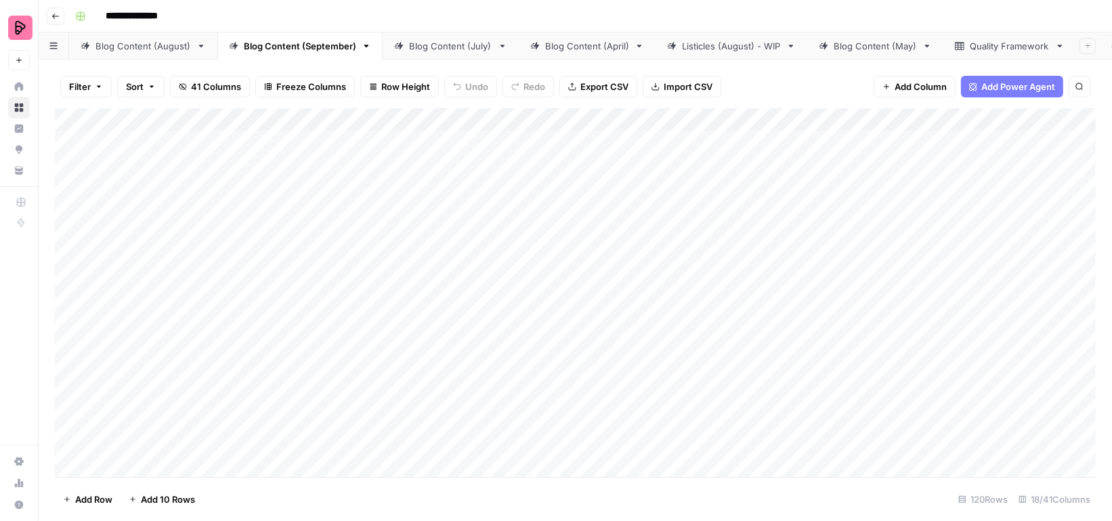
click at [797, 140] on div "Add Column" at bounding box center [575, 292] width 1041 height 369
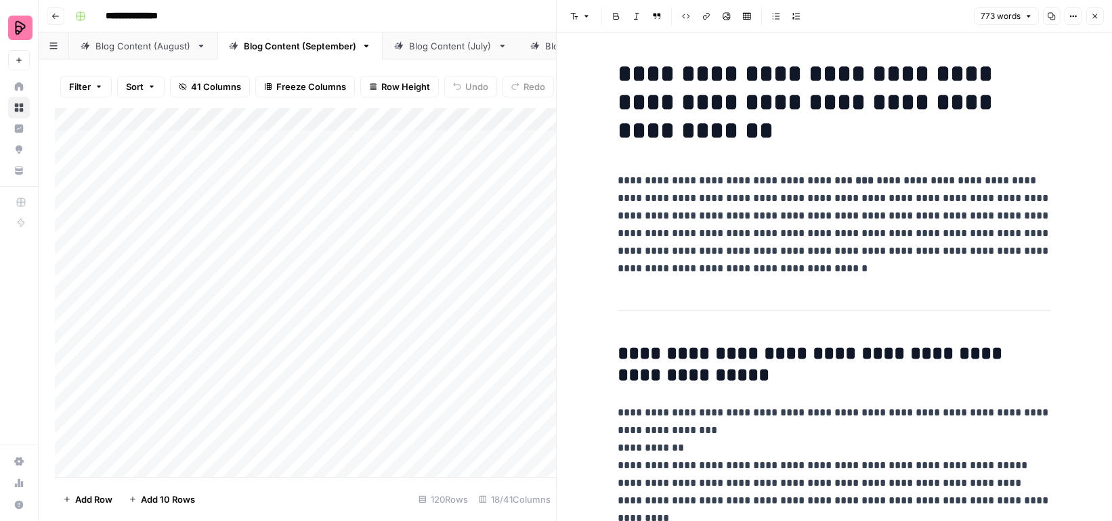
click at [1096, 14] on icon "button" at bounding box center [1095, 16] width 8 height 8
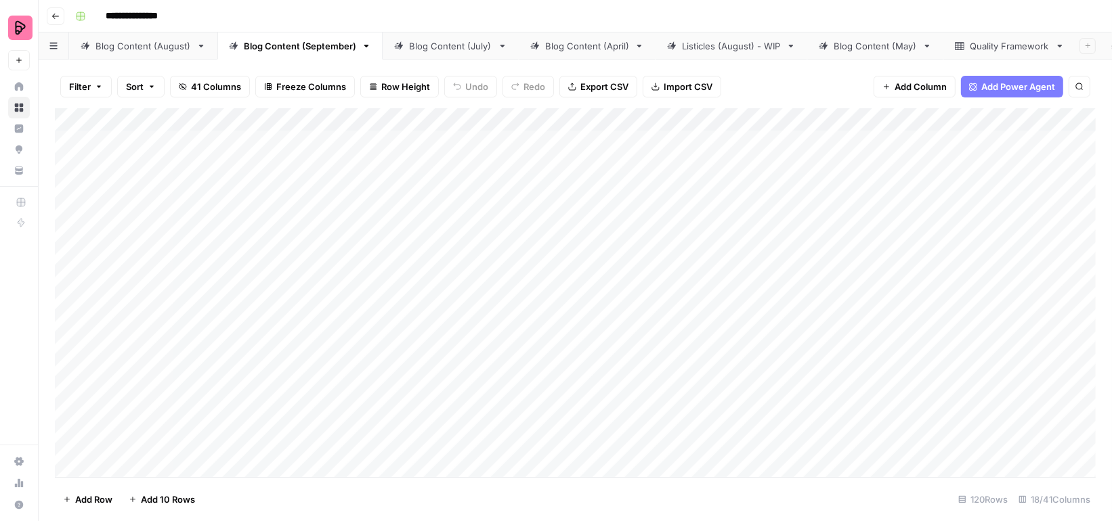
click at [794, 177] on div "Add Column" at bounding box center [575, 292] width 1041 height 369
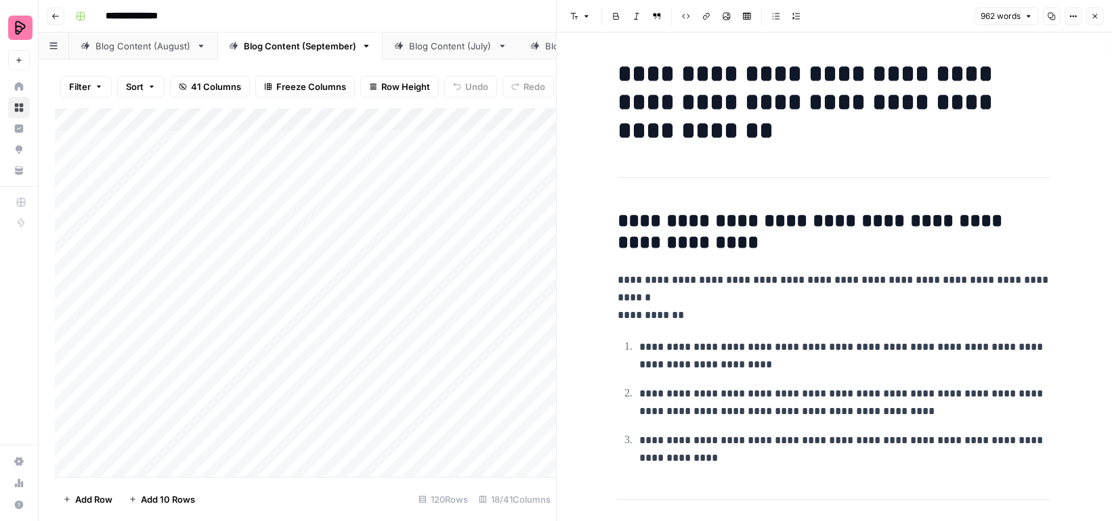
click at [1092, 18] on icon "button" at bounding box center [1095, 16] width 8 height 8
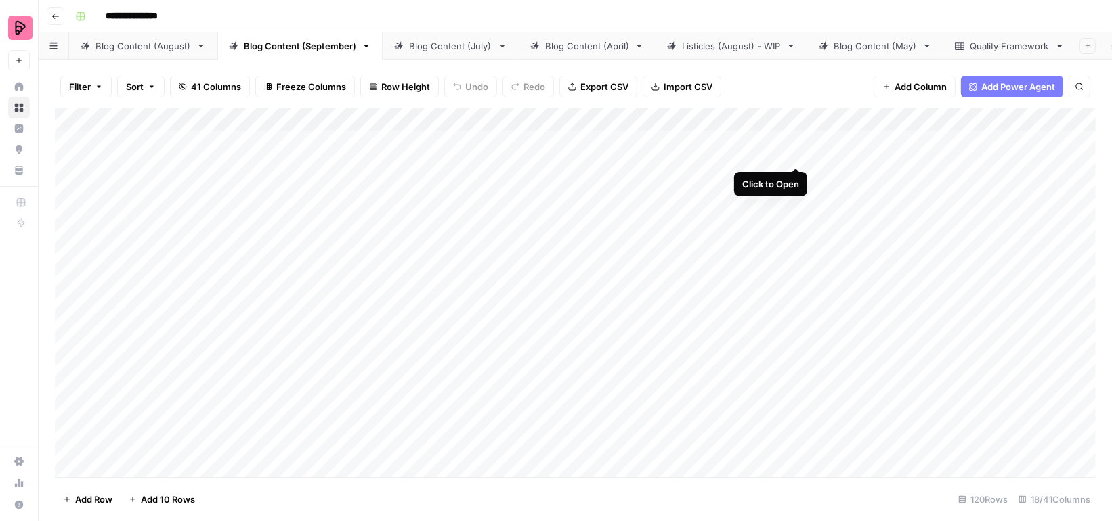
click at [800, 139] on div "Add Column" at bounding box center [575, 292] width 1041 height 369
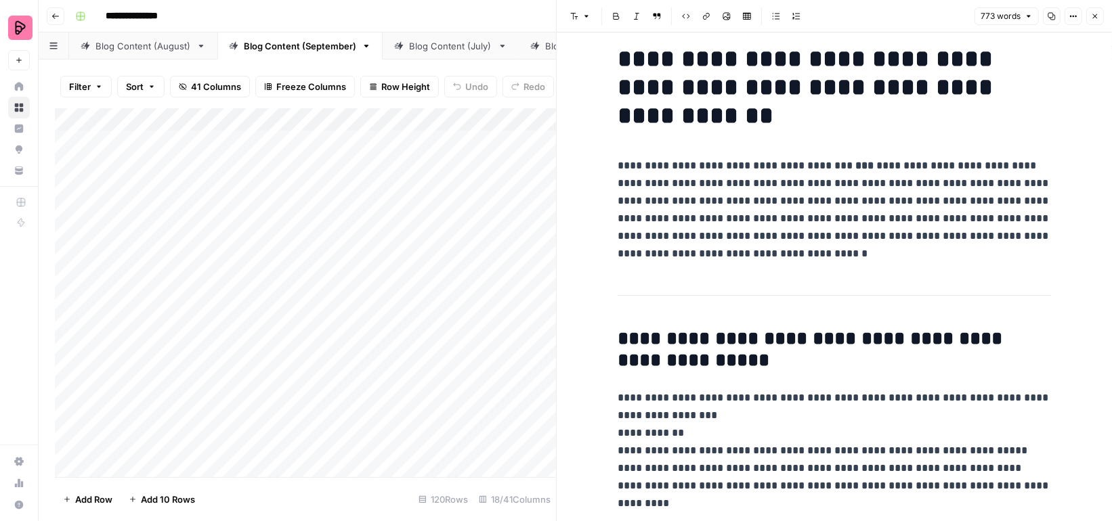
scroll to position [48, 0]
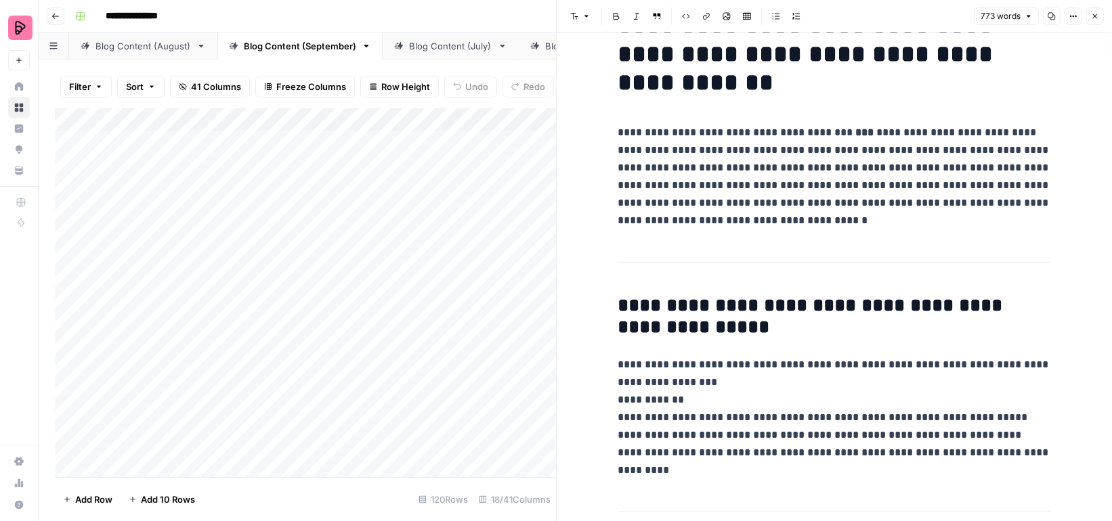
click at [1094, 15] on icon "button" at bounding box center [1095, 16] width 8 height 8
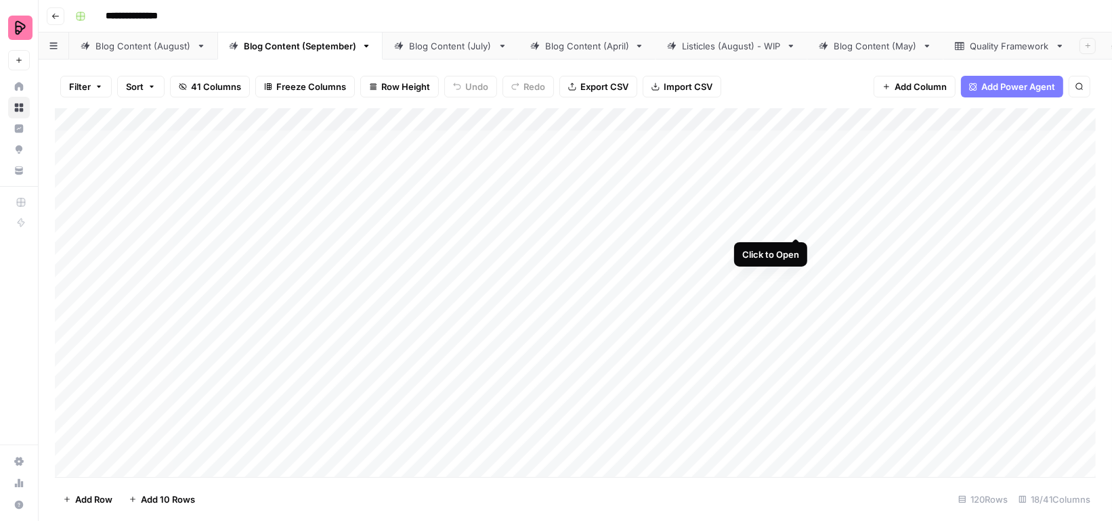
click at [796, 208] on div "Add Column" at bounding box center [575, 292] width 1041 height 369
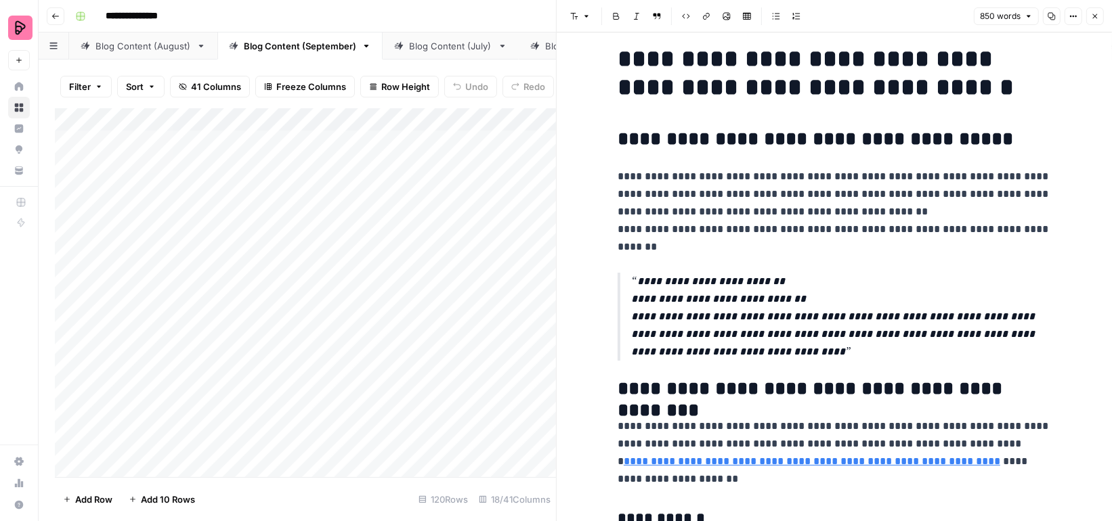
scroll to position [11, 0]
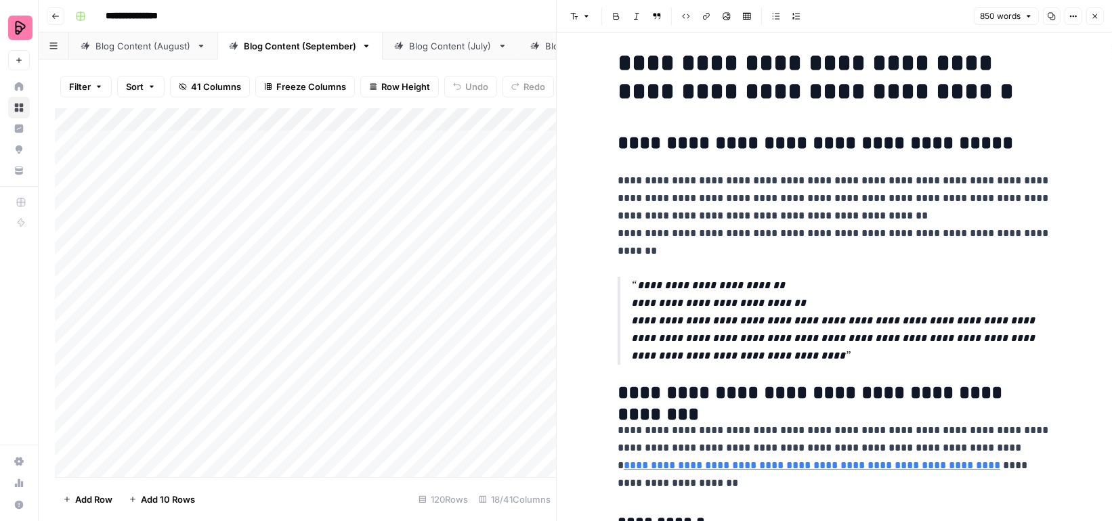
click at [1094, 14] on icon "button" at bounding box center [1095, 16] width 8 height 8
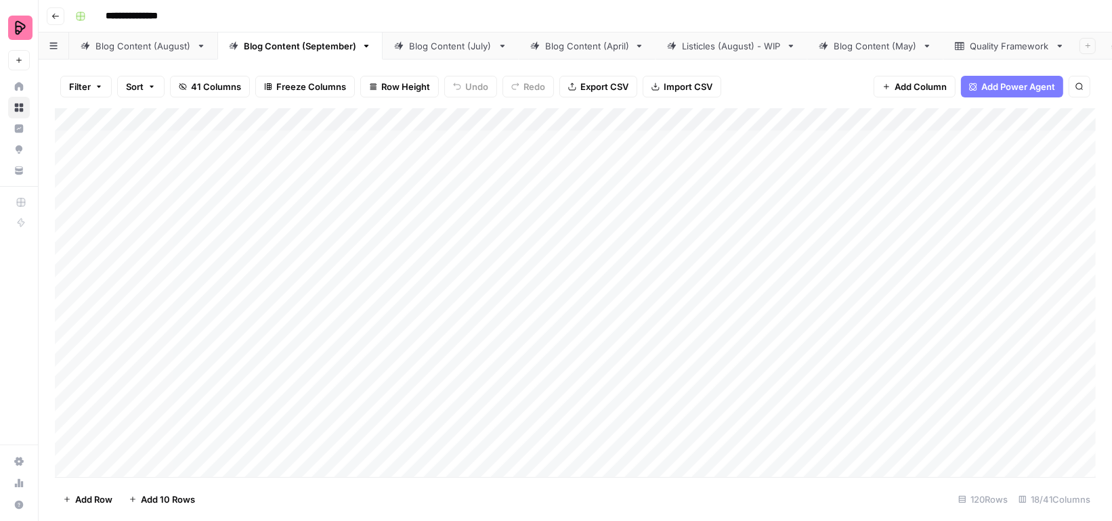
click at [796, 140] on div "Add Column" at bounding box center [575, 292] width 1041 height 369
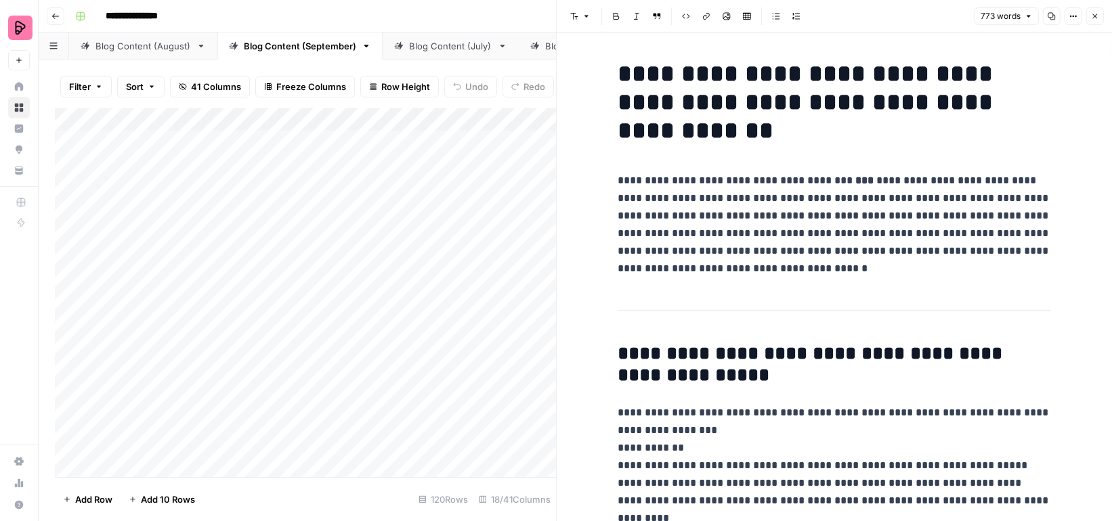
click at [1093, 18] on icon "button" at bounding box center [1095, 16] width 5 height 5
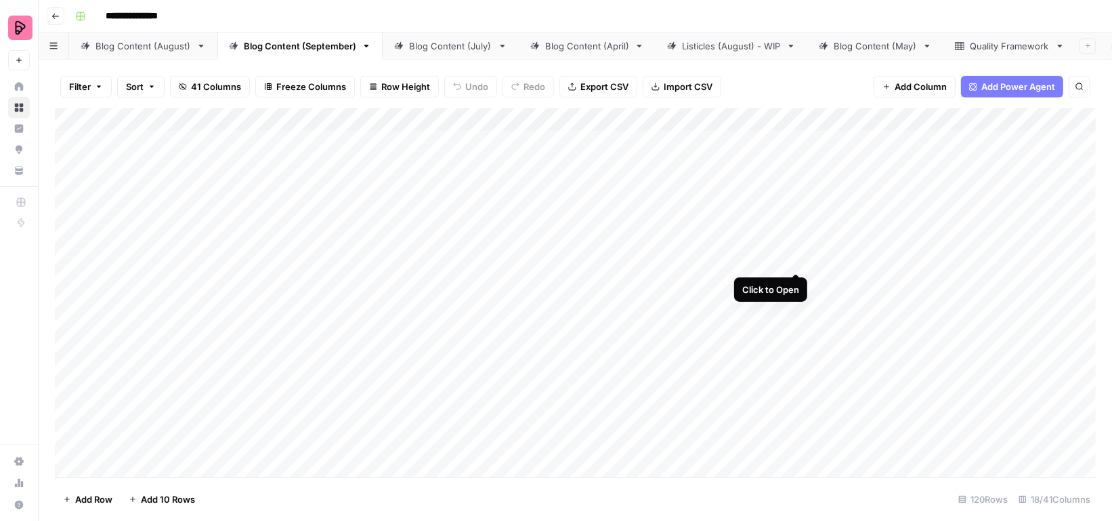
click at [798, 246] on div "Add Column" at bounding box center [575, 292] width 1041 height 369
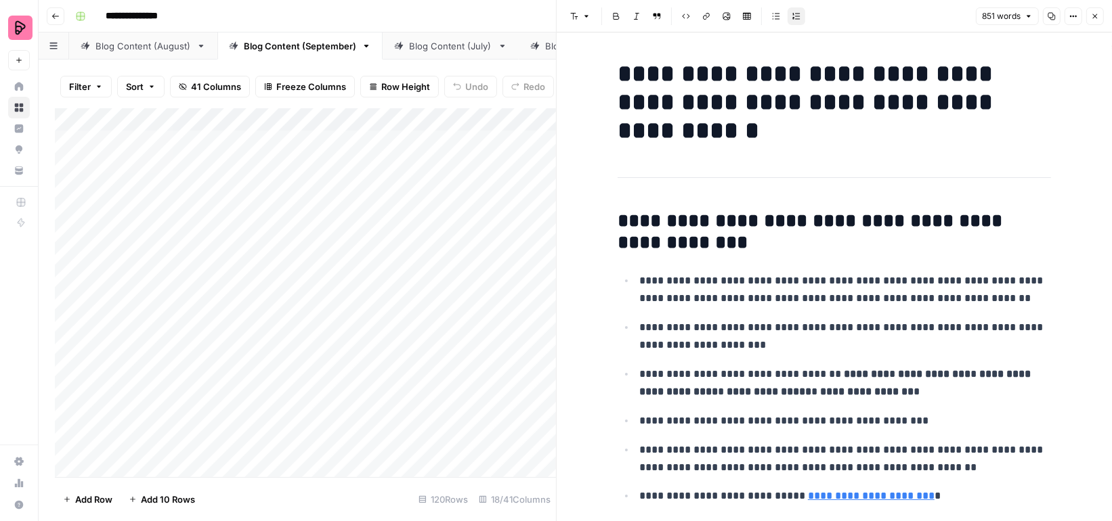
click at [1094, 16] on icon "button" at bounding box center [1095, 16] width 8 height 8
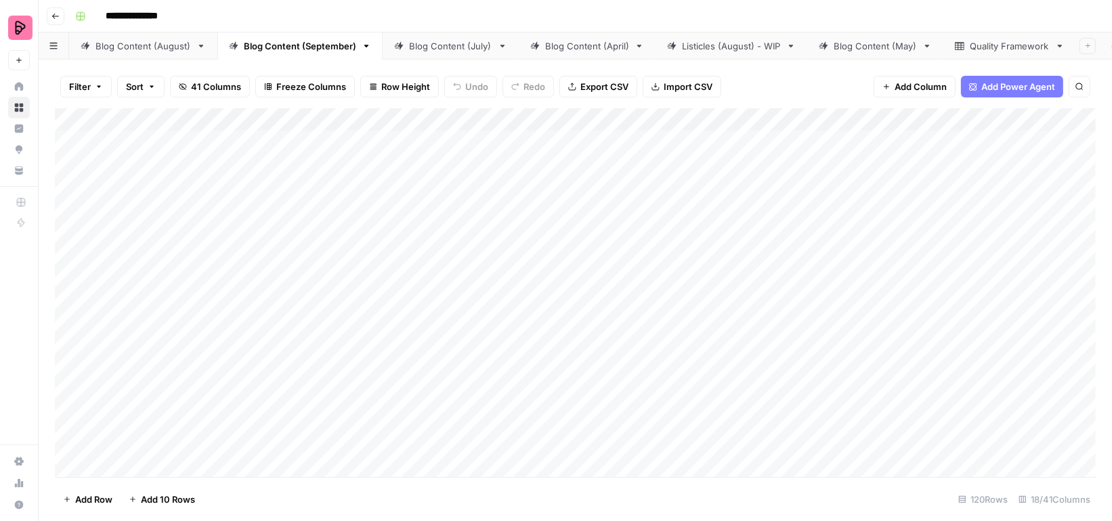
click at [800, 146] on div "Add Column" at bounding box center [575, 292] width 1041 height 369
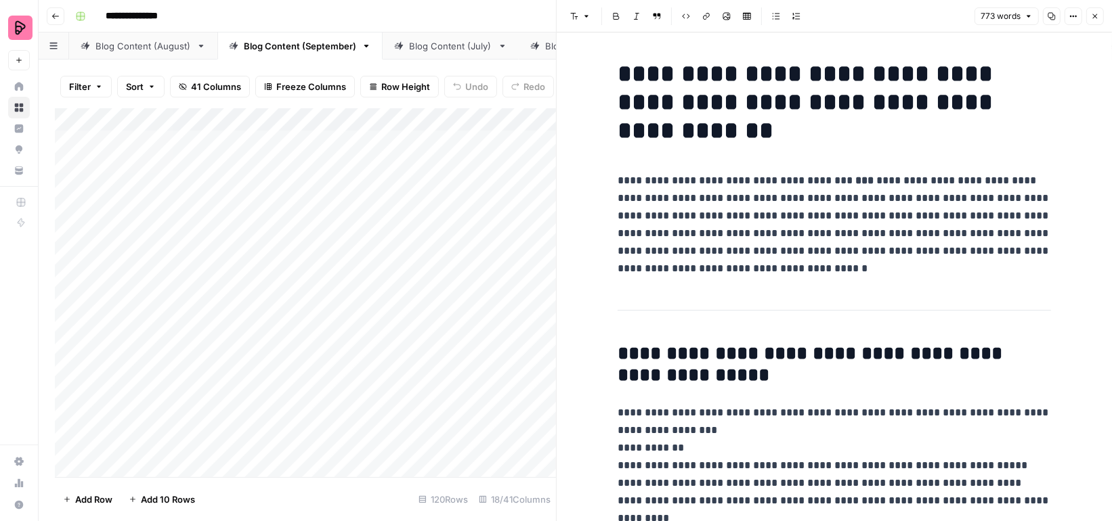
click at [731, 212] on p "**********" at bounding box center [834, 225] width 433 height 106
copy p "********"
click at [1096, 18] on icon "button" at bounding box center [1095, 16] width 8 height 8
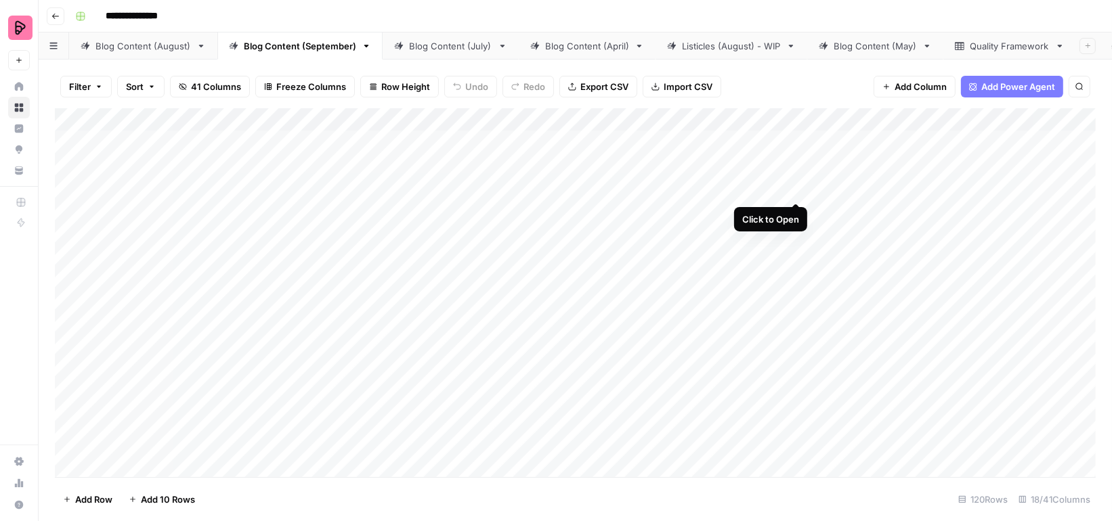
click at [798, 177] on div "Add Column" at bounding box center [575, 292] width 1041 height 369
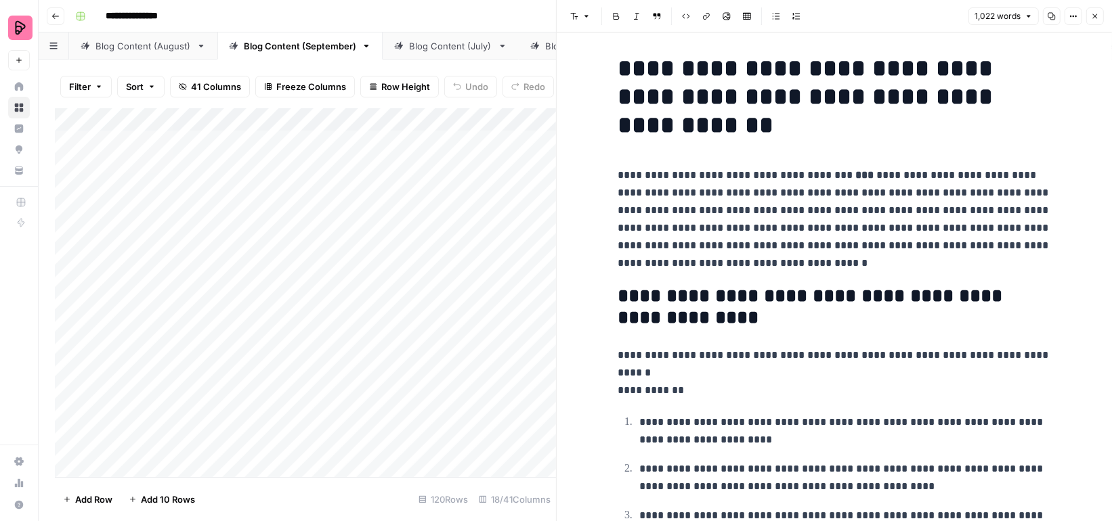
scroll to position [7, 0]
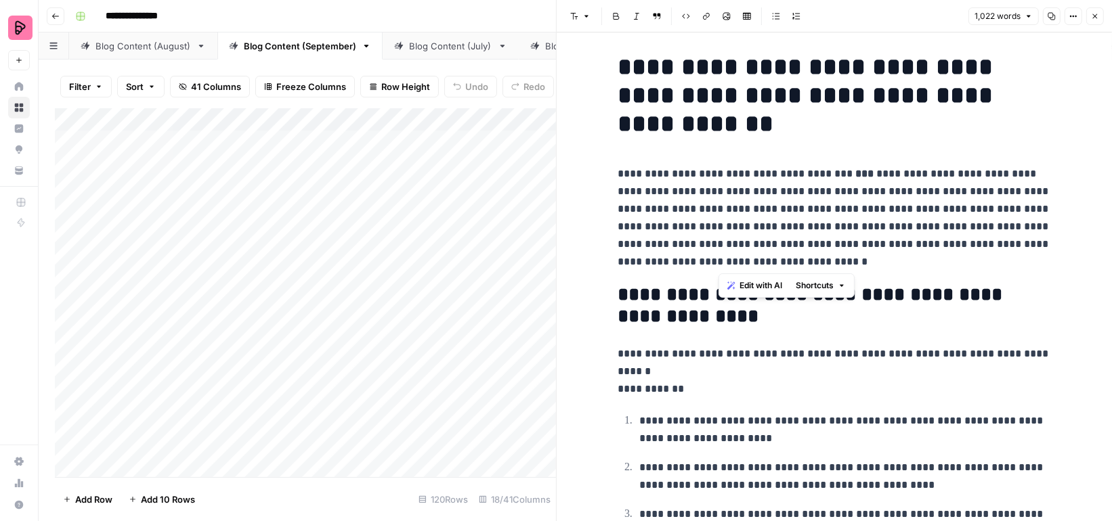
drag, startPoint x: 832, startPoint y: 192, endPoint x: 822, endPoint y: 255, distance: 64.4
click at [822, 255] on p "**********" at bounding box center [834, 218] width 433 height 106
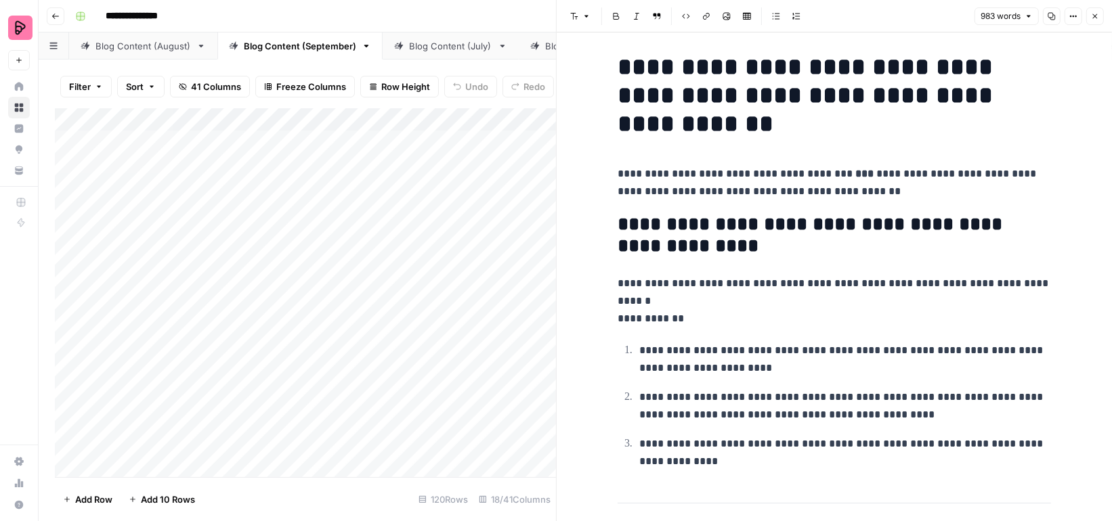
click at [1095, 16] on icon "button" at bounding box center [1095, 16] width 8 height 8
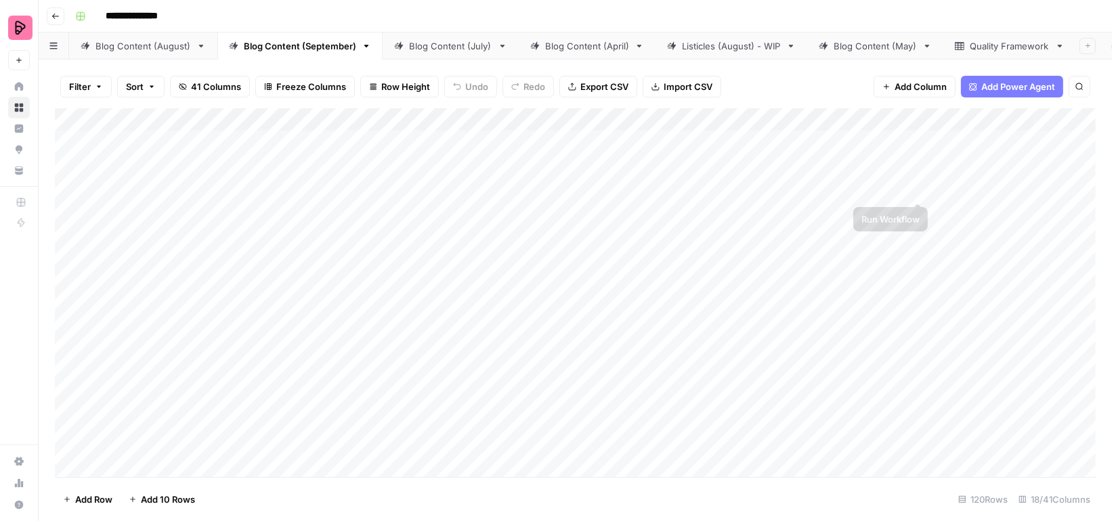
click at [923, 175] on div "Add Column" at bounding box center [575, 292] width 1041 height 369
click at [672, 362] on div "Add Column" at bounding box center [575, 292] width 1041 height 369
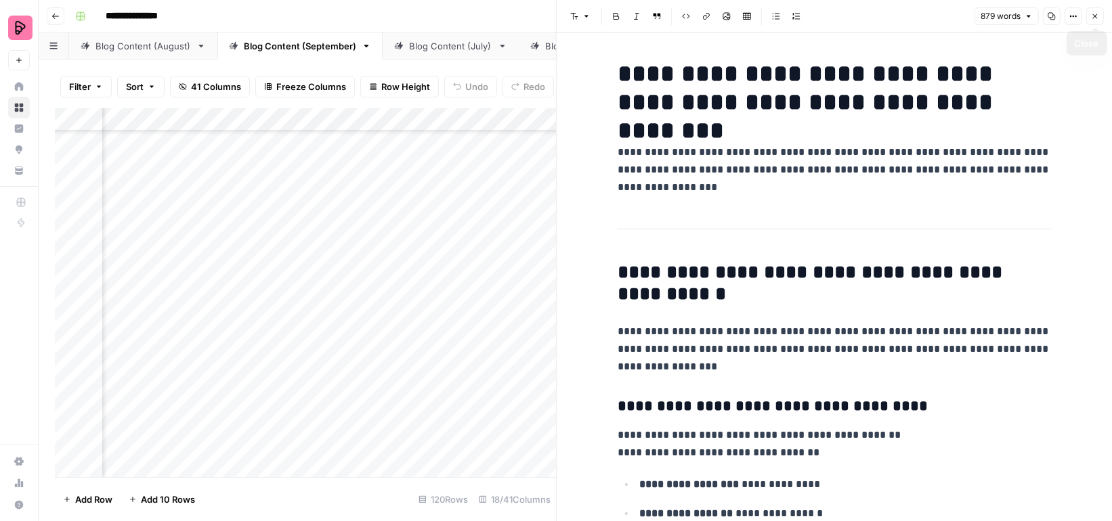
click at [1091, 20] on icon "button" at bounding box center [1095, 16] width 8 height 8
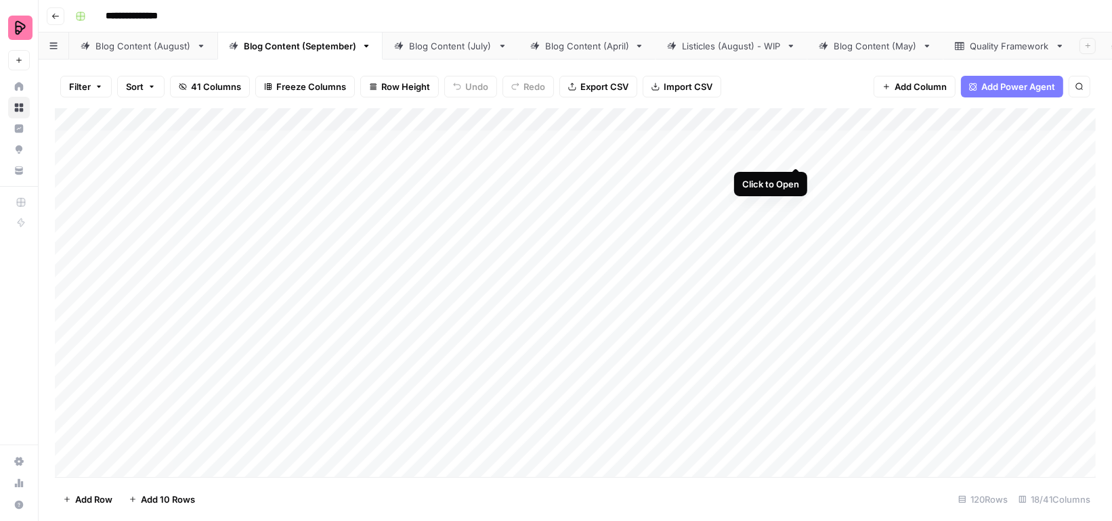
click at [798, 142] on div "Add Column" at bounding box center [575, 292] width 1041 height 369
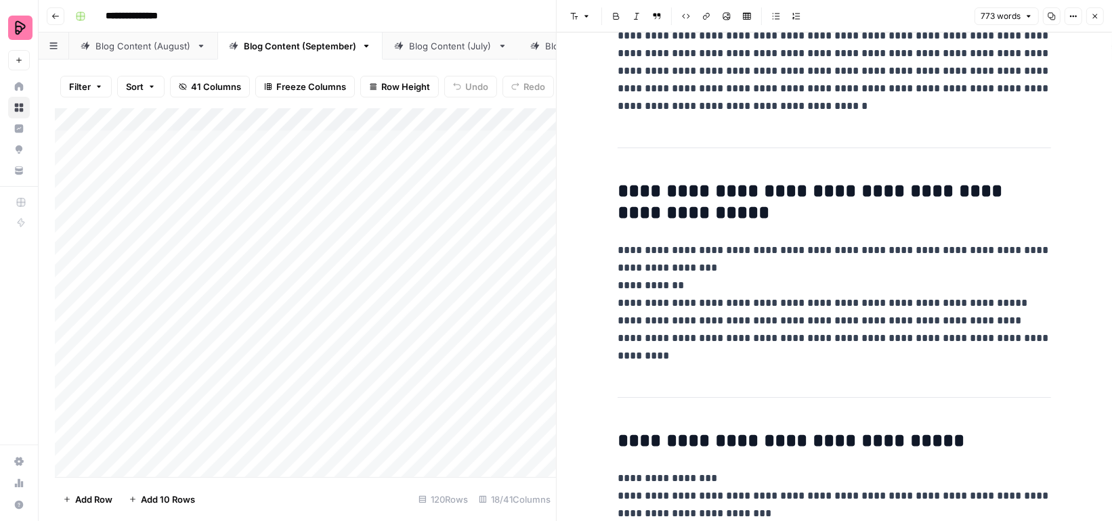
scroll to position [222, 0]
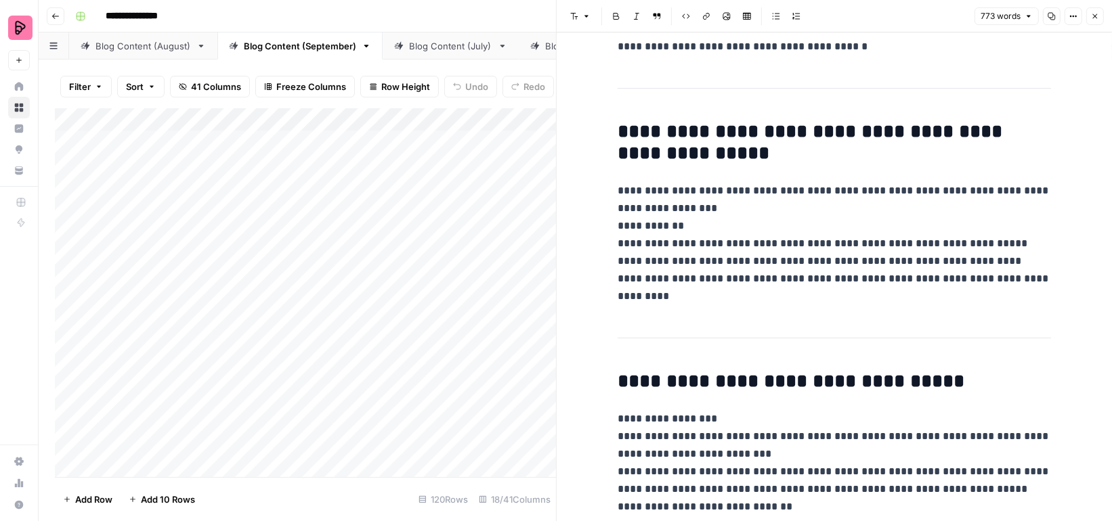
click at [1095, 14] on icon "button" at bounding box center [1095, 16] width 8 height 8
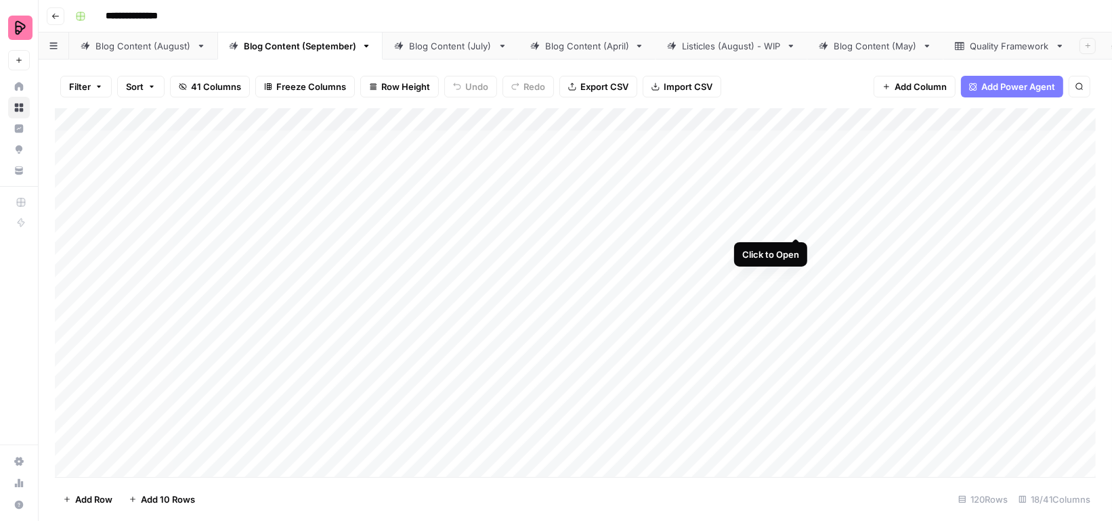
click at [796, 209] on div "Add Column" at bounding box center [575, 292] width 1041 height 369
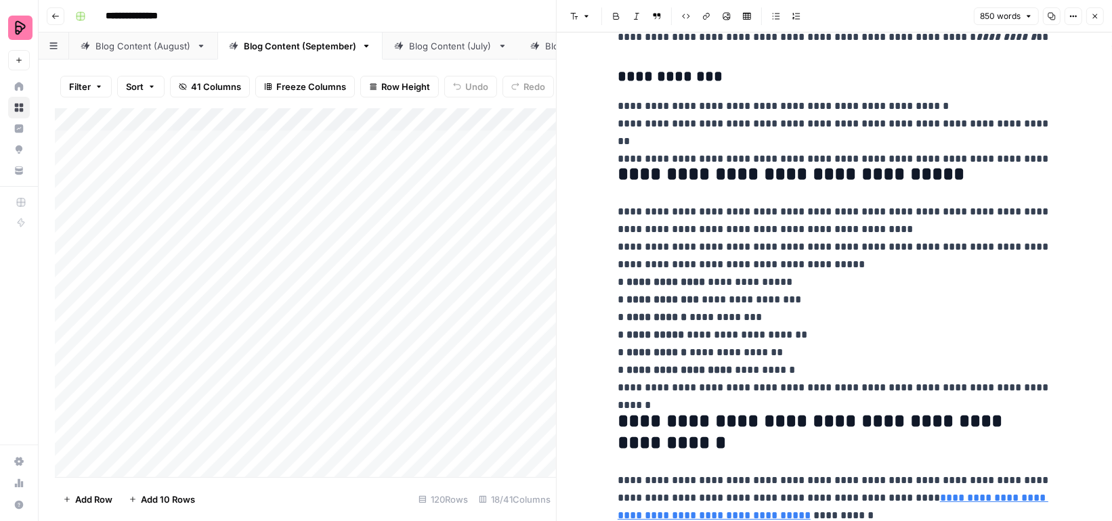
scroll to position [1176, 0]
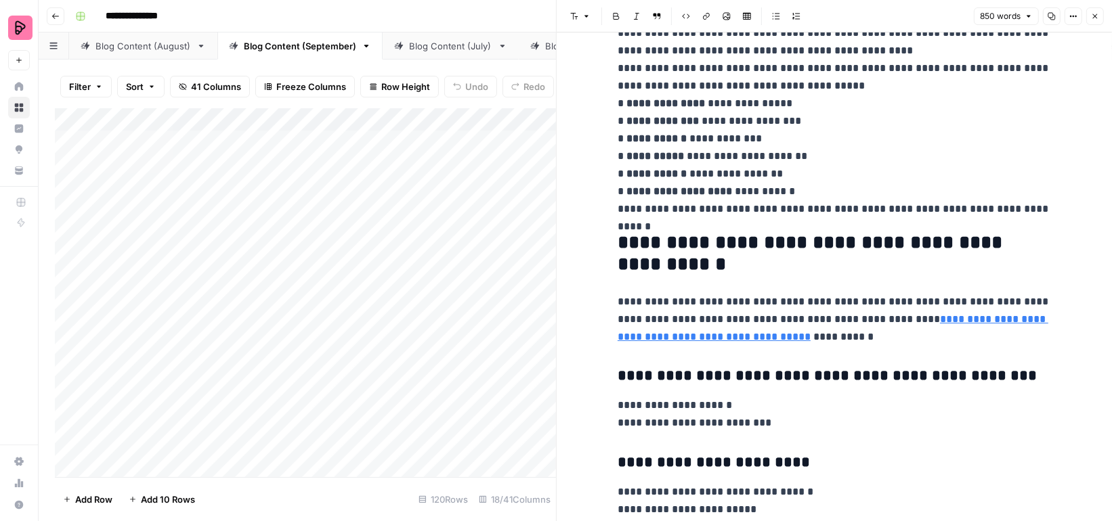
click at [1094, 17] on icon "button" at bounding box center [1095, 16] width 5 height 5
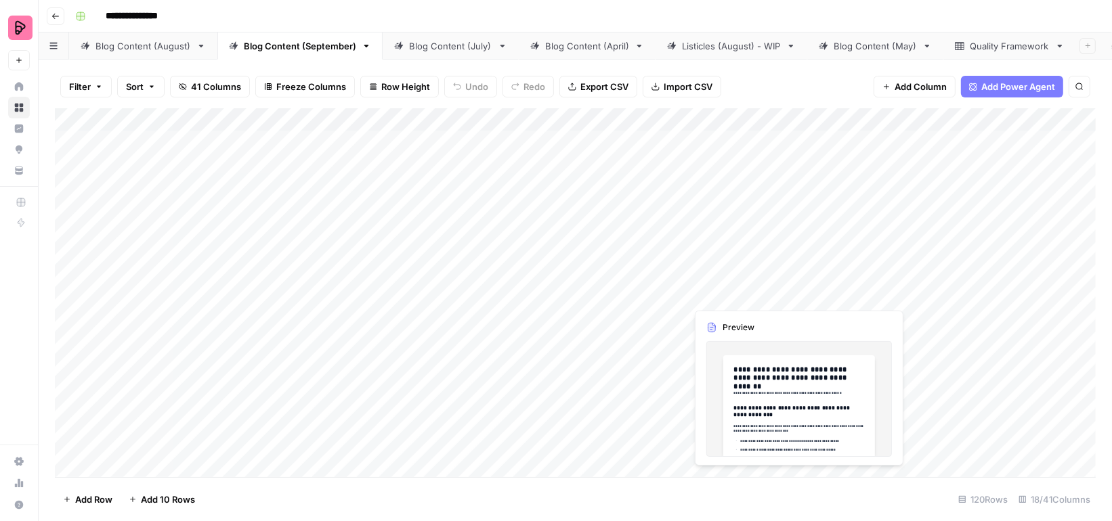
scroll to position [11, 0]
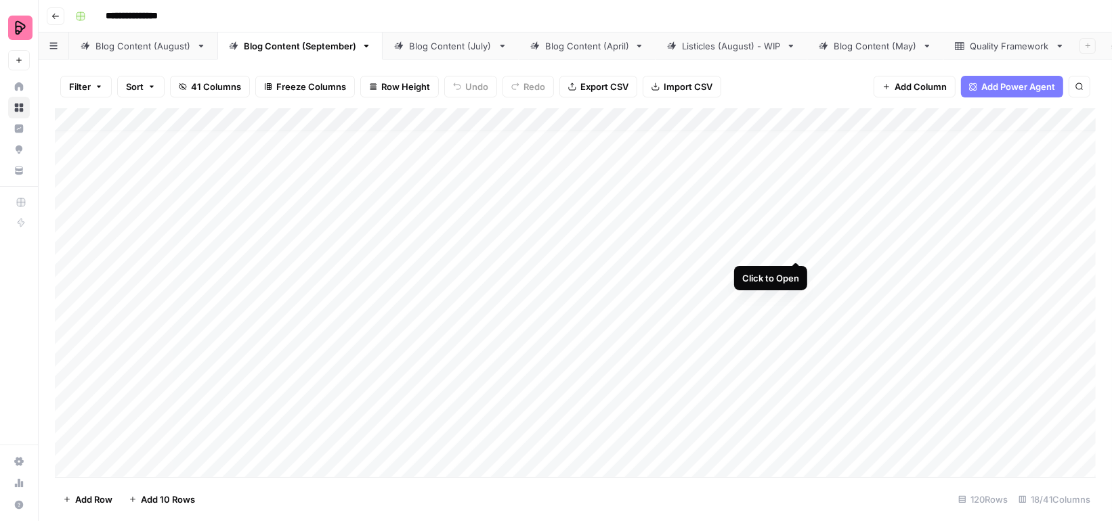
click at [793, 236] on div "Add Column" at bounding box center [575, 292] width 1041 height 369
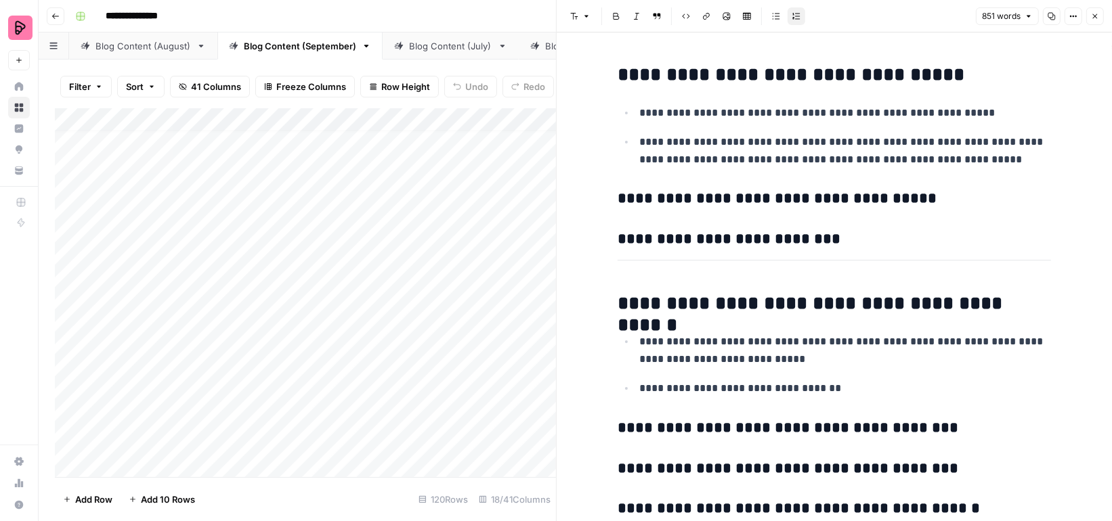
scroll to position [2258, 0]
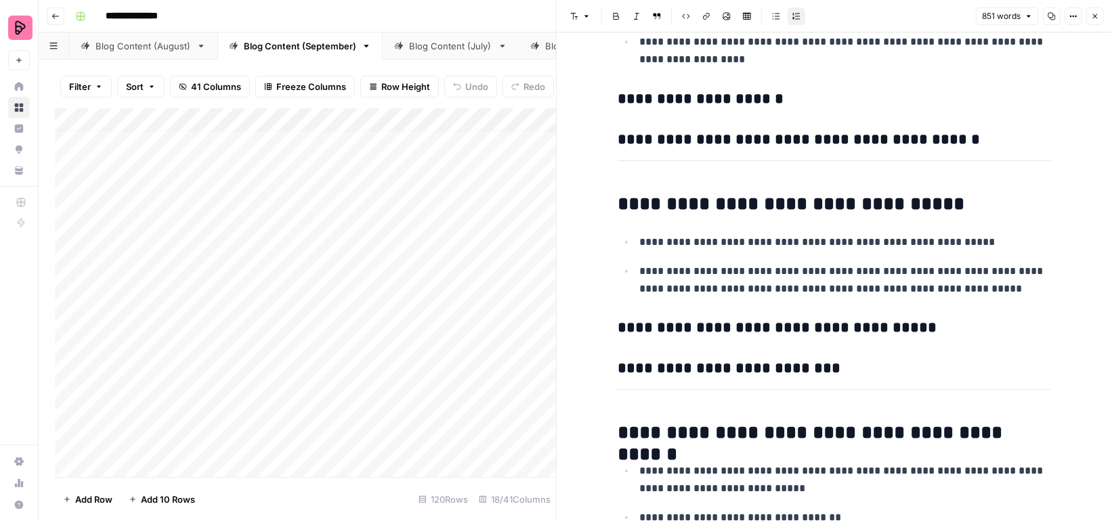
click at [1100, 13] on button "Close" at bounding box center [1095, 16] width 18 height 18
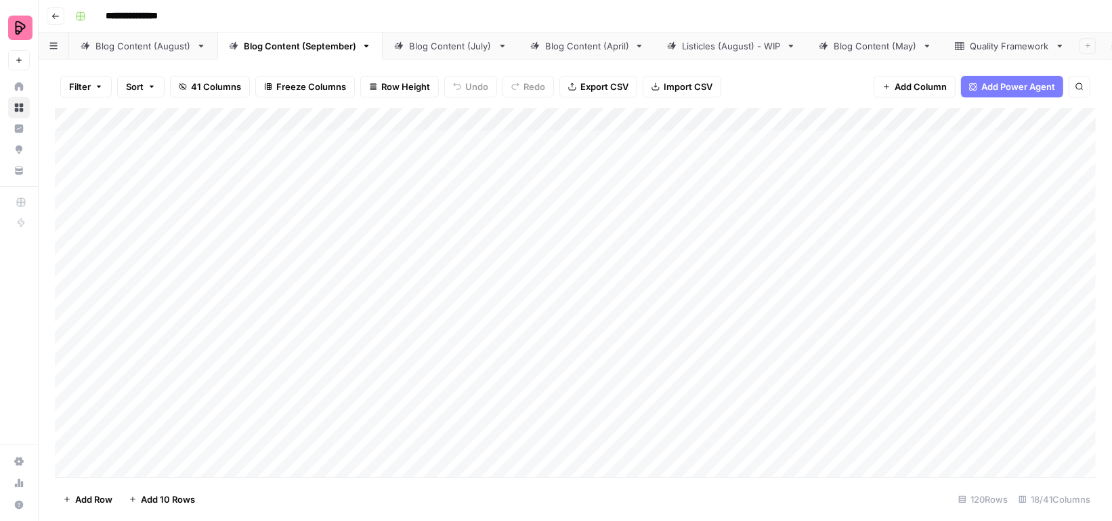
click at [659, 114] on div "Add Column" at bounding box center [575, 292] width 1041 height 369
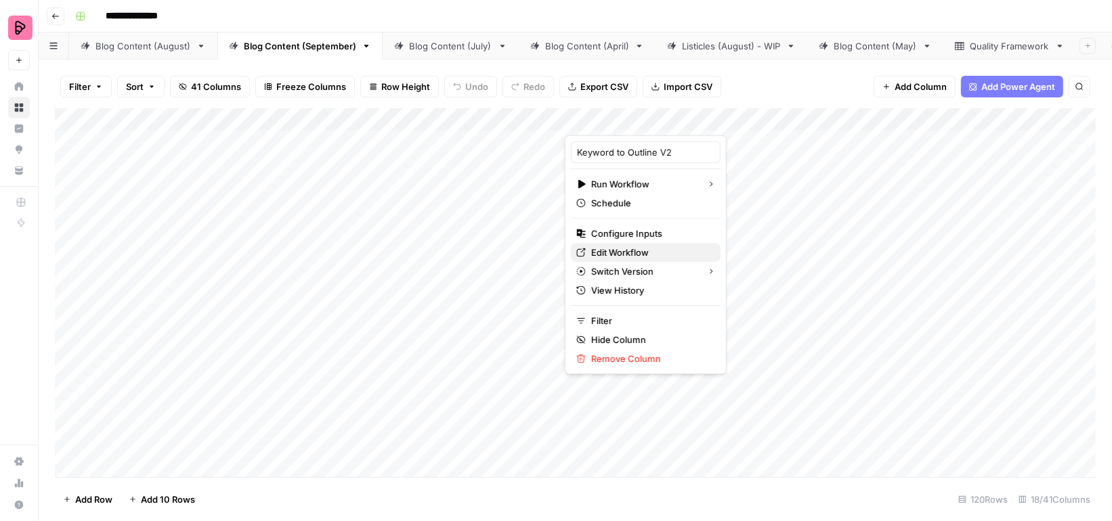
click at [613, 246] on span "Edit Workflow" at bounding box center [650, 253] width 119 height 14
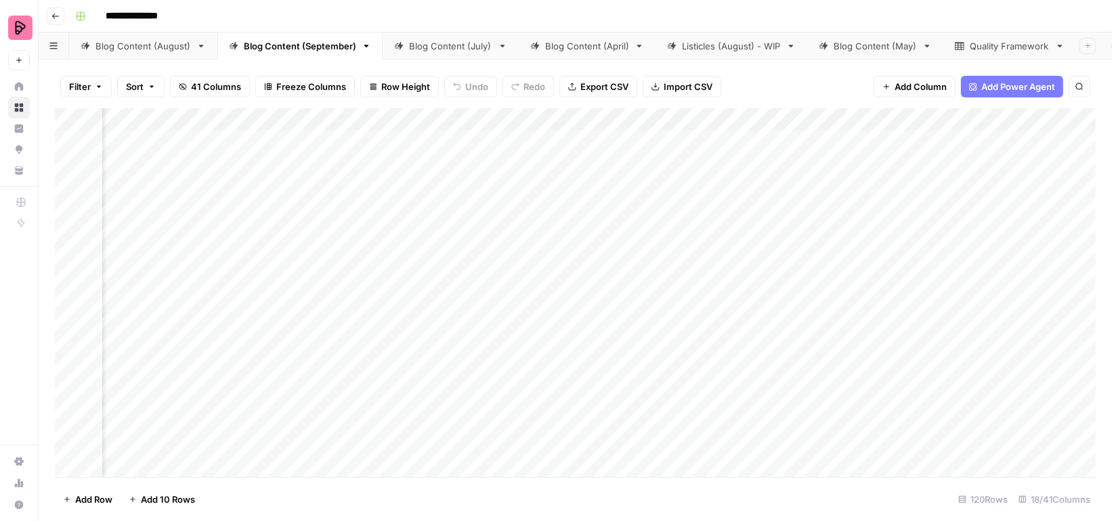
scroll to position [0, 462]
click at [437, 138] on div "Add Column" at bounding box center [575, 292] width 1041 height 369
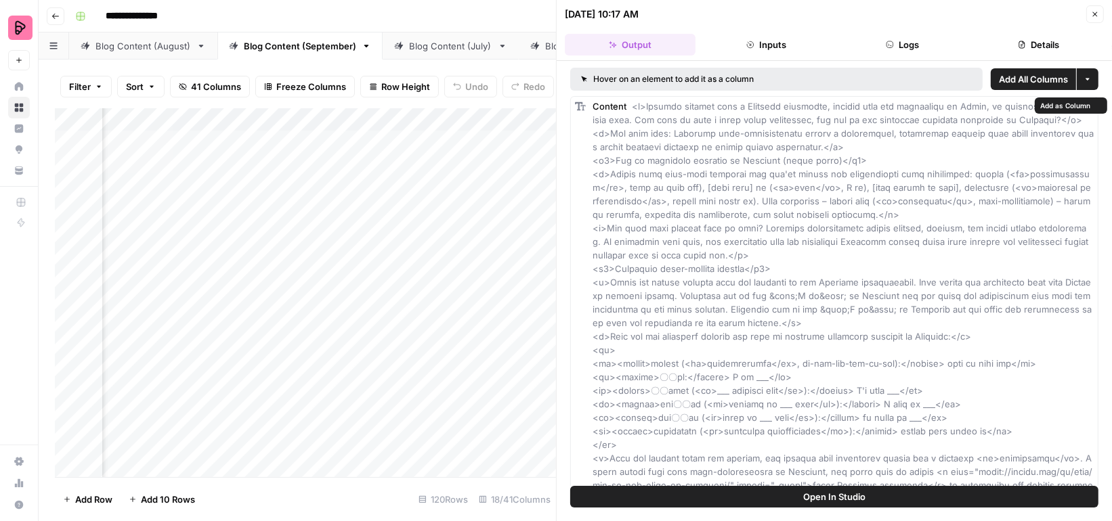
click at [789, 492] on button "Open In Studio" at bounding box center [834, 497] width 528 height 22
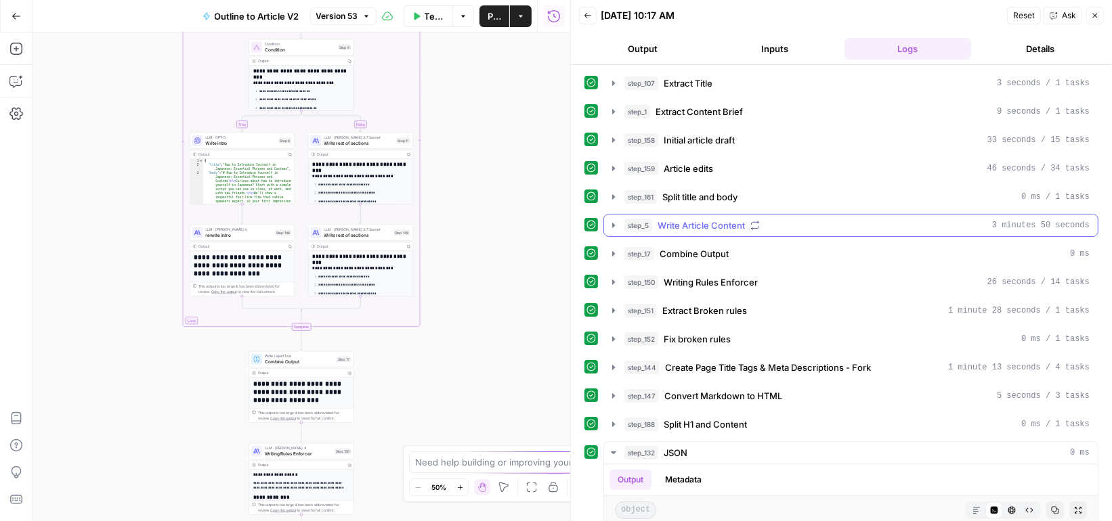
click at [609, 232] on button "step_5 Write Article Content 3 minutes 50 seconds" at bounding box center [851, 226] width 494 height 22
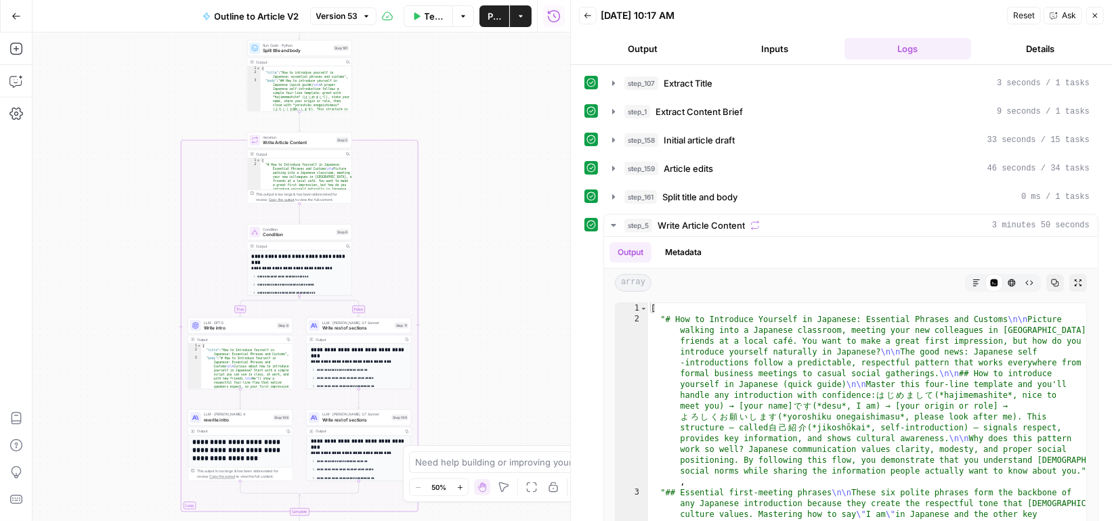
click at [307, 235] on span "Condition" at bounding box center [298, 235] width 70 height 7
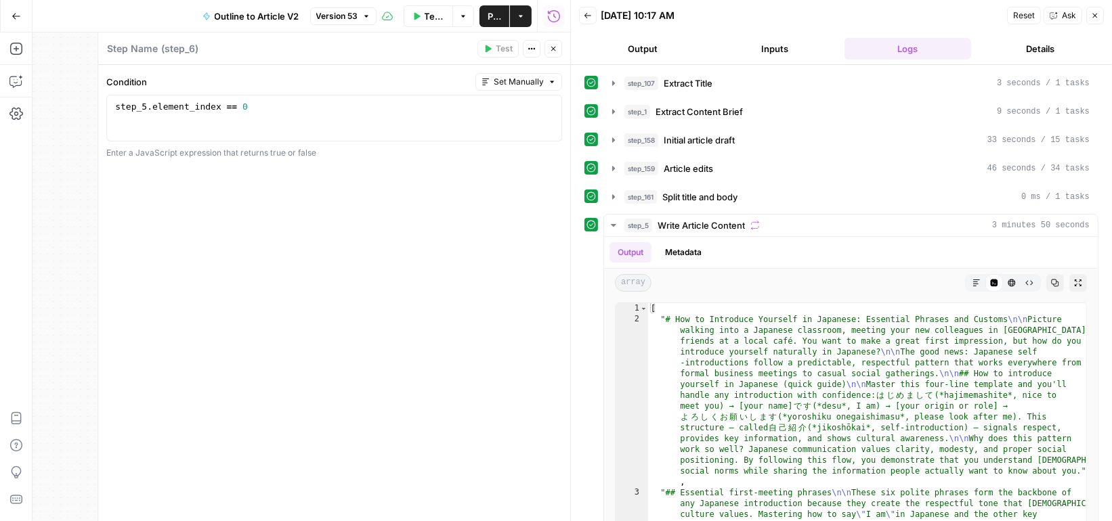
click at [551, 45] on icon "button" at bounding box center [553, 49] width 8 height 8
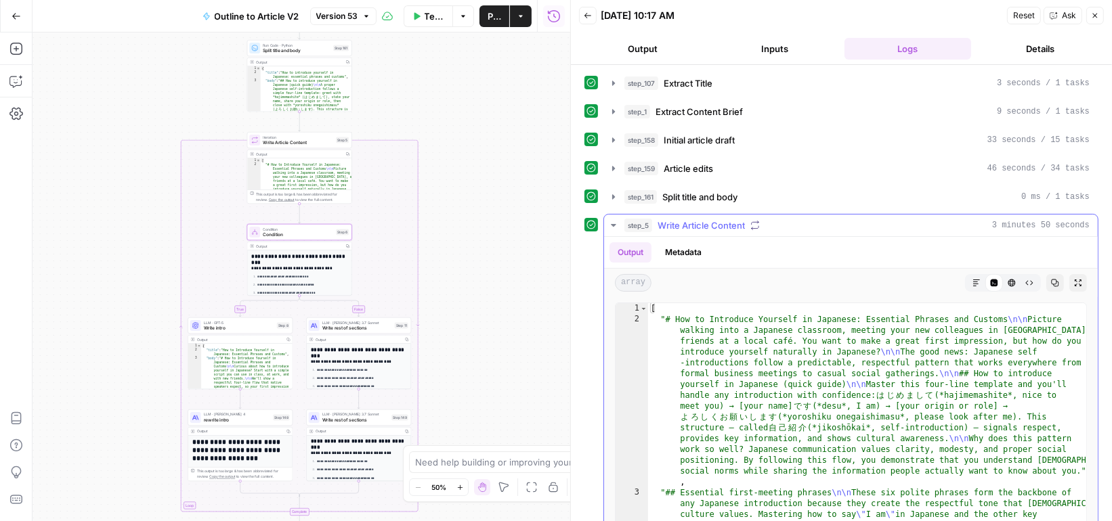
click at [614, 224] on icon "button" at bounding box center [613, 225] width 11 height 11
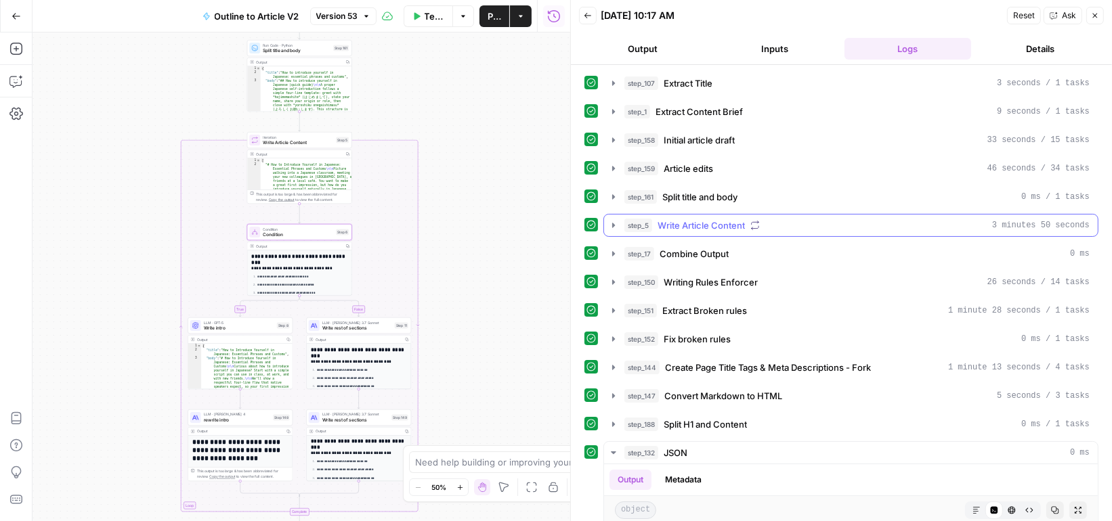
click at [614, 223] on icon "button" at bounding box center [613, 225] width 11 height 11
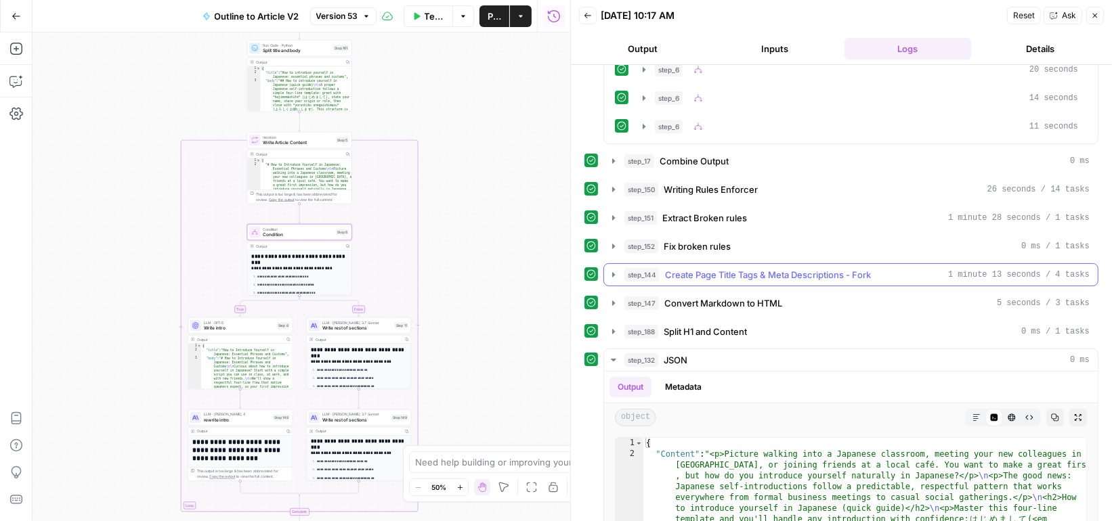
scroll to position [350, 0]
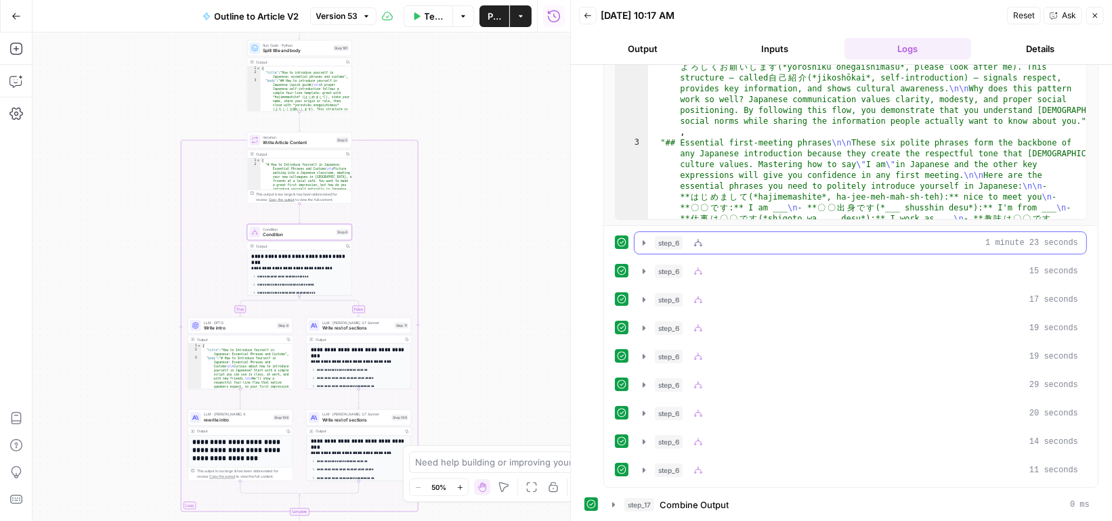
click at [641, 238] on icon "button" at bounding box center [644, 243] width 11 height 11
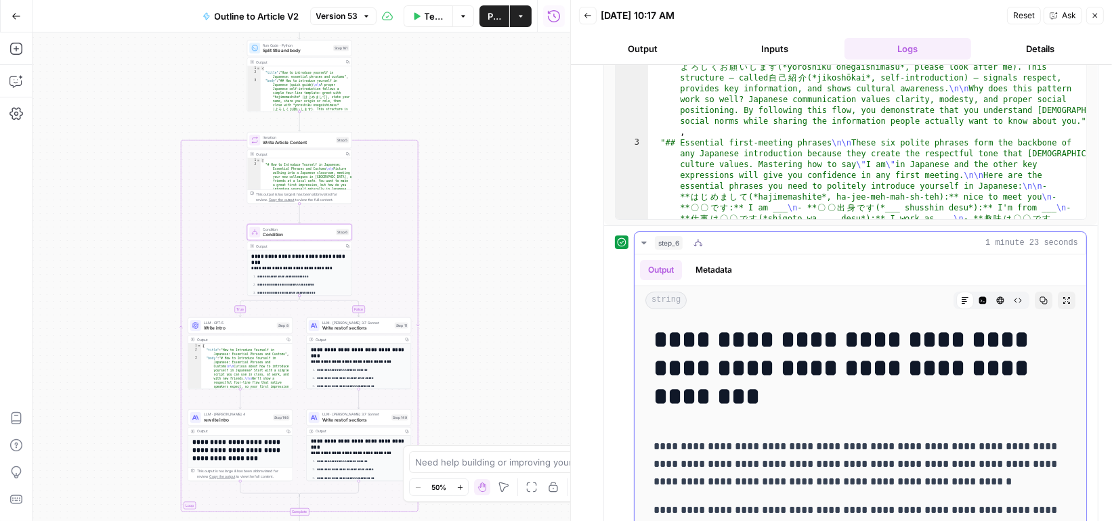
click at [641, 238] on icon "button" at bounding box center [644, 243] width 11 height 11
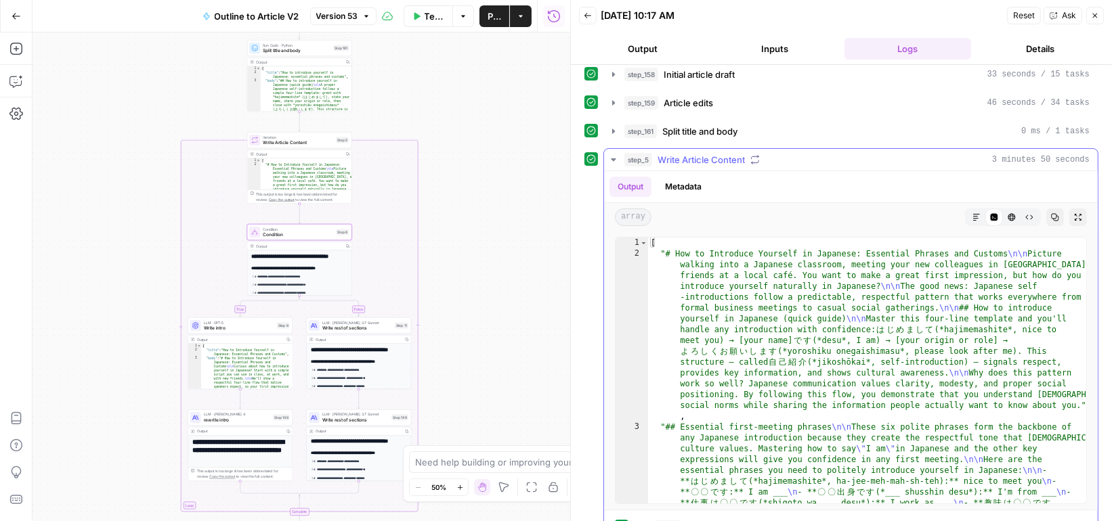
scroll to position [21, 0]
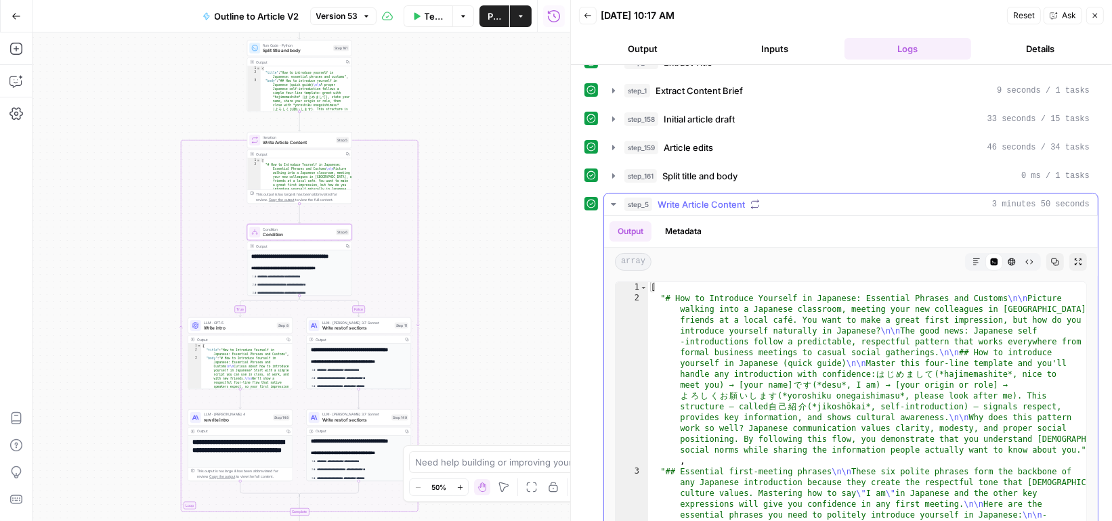
click at [611, 203] on icon "button" at bounding box center [613, 204] width 5 height 3
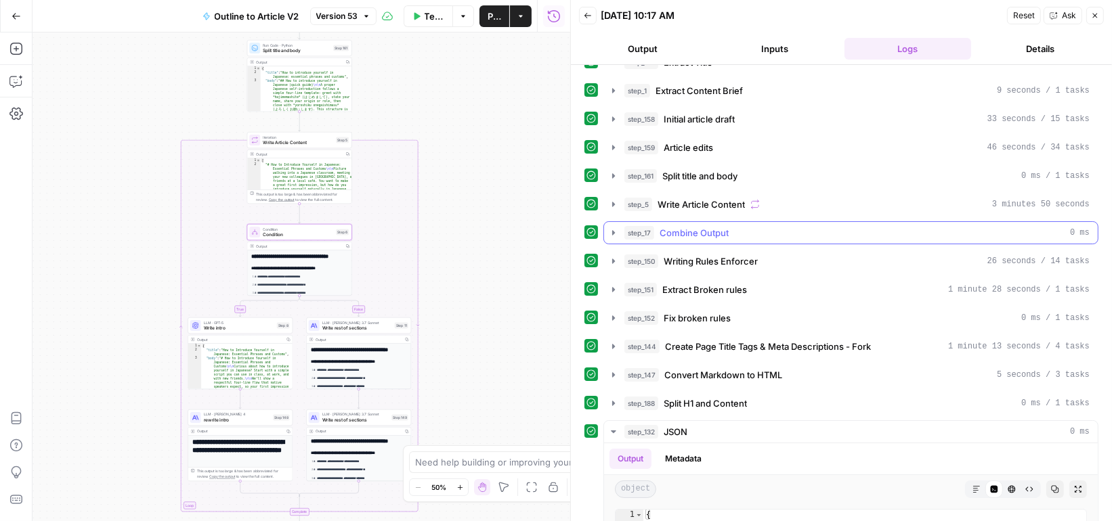
click at [619, 207] on button "step_5 Write Article Content 3 minutes 50 seconds" at bounding box center [851, 205] width 494 height 22
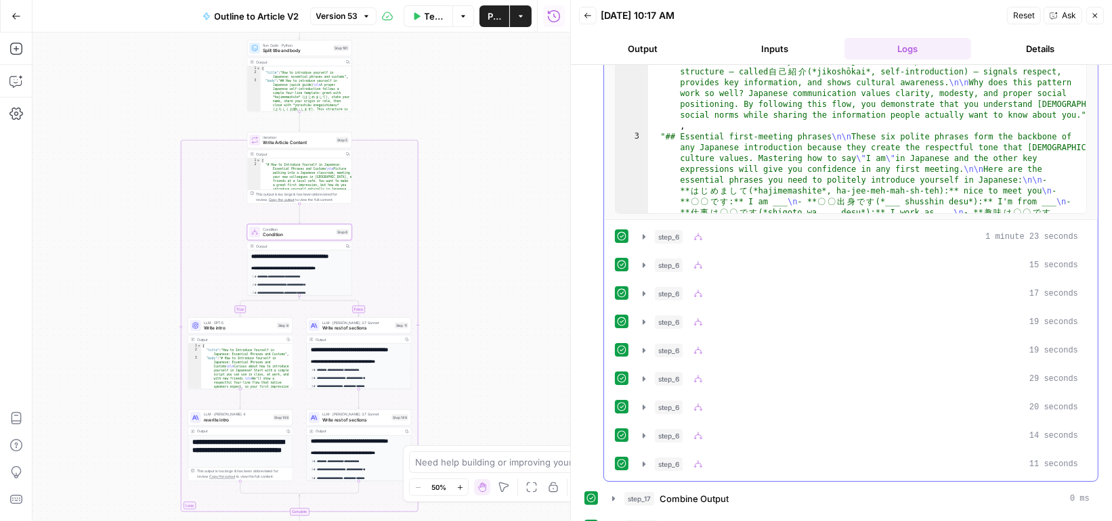
scroll to position [484, 0]
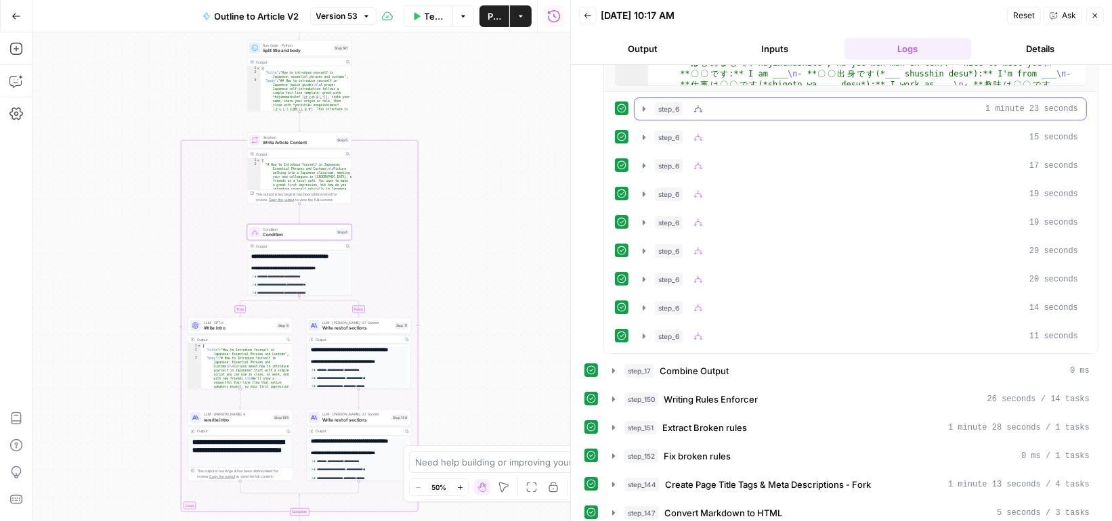
click at [639, 104] on icon "button" at bounding box center [644, 109] width 11 height 11
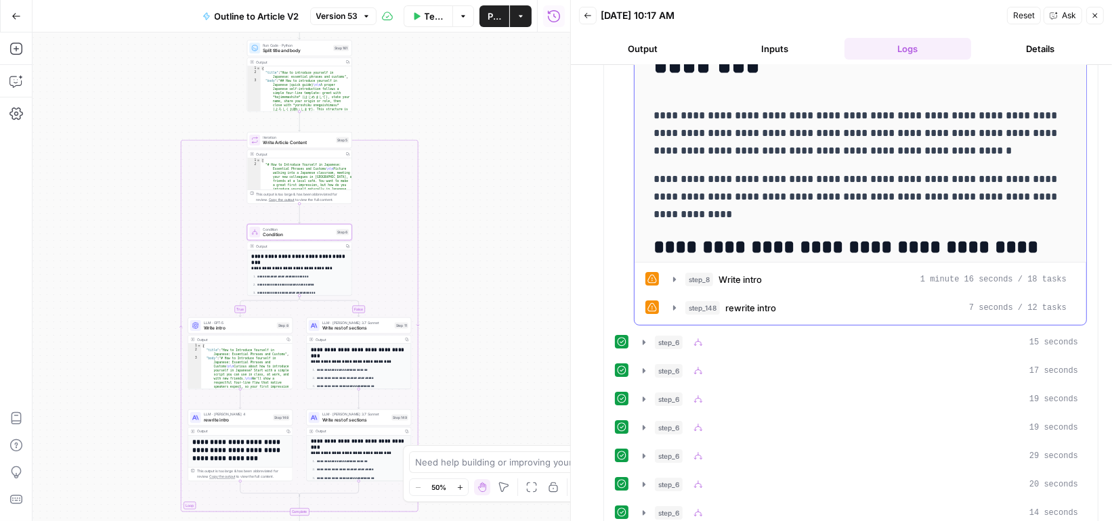
scroll to position [53, 0]
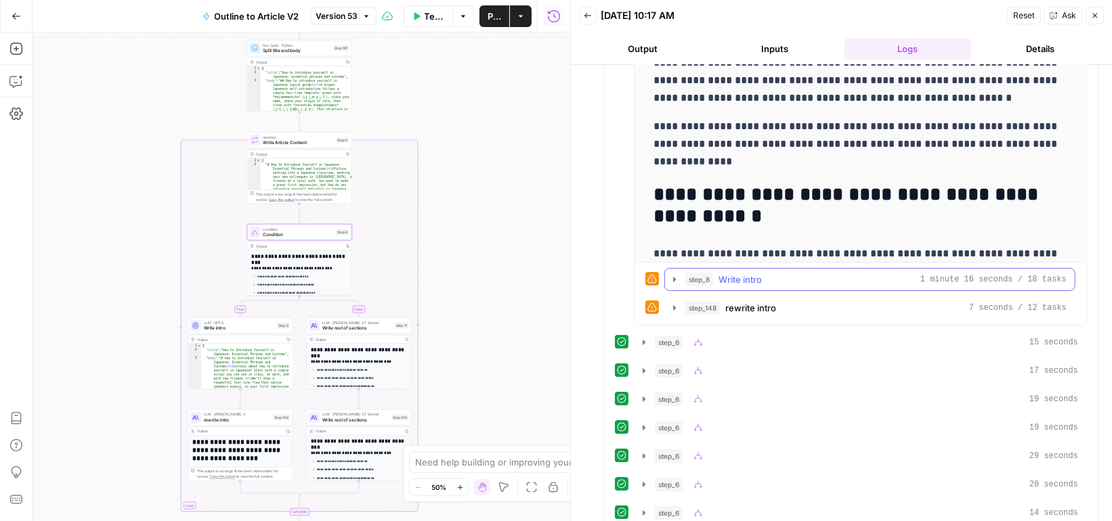
click at [673, 277] on icon "button" at bounding box center [674, 279] width 3 height 5
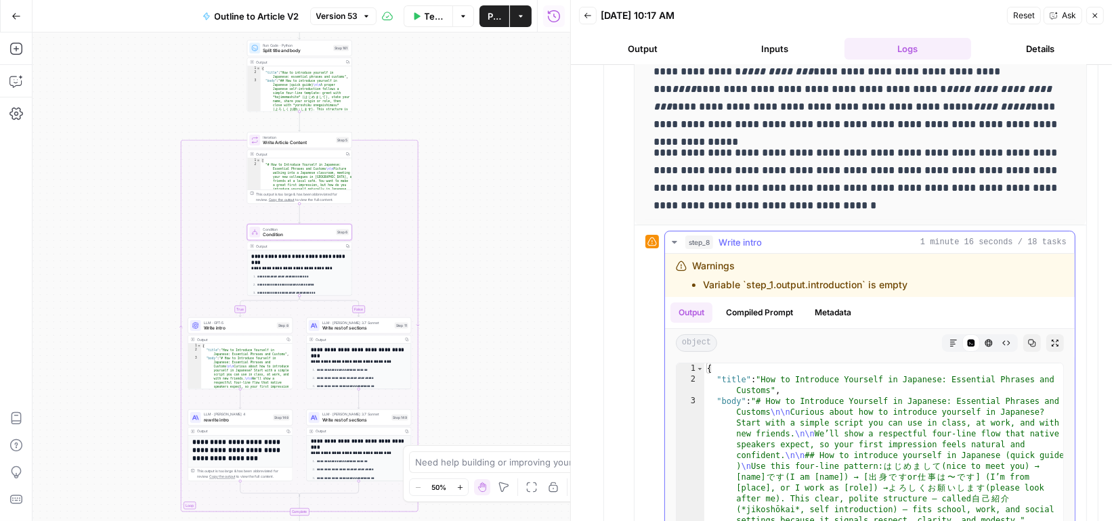
scroll to position [721, 0]
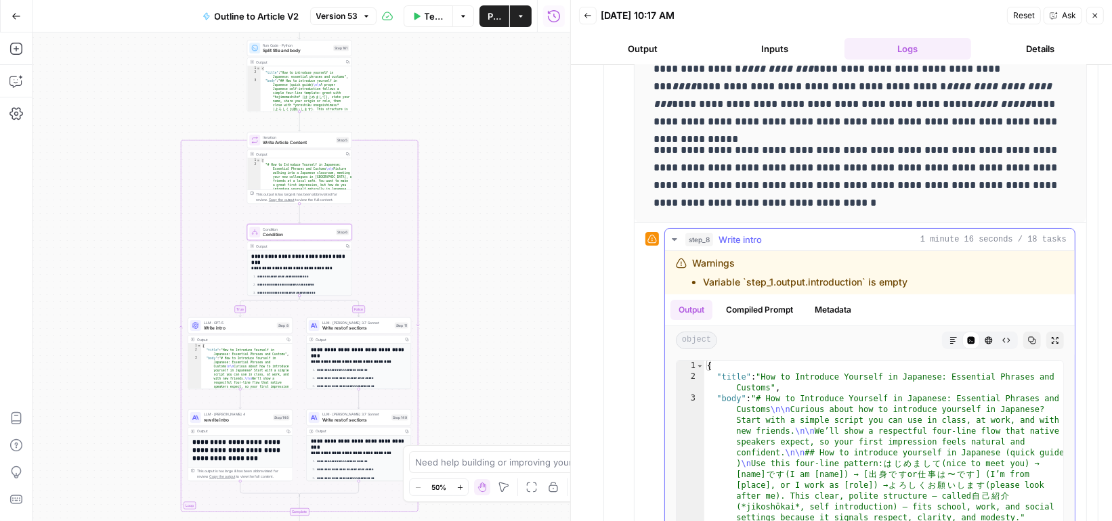
click at [762, 307] on button "Compiled Prompt" at bounding box center [759, 310] width 83 height 20
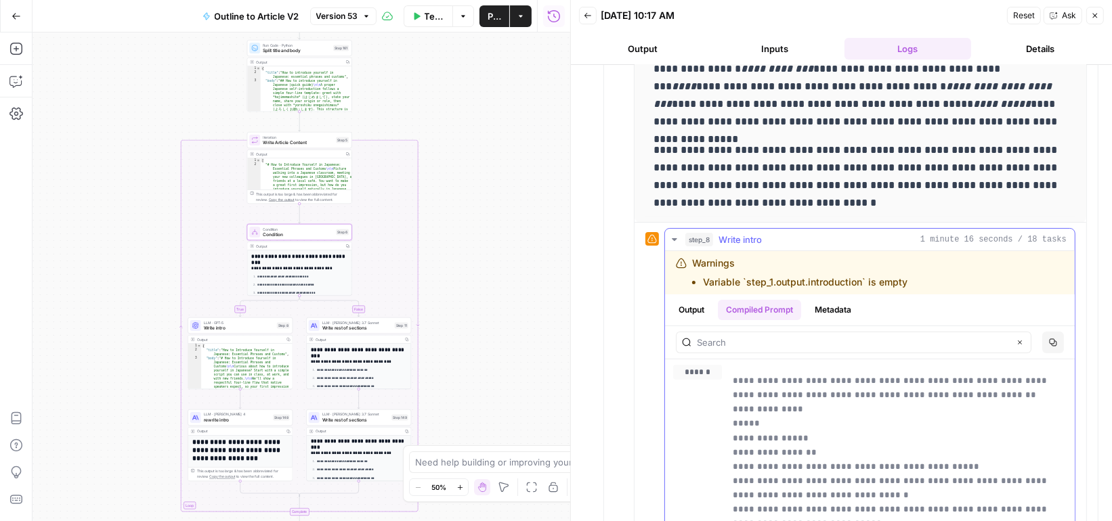
click at [815, 307] on button "Metadata" at bounding box center [833, 310] width 53 height 20
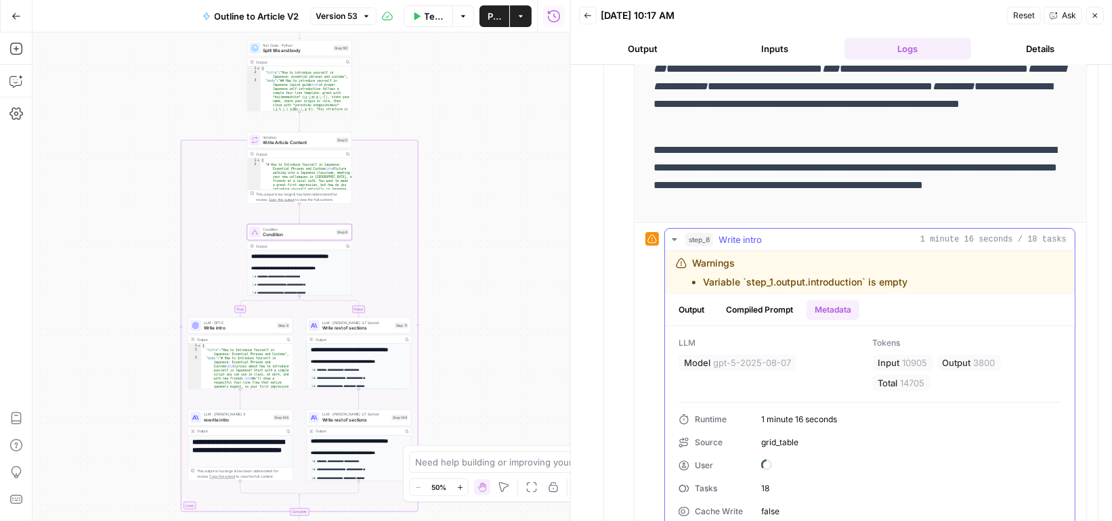
scroll to position [198, 0]
click at [1094, 12] on icon "button" at bounding box center [1095, 16] width 8 height 8
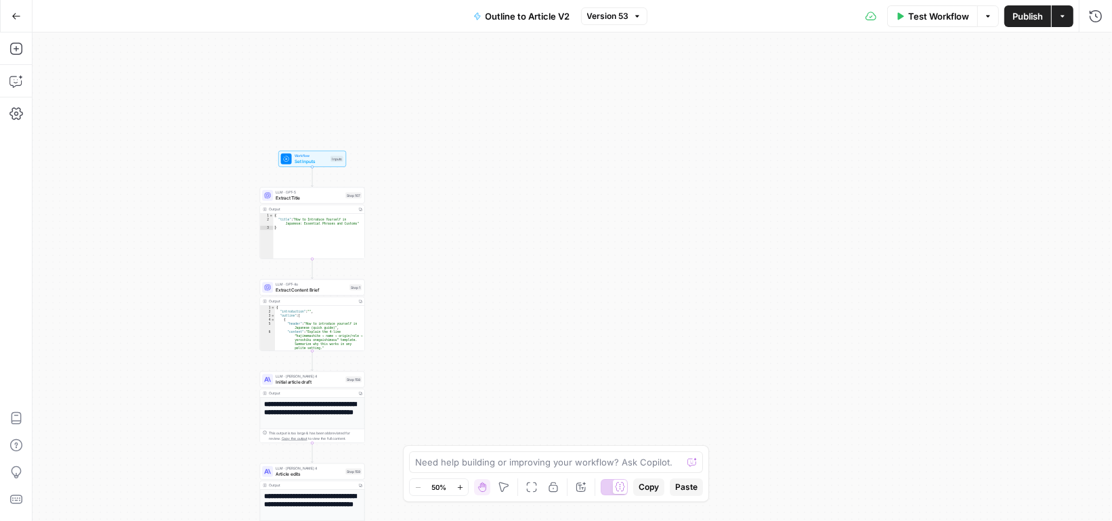
click at [333, 286] on span "Extract Content Brief" at bounding box center [311, 289] width 71 height 7
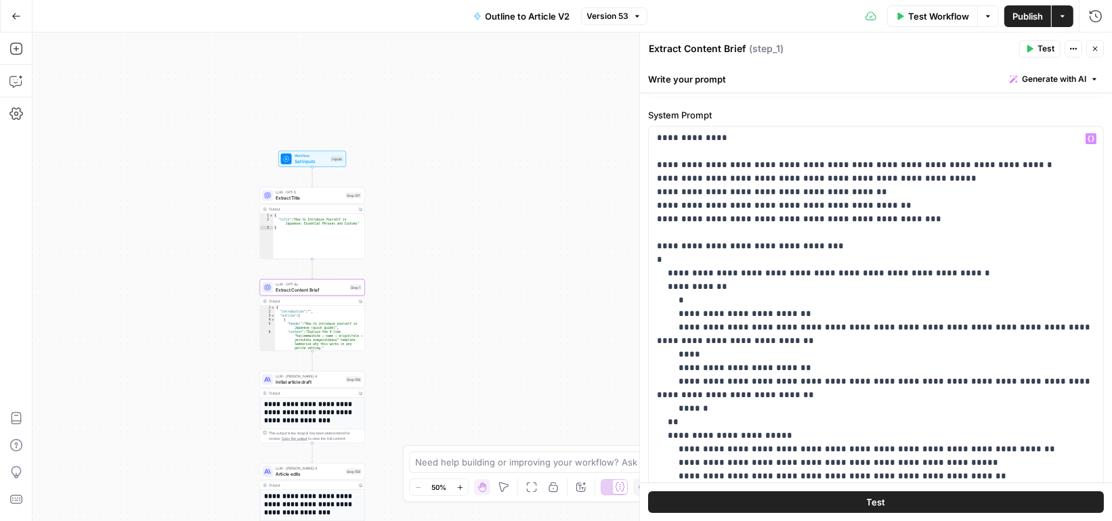
scroll to position [68, 0]
drag, startPoint x: 667, startPoint y: 254, endPoint x: 934, endPoint y: 252, distance: 266.8
click at [934, 252] on p "**********" at bounding box center [876, 393] width 439 height 555
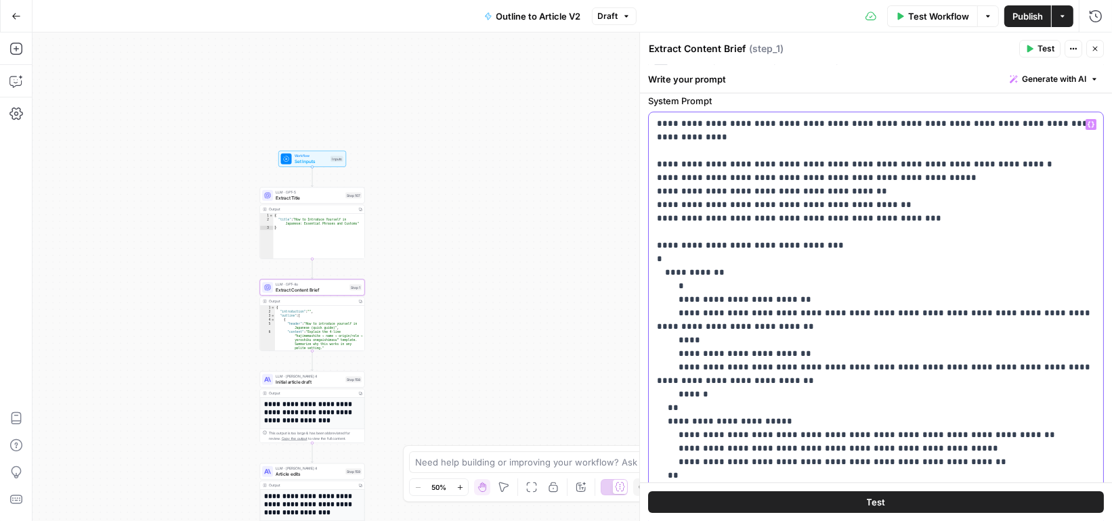
scroll to position [82, 0]
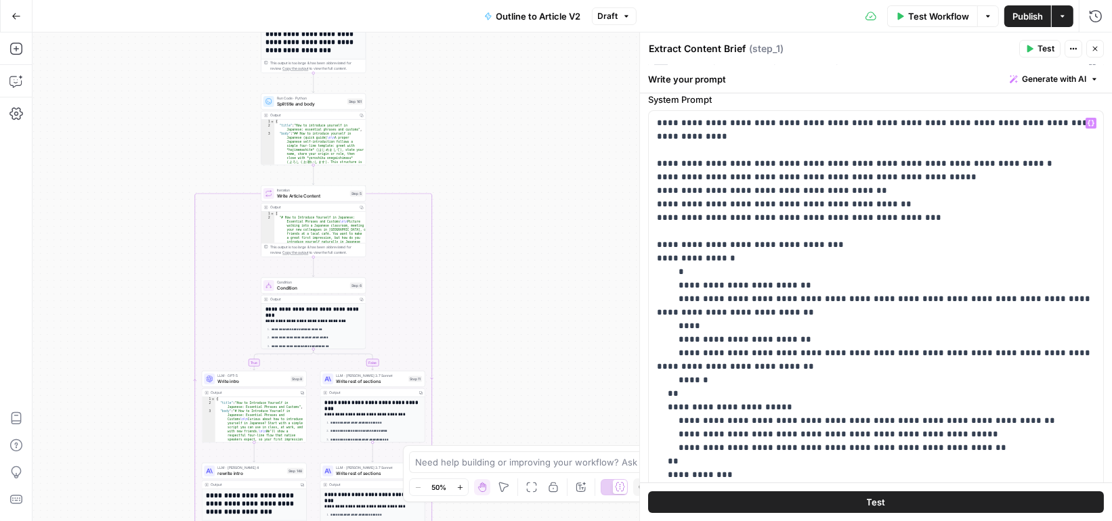
click at [330, 195] on span "Write Article Content" at bounding box center [312, 195] width 70 height 7
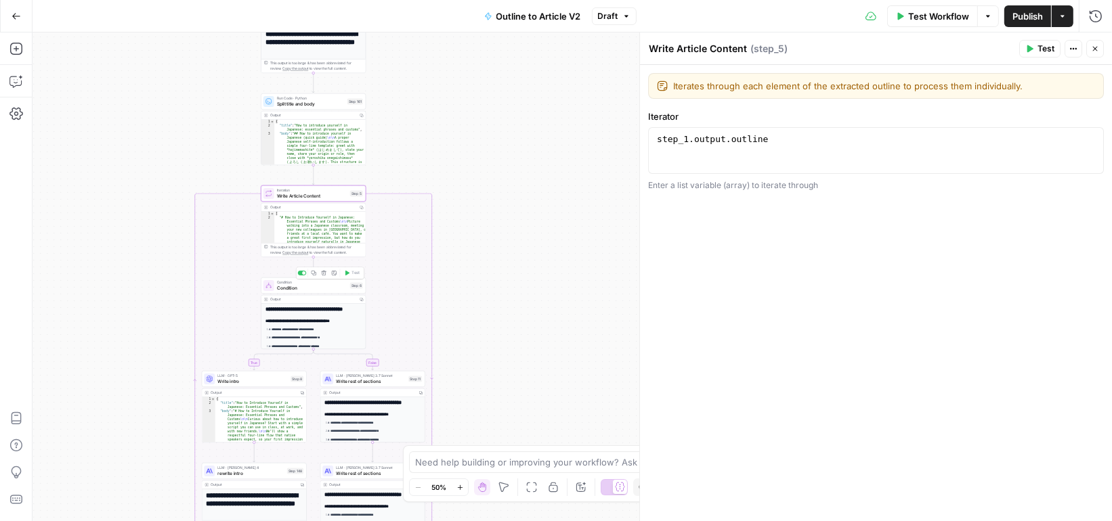
click at [331, 288] on span "Condition" at bounding box center [312, 287] width 70 height 7
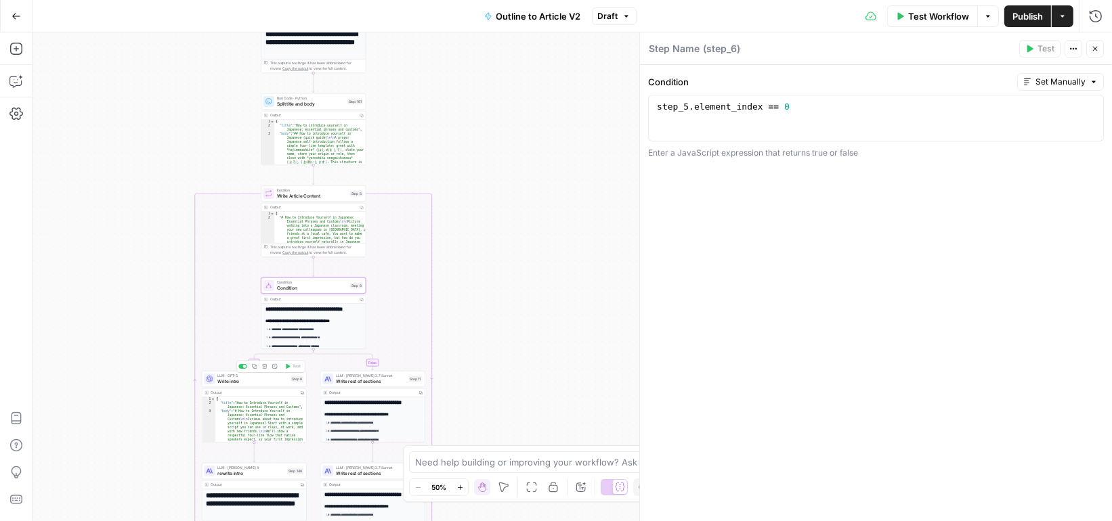
click at [269, 380] on span "Write intro" at bounding box center [252, 381] width 70 height 7
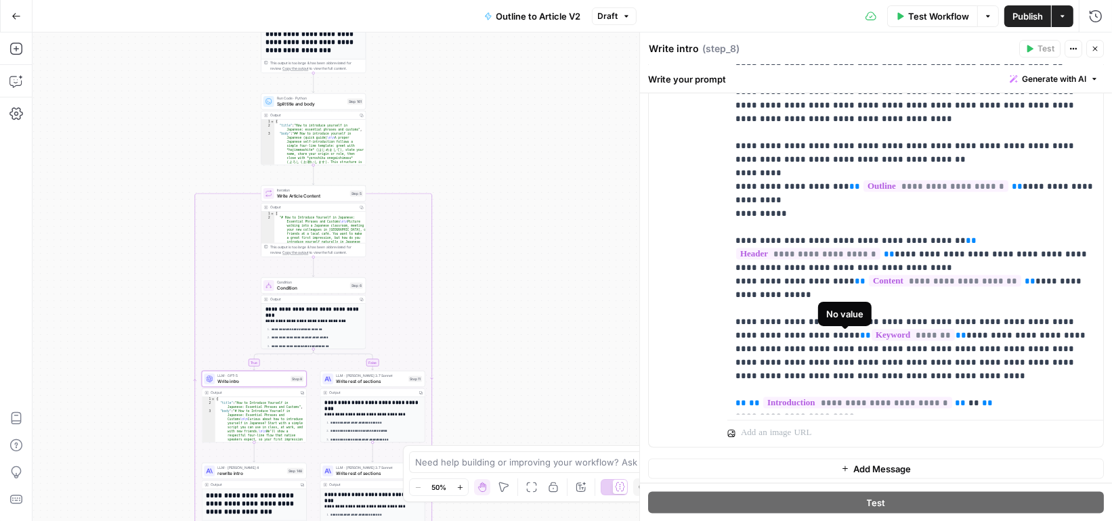
scroll to position [30, 0]
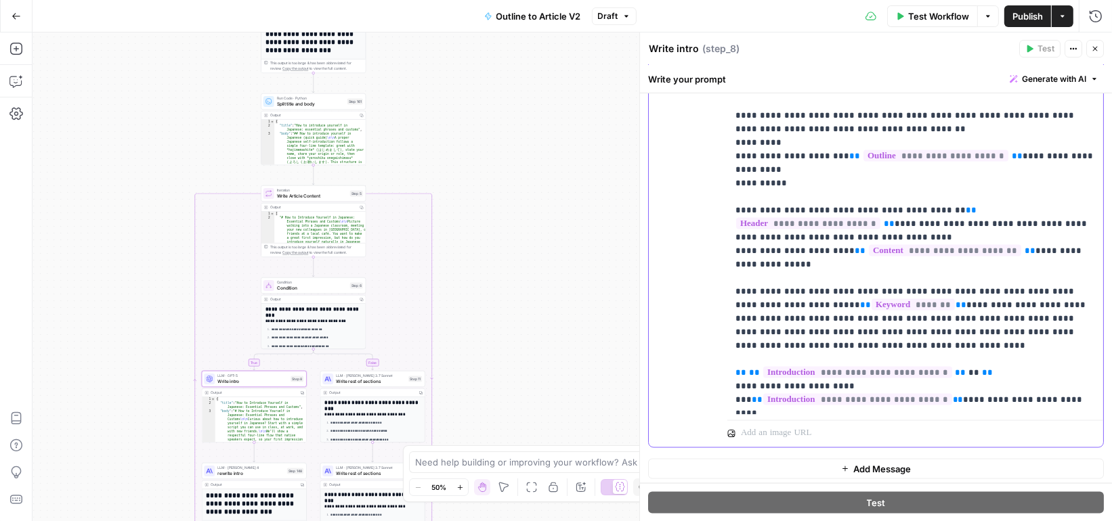
drag, startPoint x: 794, startPoint y: 356, endPoint x: 722, endPoint y: 318, distance: 81.8
click at [722, 318] on div "**********" at bounding box center [876, 155] width 454 height 584
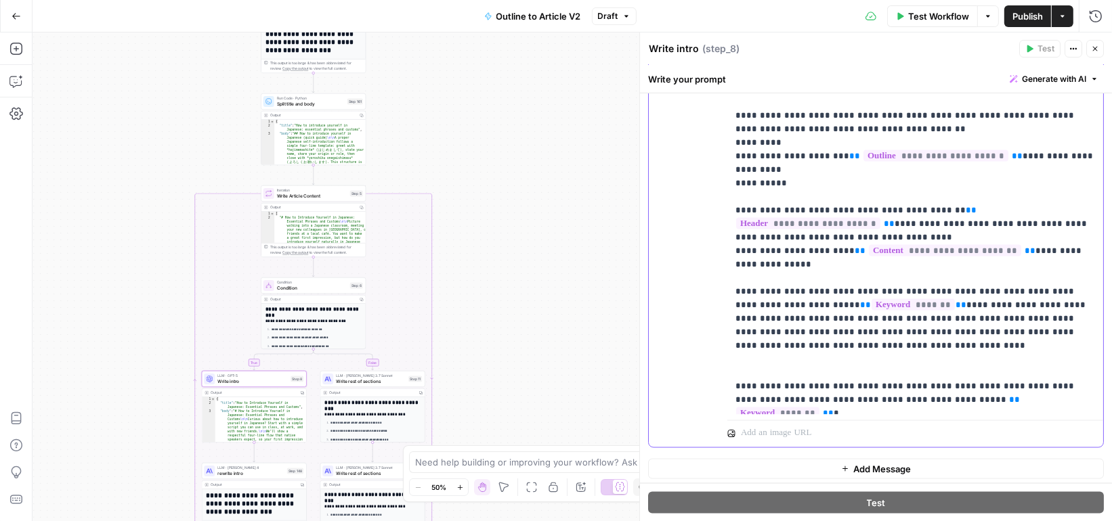
drag, startPoint x: 809, startPoint y: 356, endPoint x: 685, endPoint y: 356, distance: 124.6
click at [685, 356] on div "**********" at bounding box center [876, 155] width 454 height 584
click at [272, 472] on span "rewrite intro" at bounding box center [250, 473] width 67 height 7
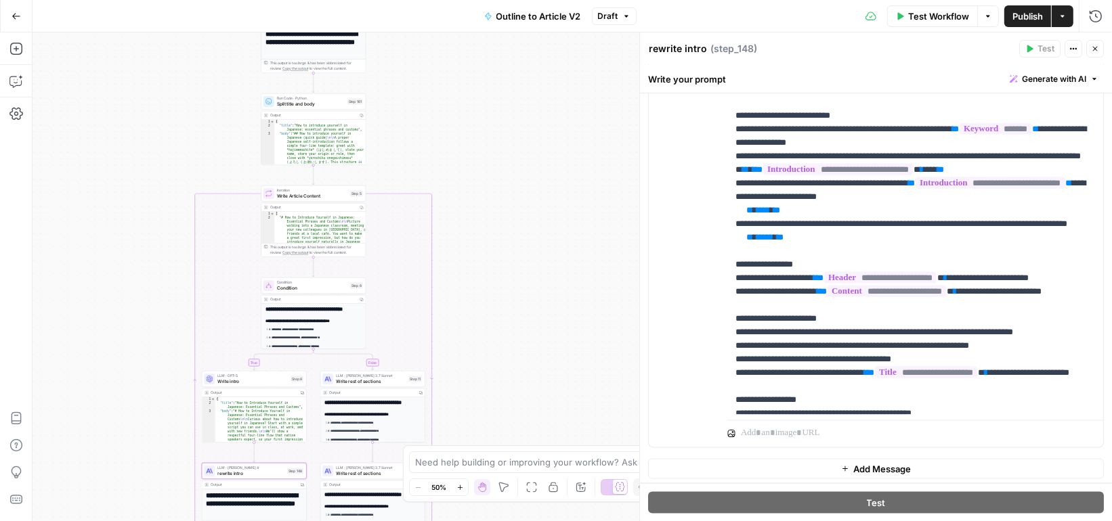
scroll to position [332, 0]
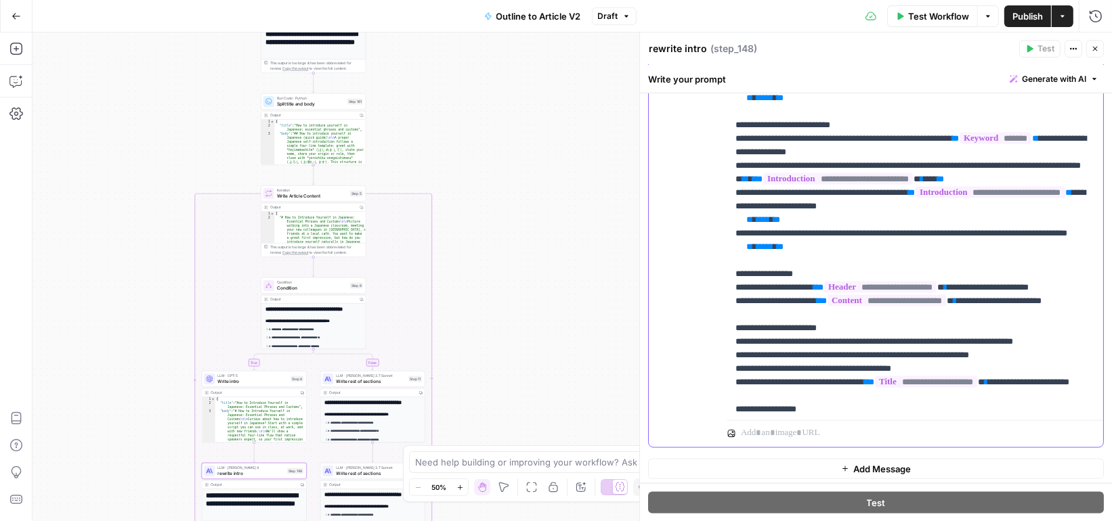
drag, startPoint x: 800, startPoint y: 284, endPoint x: 710, endPoint y: 240, distance: 100.2
click at [710, 240] on div "**********" at bounding box center [876, 155] width 454 height 584
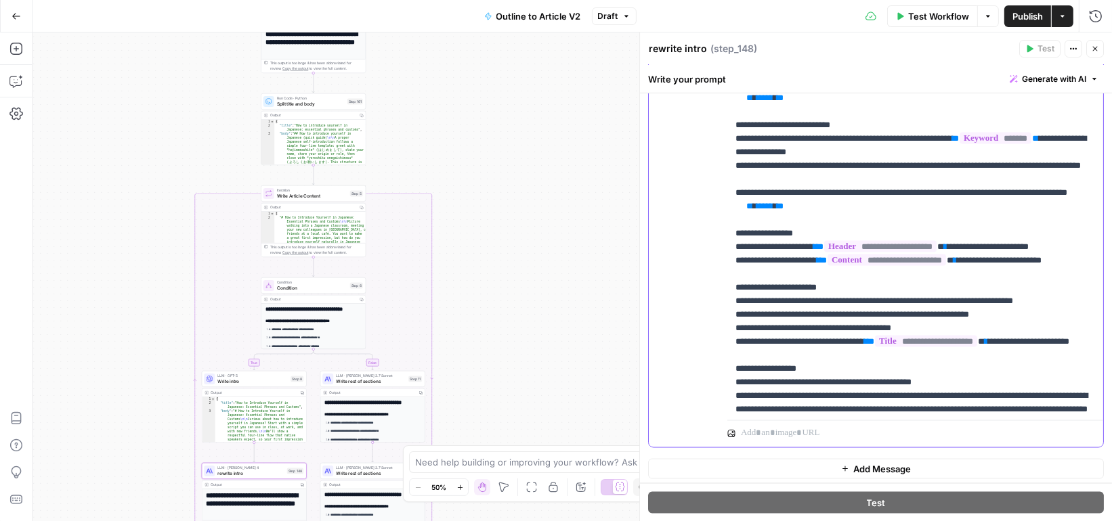
drag, startPoint x: 811, startPoint y: 290, endPoint x: 697, endPoint y: 252, distance: 120.6
click at [697, 252] on div "**********" at bounding box center [876, 155] width 454 height 584
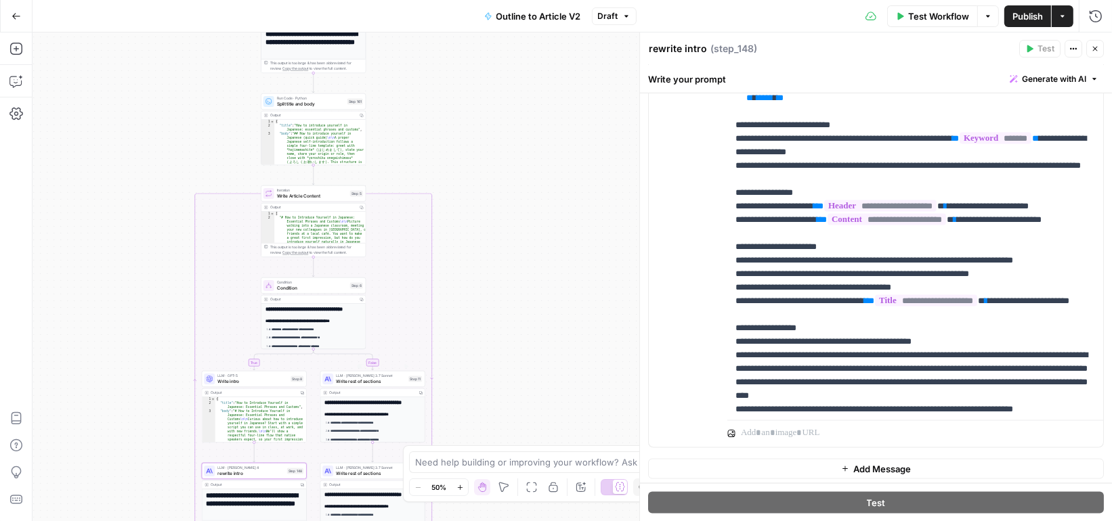
click at [390, 383] on span "Write rest of sections" at bounding box center [371, 381] width 70 height 7
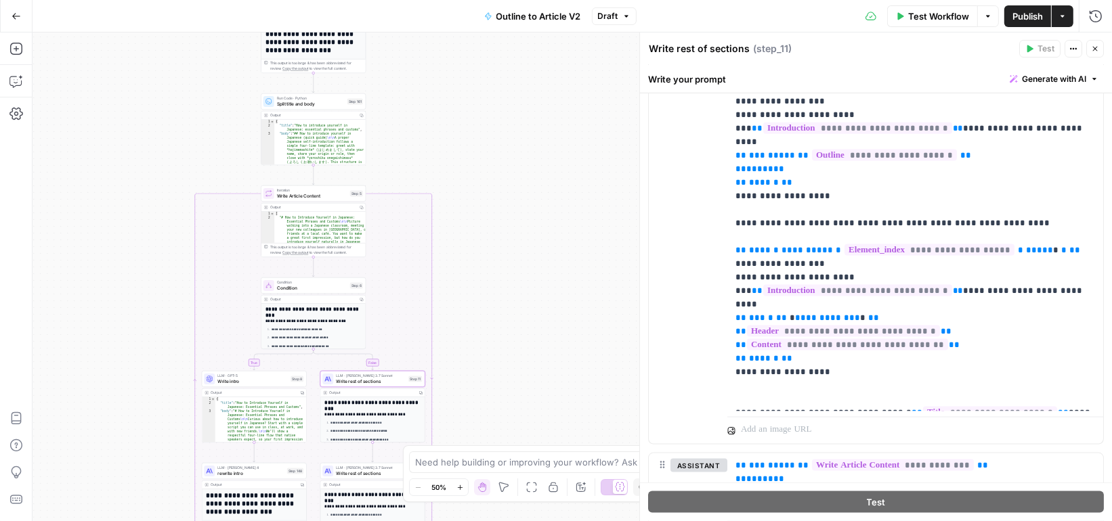
scroll to position [1788, 0]
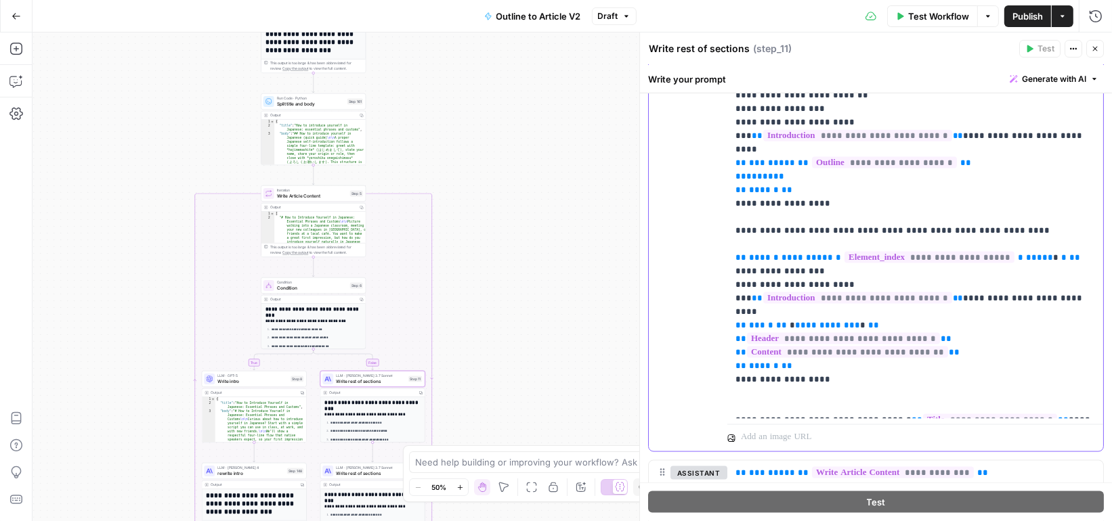
drag, startPoint x: 840, startPoint y: 270, endPoint x: 698, endPoint y: 249, distance: 143.7
click at [698, 249] on div "**********" at bounding box center [876, 173] width 454 height 558
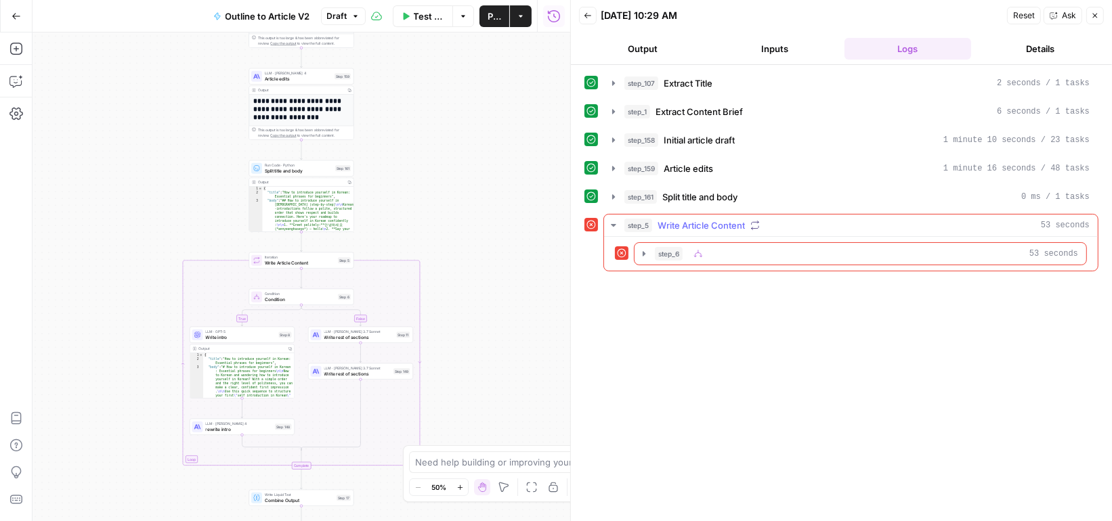
click at [662, 247] on span "step_6" at bounding box center [669, 254] width 28 height 14
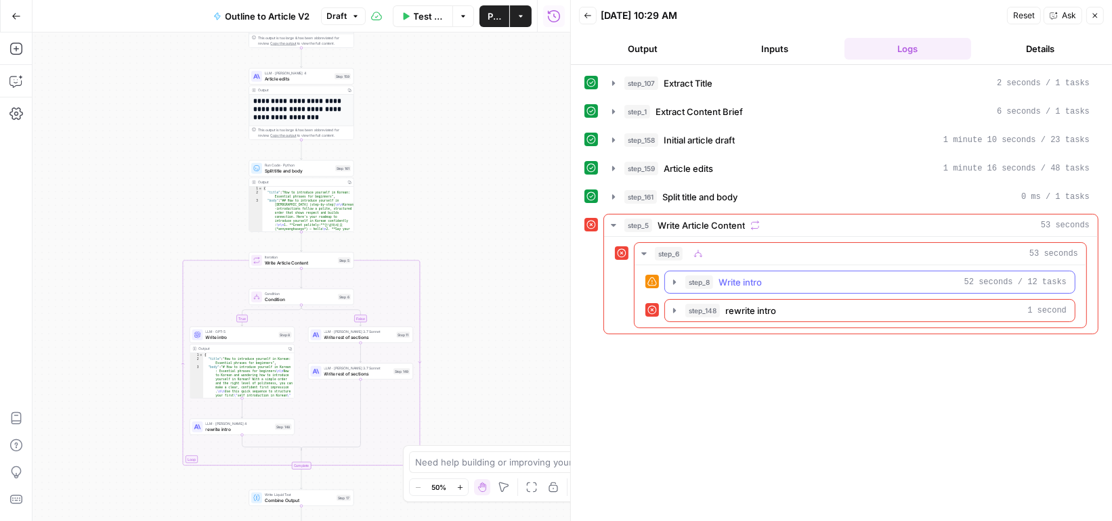
click at [670, 272] on button "step_8 Write intro 52 seconds / 12 tasks" at bounding box center [870, 283] width 410 height 22
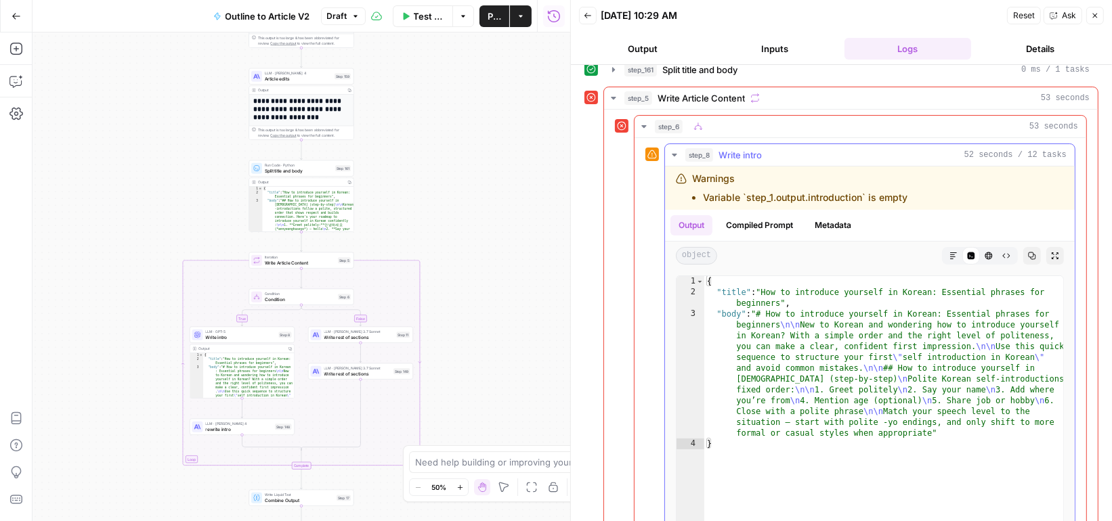
scroll to position [194, 0]
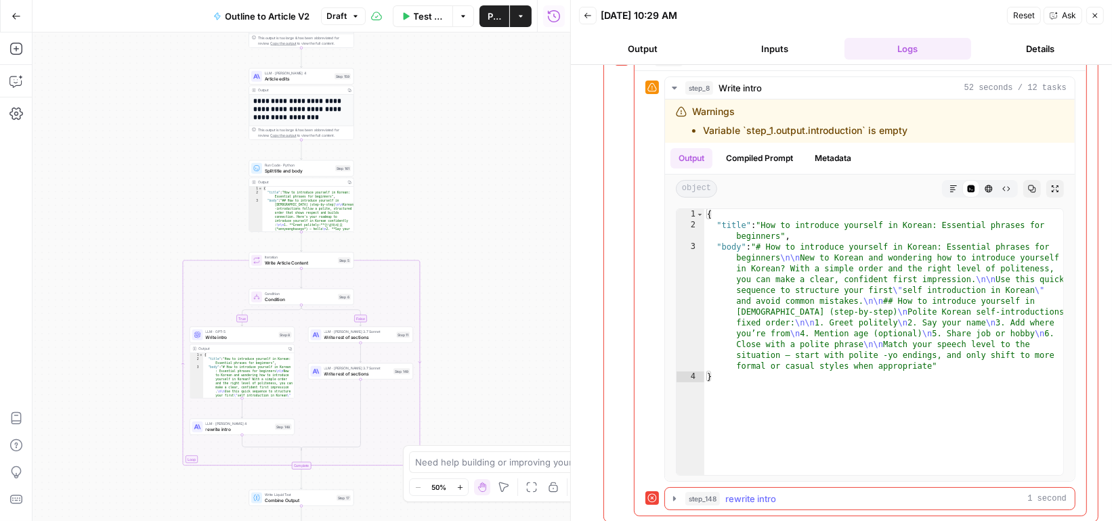
click at [689, 498] on button "step_148 rewrite intro 1 second" at bounding box center [870, 499] width 410 height 22
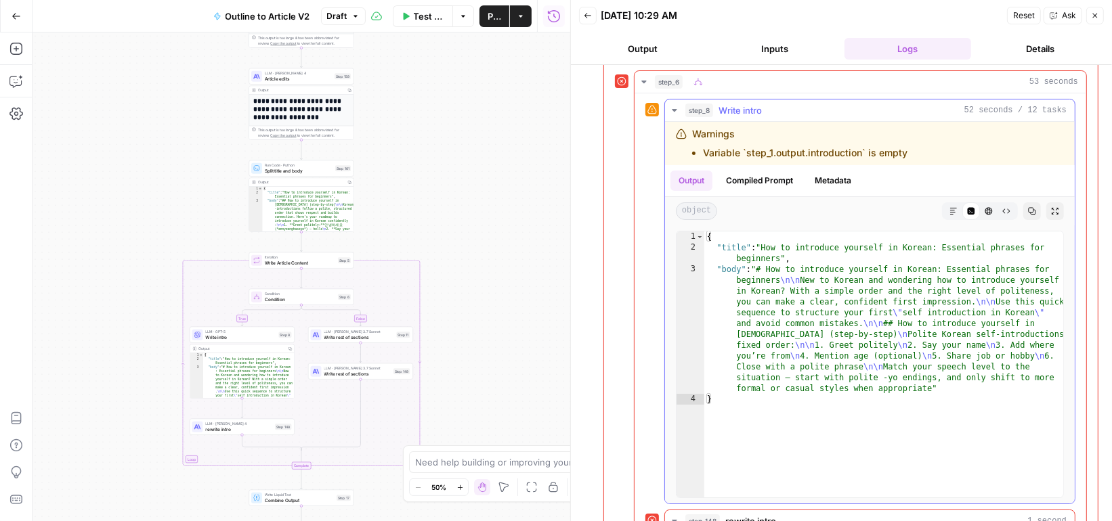
scroll to position [177, 0]
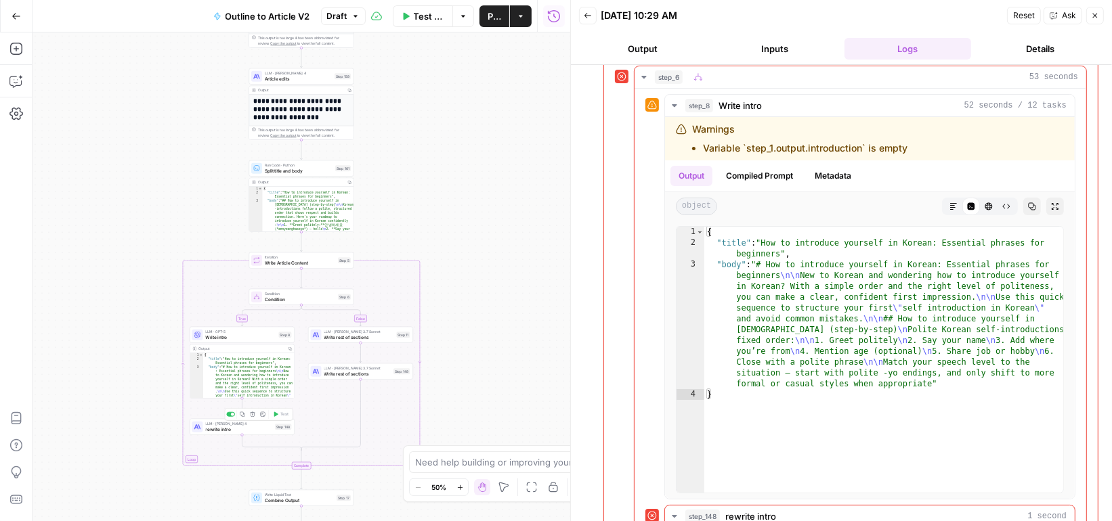
click at [255, 430] on span "rewrite intro" at bounding box center [239, 429] width 67 height 7
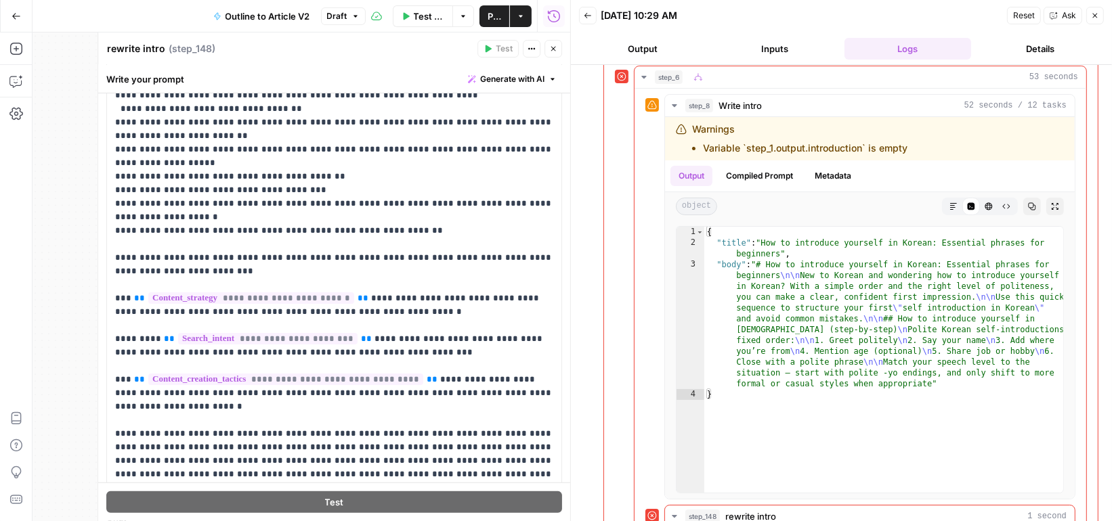
scroll to position [215, 0]
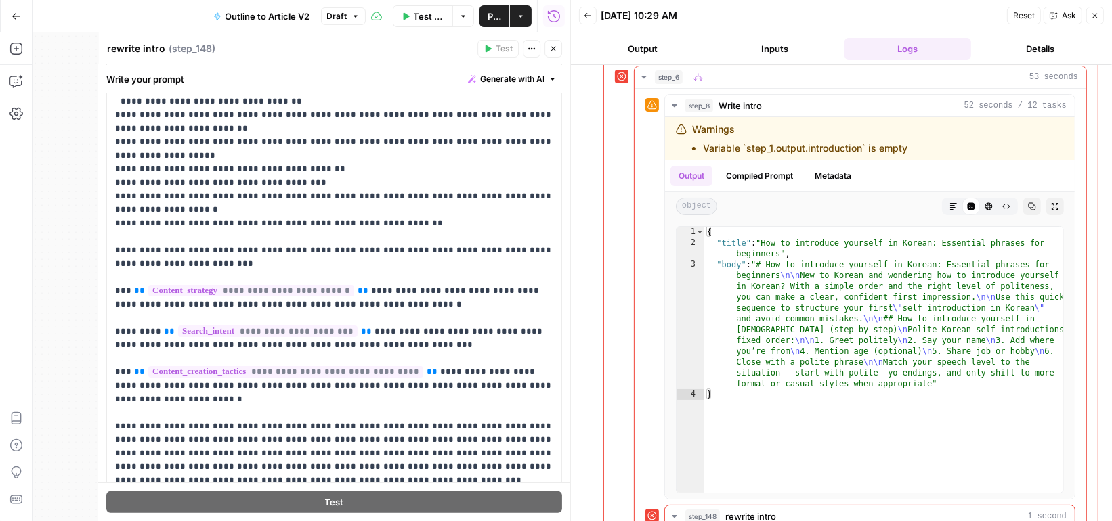
click at [553, 51] on icon "button" at bounding box center [553, 49] width 8 height 8
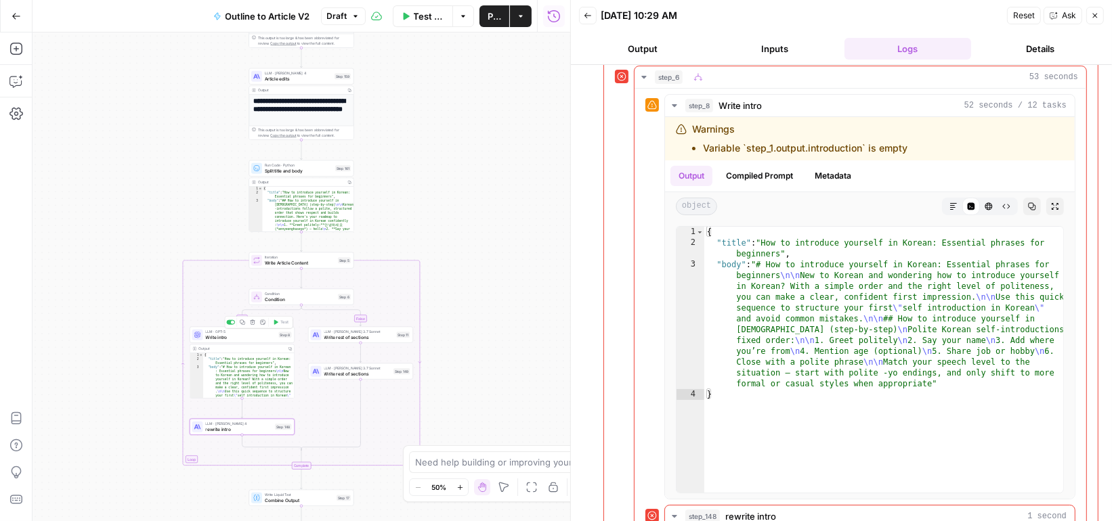
click at [250, 339] on span "Write intro" at bounding box center [241, 337] width 70 height 7
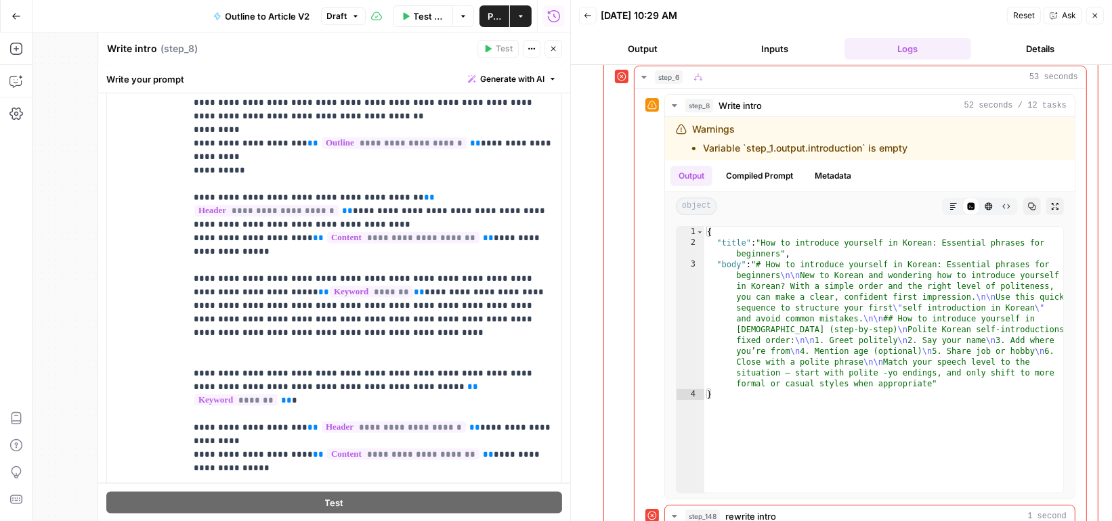
scroll to position [1818, 0]
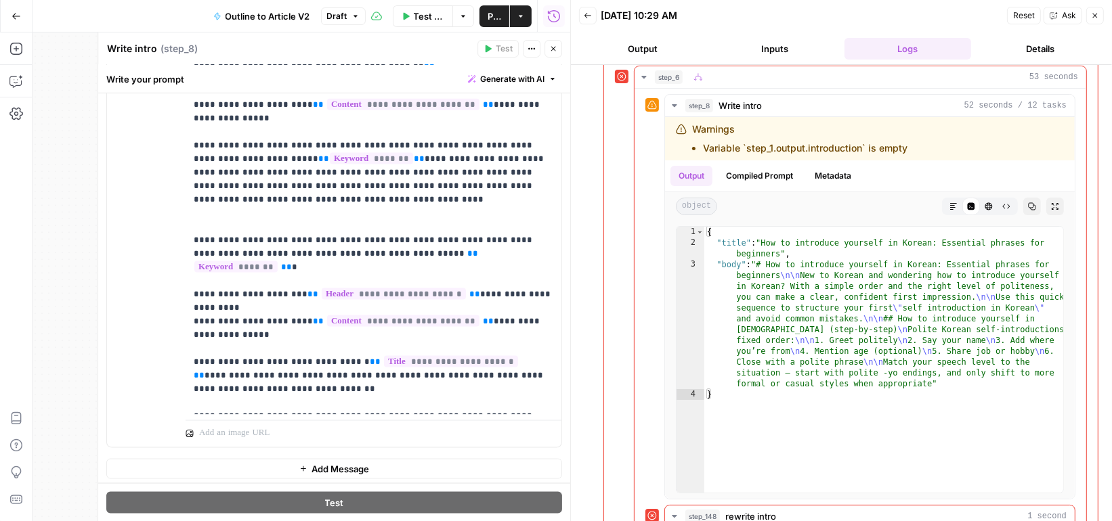
click at [555, 43] on button "Close" at bounding box center [553, 49] width 18 height 18
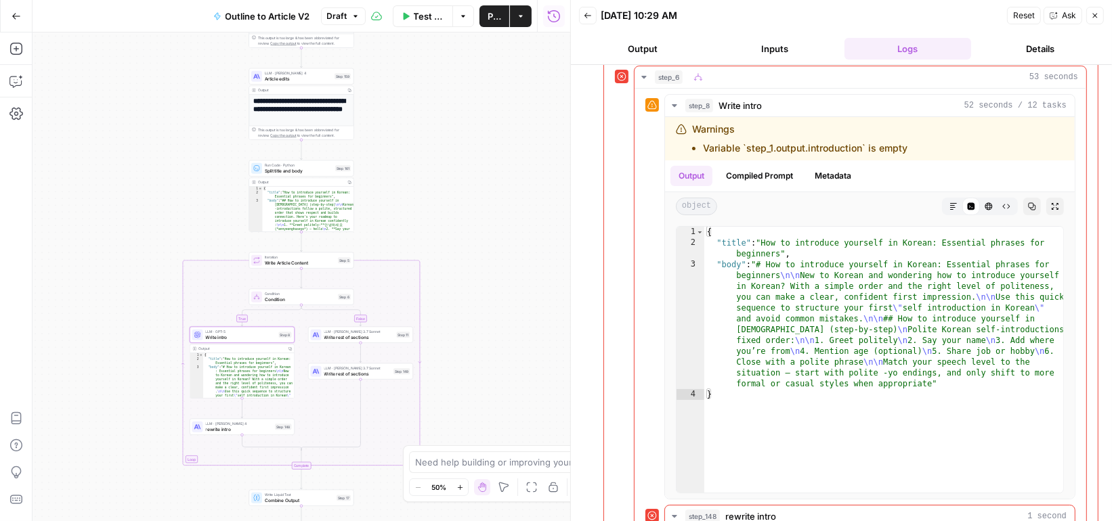
click at [251, 428] on span "rewrite intro" at bounding box center [239, 429] width 67 height 7
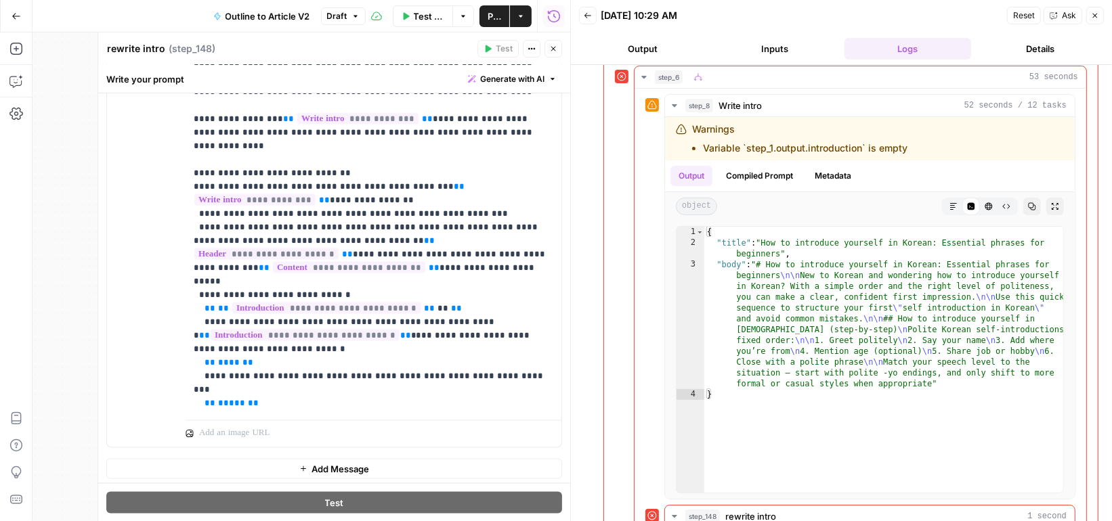
scroll to position [127, 0]
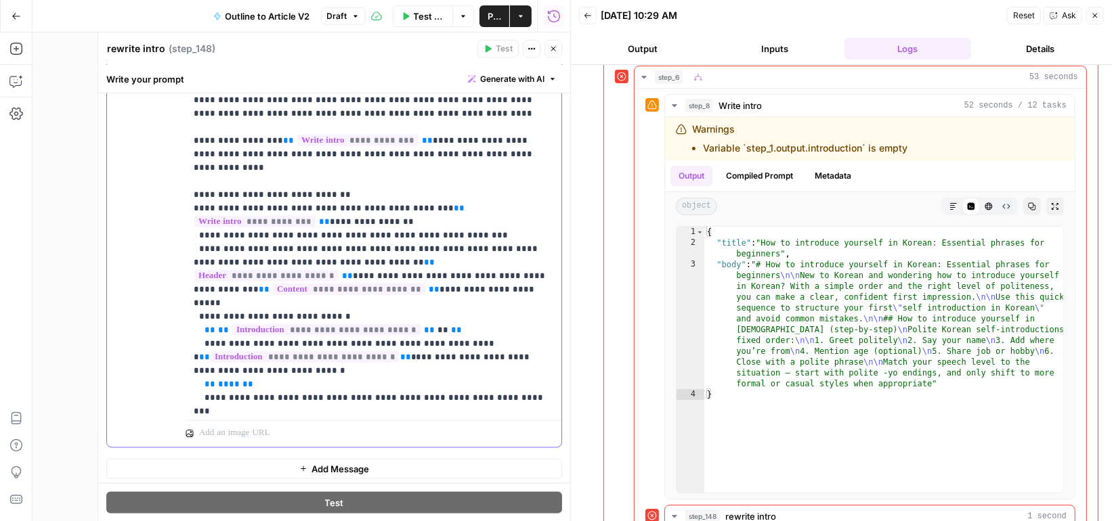
drag, startPoint x: 284, startPoint y: 326, endPoint x: 173, endPoint y: 268, distance: 125.4
click at [173, 268] on div "**********" at bounding box center [334, 155] width 454 height 584
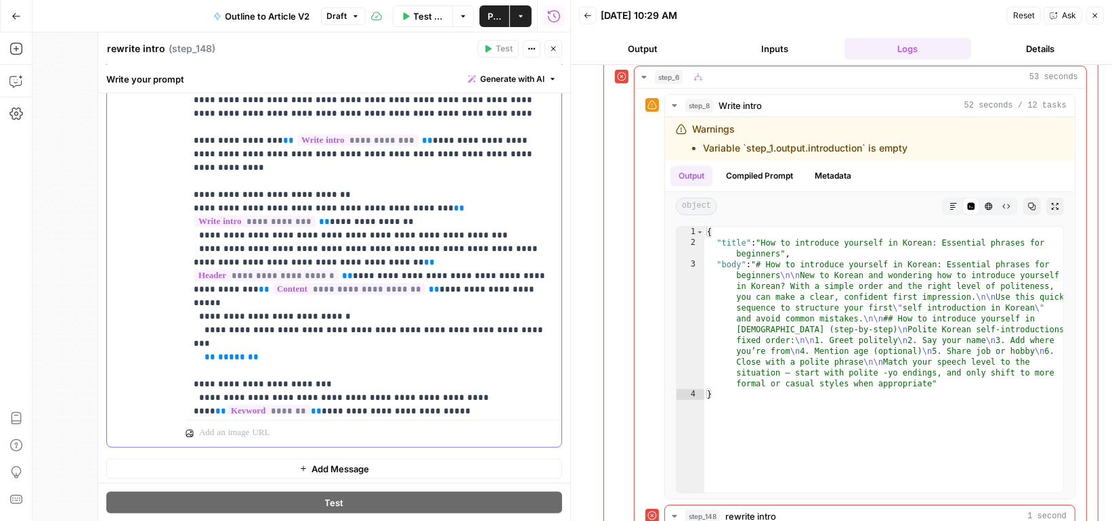
drag, startPoint x: 277, startPoint y: 286, endPoint x: 116, endPoint y: 286, distance: 161.2
click at [116, 286] on div "**********" at bounding box center [334, 155] width 454 height 584
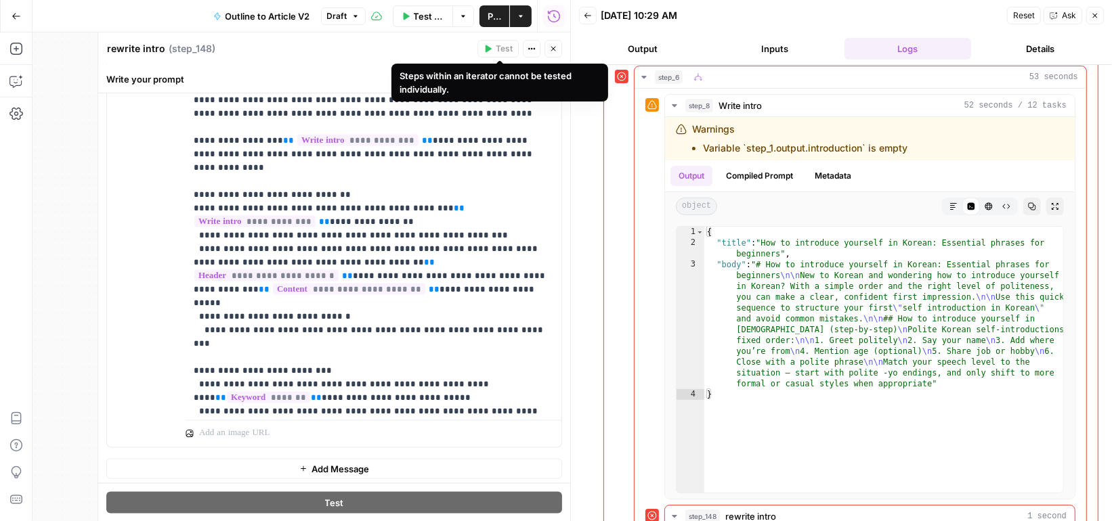
click at [555, 45] on icon "button" at bounding box center [553, 49] width 8 height 8
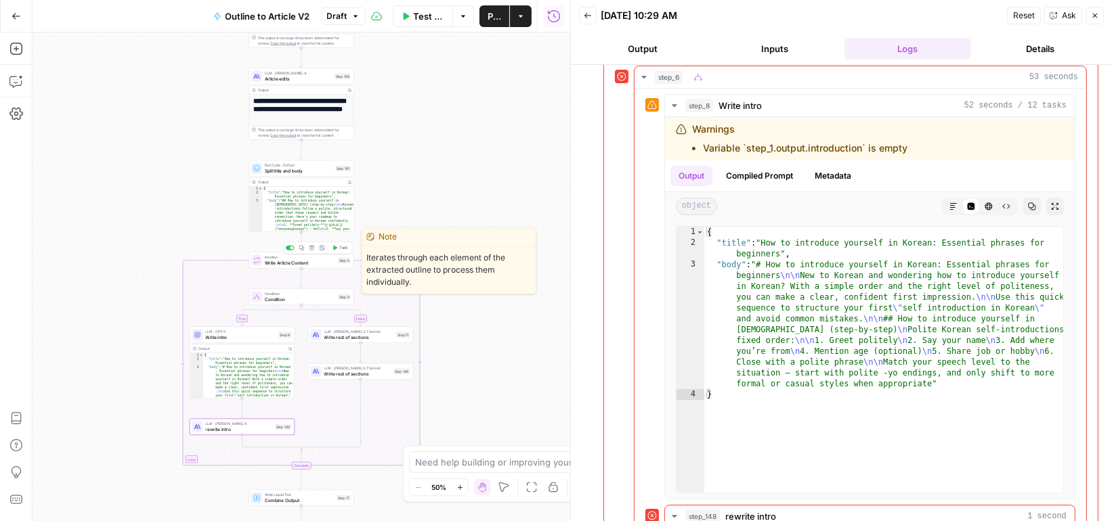
click at [336, 251] on button "Test" at bounding box center [340, 248] width 21 height 9
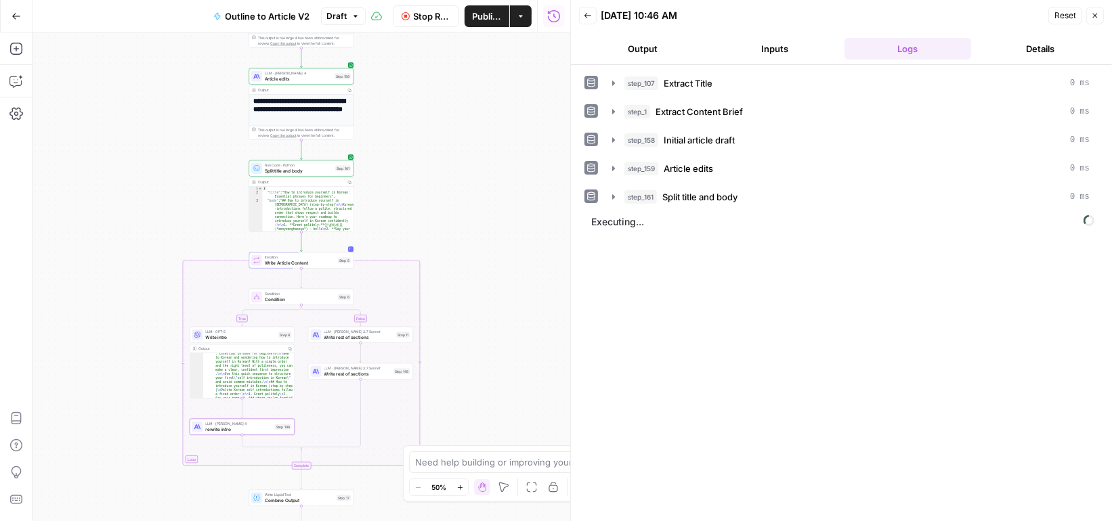
scroll to position [96, 0]
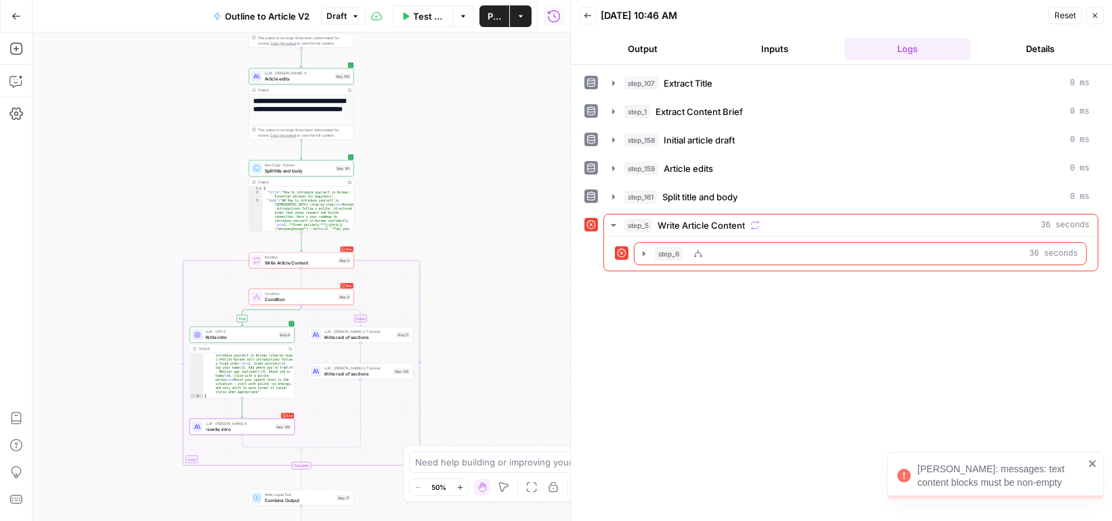
click at [650, 251] on button "step_6 36 seconds" at bounding box center [861, 254] width 452 height 22
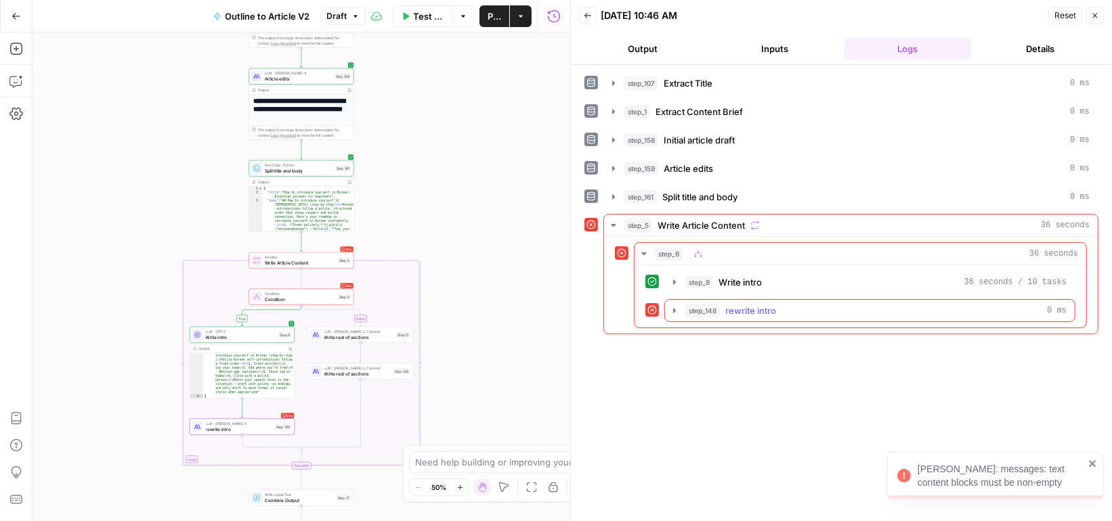
click at [691, 305] on span "step_148" at bounding box center [702, 311] width 35 height 14
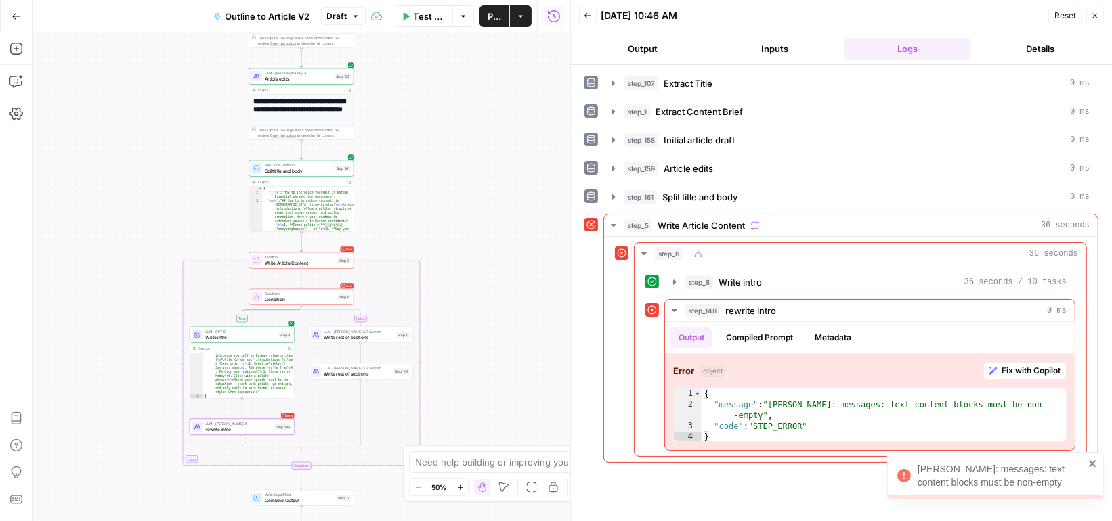
click at [258, 426] on span "rewrite intro" at bounding box center [239, 429] width 67 height 7
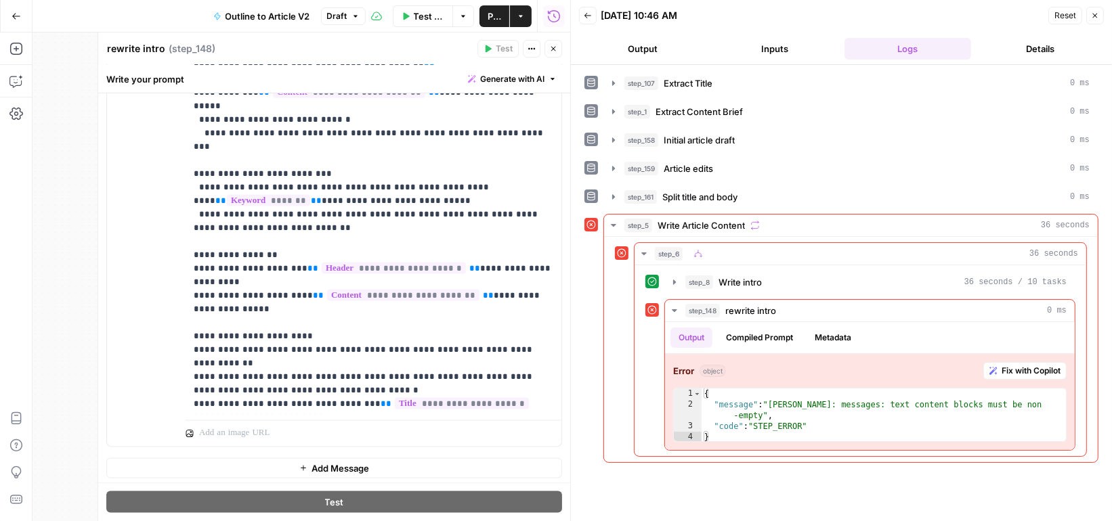
scroll to position [322, 0]
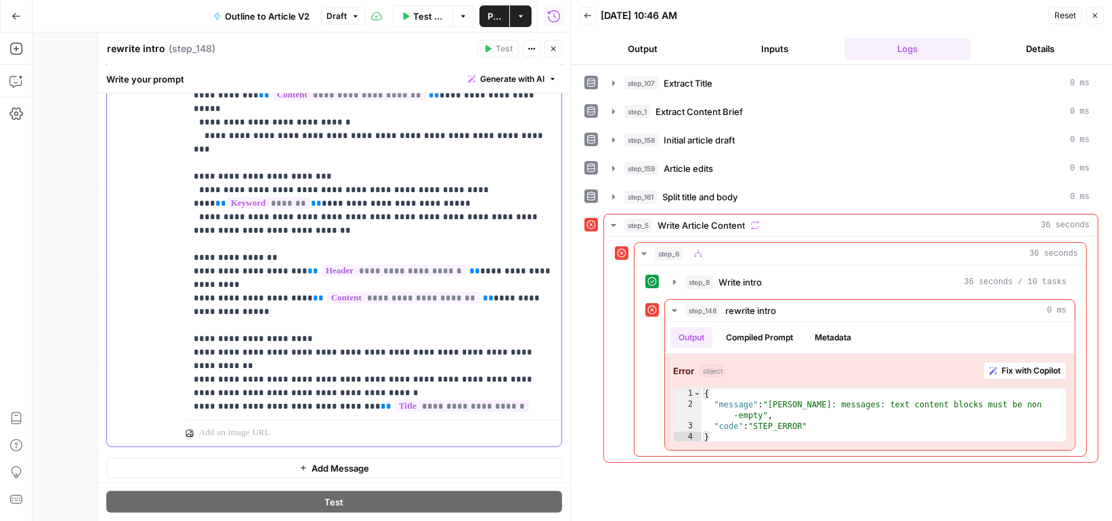
click at [370, 293] on span "**********" at bounding box center [403, 299] width 152 height 12
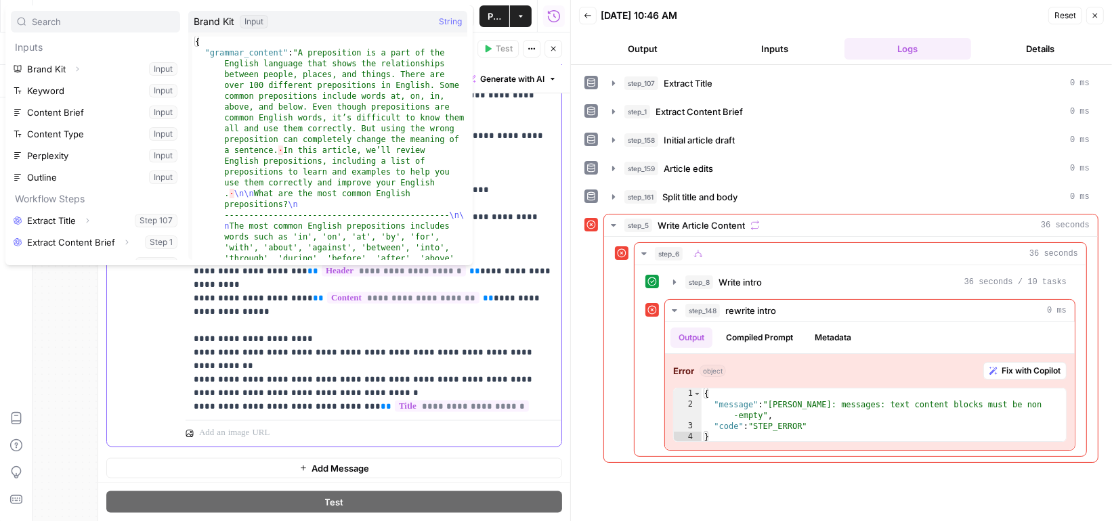
click at [408, 297] on p "**********" at bounding box center [374, 7] width 360 height 921
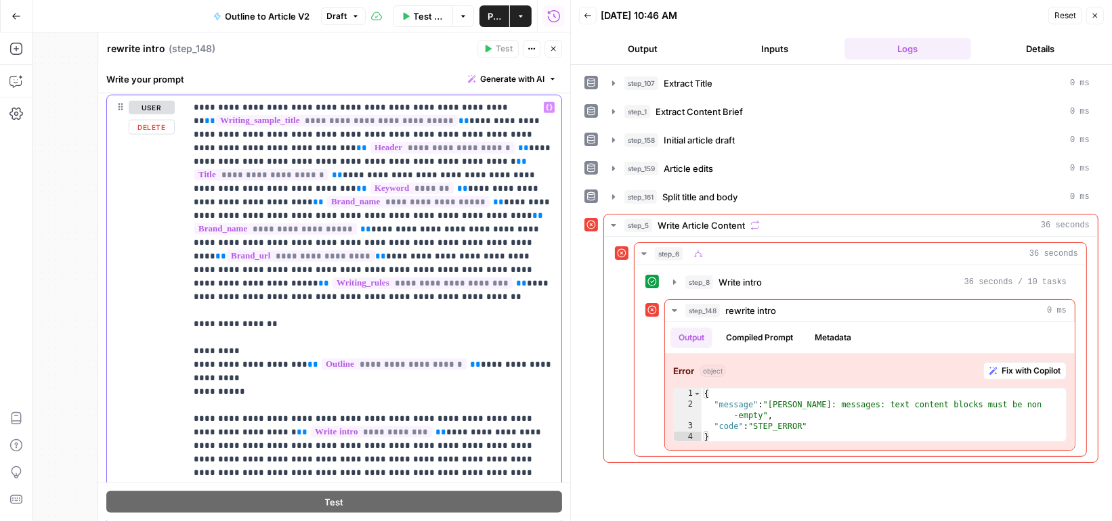
scroll to position [0, 0]
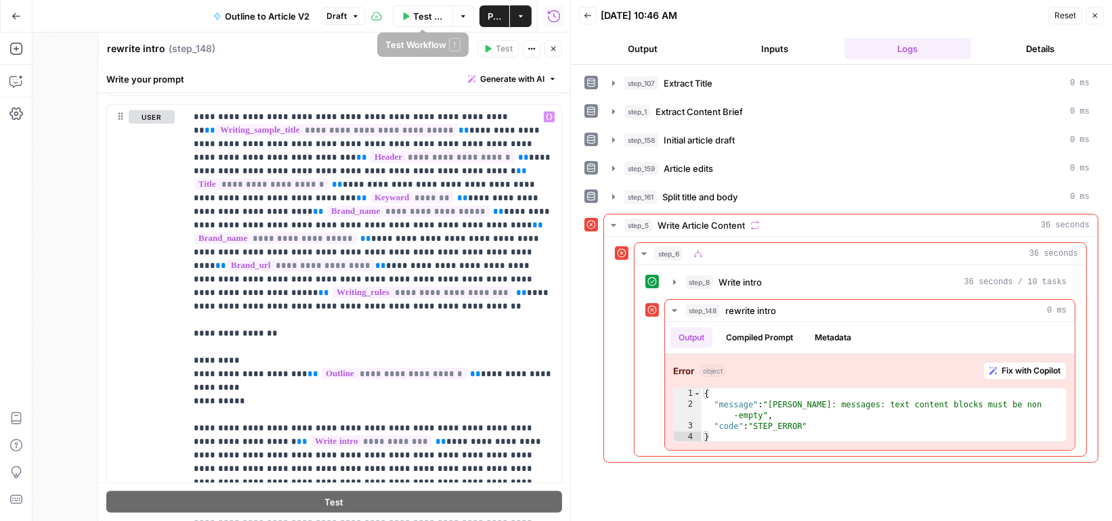
click at [354, 14] on icon "button" at bounding box center [355, 16] width 8 height 8
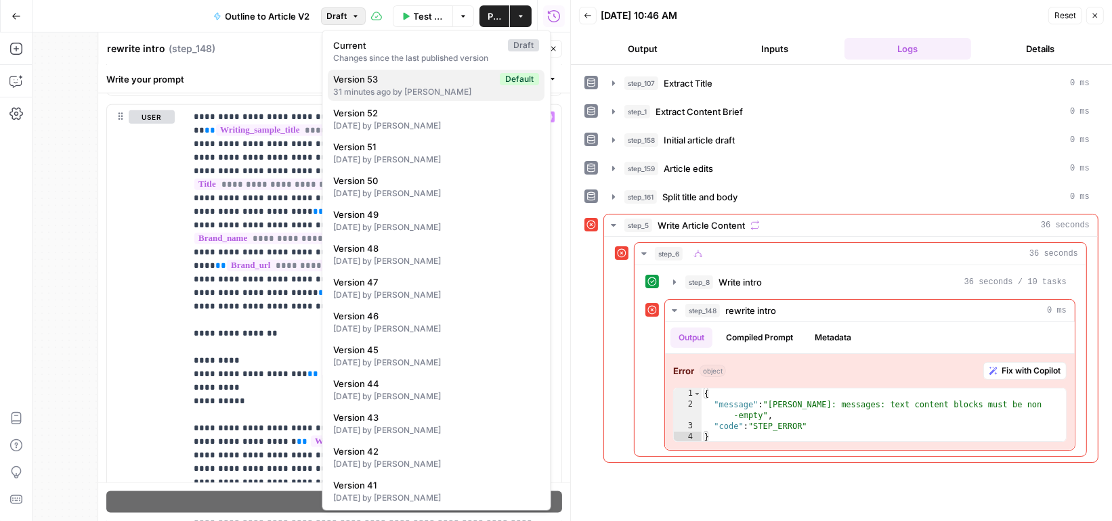
click at [374, 87] on div "31 minutes ago by Martina Carucci" at bounding box center [437, 92] width 206 height 12
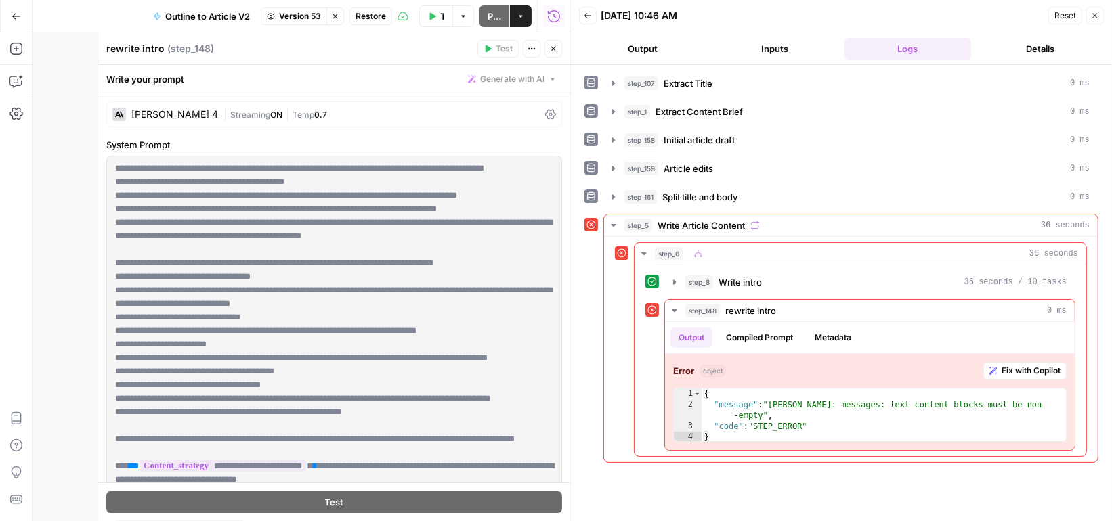
click at [368, 17] on span "Restore" at bounding box center [371, 16] width 30 height 12
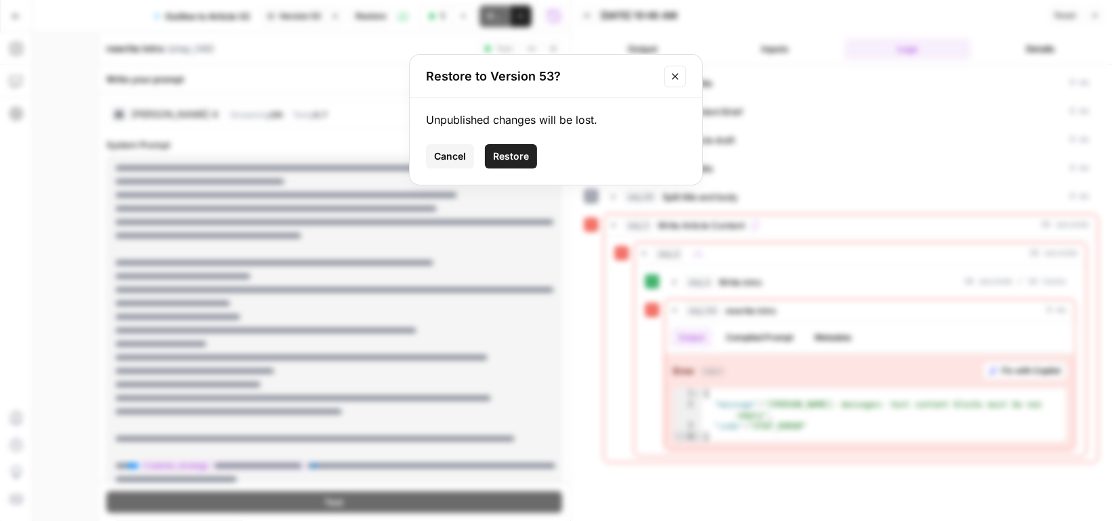
click at [527, 155] on span "Restore" at bounding box center [511, 157] width 36 height 14
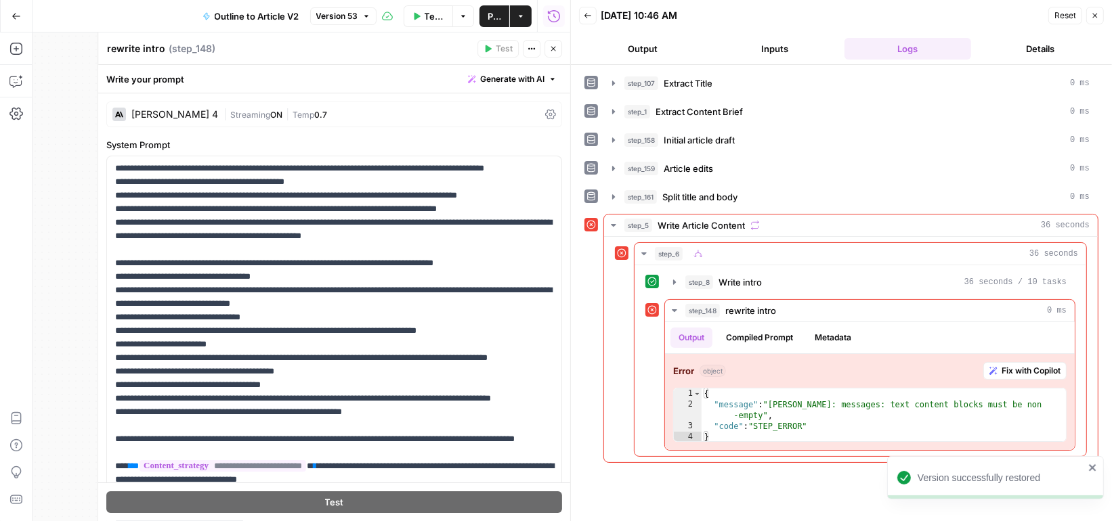
click at [558, 47] on button "Close" at bounding box center [553, 49] width 18 height 18
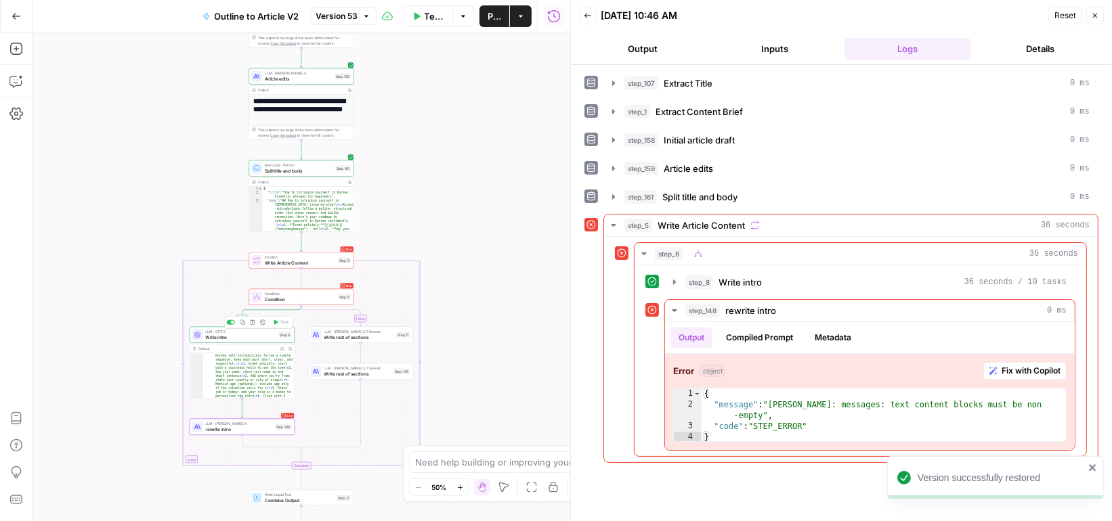
click at [255, 335] on span "Write intro" at bounding box center [241, 337] width 70 height 7
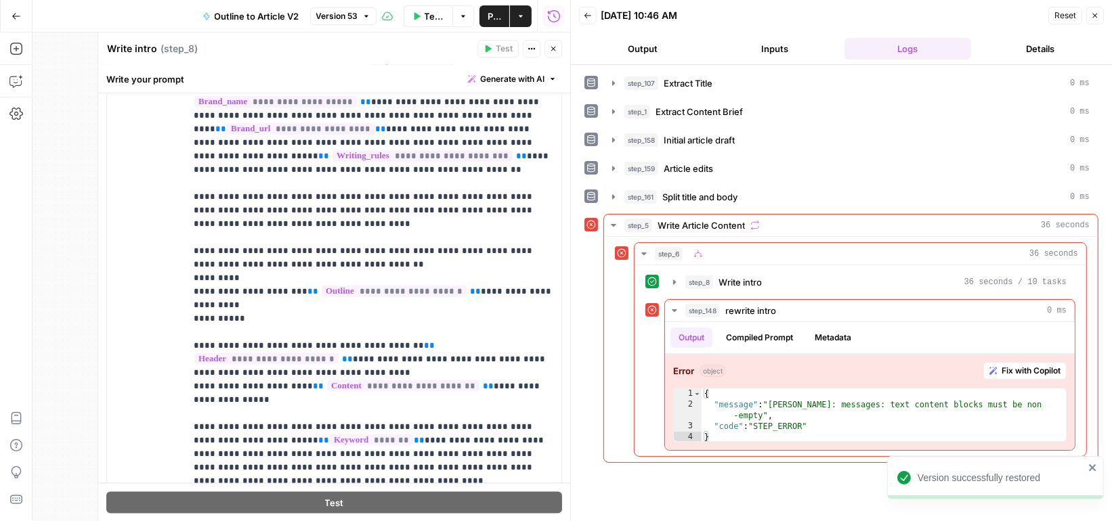
scroll to position [217, 0]
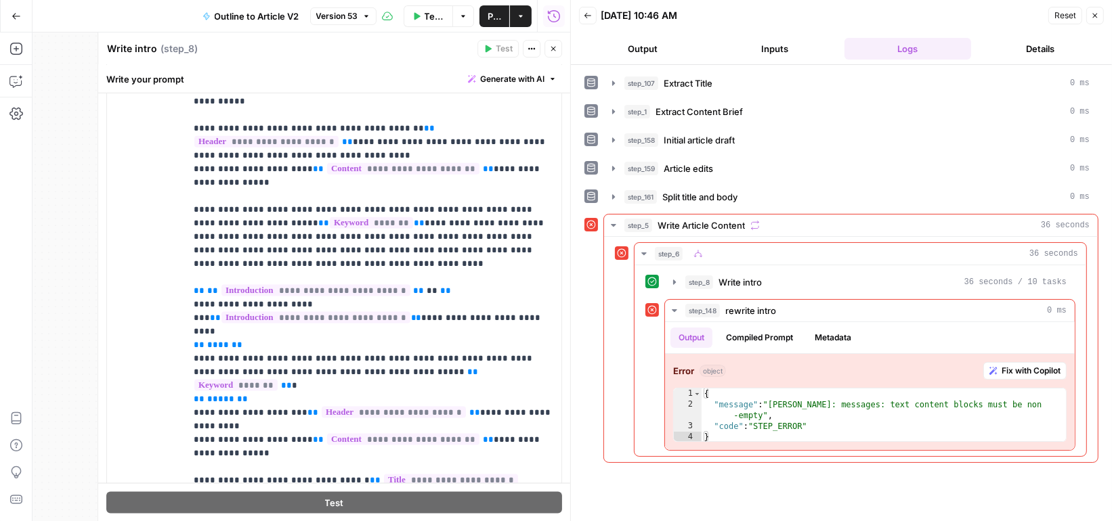
click at [1094, 19] on button "Close" at bounding box center [1095, 16] width 18 height 18
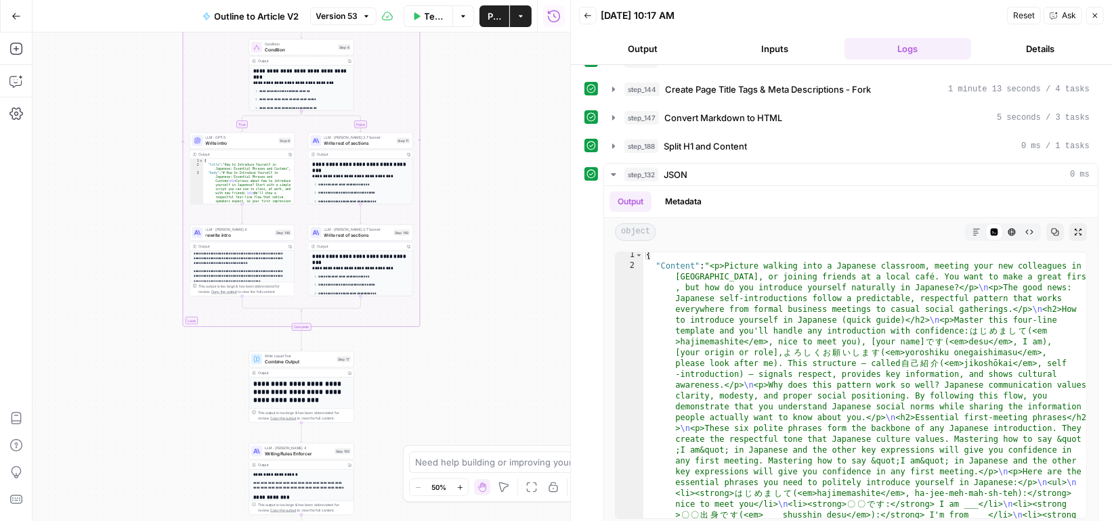
scroll to position [88, 0]
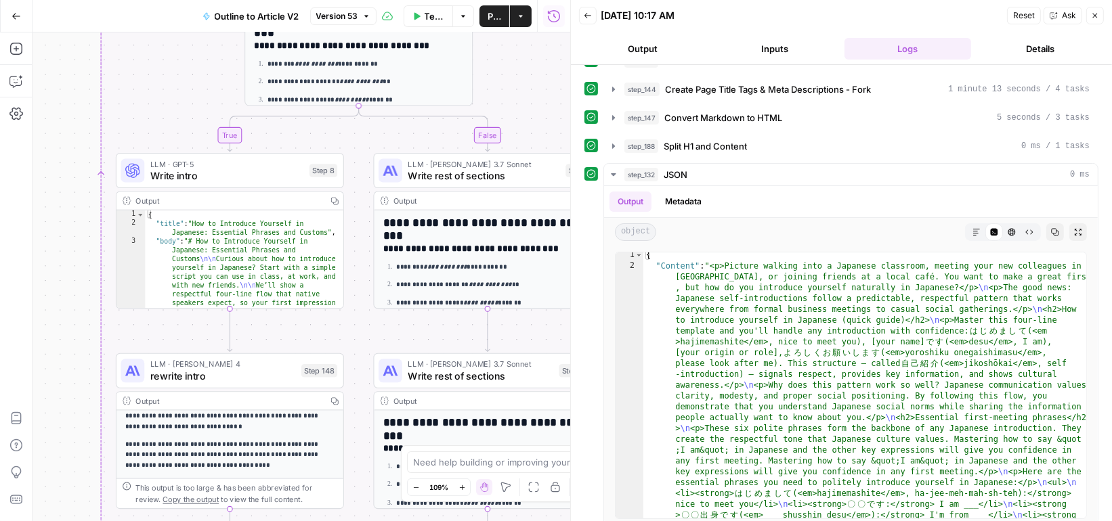
click at [20, 16] on button "Go Back" at bounding box center [16, 16] width 24 height 24
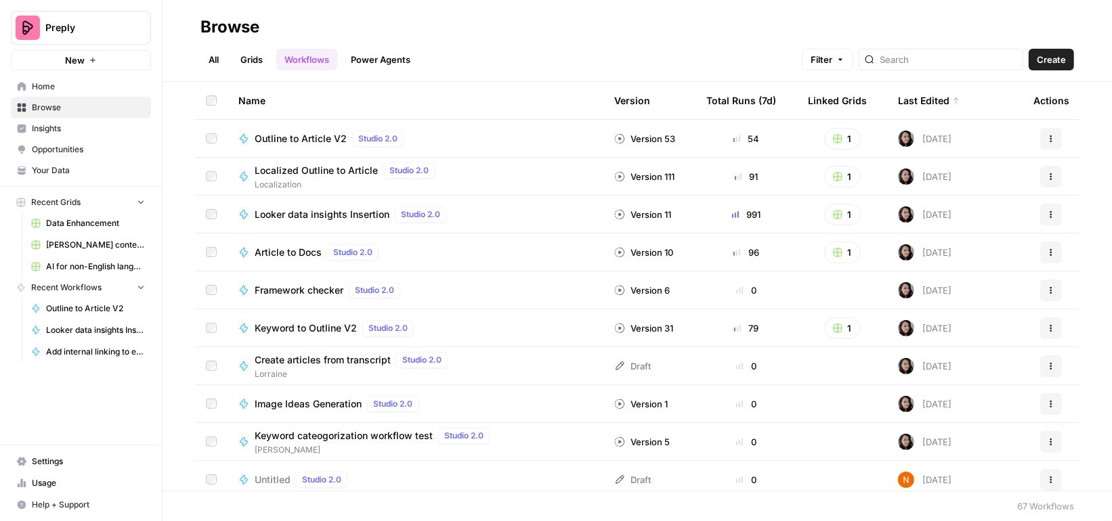
click at [57, 169] on span "Your Data" at bounding box center [88, 171] width 113 height 12
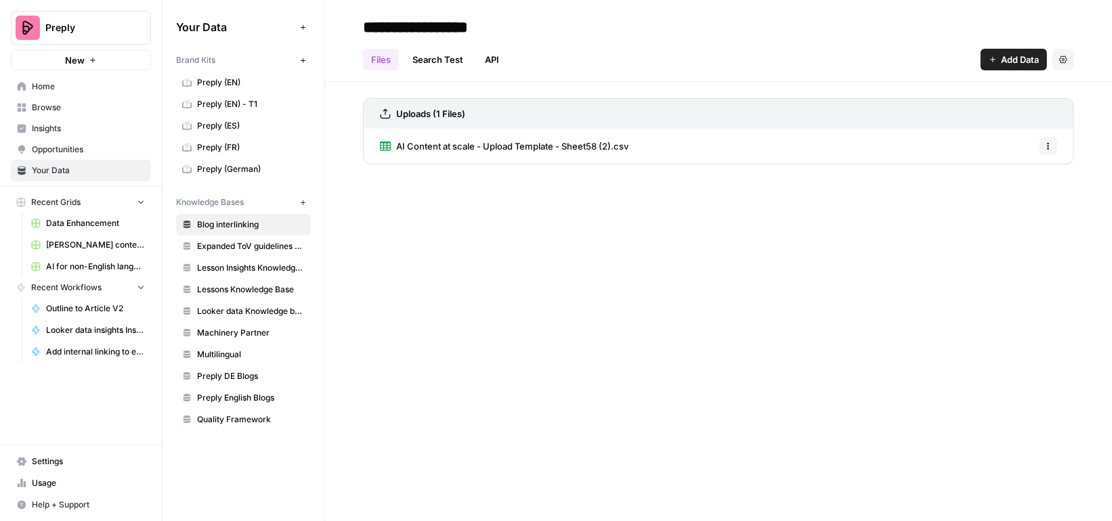
click at [43, 493] on link "Usage" at bounding box center [81, 484] width 140 height 22
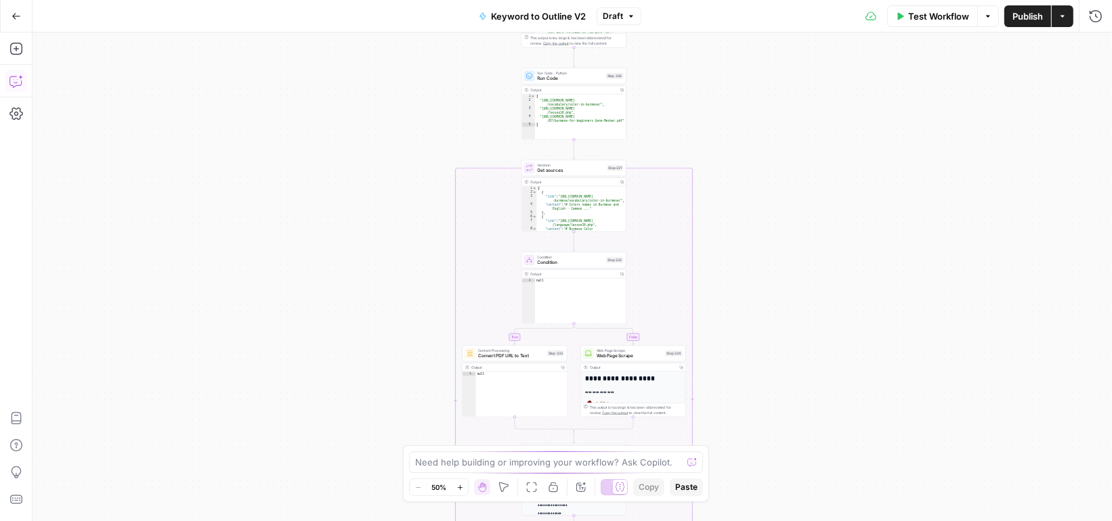
click at [18, 85] on icon "button" at bounding box center [16, 81] width 14 height 14
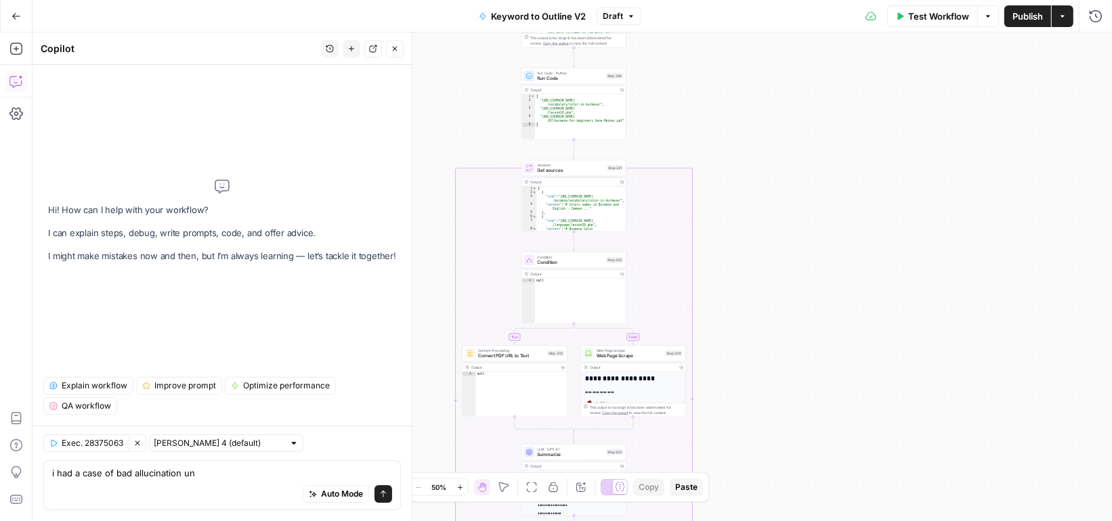
click at [135, 471] on textarea "i had a case of bad allucination un" at bounding box center [222, 474] width 340 height 14
click at [242, 467] on textarea "i had a case of bad ai [MEDICAL_DATA] un" at bounding box center [222, 474] width 340 height 14
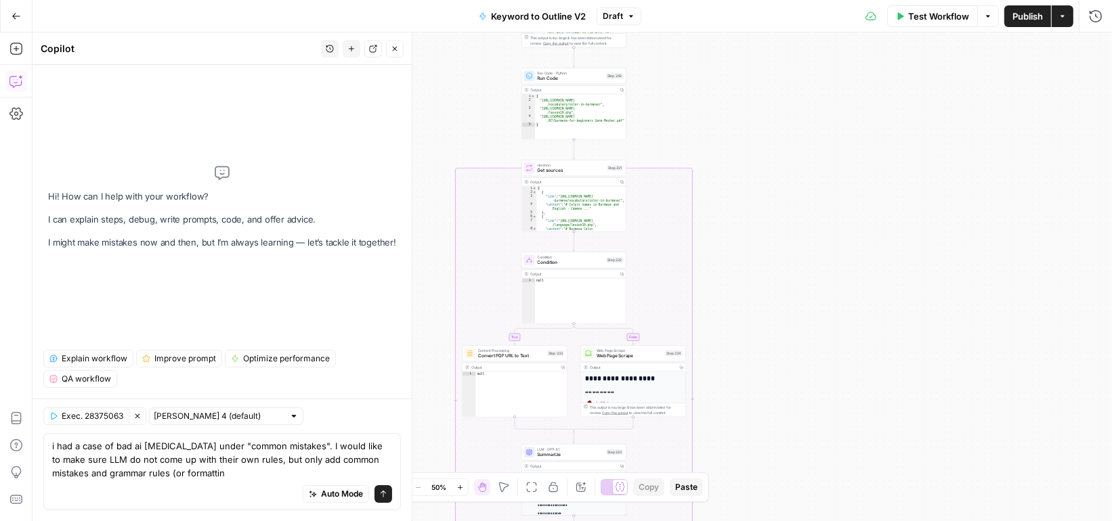
click at [110, 471] on textarea "i had a case of bad ai [MEDICAL_DATA] under "common mistakes". I would like to …" at bounding box center [222, 459] width 340 height 41
drag, startPoint x: 173, startPoint y: 473, endPoint x: 276, endPoint y: 473, distance: 103.6
click at [276, 473] on textarea "i had a case of bad ai [MEDICAL_DATA] under "common mistakes". I would like to …" at bounding box center [222, 459] width 340 height 41
type textarea "i had a case of bad ai [MEDICAL_DATA] under "common mistakes". I would like to …"
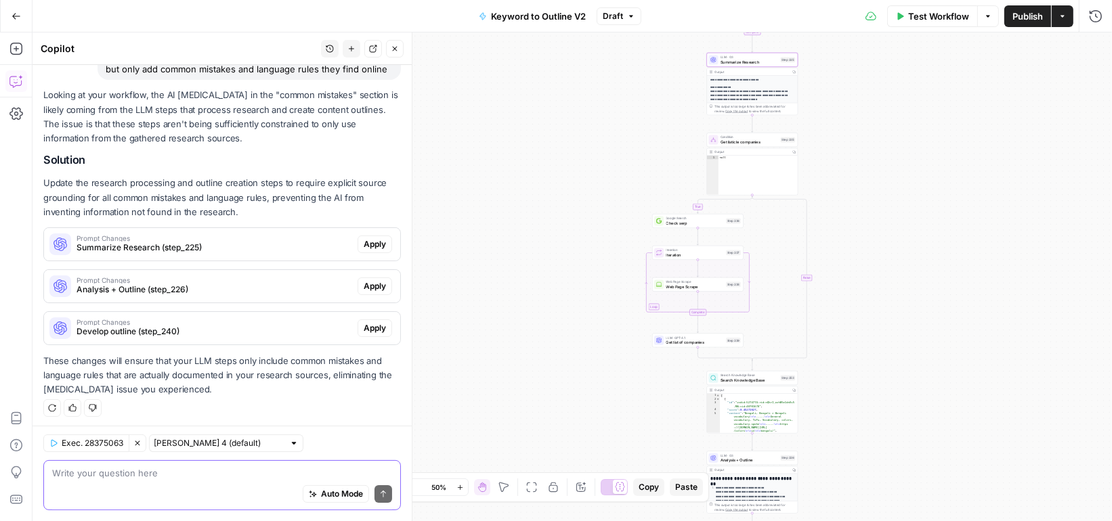
scroll to position [108, 0]
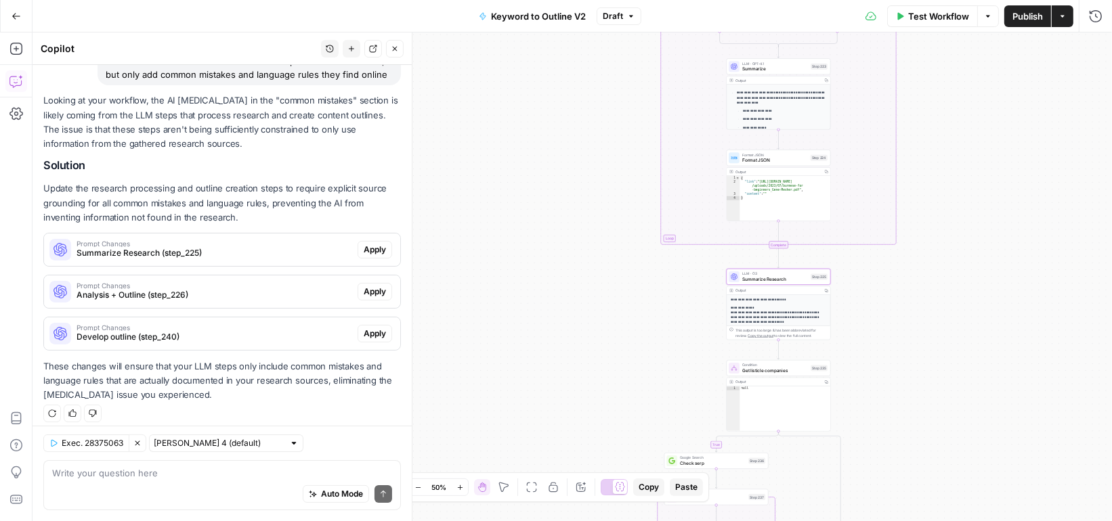
click at [247, 246] on div "Prompt Changes Summarize Research (step_225)" at bounding box center [215, 249] width 276 height 19
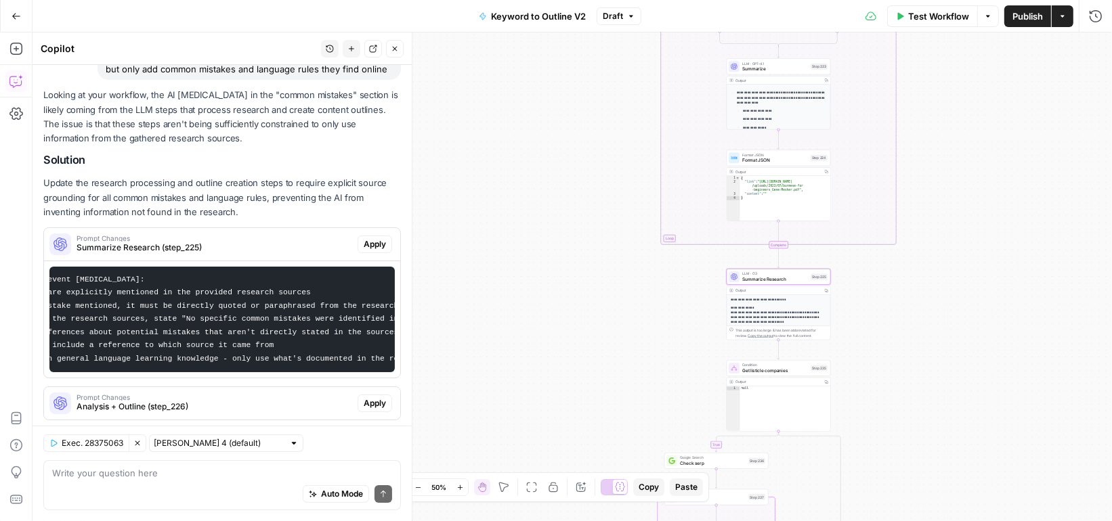
scroll to position [0, 219]
click at [378, 242] on span "Apply" at bounding box center [375, 244] width 22 height 12
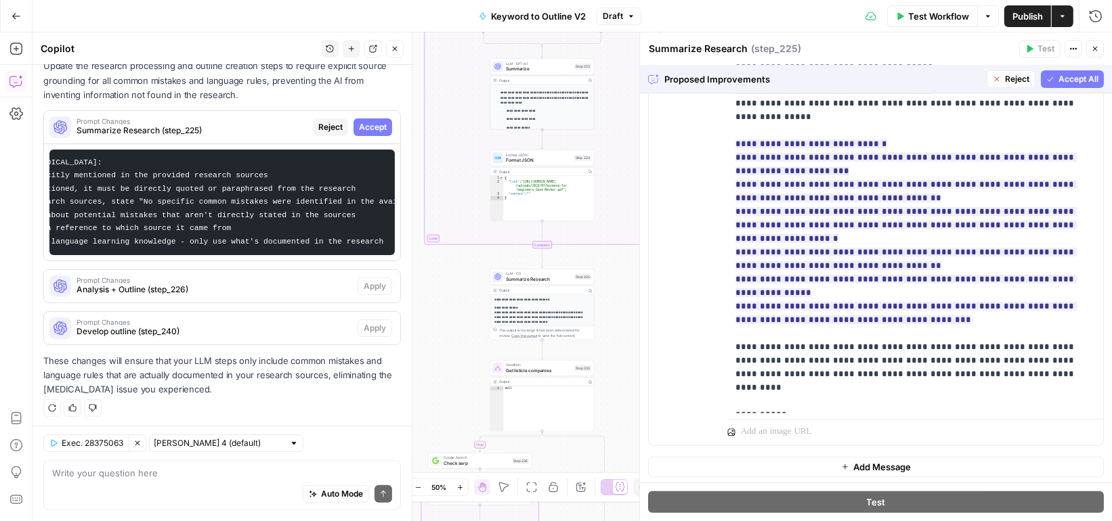
scroll to position [387, 0]
click at [1053, 85] on button "Accept All" at bounding box center [1072, 79] width 63 height 18
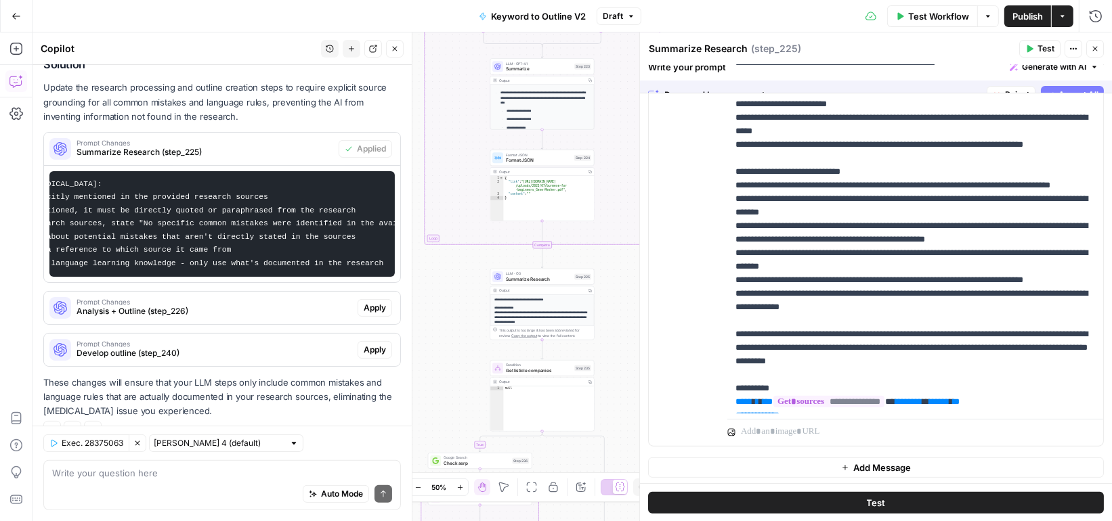
scroll to position [0, 0]
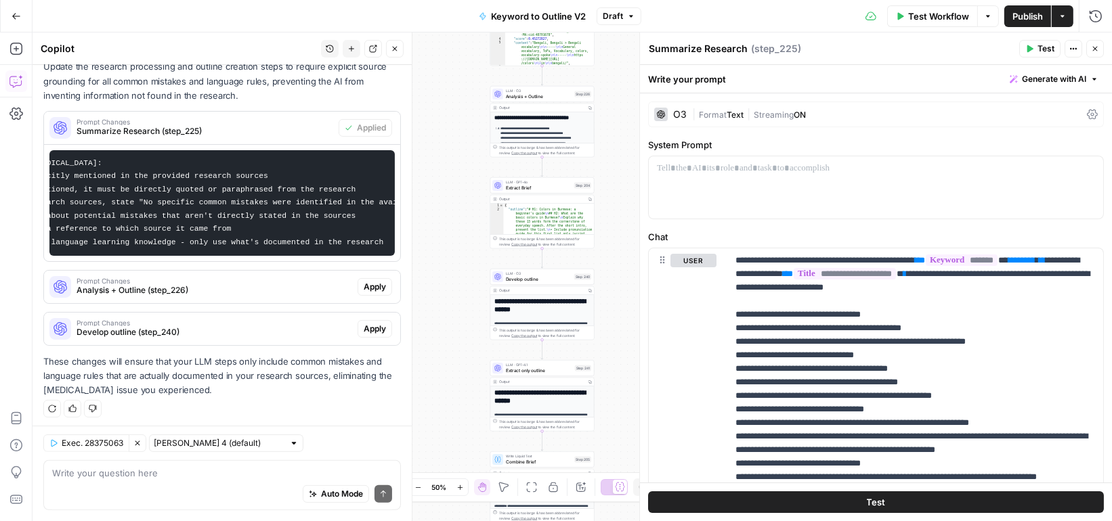
click at [253, 302] on div "Looking at your workflow, the AI [MEDICAL_DATA] in the "common mistakes" sectio…" at bounding box center [222, 185] width 358 height 426
click at [249, 291] on span "Analysis + Outline (step_226)" at bounding box center [215, 290] width 276 height 12
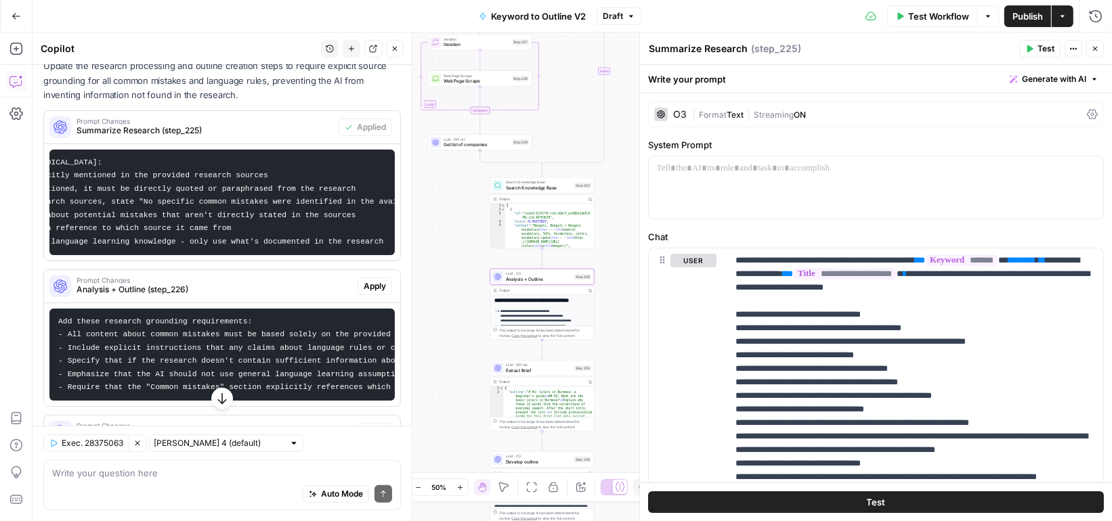
click at [363, 282] on button "Apply" at bounding box center [375, 287] width 35 height 18
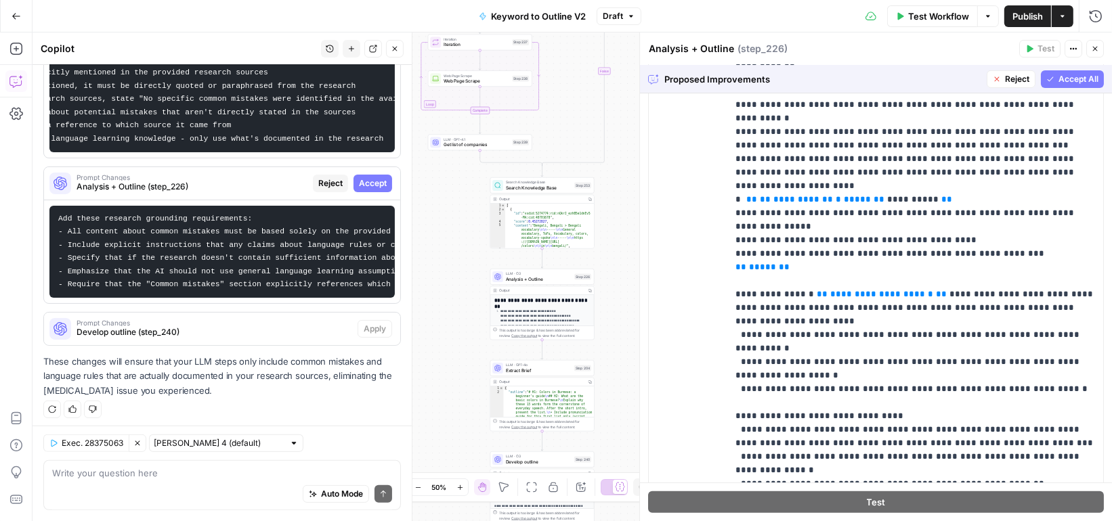
scroll to position [4270, 0]
click at [1070, 77] on span "Accept All" at bounding box center [1078, 79] width 40 height 12
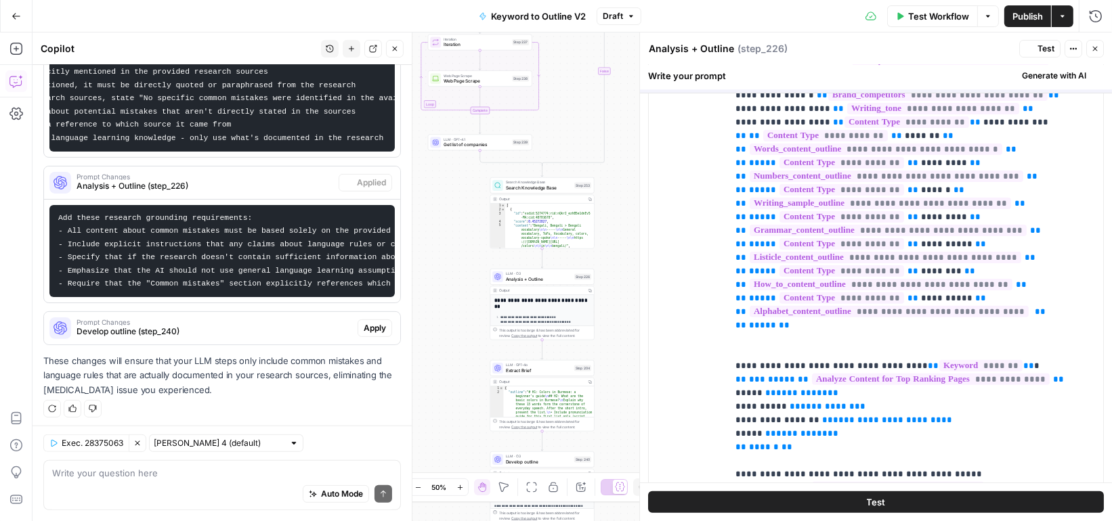
scroll to position [0, 0]
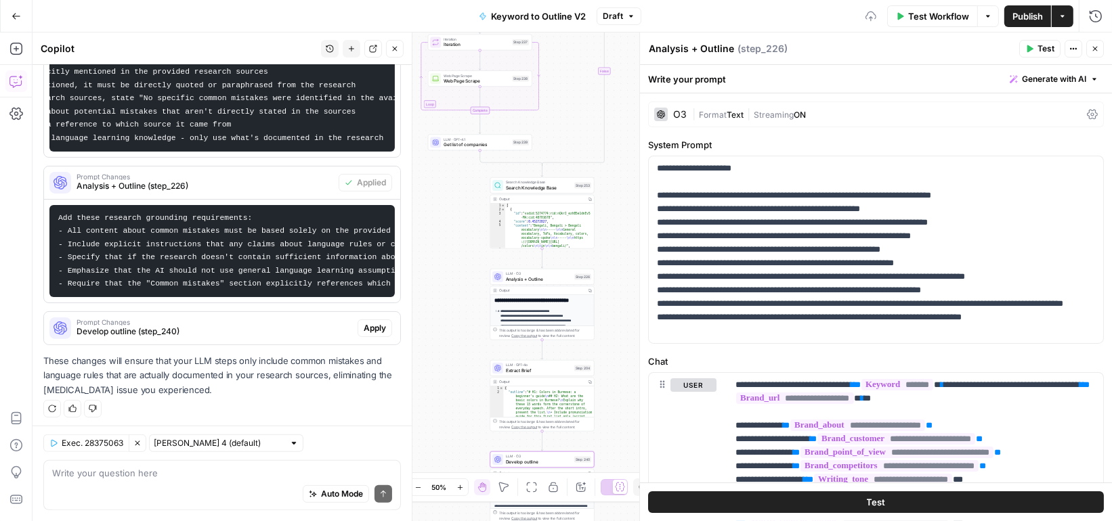
click at [235, 326] on span "Develop outline (step_240)" at bounding box center [215, 332] width 276 height 12
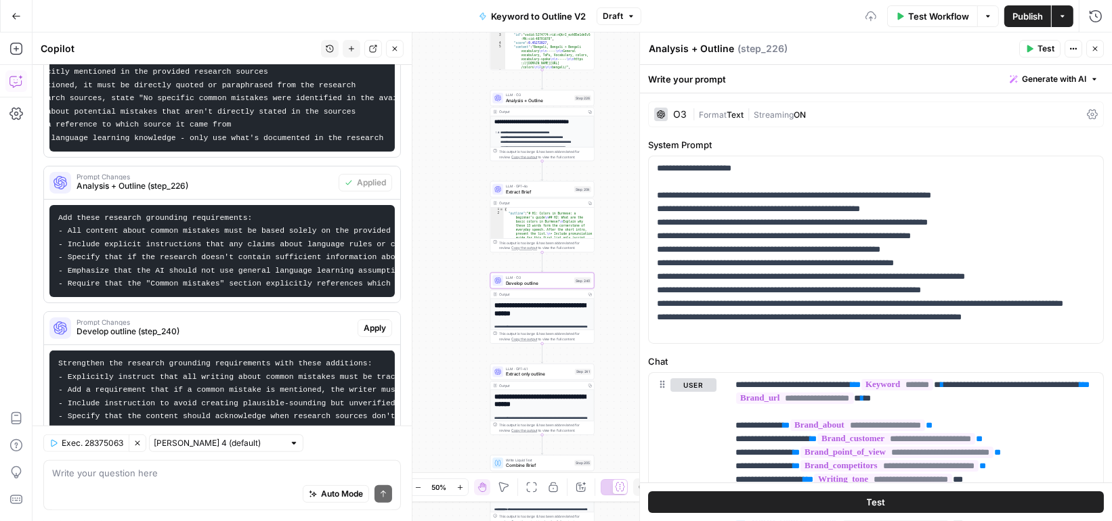
scroll to position [356, 0]
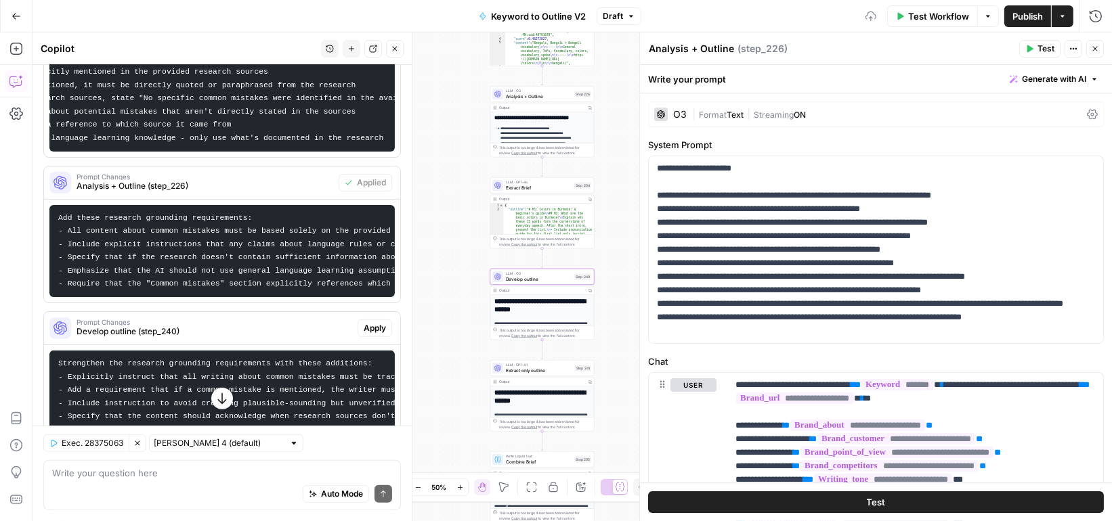
click at [367, 324] on span "Apply" at bounding box center [375, 328] width 22 height 12
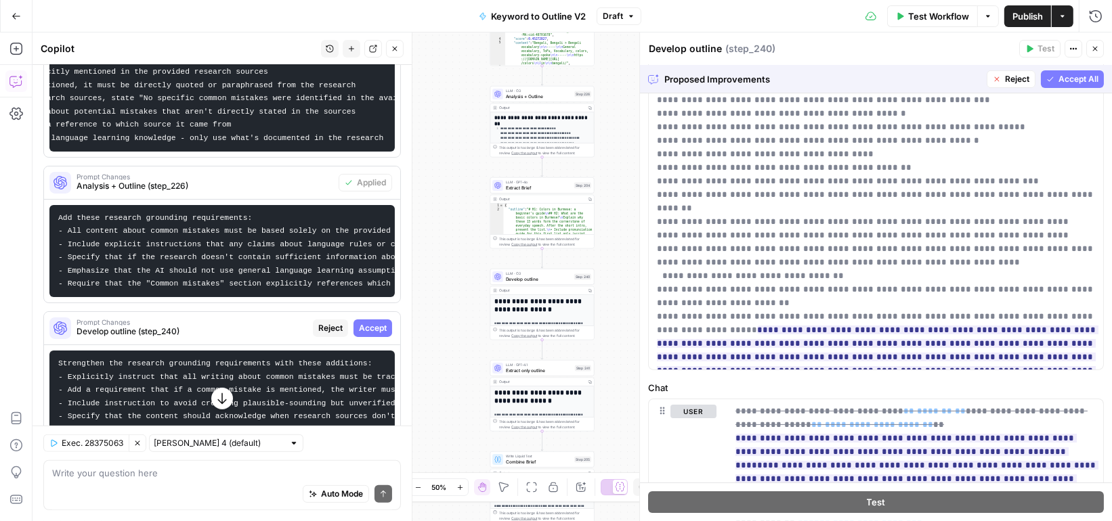
scroll to position [113, 0]
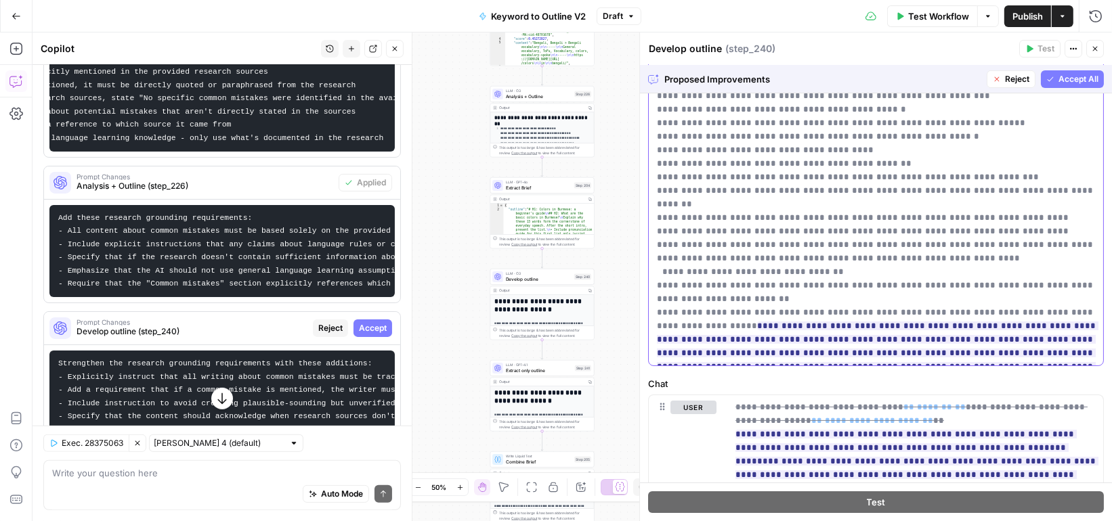
click at [789, 322] on ins "**********" at bounding box center [878, 353] width 442 height 63
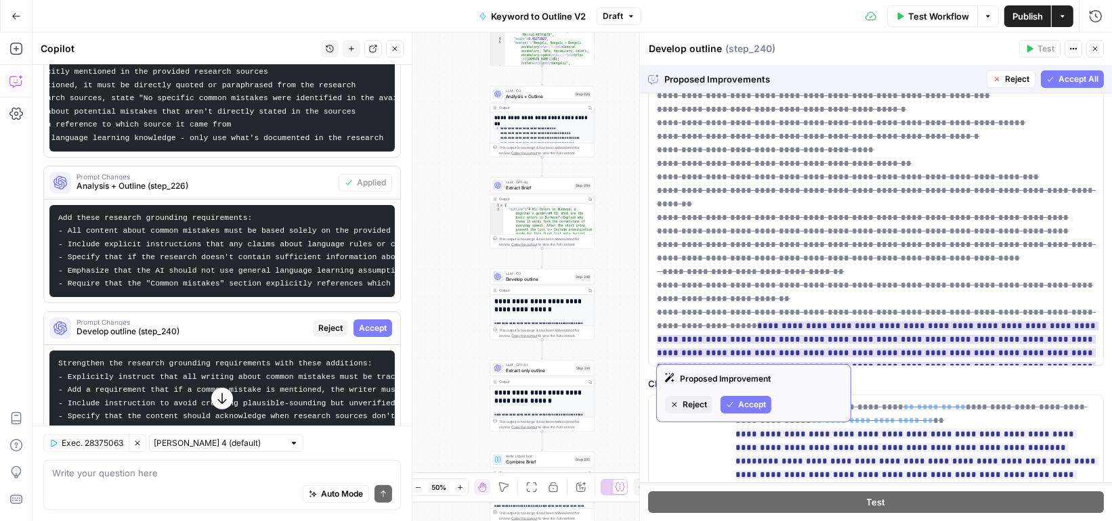
click at [687, 402] on span "Reject" at bounding box center [695, 405] width 24 height 12
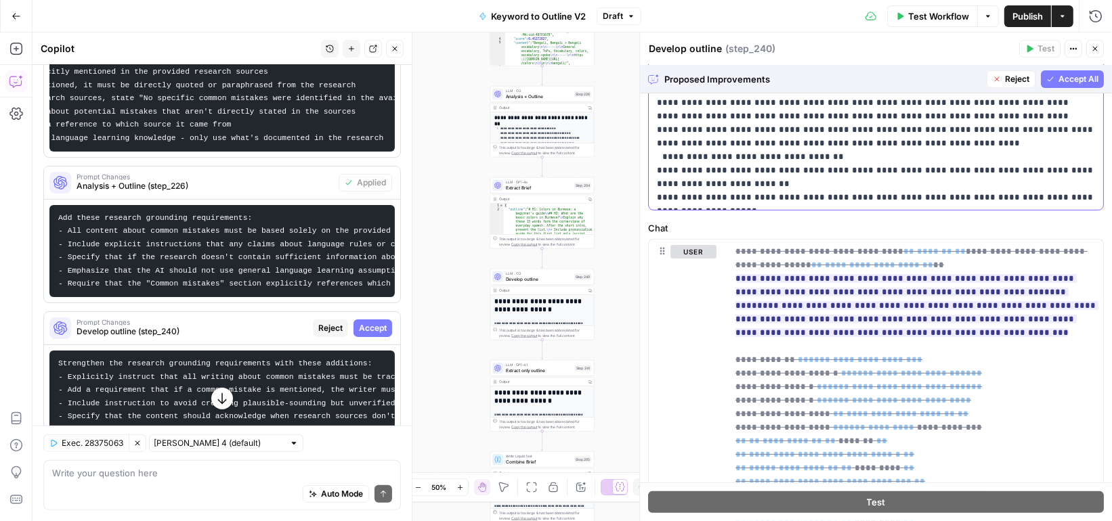
scroll to position [279, 0]
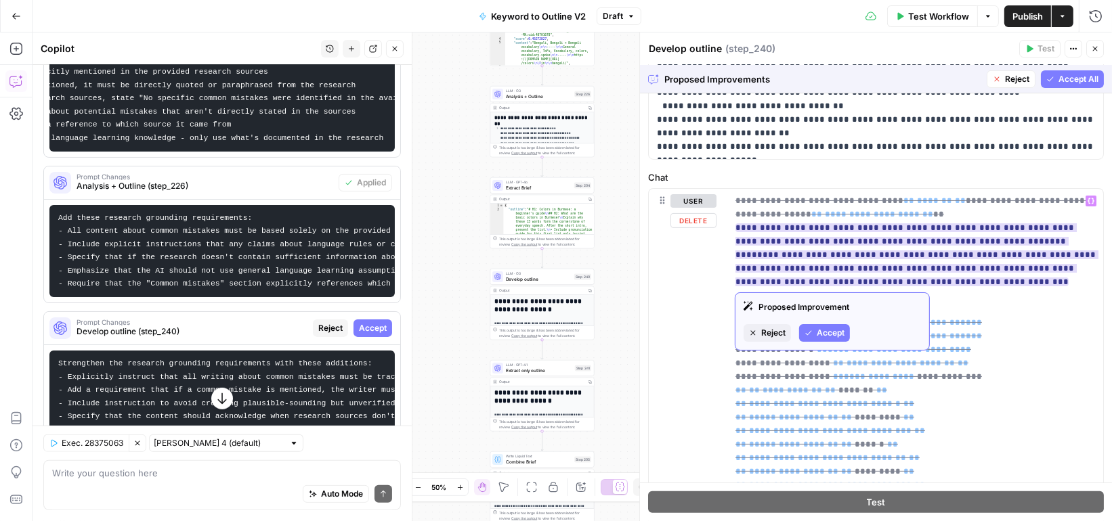
click at [773, 328] on span "Reject" at bounding box center [773, 333] width 24 height 12
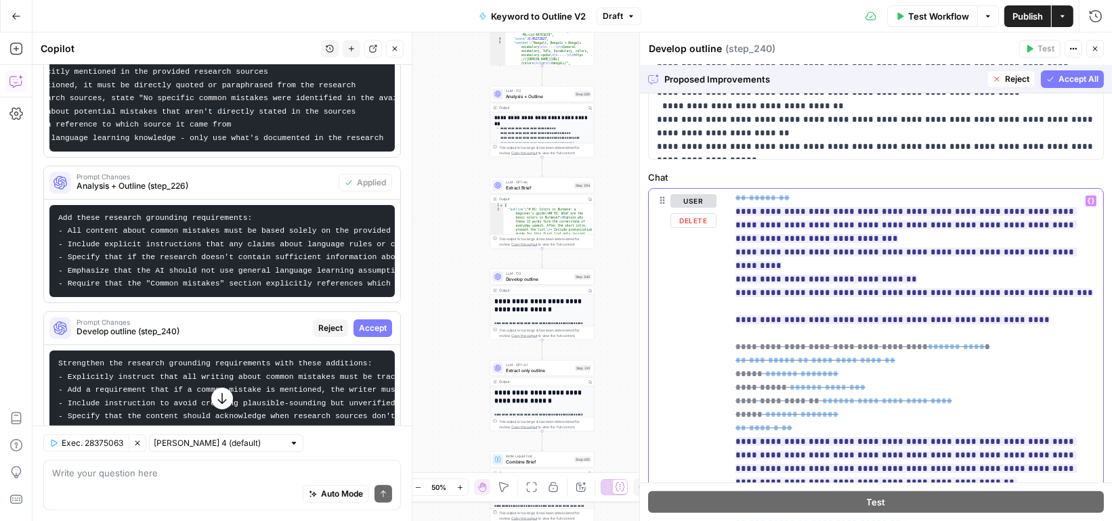
scroll to position [299, 0]
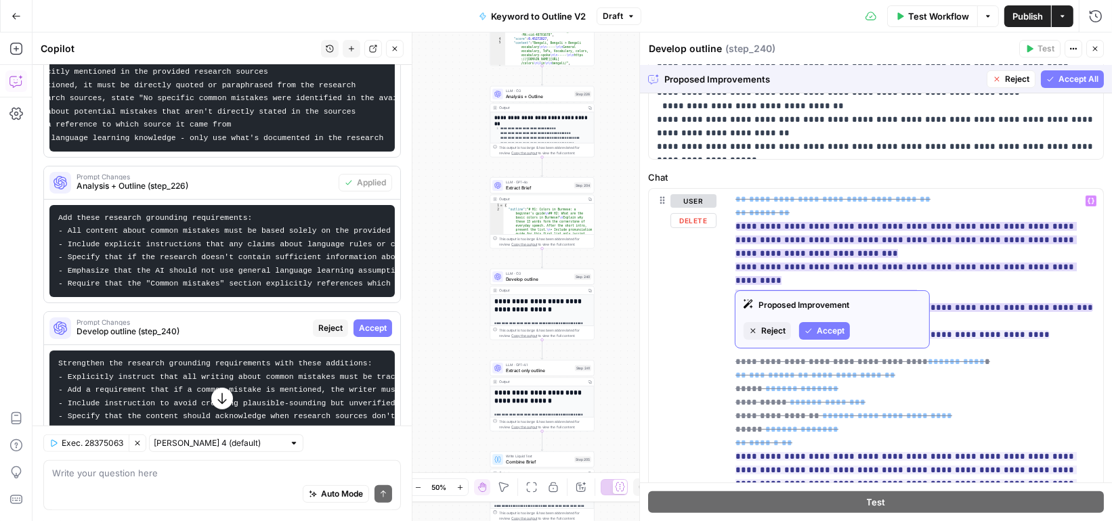
click at [767, 329] on span "Reject" at bounding box center [773, 331] width 24 height 12
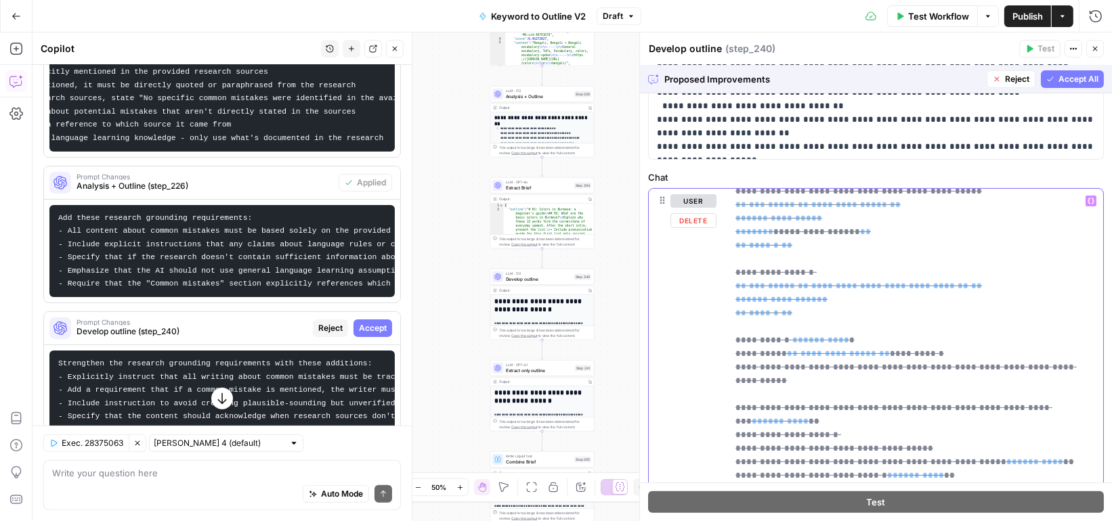
scroll to position [434, 0]
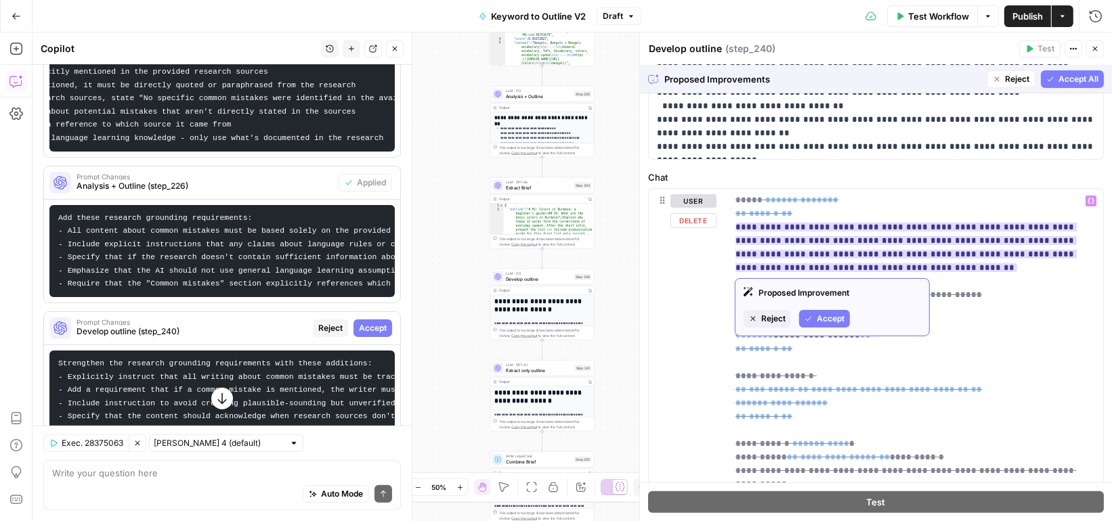
click at [767, 316] on span "Reject" at bounding box center [773, 319] width 24 height 12
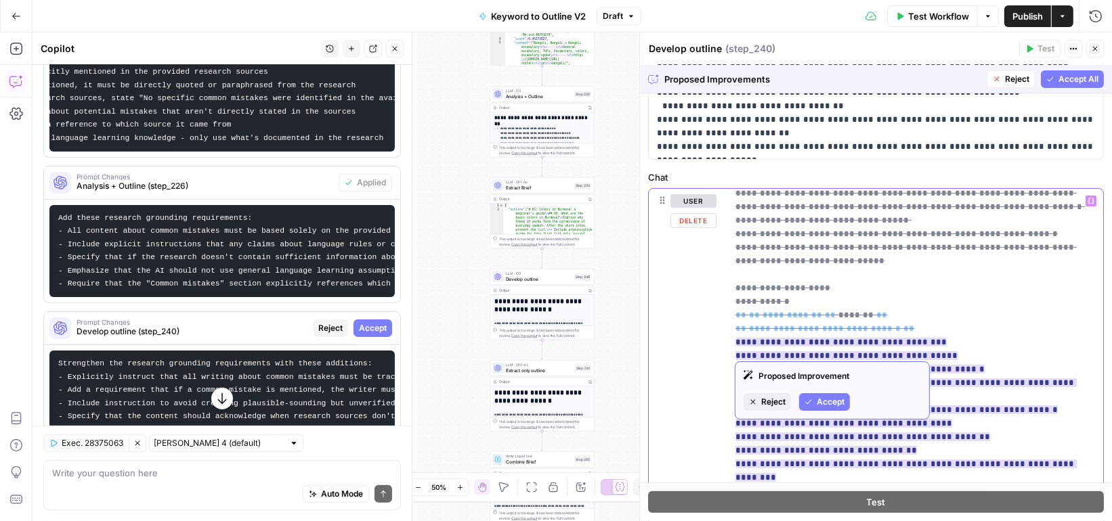
scroll to position [1747, 0]
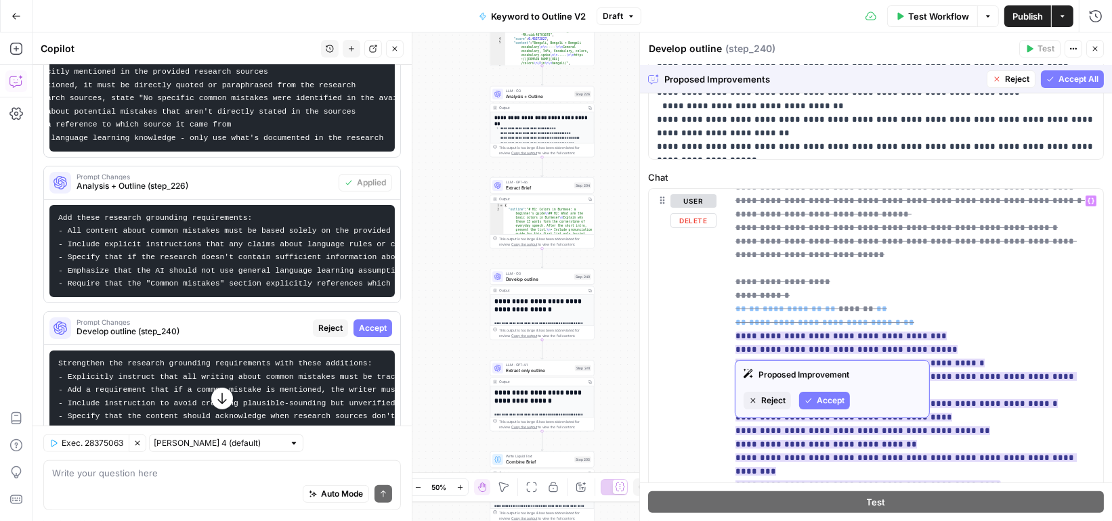
click at [769, 396] on span "Reject" at bounding box center [773, 401] width 24 height 12
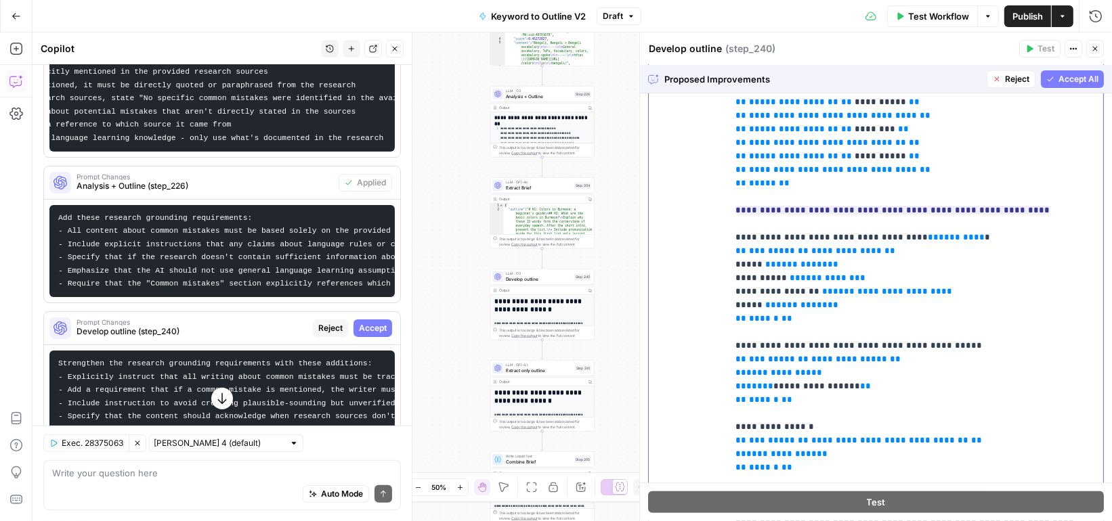
scroll to position [125, 0]
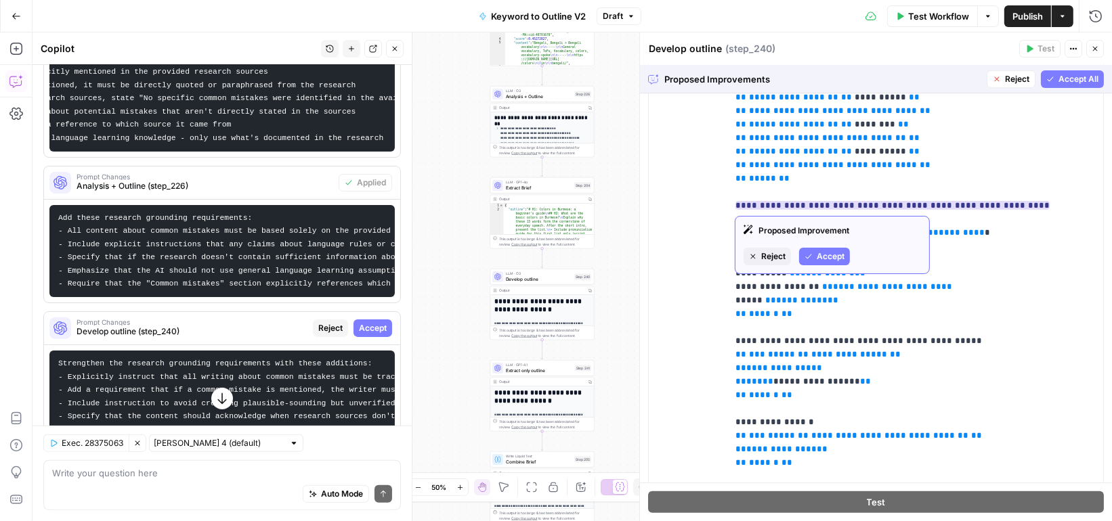
click at [781, 257] on span "Reject" at bounding box center [773, 257] width 24 height 12
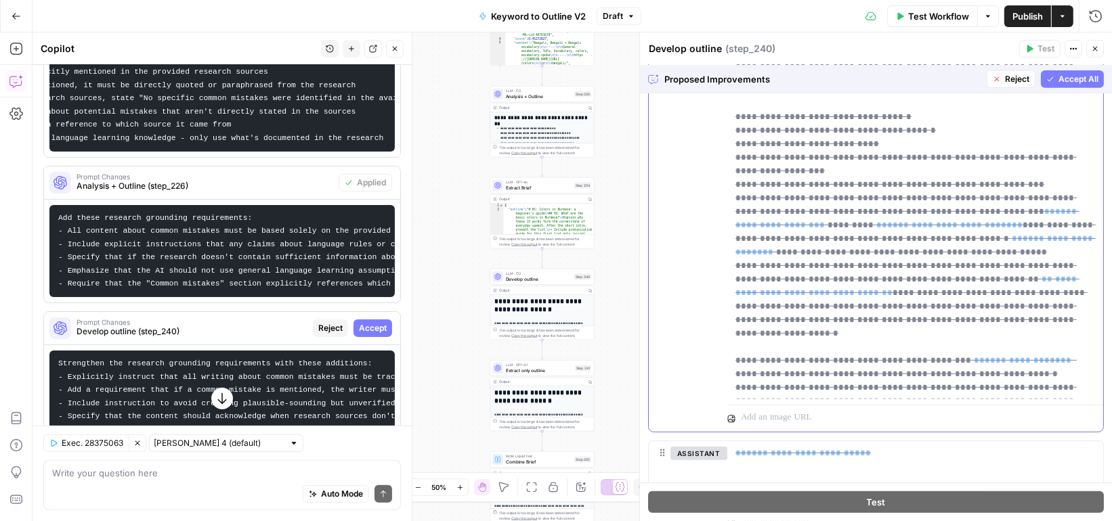
scroll to position [3475, 0]
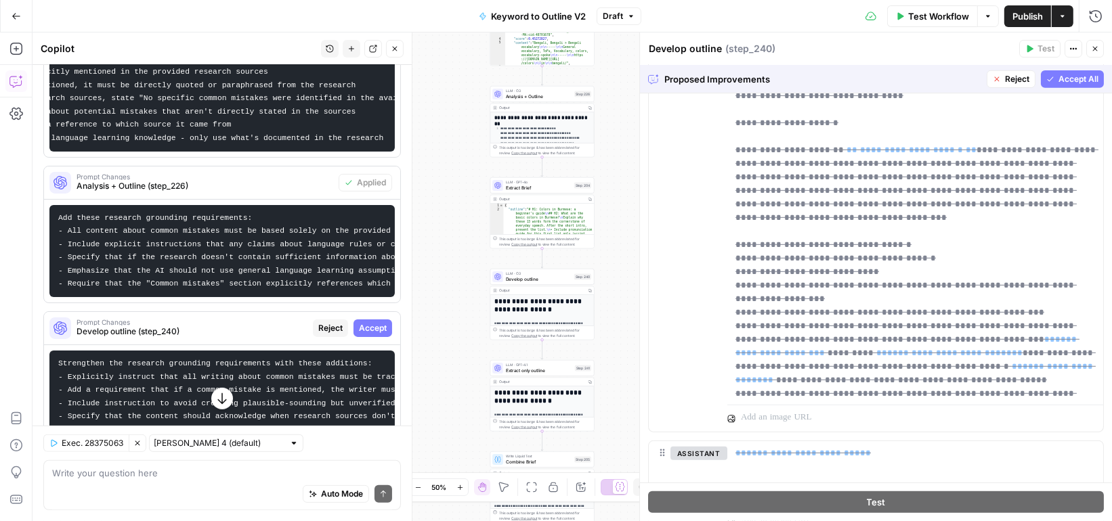
click at [1004, 79] on button "Reject" at bounding box center [1011, 79] width 49 height 18
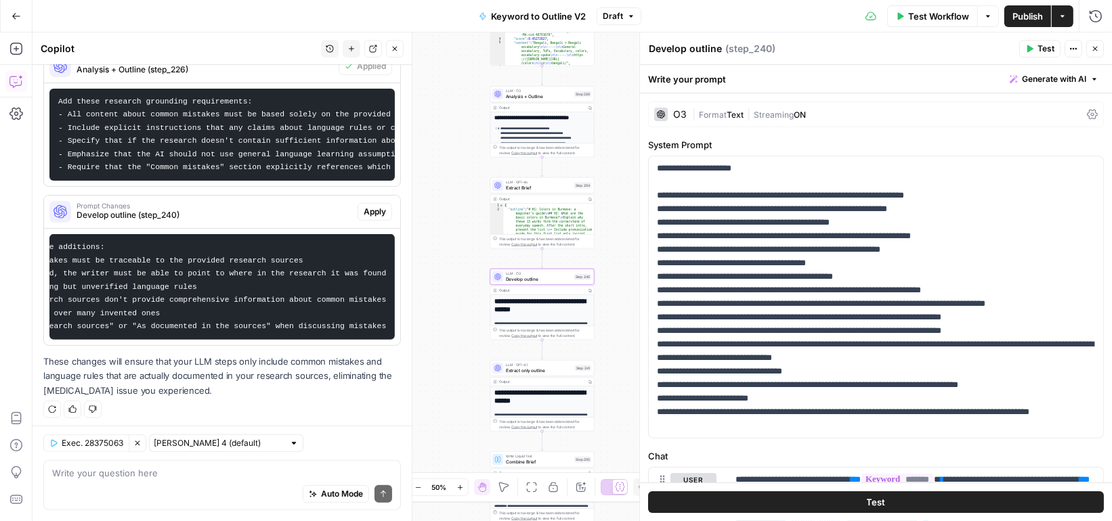
scroll to position [0, 0]
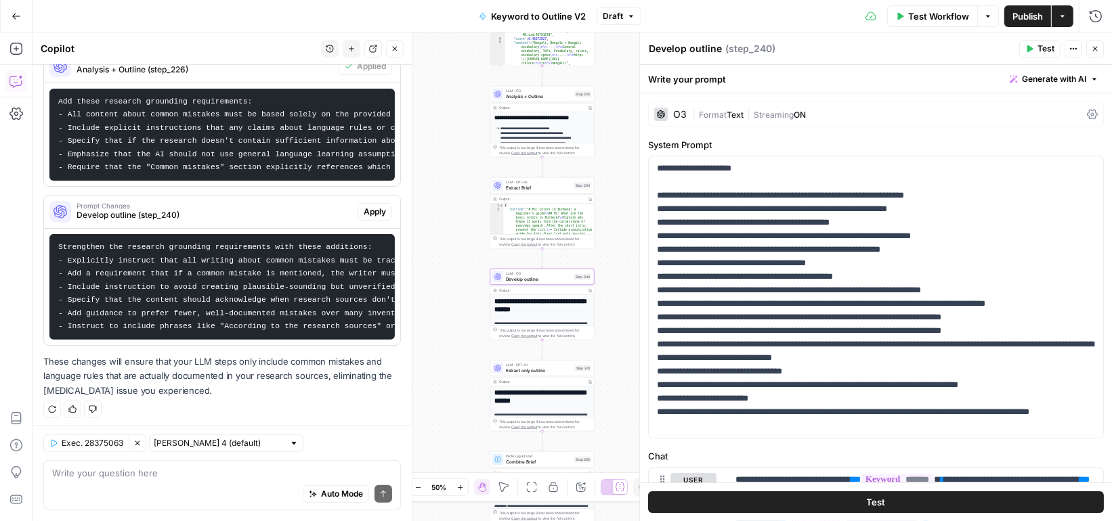
click at [369, 207] on span "Apply" at bounding box center [375, 212] width 22 height 12
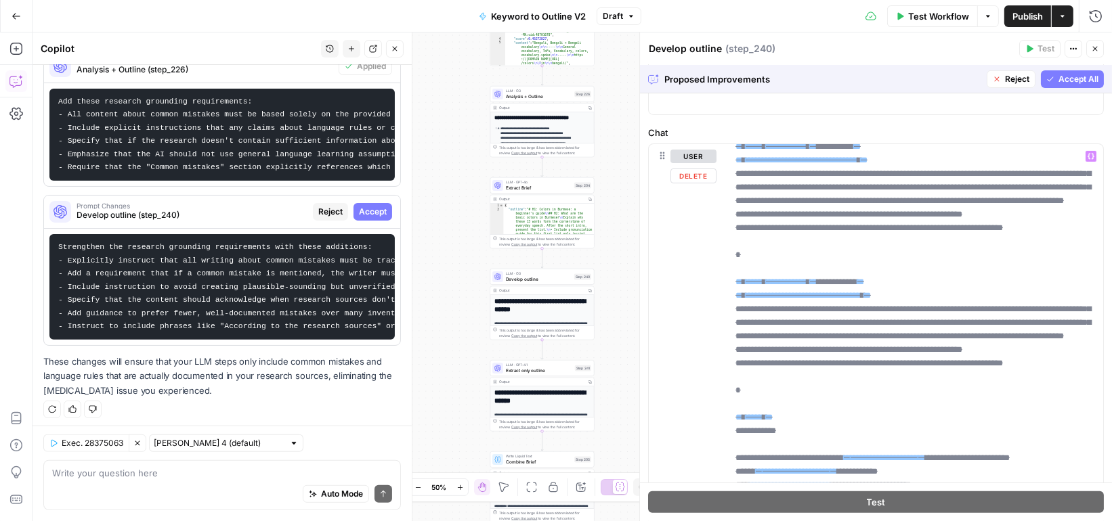
scroll to position [2720, 0]
drag, startPoint x: 729, startPoint y: 169, endPoint x: 1006, endPoint y: 332, distance: 321.7
click at [1006, 332] on div "**********" at bounding box center [915, 419] width 377 height 551
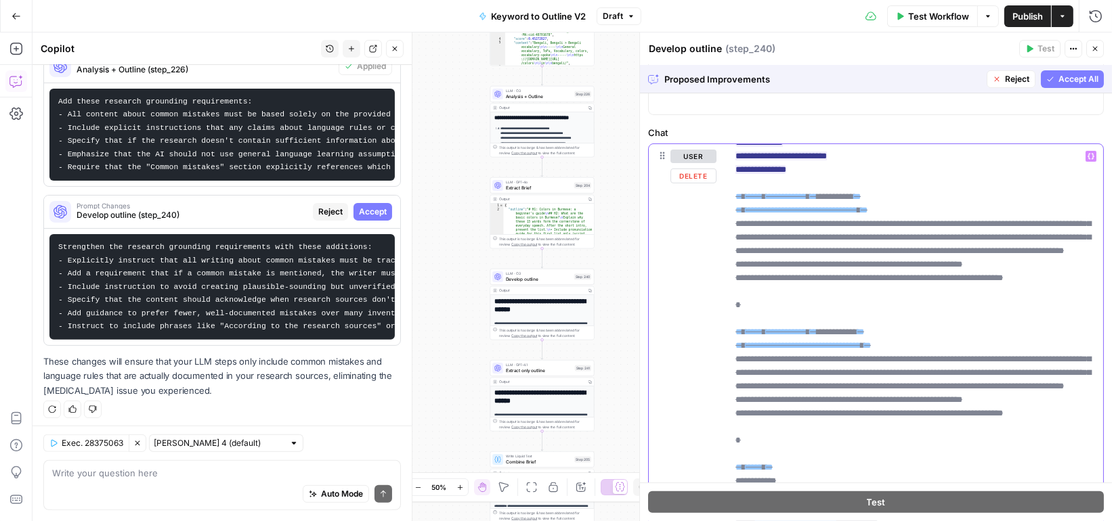
scroll to position [2665, 0]
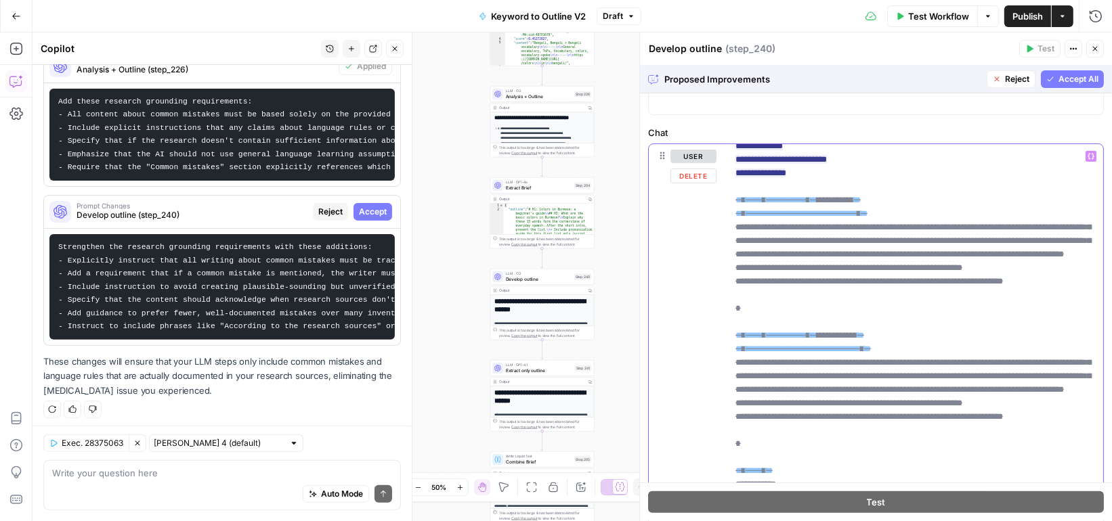
copy ins "**********"
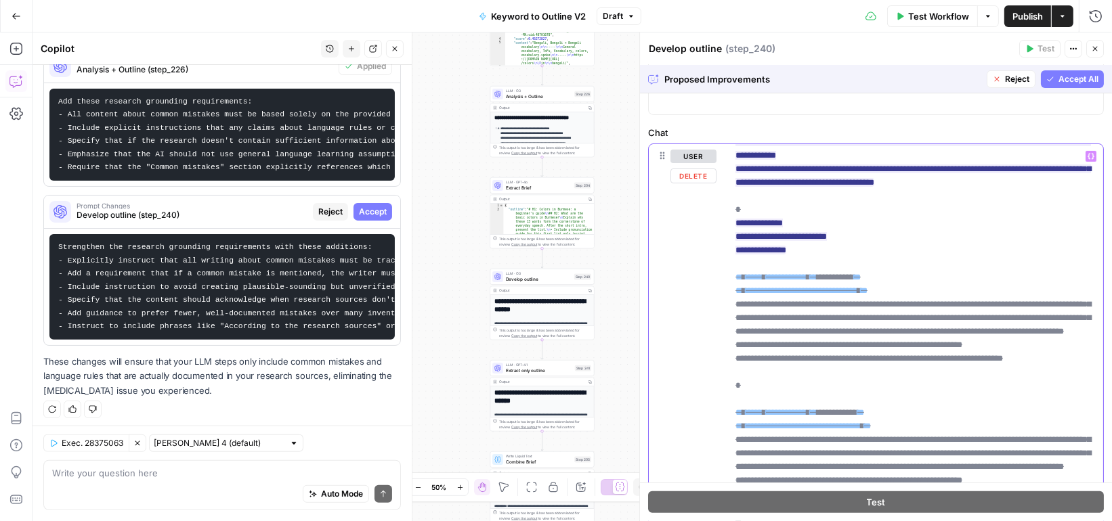
scroll to position [2588, 0]
copy ins "**********"
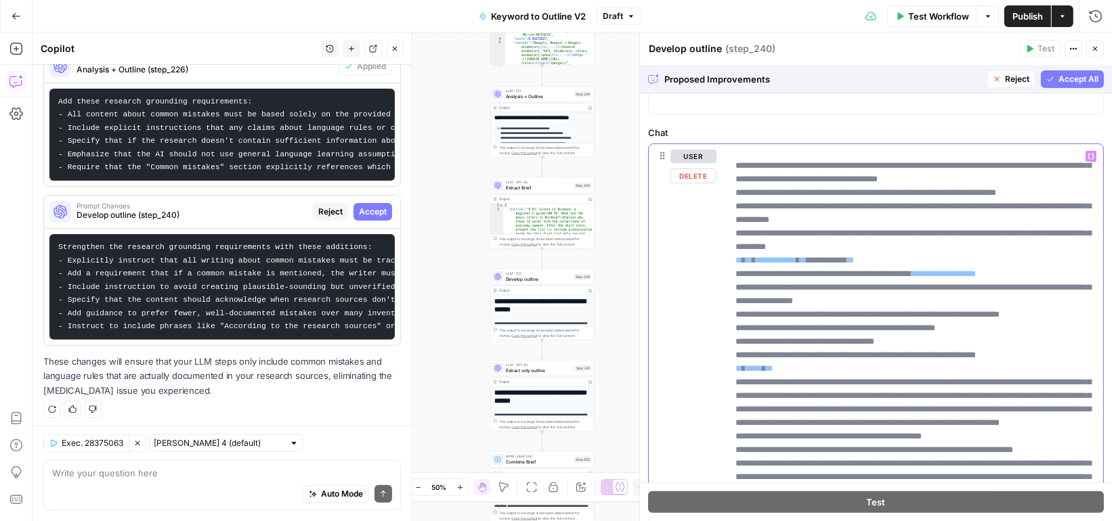
scroll to position [4189, 0]
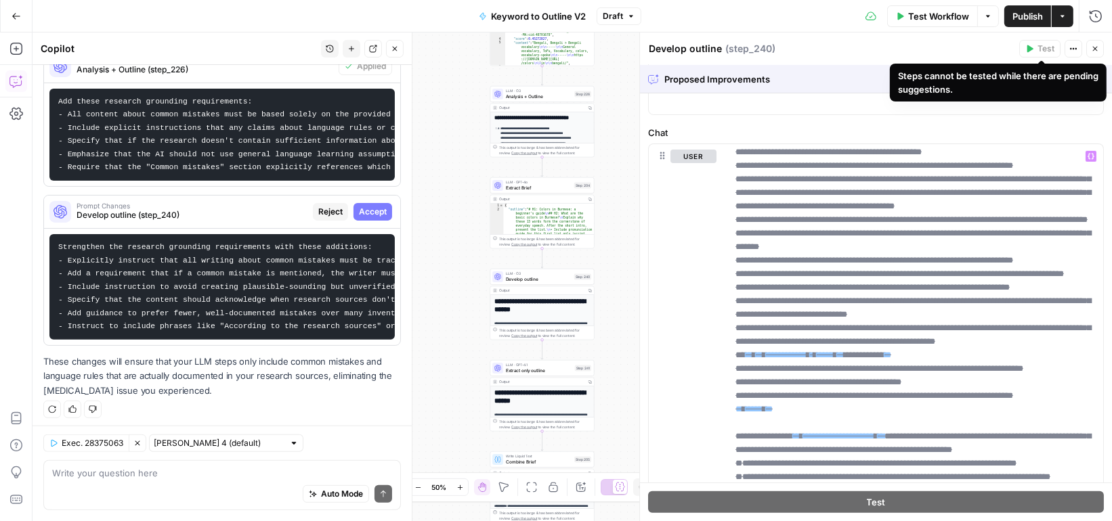
click at [1016, 68] on div "Steps cannot be tested while there are pending suggestions." at bounding box center [998, 83] width 217 height 38
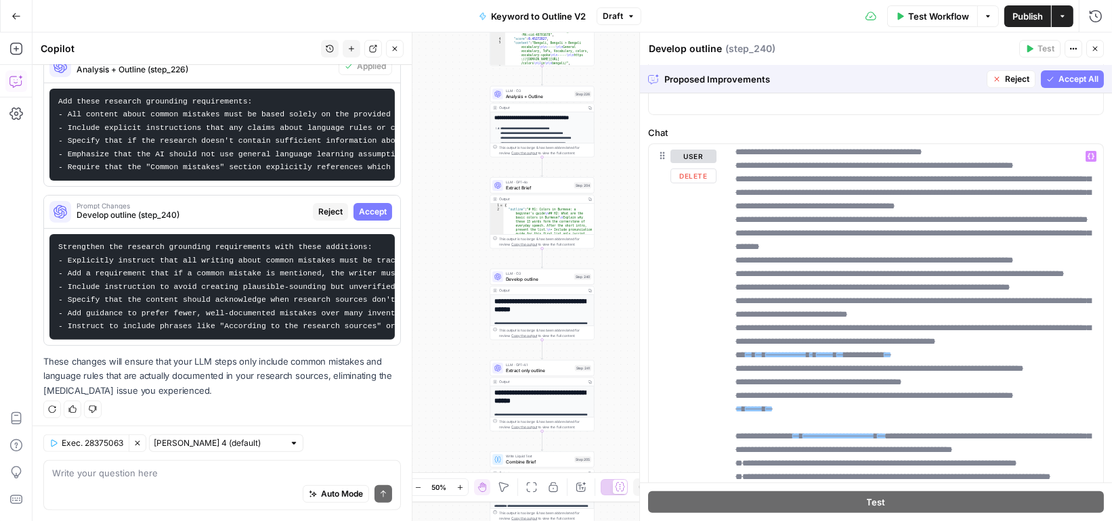
click at [1004, 87] on button "Reject" at bounding box center [1011, 79] width 49 height 18
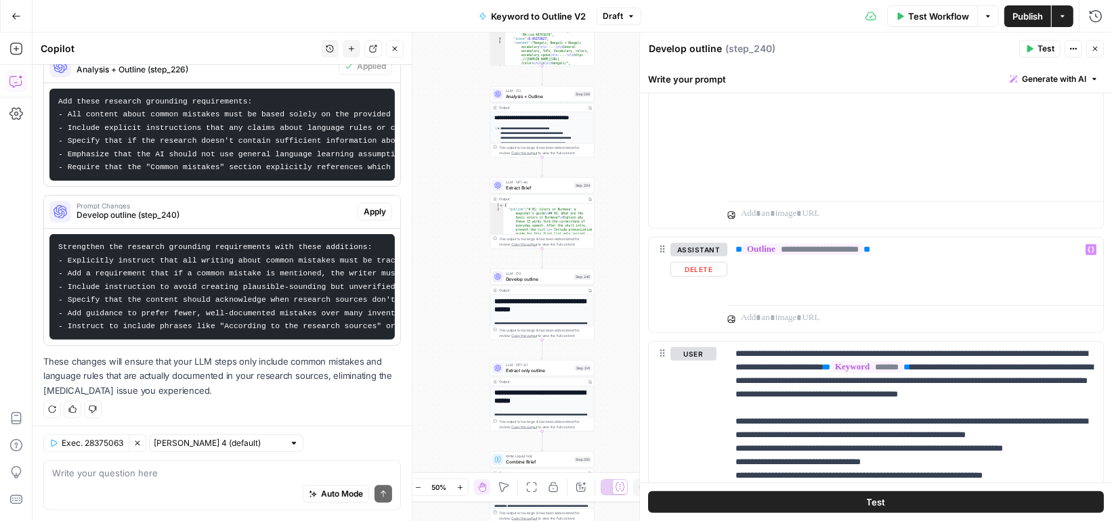
scroll to position [817, 0]
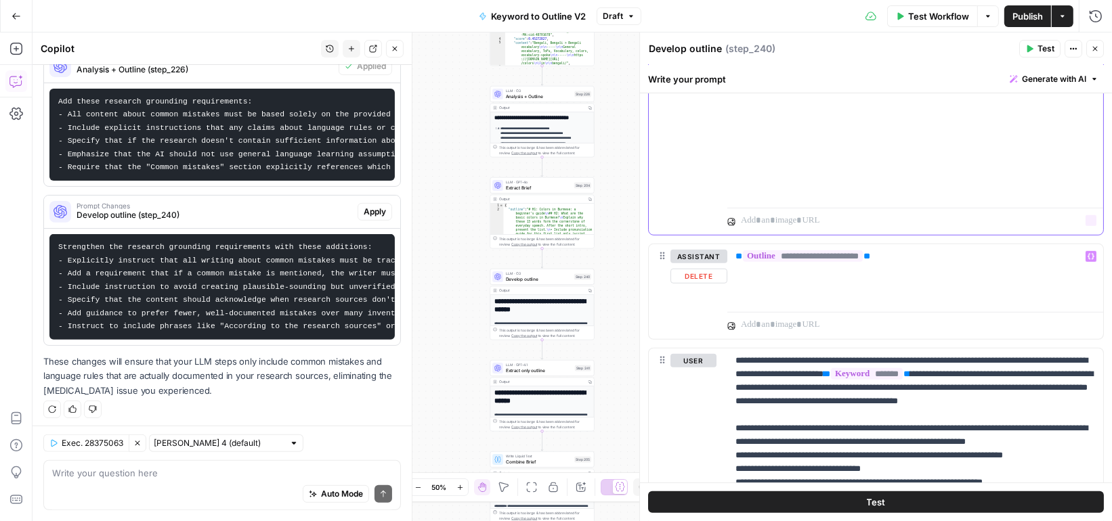
click at [918, 12] on span "Test Workflow" at bounding box center [938, 16] width 61 height 14
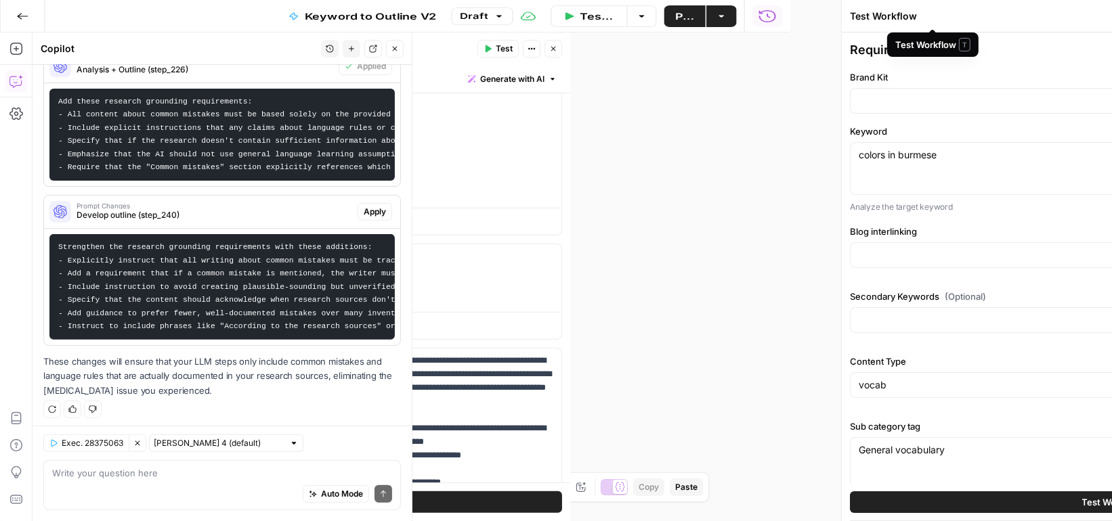
type input "Blog interlinking"
type input "Preply (EN)"
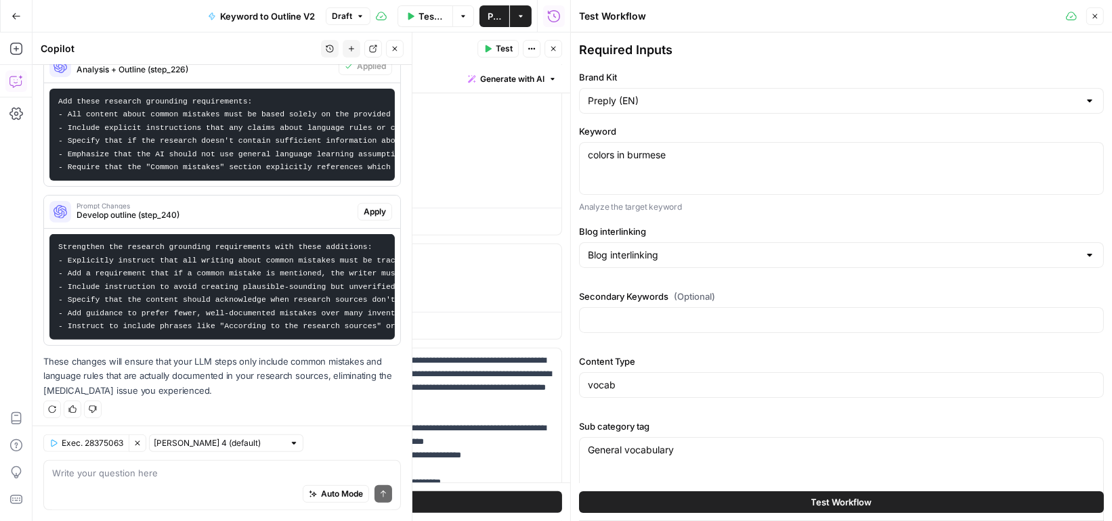
click at [794, 499] on button "Test Workflow" at bounding box center [841, 503] width 525 height 22
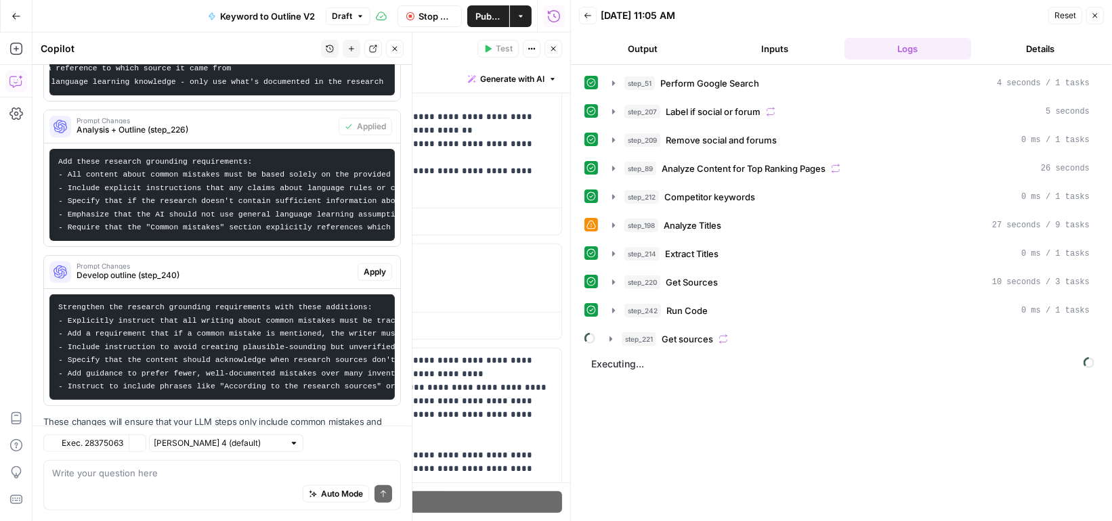
scroll to position [472, 0]
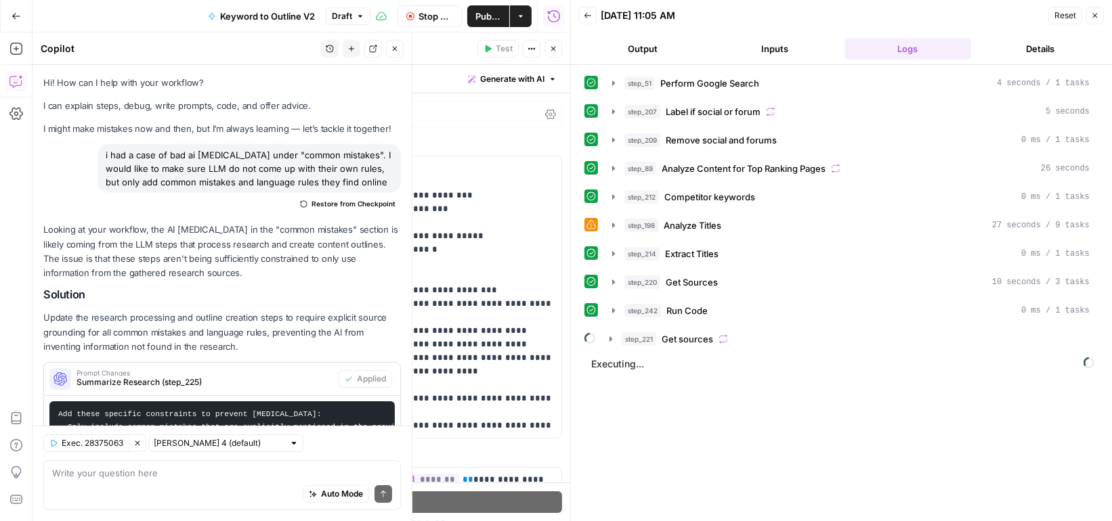
scroll to position [5004, 0]
